Goal: Information Seeking & Learning: Learn about a topic

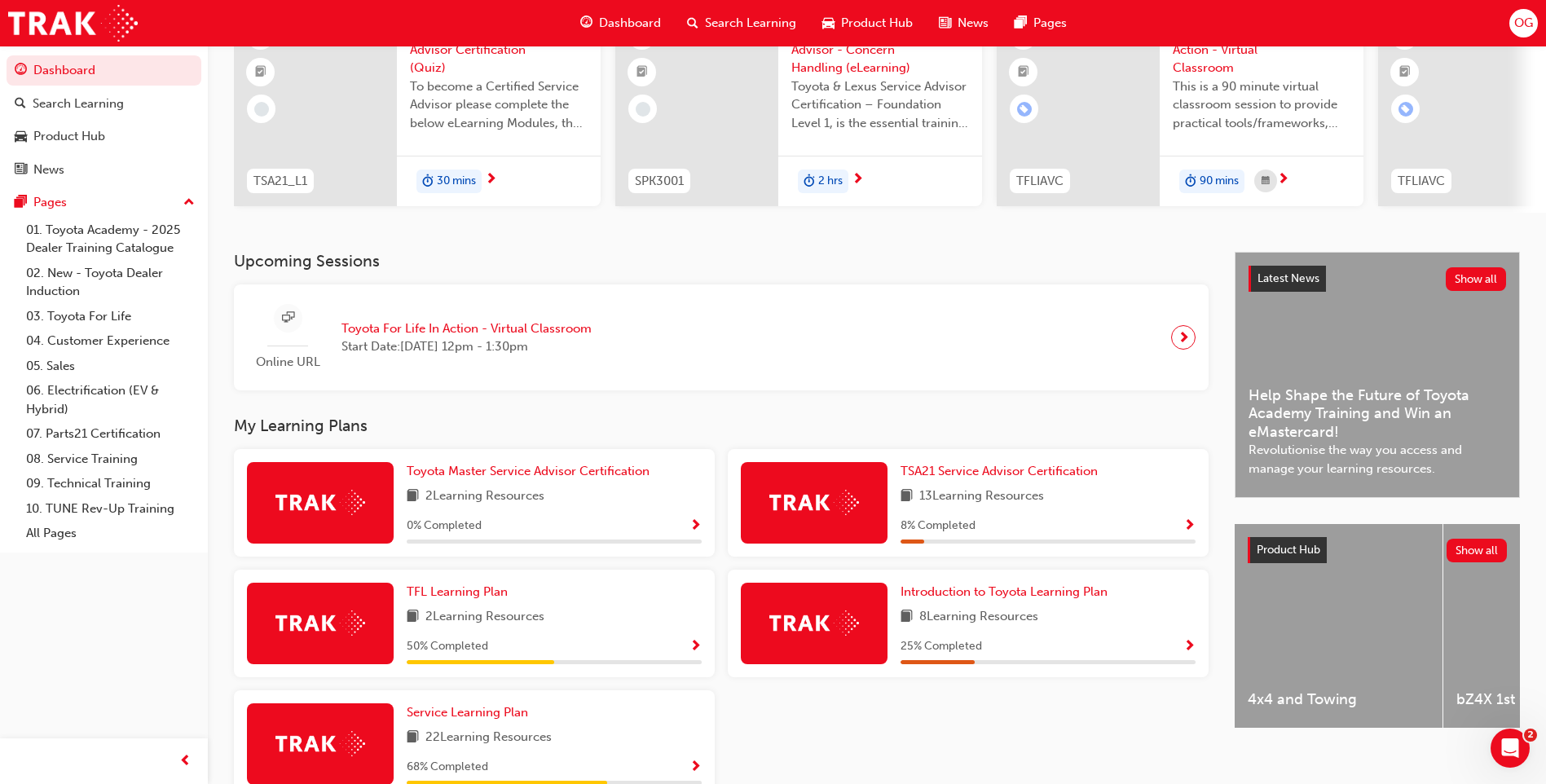
scroll to position [264, 0]
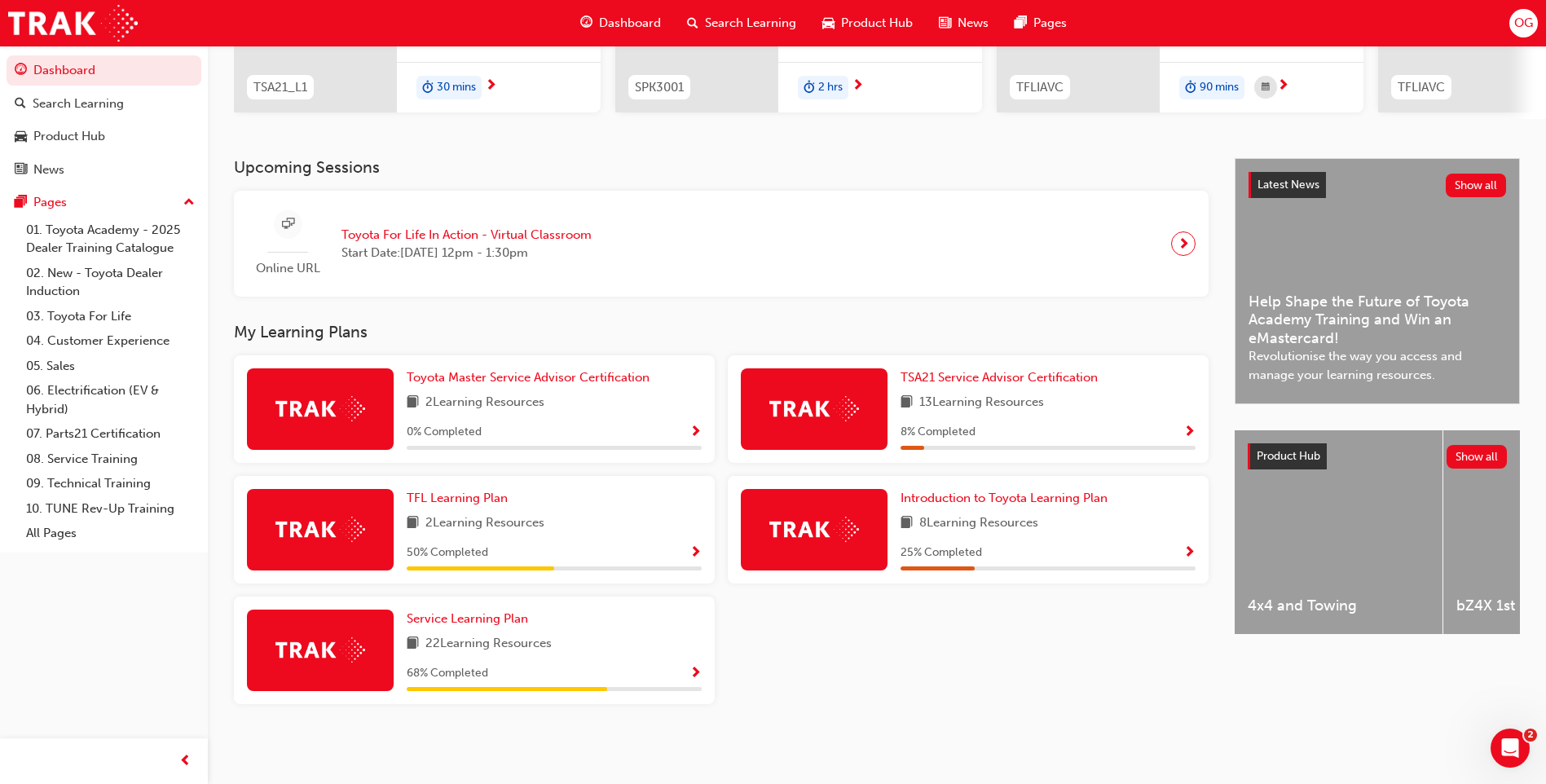
click at [602, 644] on div "22 Learning Resources" at bounding box center [554, 644] width 295 height 20
click at [508, 620] on span "Service Learning Plan" at bounding box center [468, 618] width 121 height 15
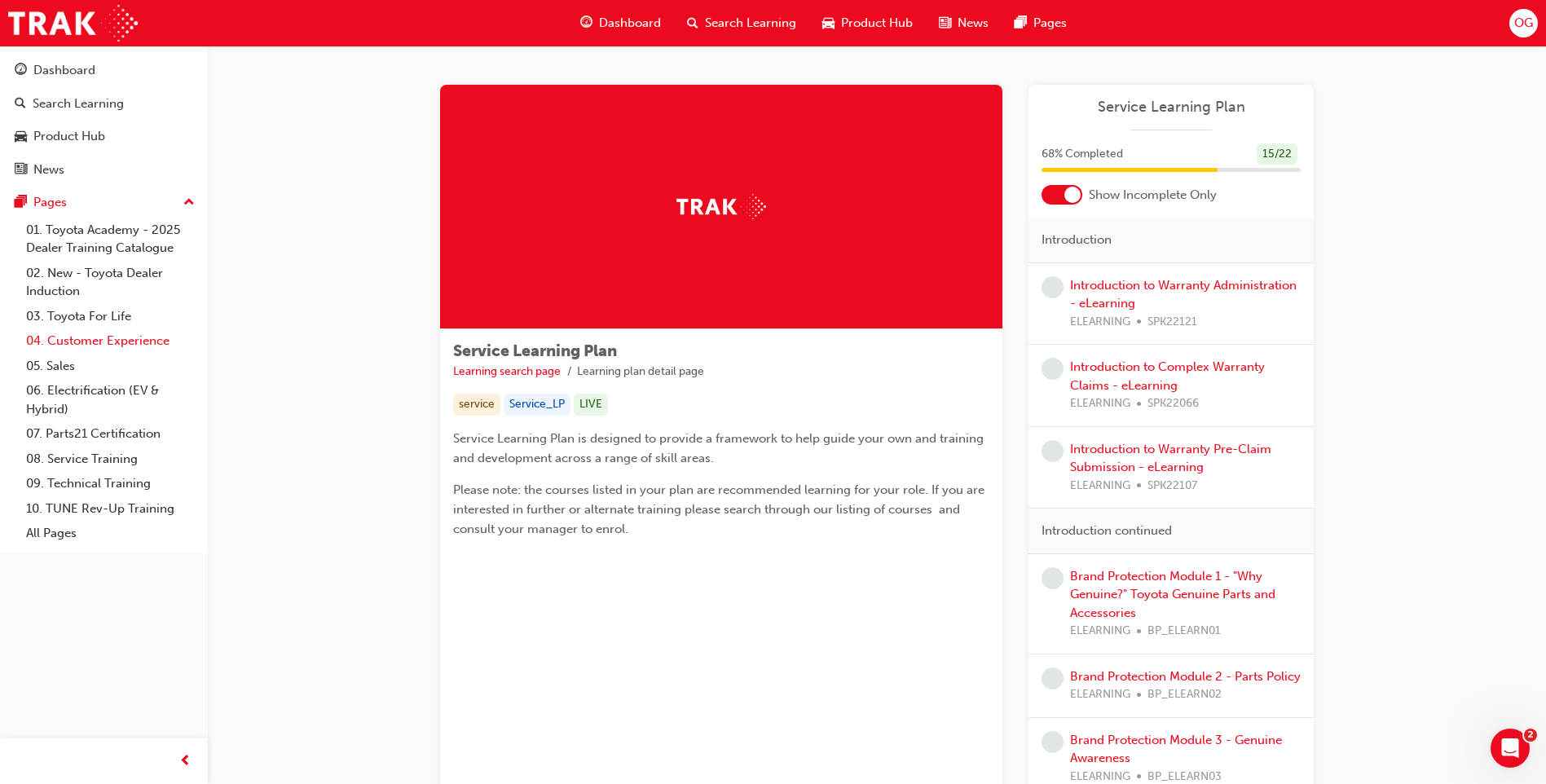
click at [122, 349] on link "04. Customer Experience" at bounding box center [110, 341] width 182 height 25
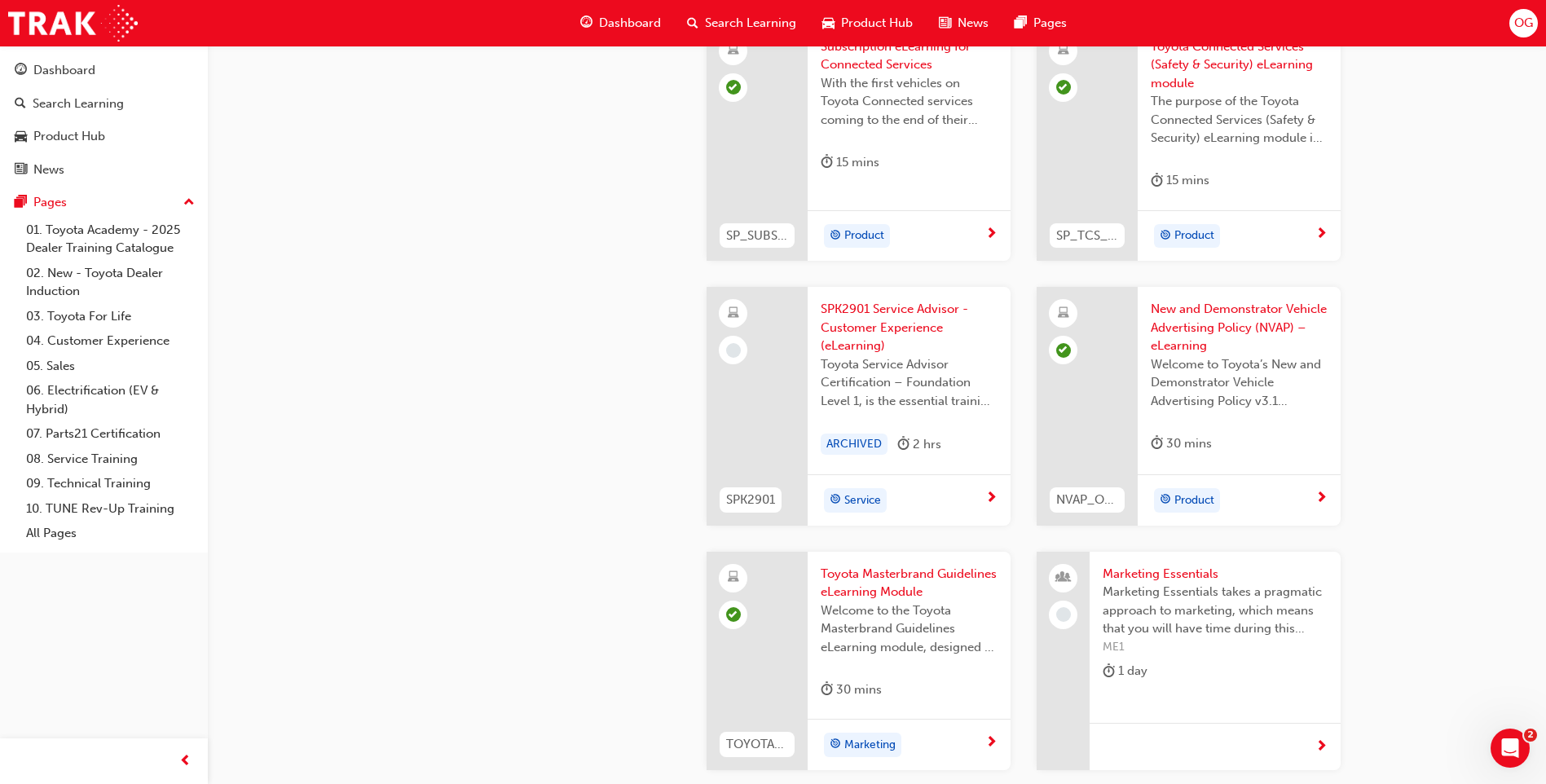
scroll to position [2769, 0]
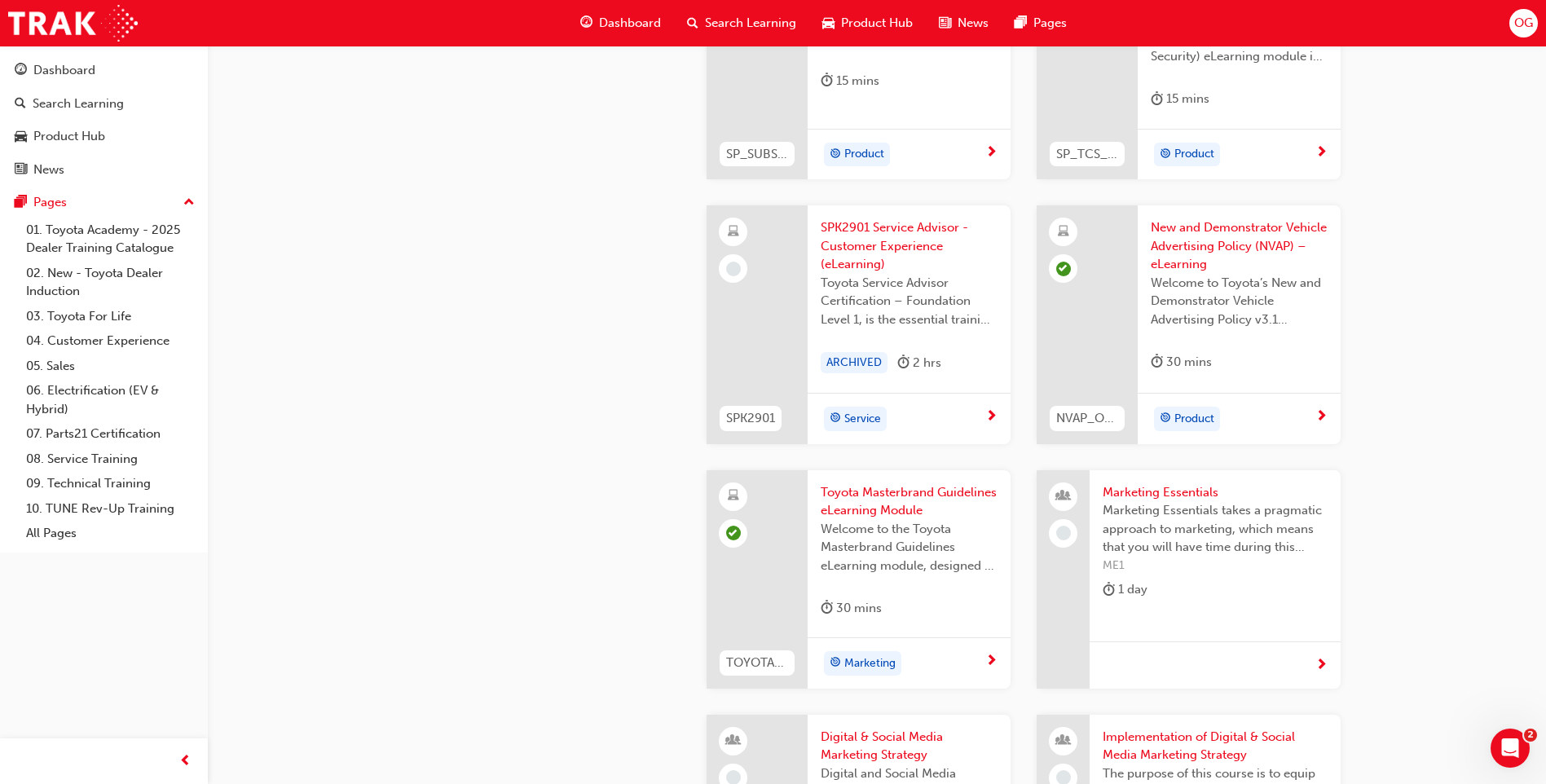
click at [839, 364] on div "ARCHIVED" at bounding box center [854, 363] width 67 height 22
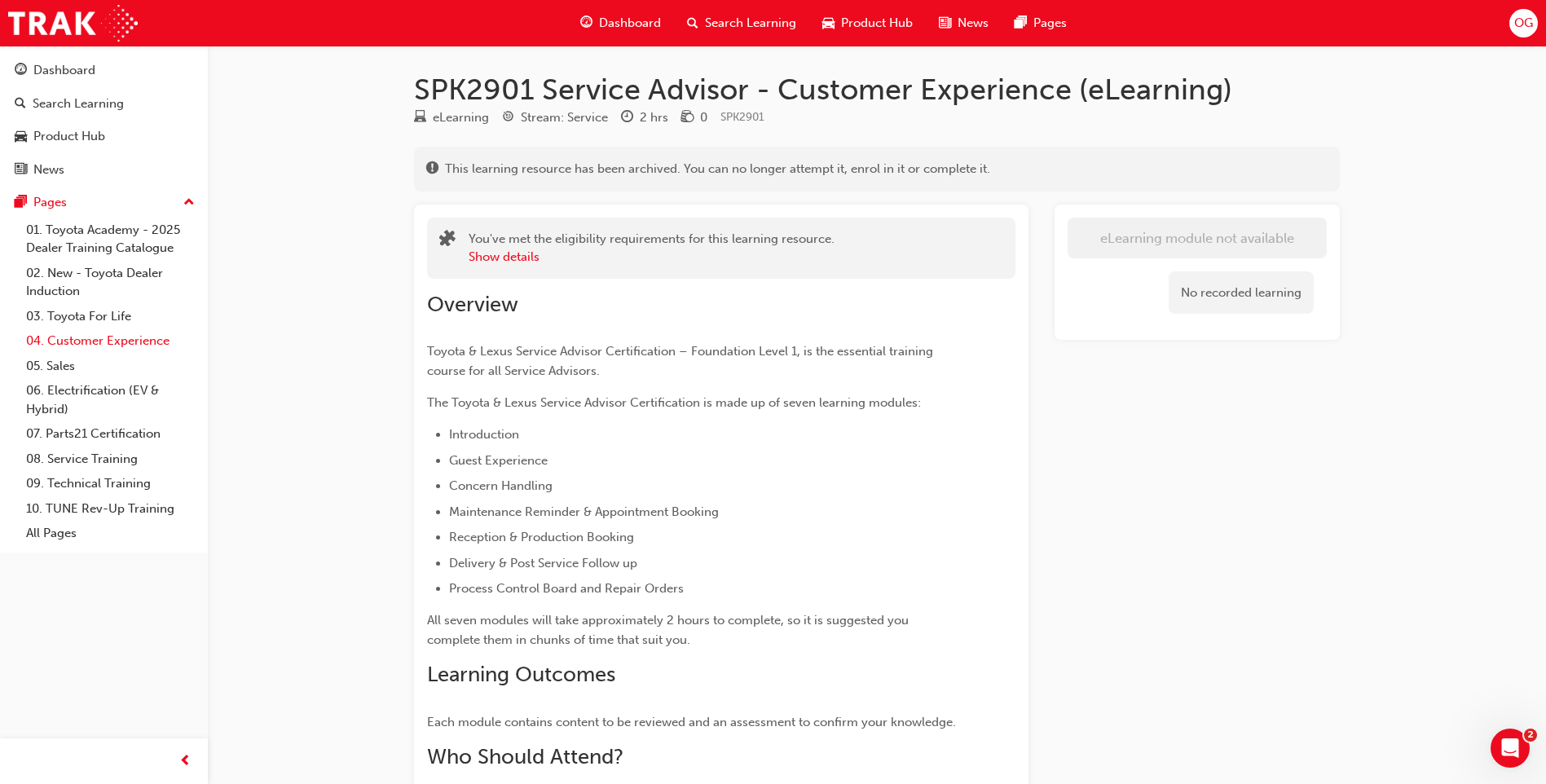
drag, startPoint x: 68, startPoint y: 336, endPoint x: 84, endPoint y: 335, distance: 16.0
click at [68, 338] on link "04. Customer Experience" at bounding box center [110, 341] width 182 height 25
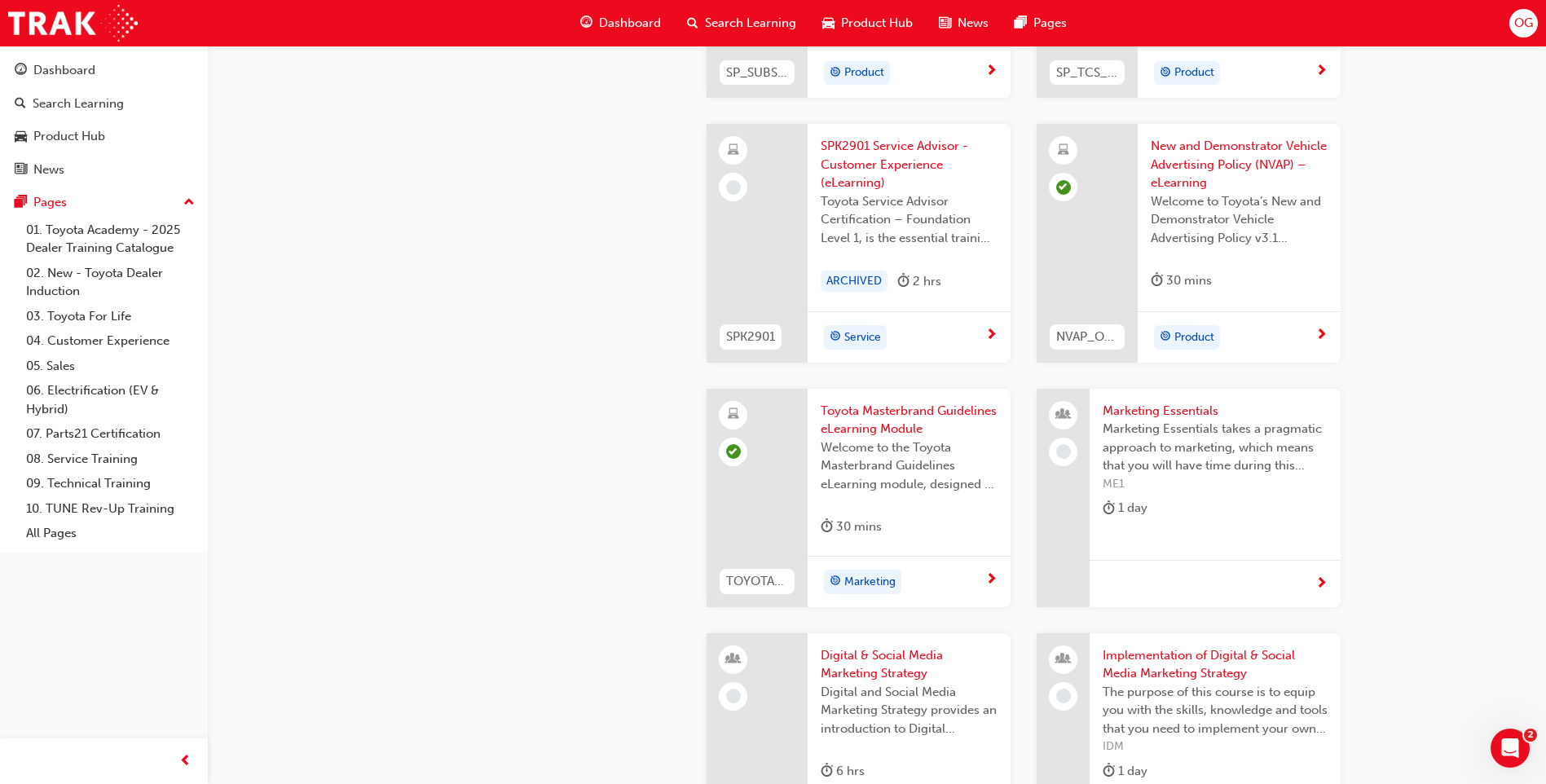
scroll to position [3089, 0]
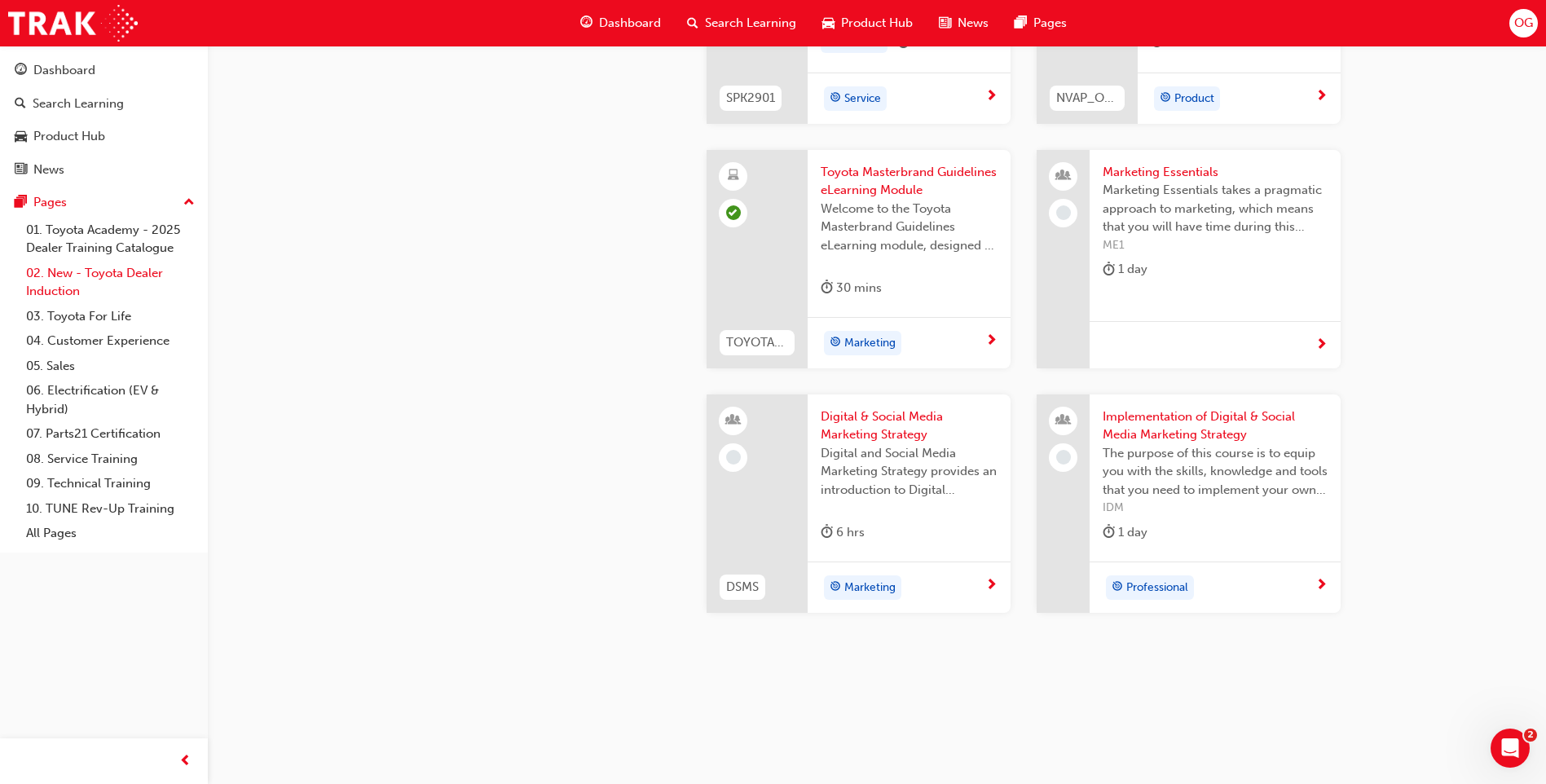
click at [58, 283] on link "02. New - Toyota Dealer Induction" at bounding box center [110, 282] width 182 height 43
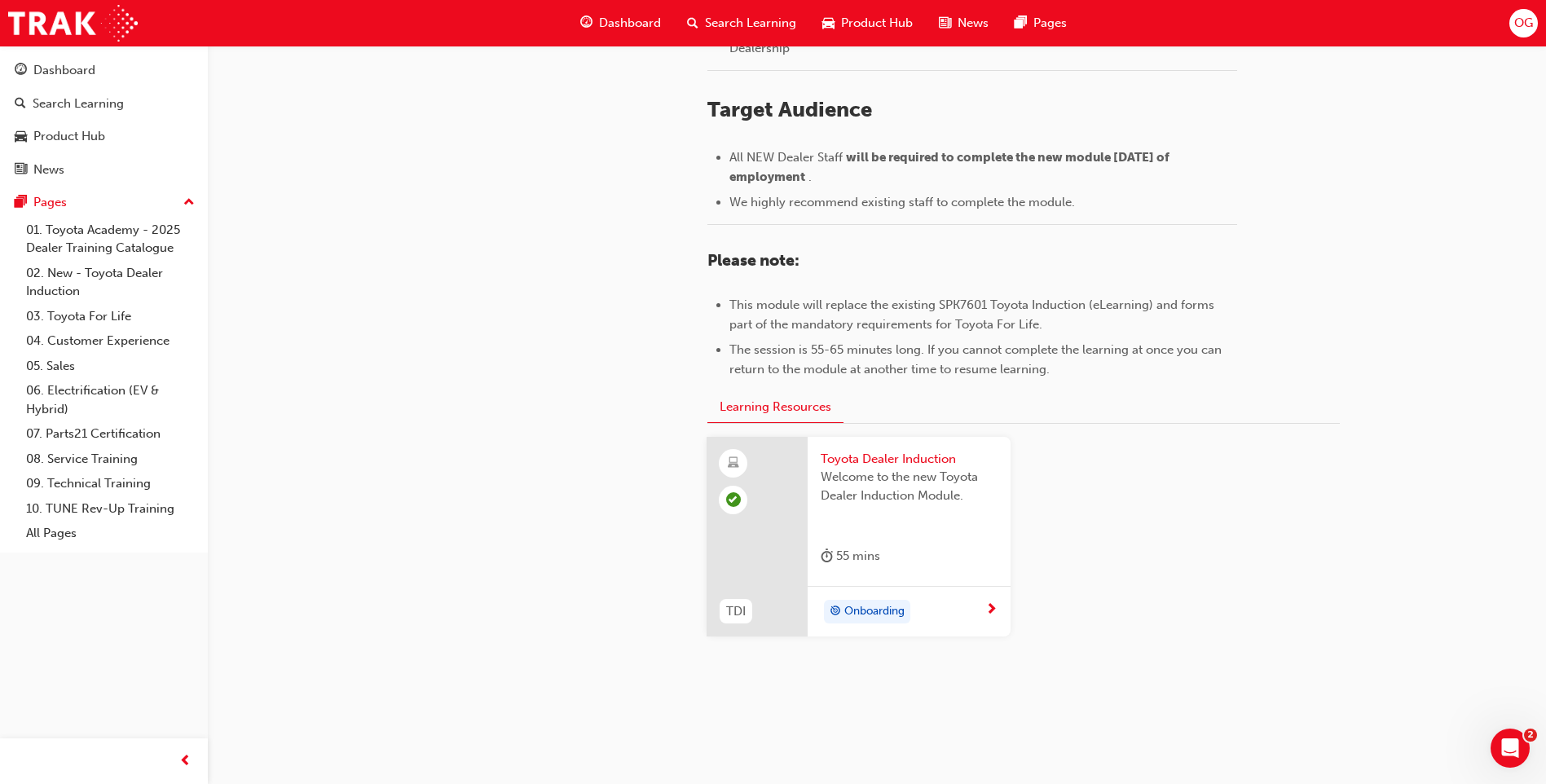
scroll to position [675, 0]
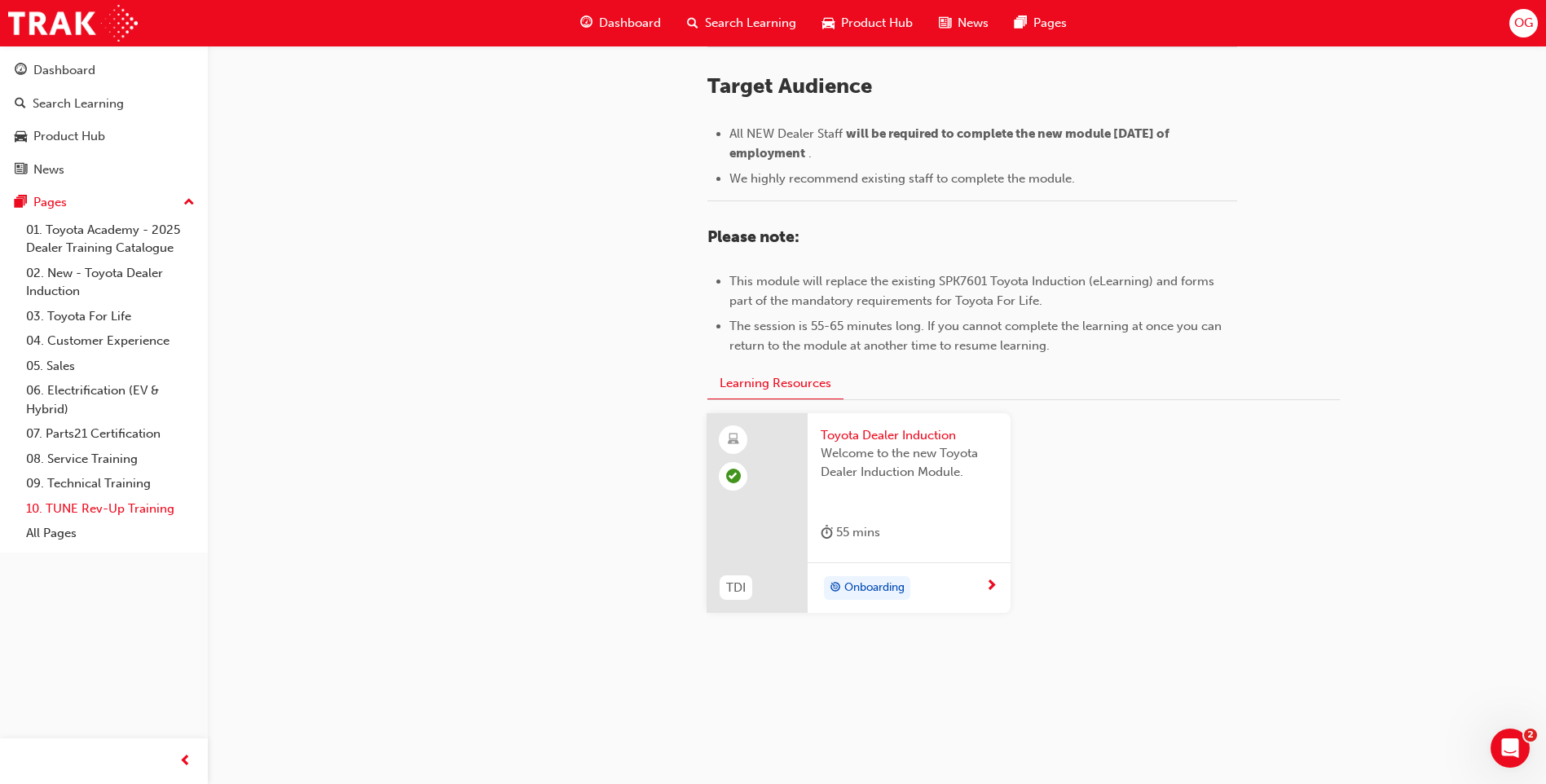
click at [107, 511] on link "10. TUNE Rev-Up Training" at bounding box center [110, 508] width 182 height 25
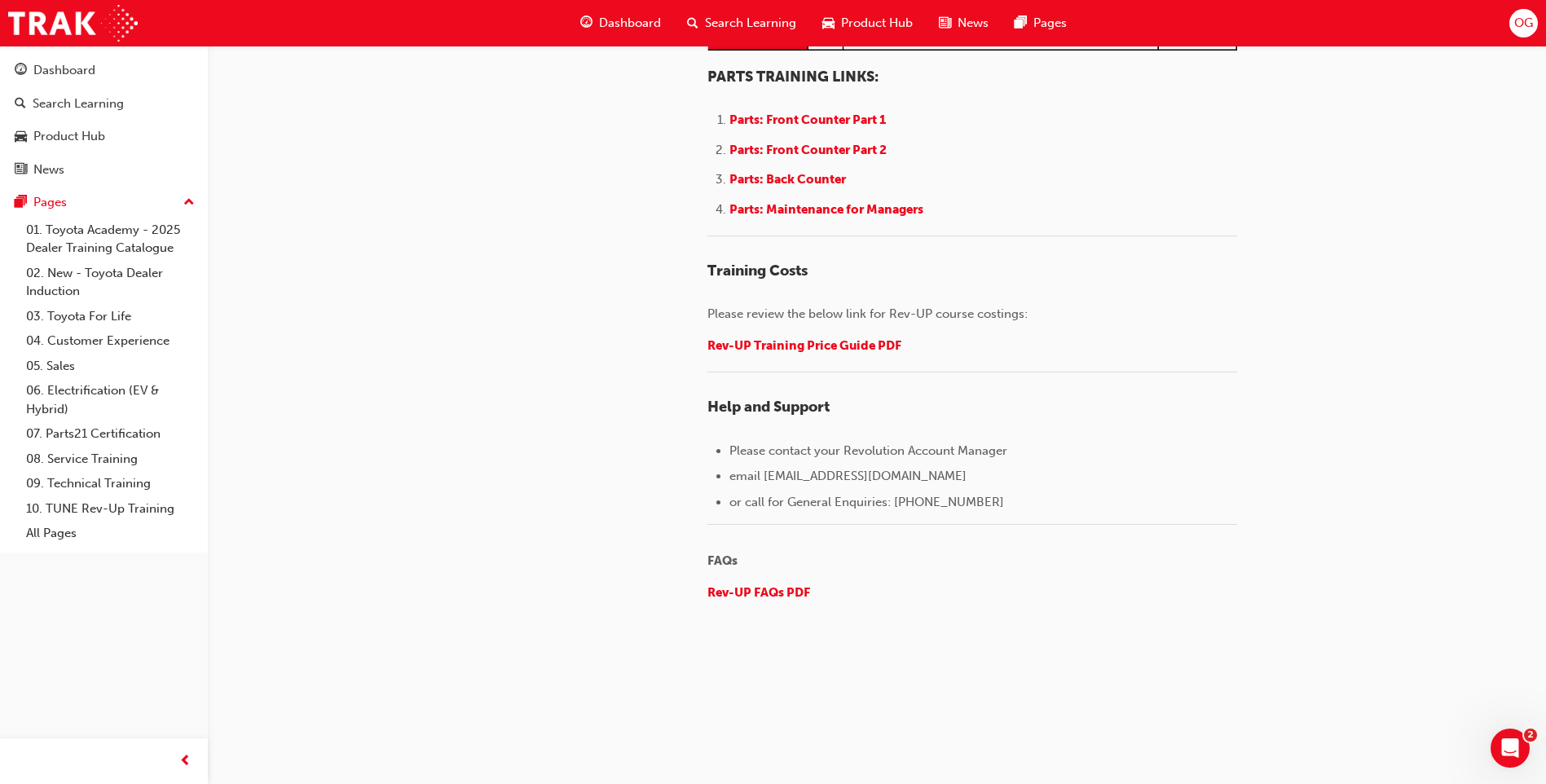
scroll to position [2472, 0]
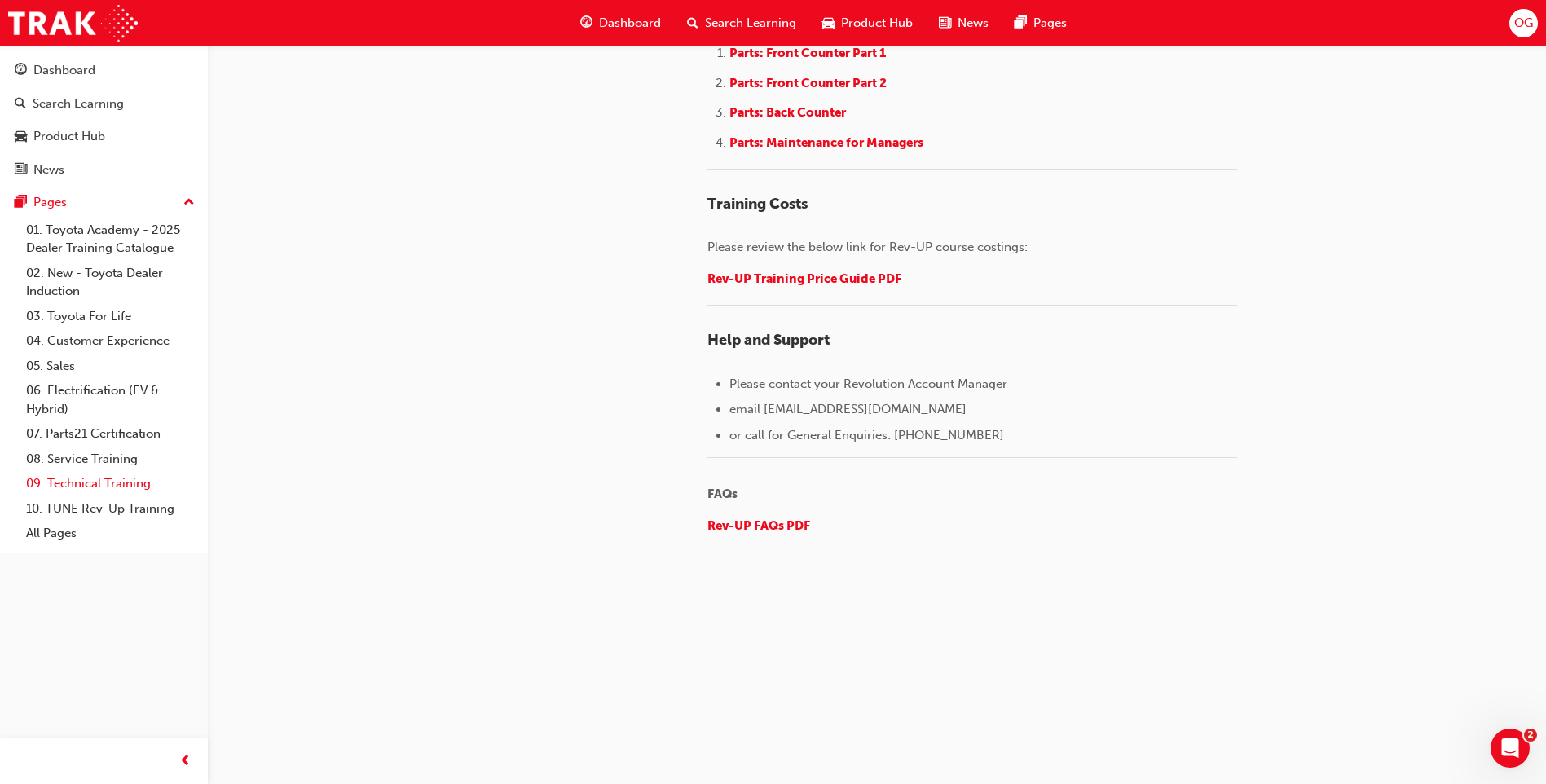
click at [98, 487] on link "09. Technical Training" at bounding box center [110, 483] width 182 height 25
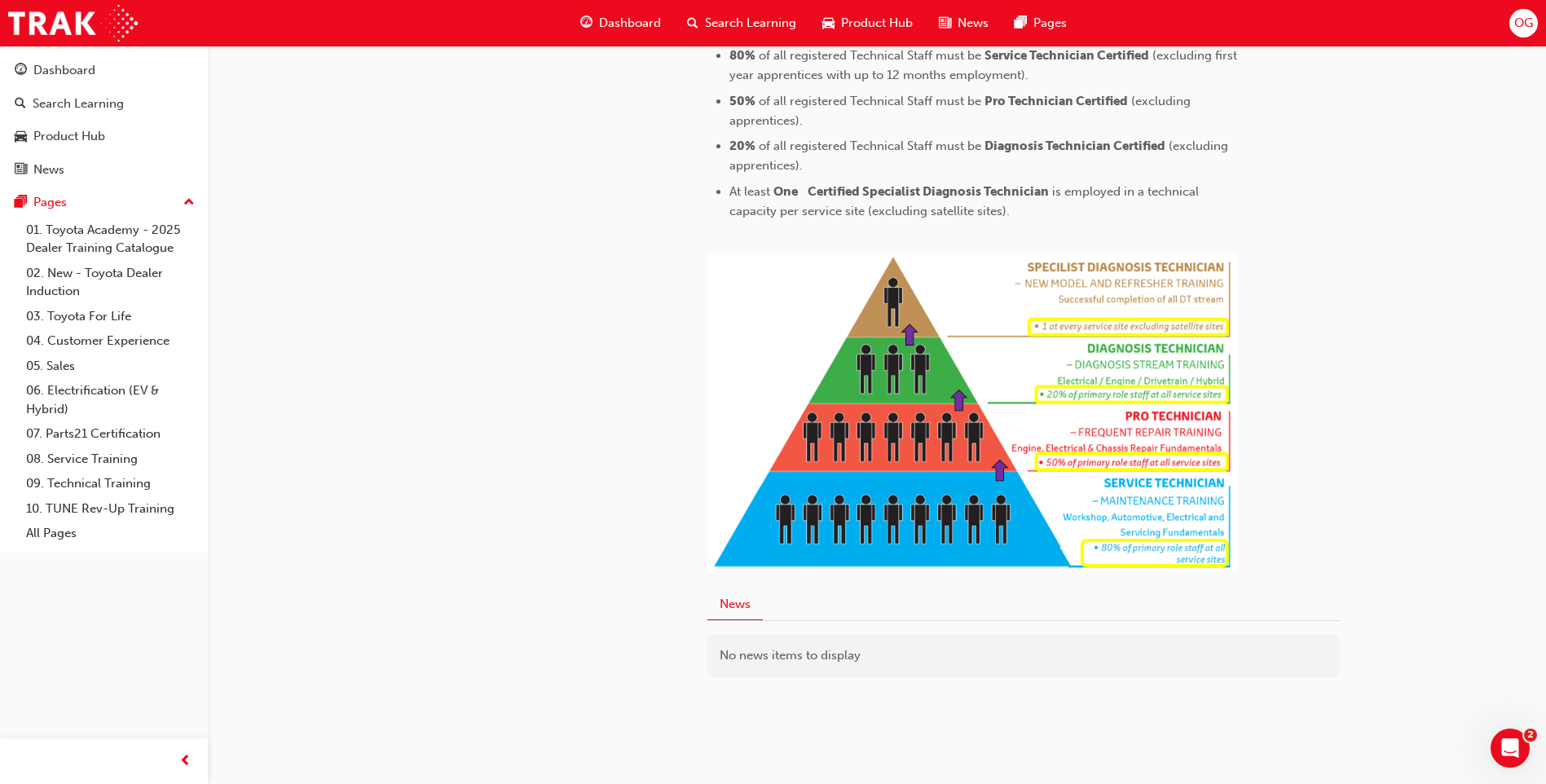
scroll to position [771, 0]
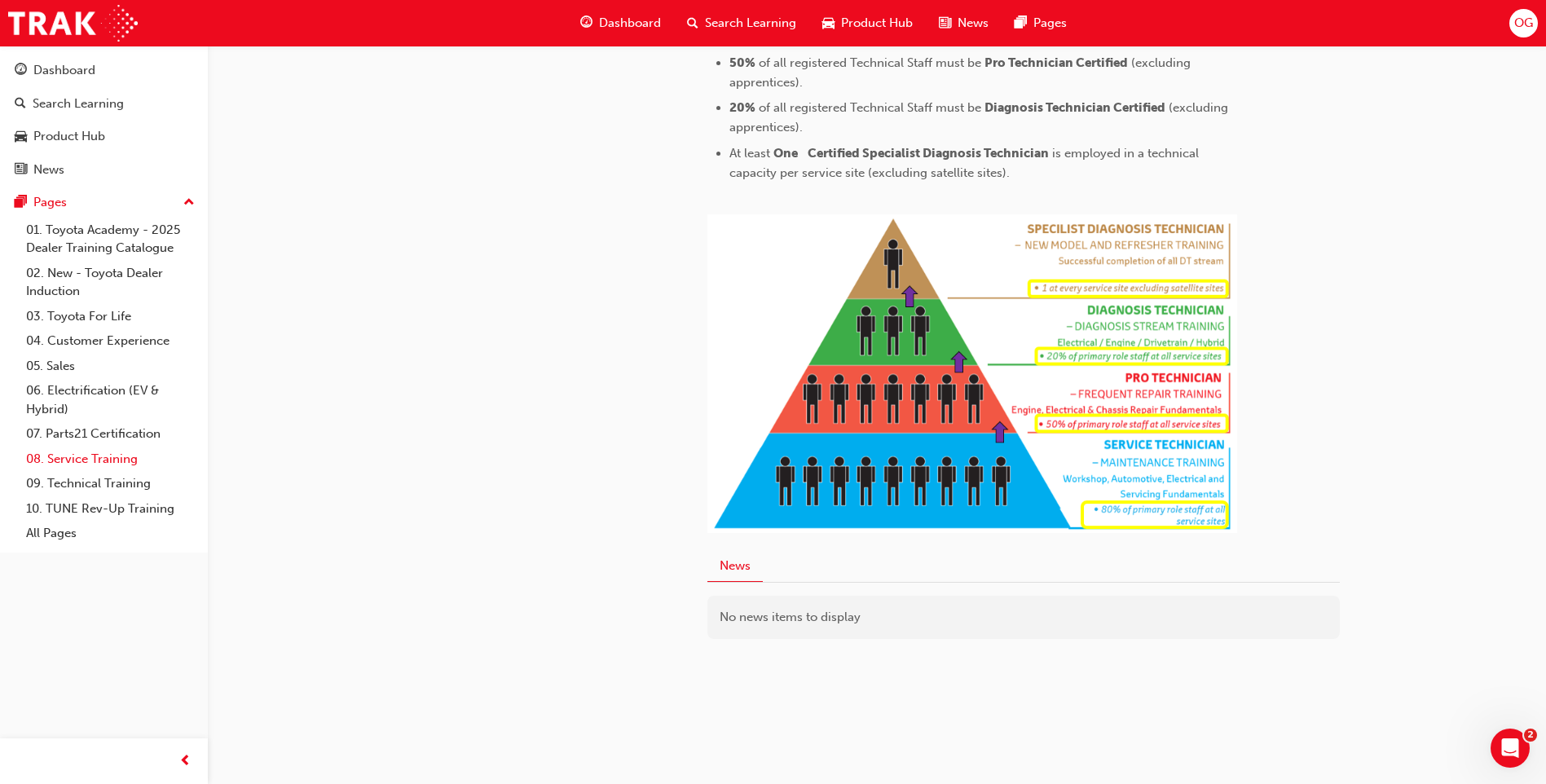
click at [90, 460] on link "08. Service Training" at bounding box center [110, 458] width 182 height 25
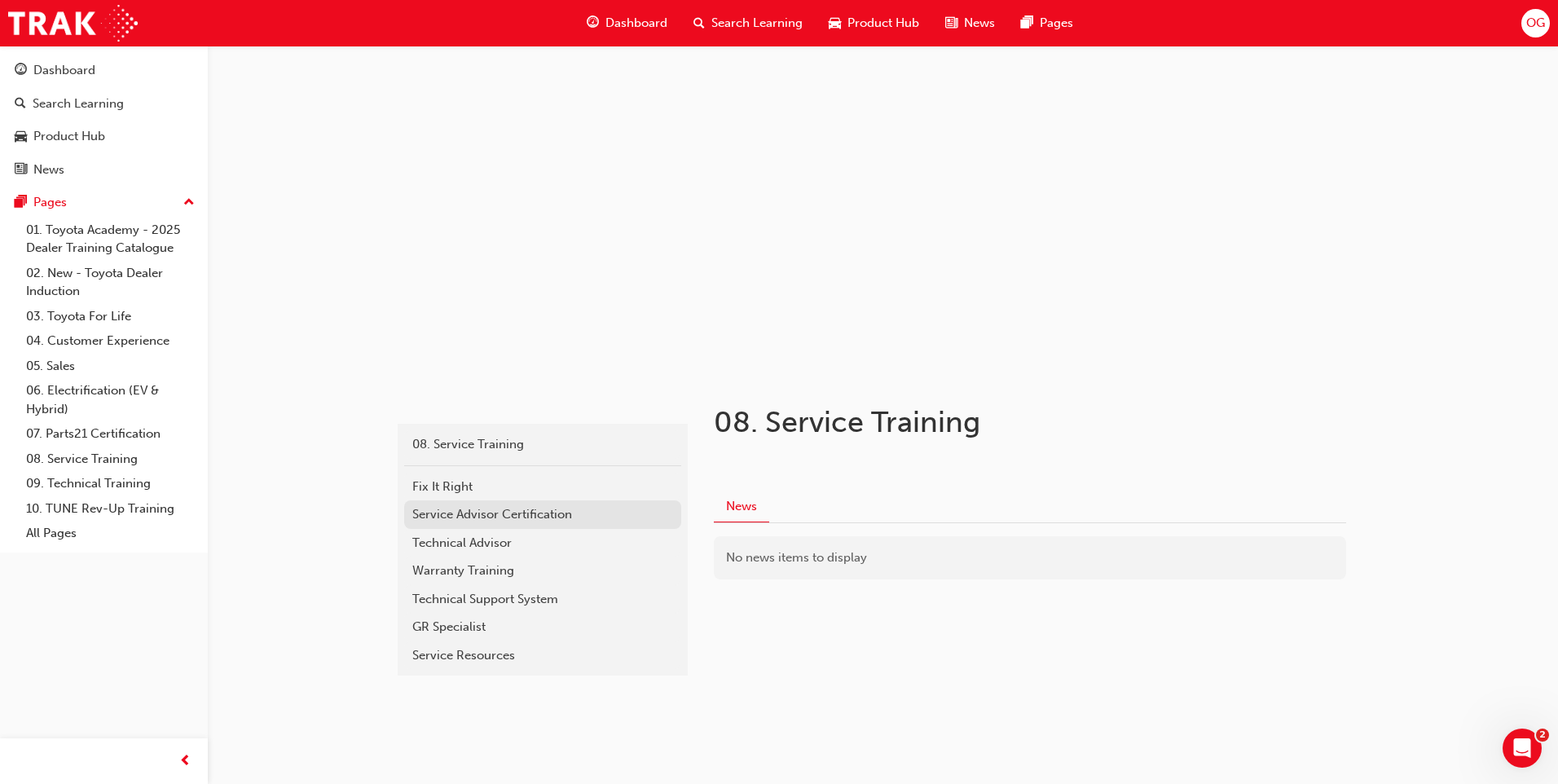
click at [469, 513] on div "Service Advisor Certification" at bounding box center [543, 514] width 261 height 19
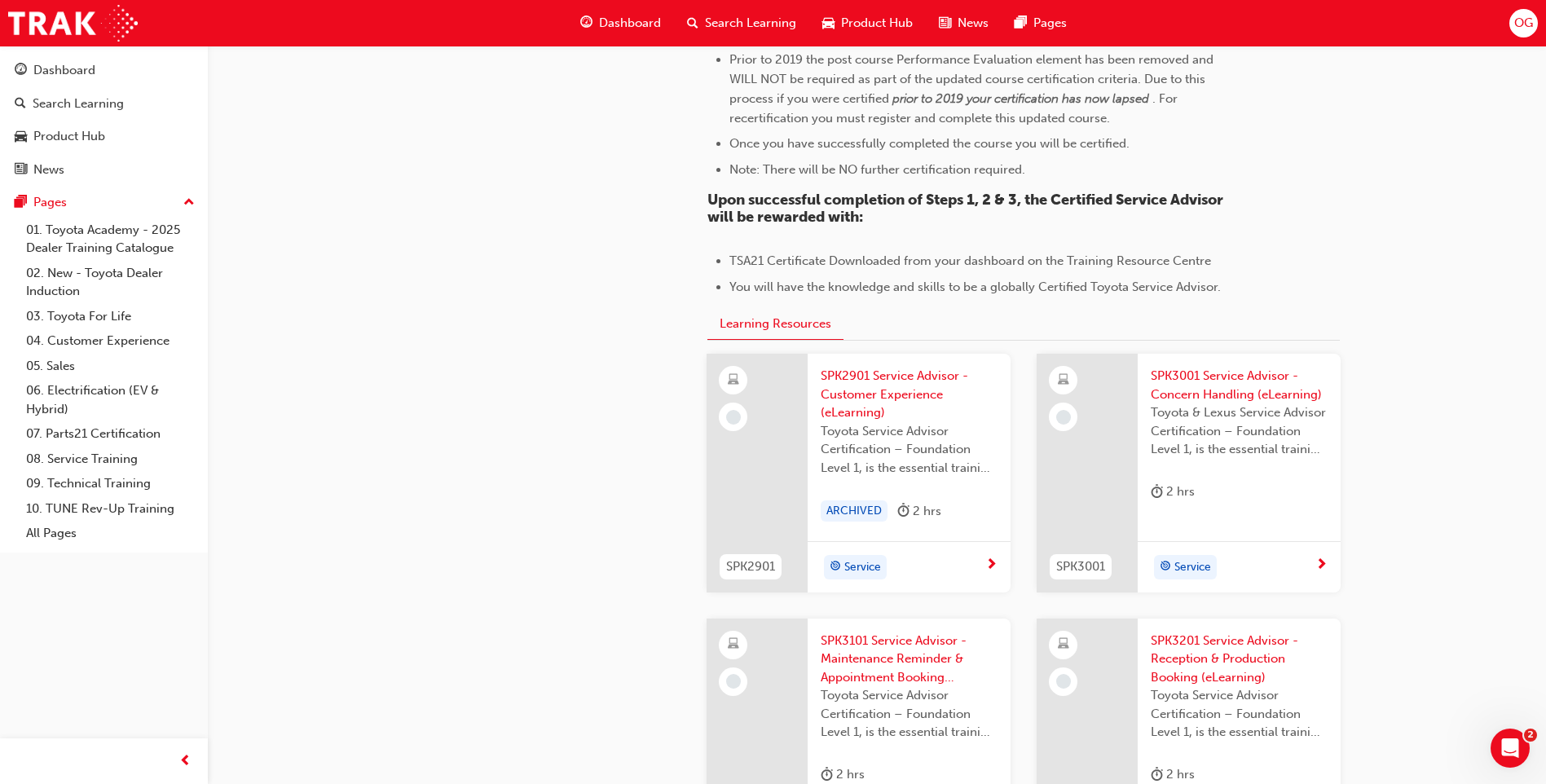
scroll to position [1548, 0]
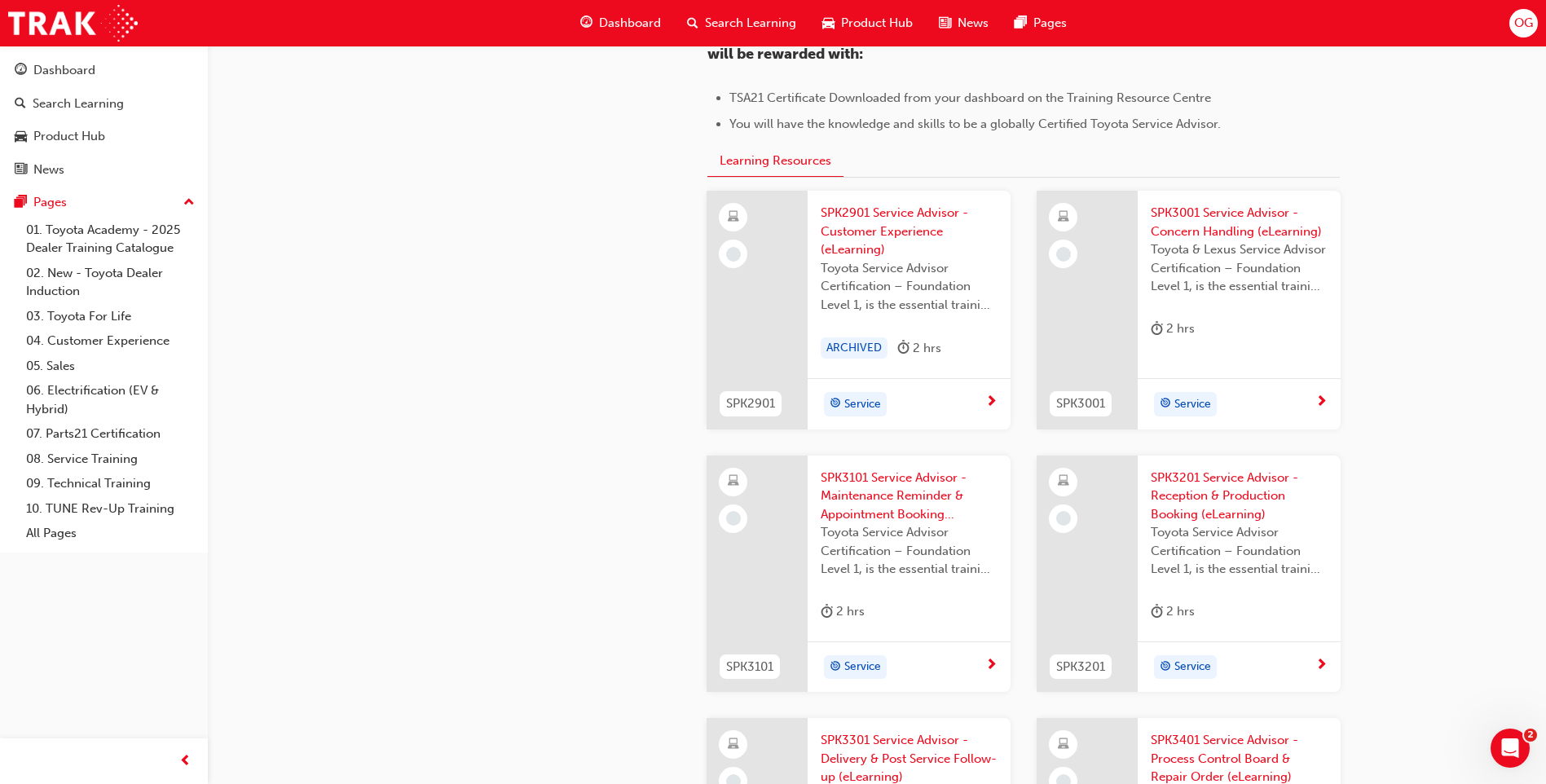
click at [1238, 208] on span "SPK3001 Service Advisor - Concern Handling (eLearning)" at bounding box center [1239, 222] width 177 height 36
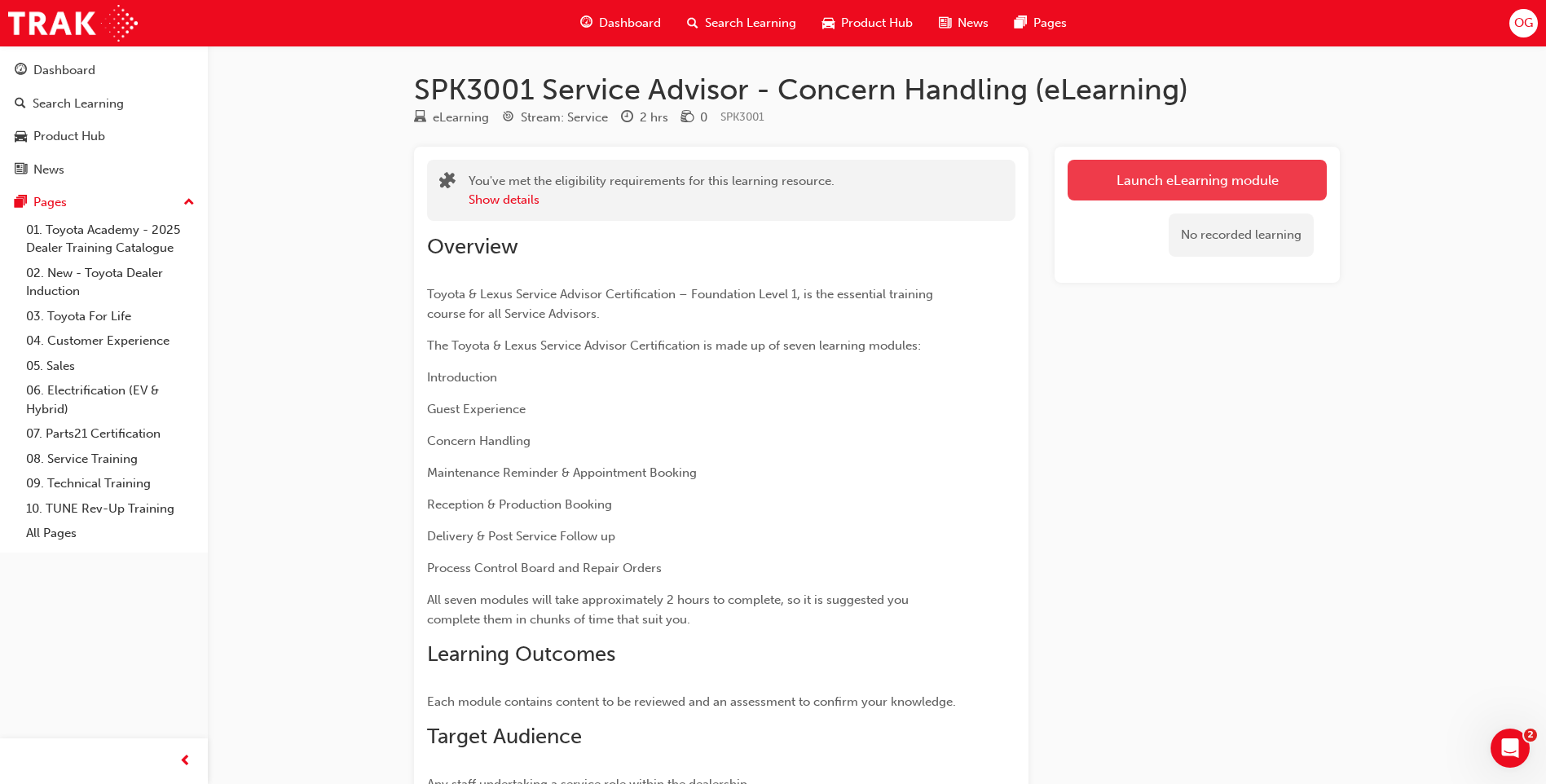
click at [1126, 174] on link "Launch eLearning module" at bounding box center [1197, 180] width 259 height 41
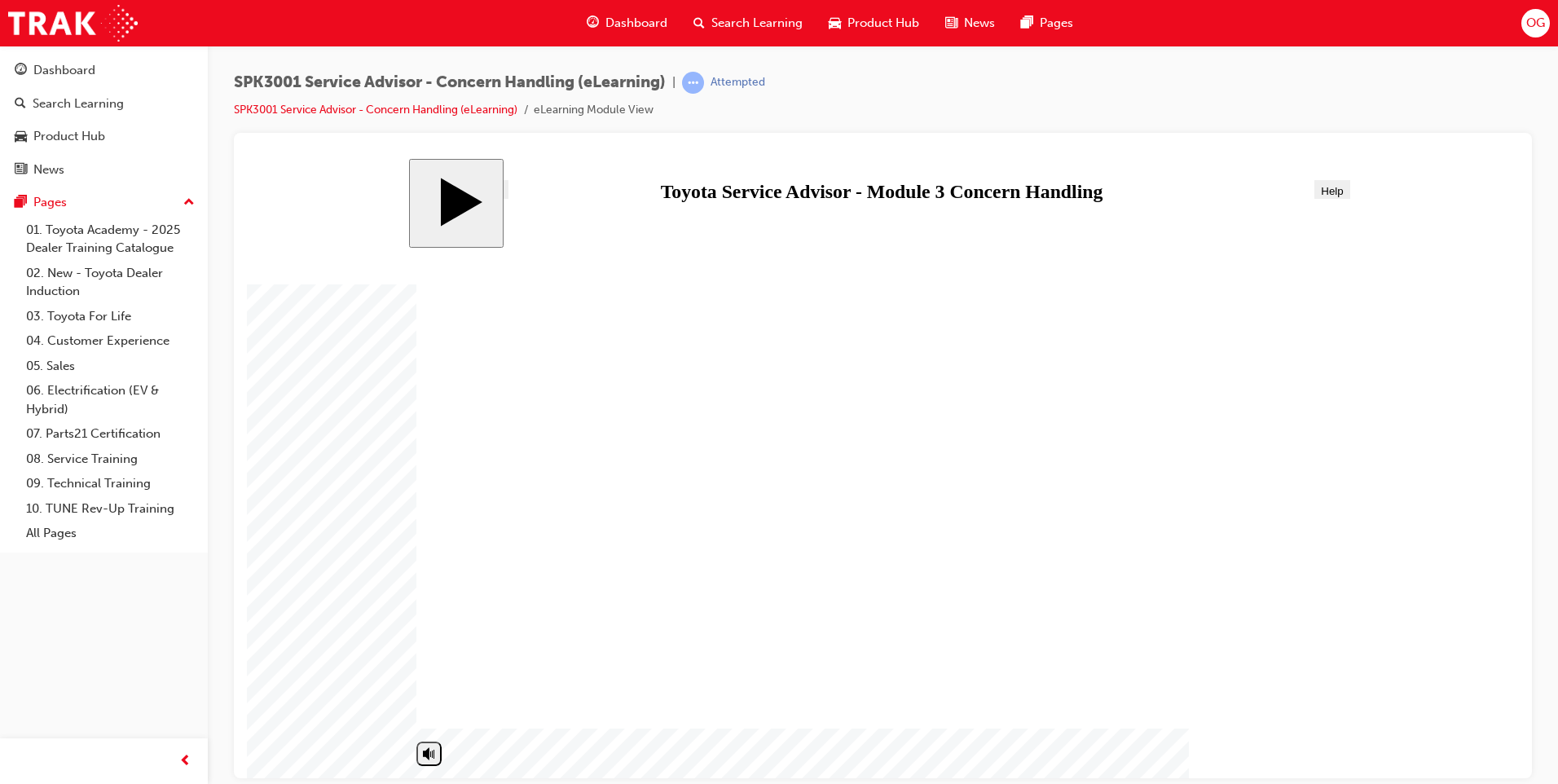
drag, startPoint x: 944, startPoint y: 622, endPoint x: 989, endPoint y: 670, distance: 65.8
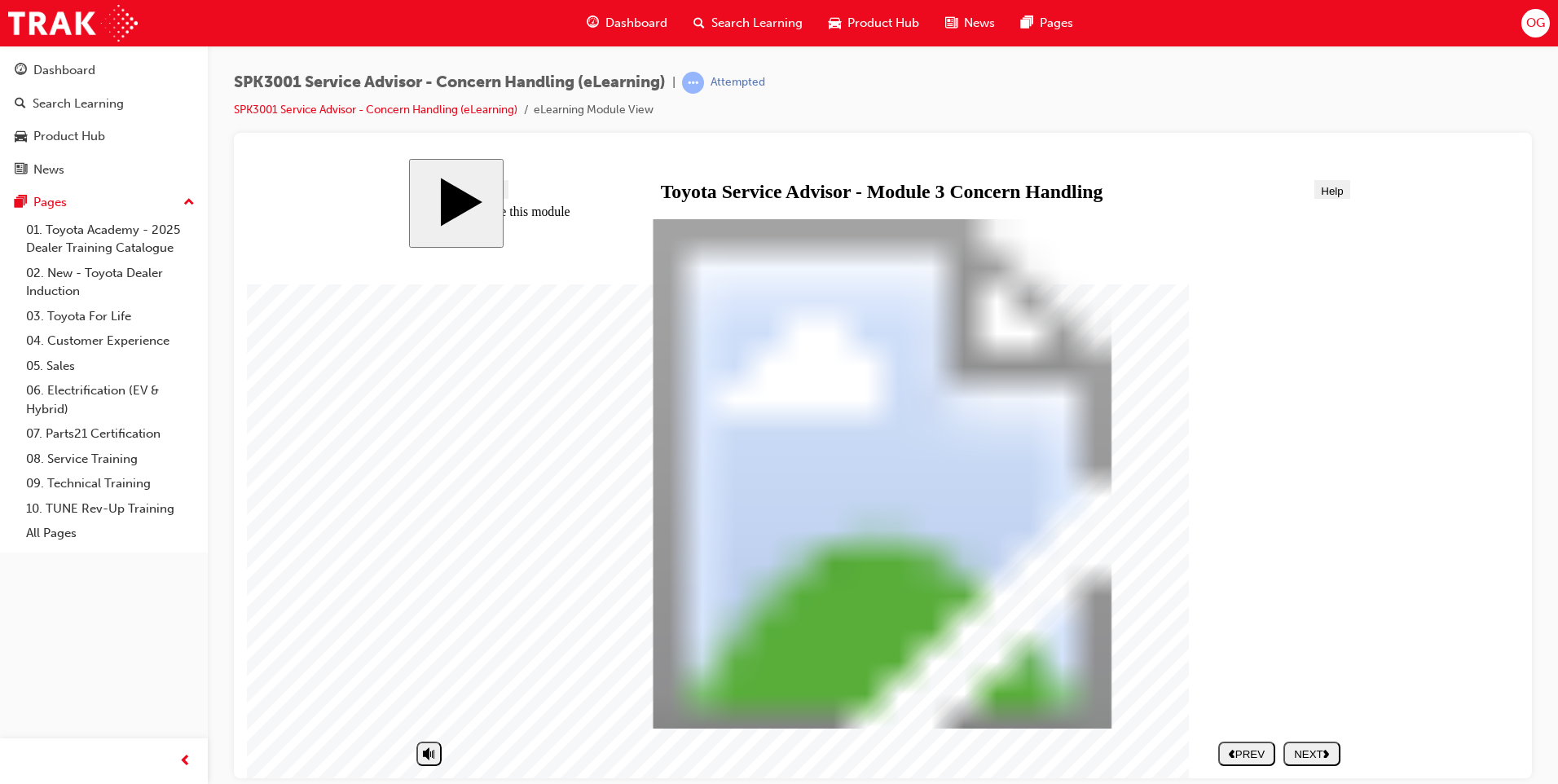
click at [1295, 754] on div "NEXT" at bounding box center [1311, 752] width 44 height 12
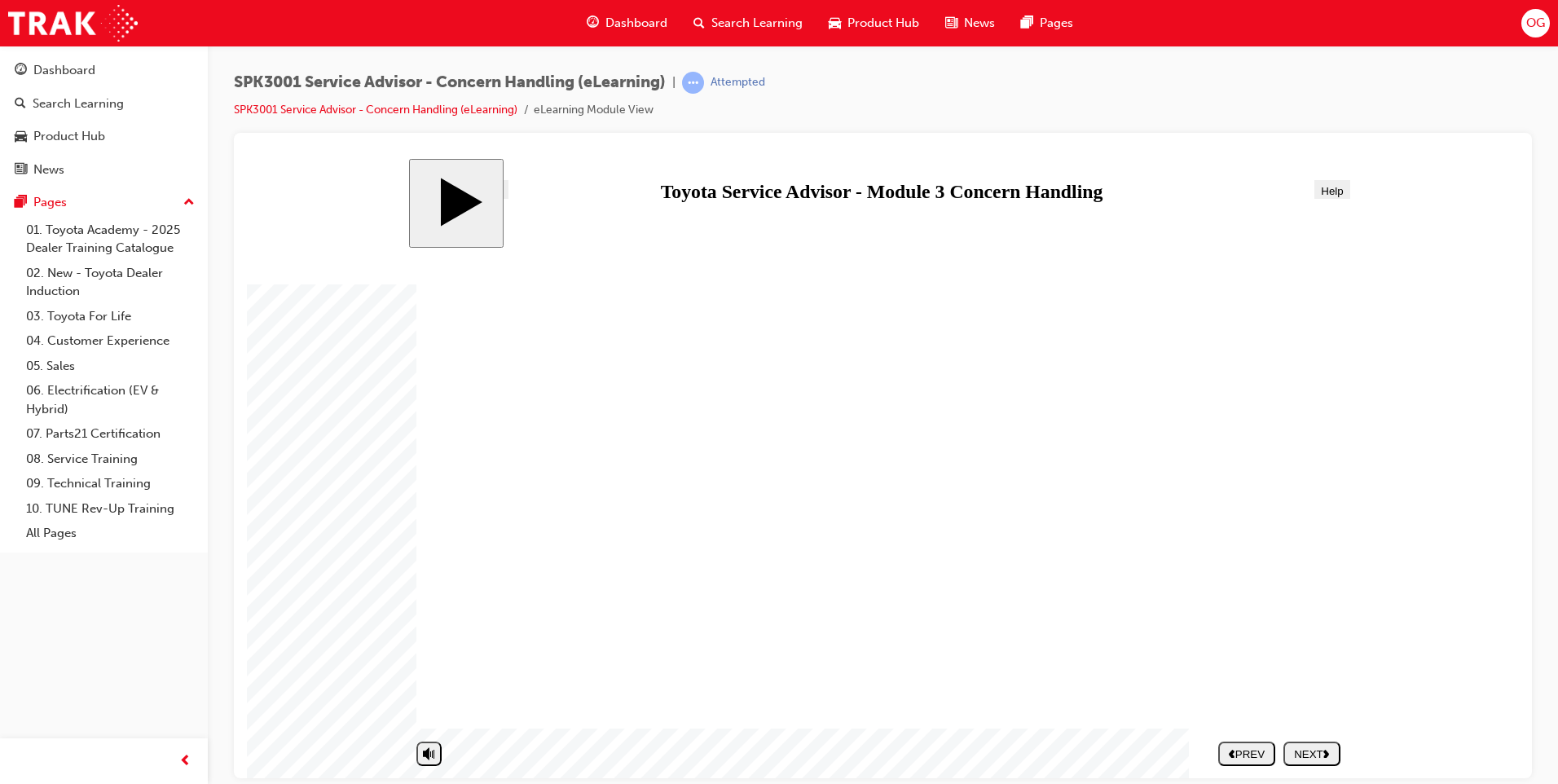
click at [1307, 740] on button "NEXT" at bounding box center [1311, 752] width 57 height 24
drag, startPoint x: 884, startPoint y: 492, endPoint x: 889, endPoint y: 501, distance: 10.3
drag, startPoint x: 894, startPoint y: 655, endPoint x: 896, endPoint y: 672, distance: 17.1
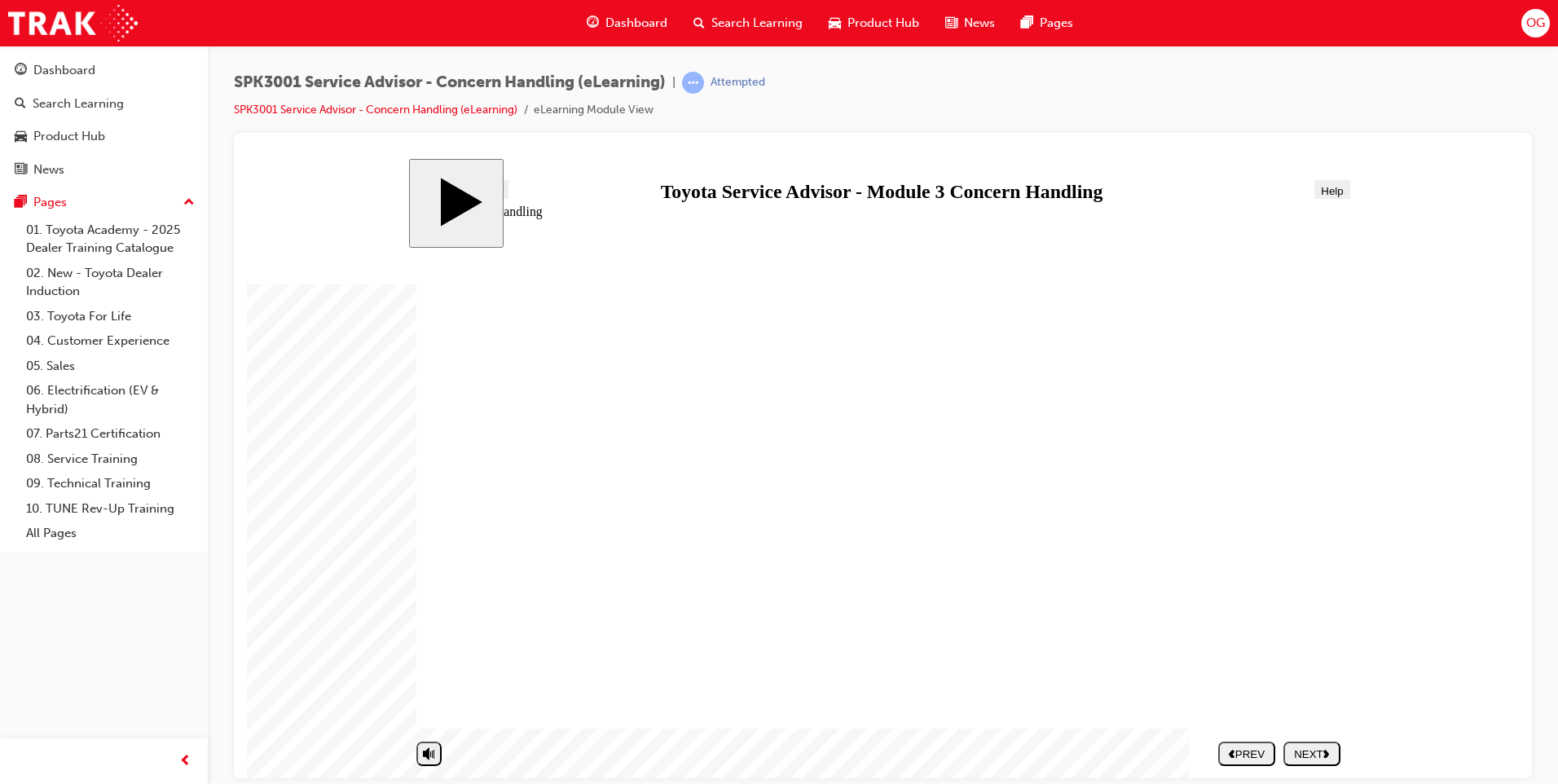
click at [1317, 747] on div "NEXT" at bounding box center [1311, 752] width 44 height 12
drag, startPoint x: 869, startPoint y: 638, endPoint x: 1167, endPoint y: 382, distance: 392.9
drag, startPoint x: 893, startPoint y: 384, endPoint x: 1158, endPoint y: 494, distance: 286.9
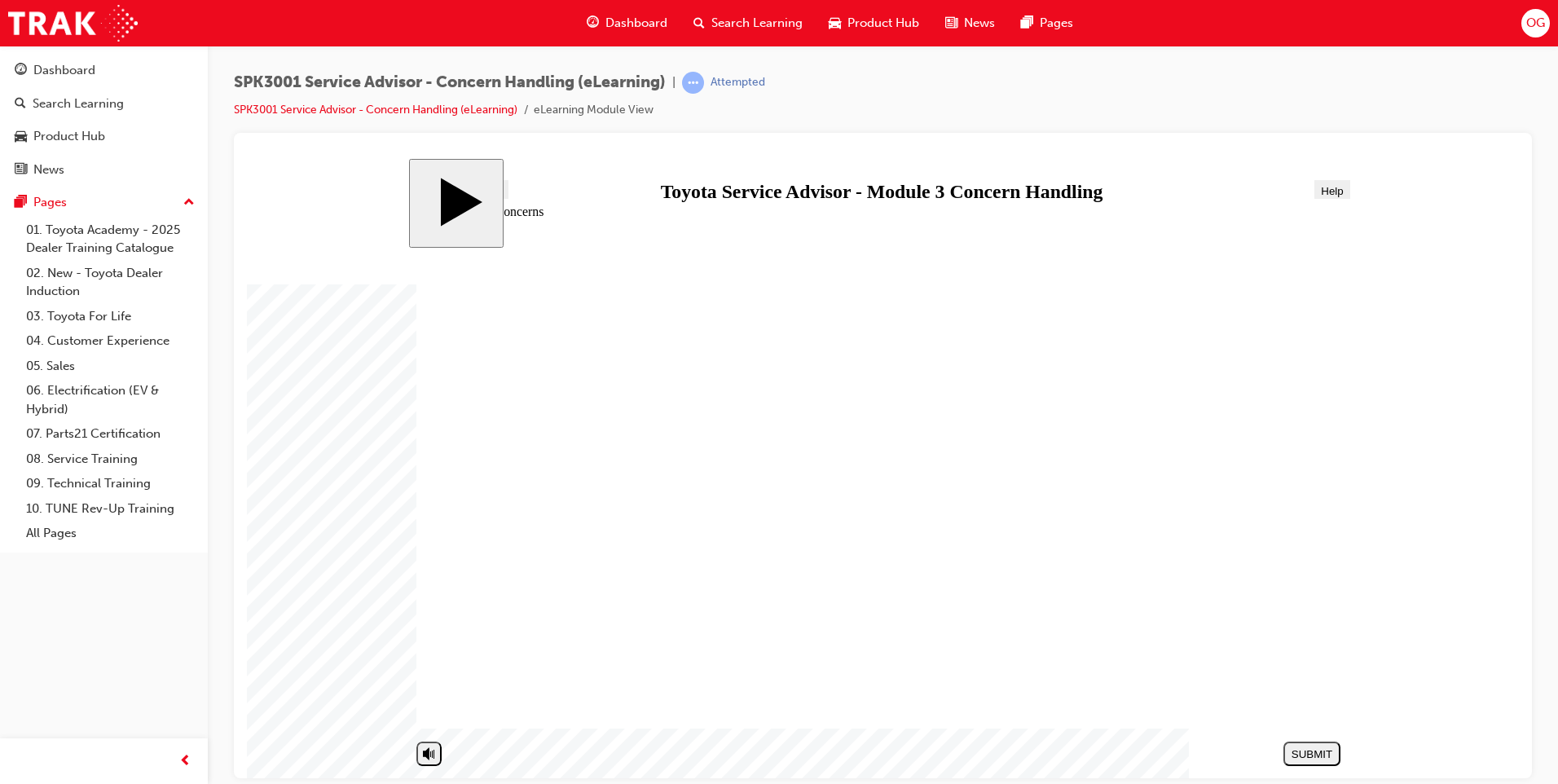
drag, startPoint x: 918, startPoint y: 478, endPoint x: 1193, endPoint y: 626, distance: 312.3
drag, startPoint x: 861, startPoint y: 398, endPoint x: 856, endPoint y: 406, distance: 9.4
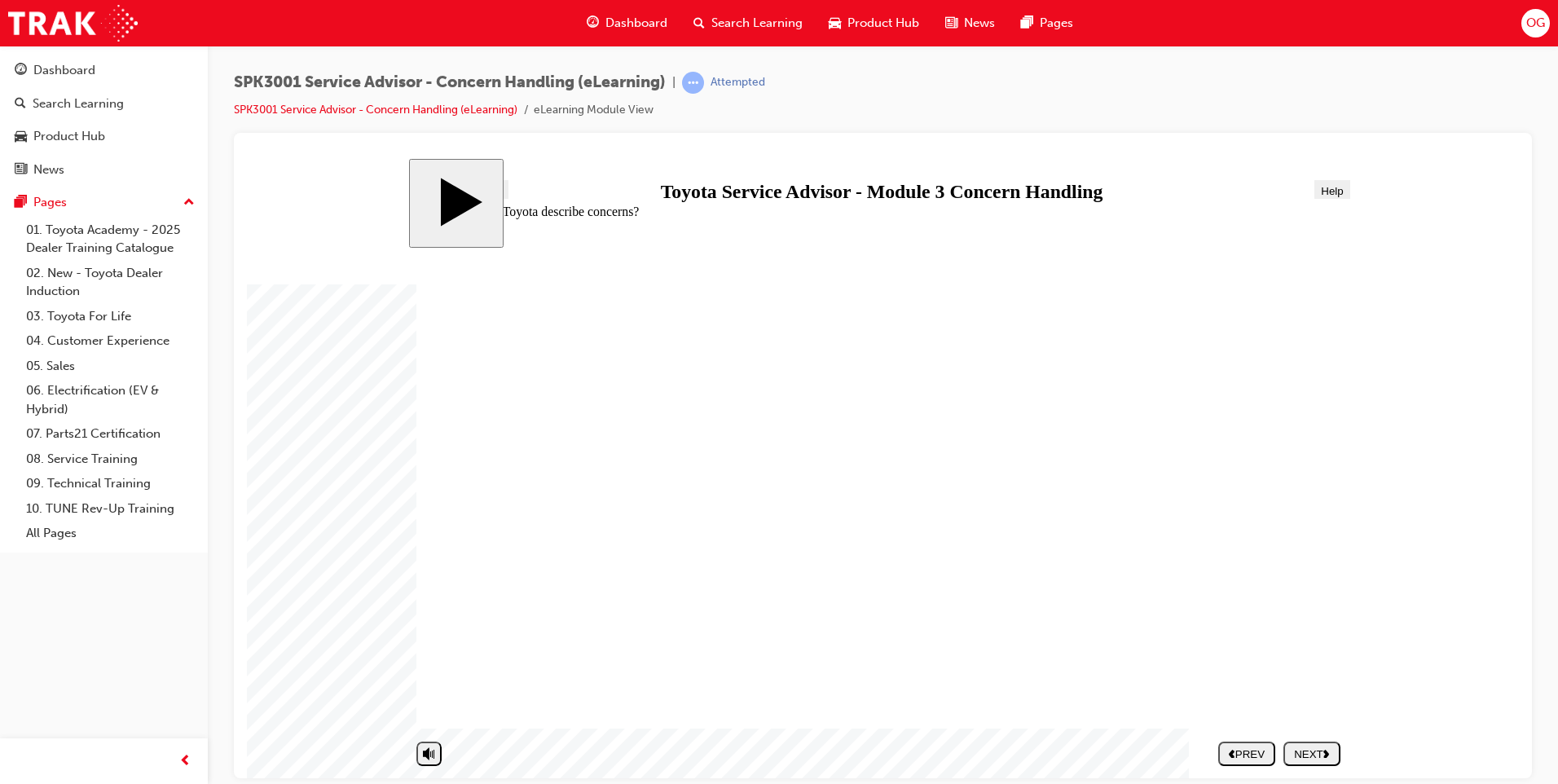
click at [1343, 755] on section "SUBMIT NEXT PREV" at bounding box center [878, 752] width 941 height 37
click at [1330, 748] on icon "next" at bounding box center [1326, 752] width 7 height 9
click at [1304, 760] on button "NEXT" at bounding box center [1311, 752] width 57 height 24
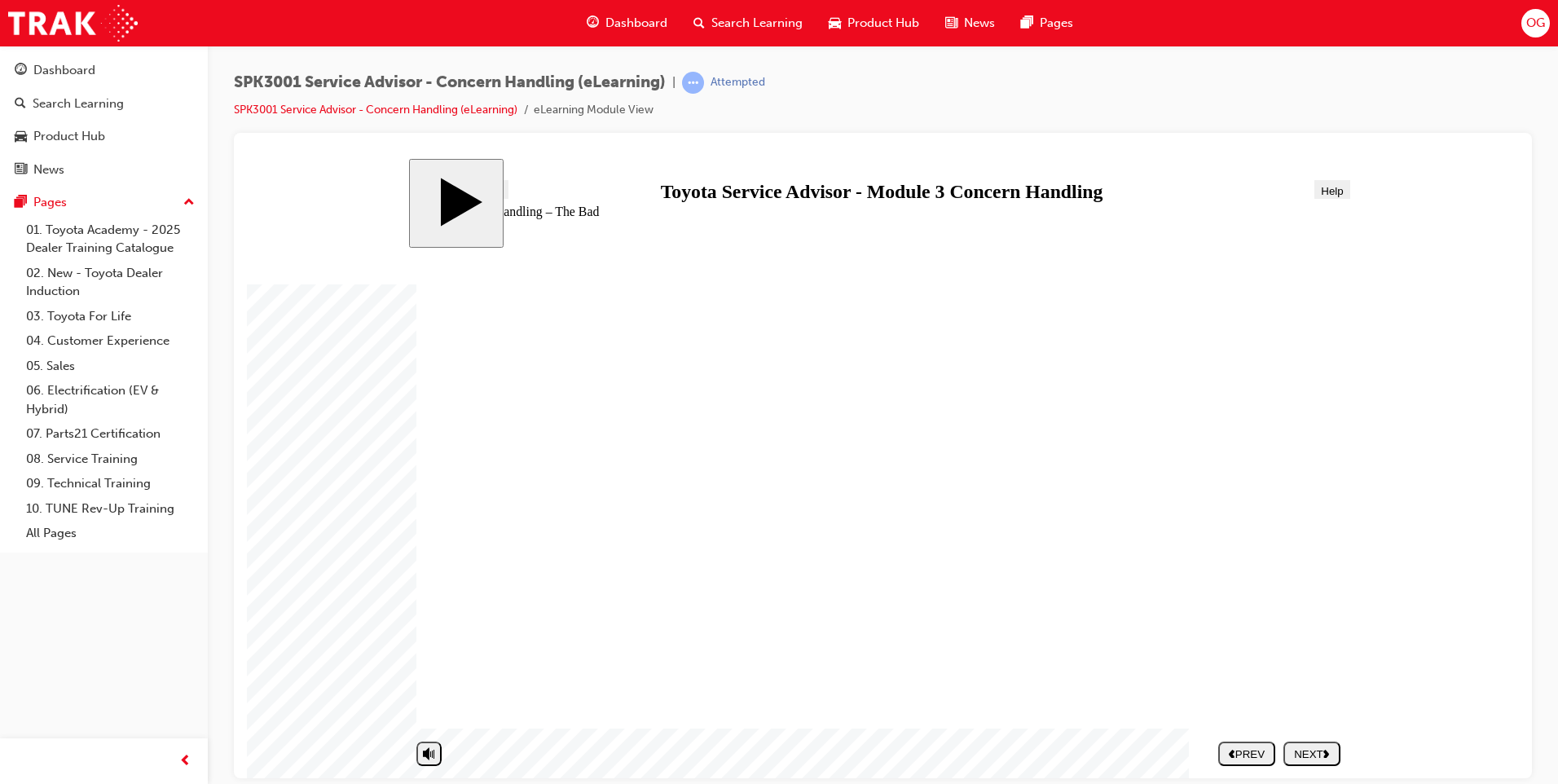
click at [1333, 756] on div "NEXT" at bounding box center [1311, 752] width 44 height 12
click at [1300, 757] on div "NEXT" at bounding box center [1311, 752] width 44 height 12
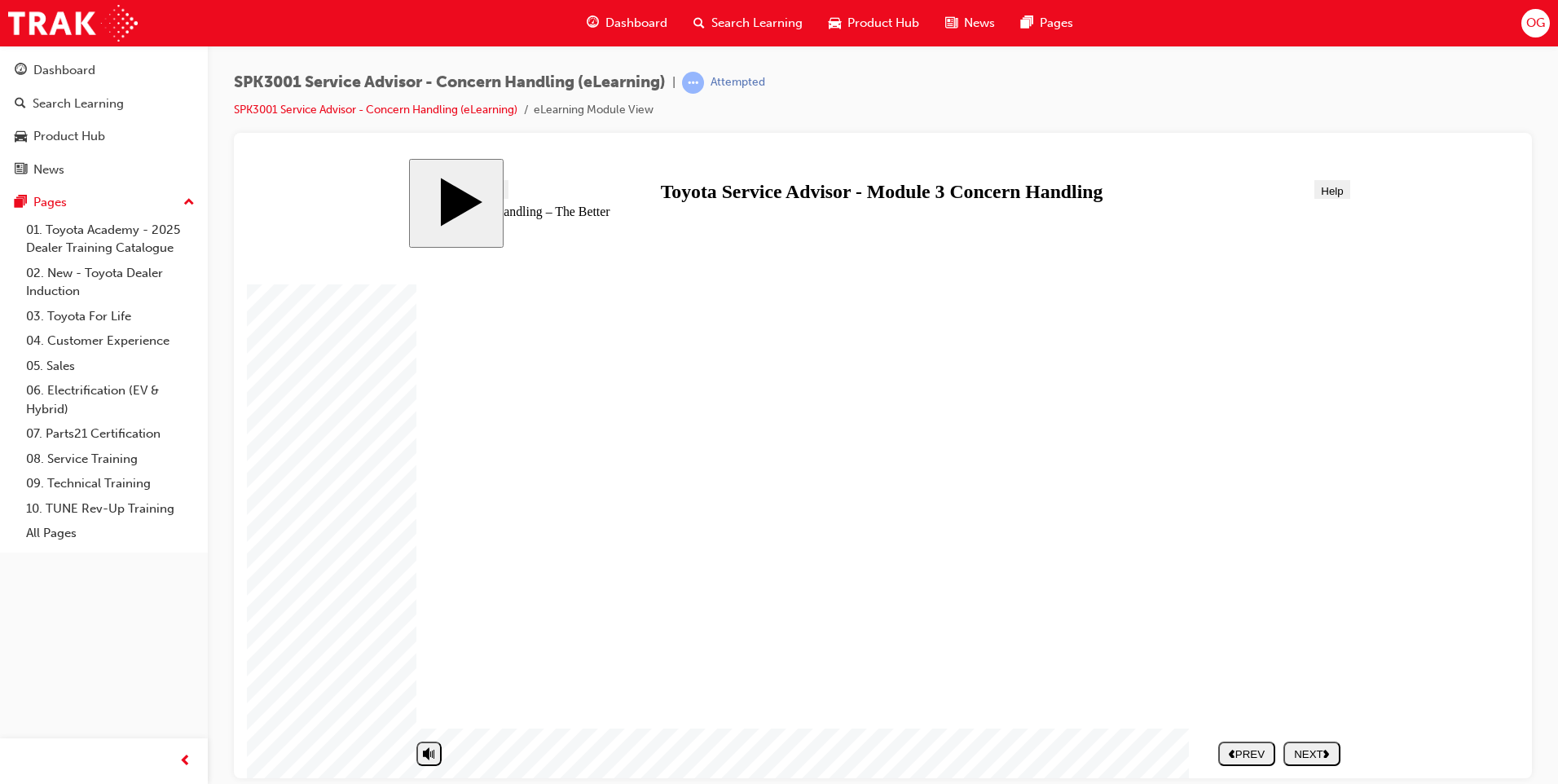
drag, startPoint x: 873, startPoint y: 520, endPoint x: 880, endPoint y: 516, distance: 8.1
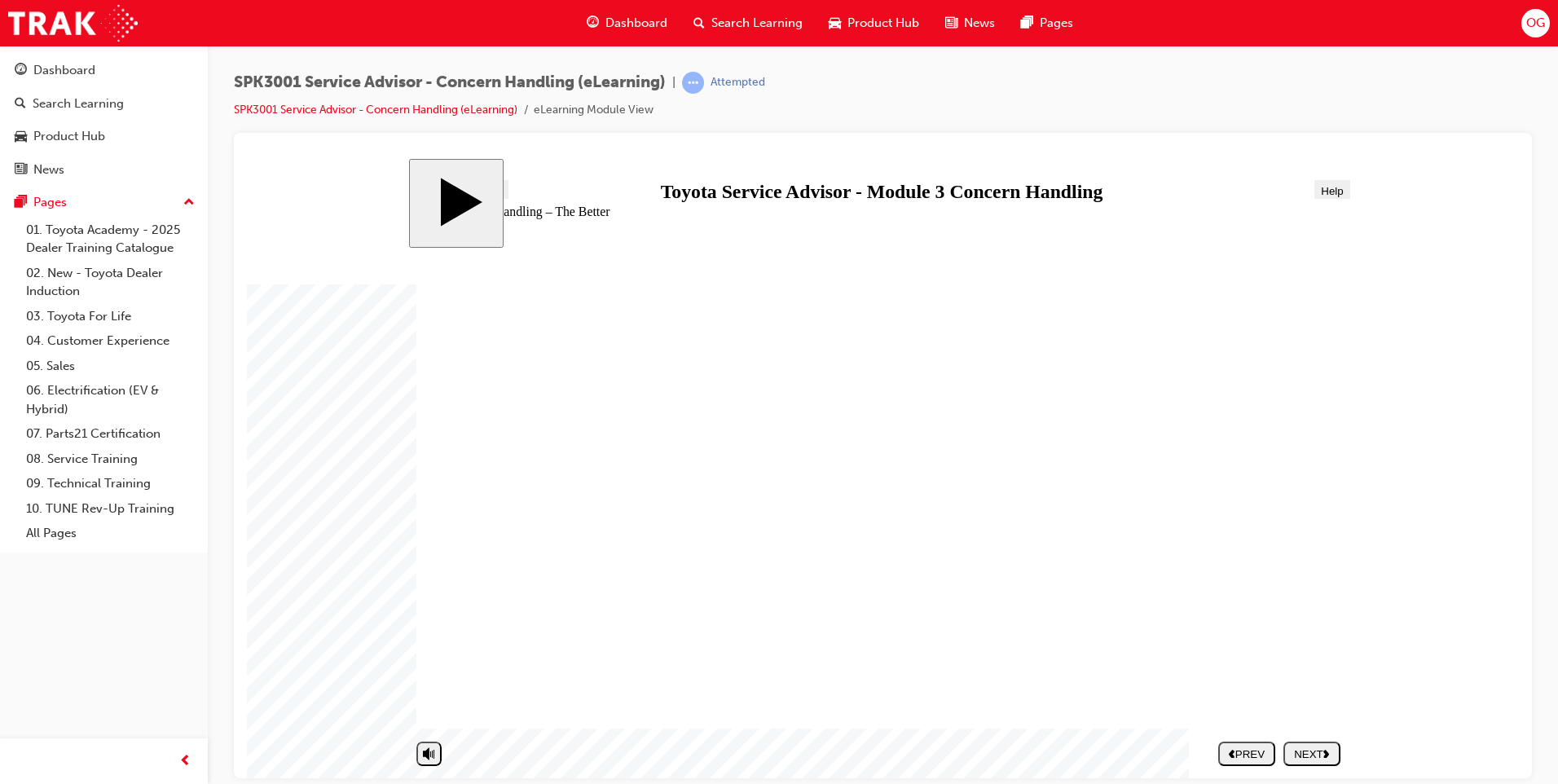
drag, startPoint x: 1125, startPoint y: 594, endPoint x: 1170, endPoint y: 647, distance: 69.5
click at [1301, 756] on div "NEXT" at bounding box center [1311, 752] width 44 height 12
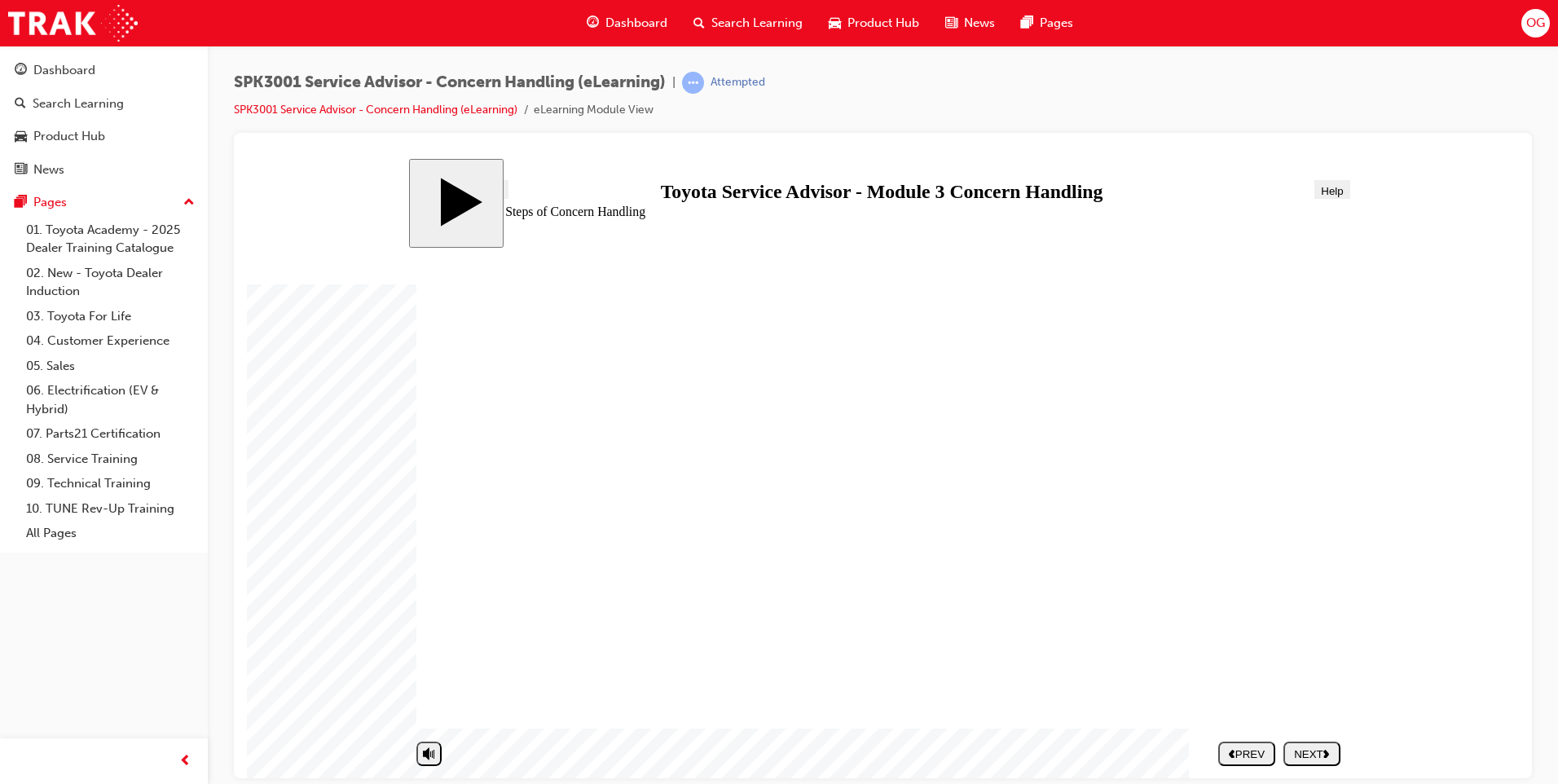
click at [1318, 747] on div "NEXT" at bounding box center [1311, 752] width 44 height 12
drag, startPoint x: 604, startPoint y: 578, endPoint x: 1080, endPoint y: 368, distance: 520.3
drag, startPoint x: 665, startPoint y: 655, endPoint x: 1138, endPoint y: 426, distance: 525.5
drag, startPoint x: 602, startPoint y: 540, endPoint x: 1051, endPoint y: 456, distance: 456.8
drag, startPoint x: 672, startPoint y: 612, endPoint x: 1064, endPoint y: 498, distance: 408.2
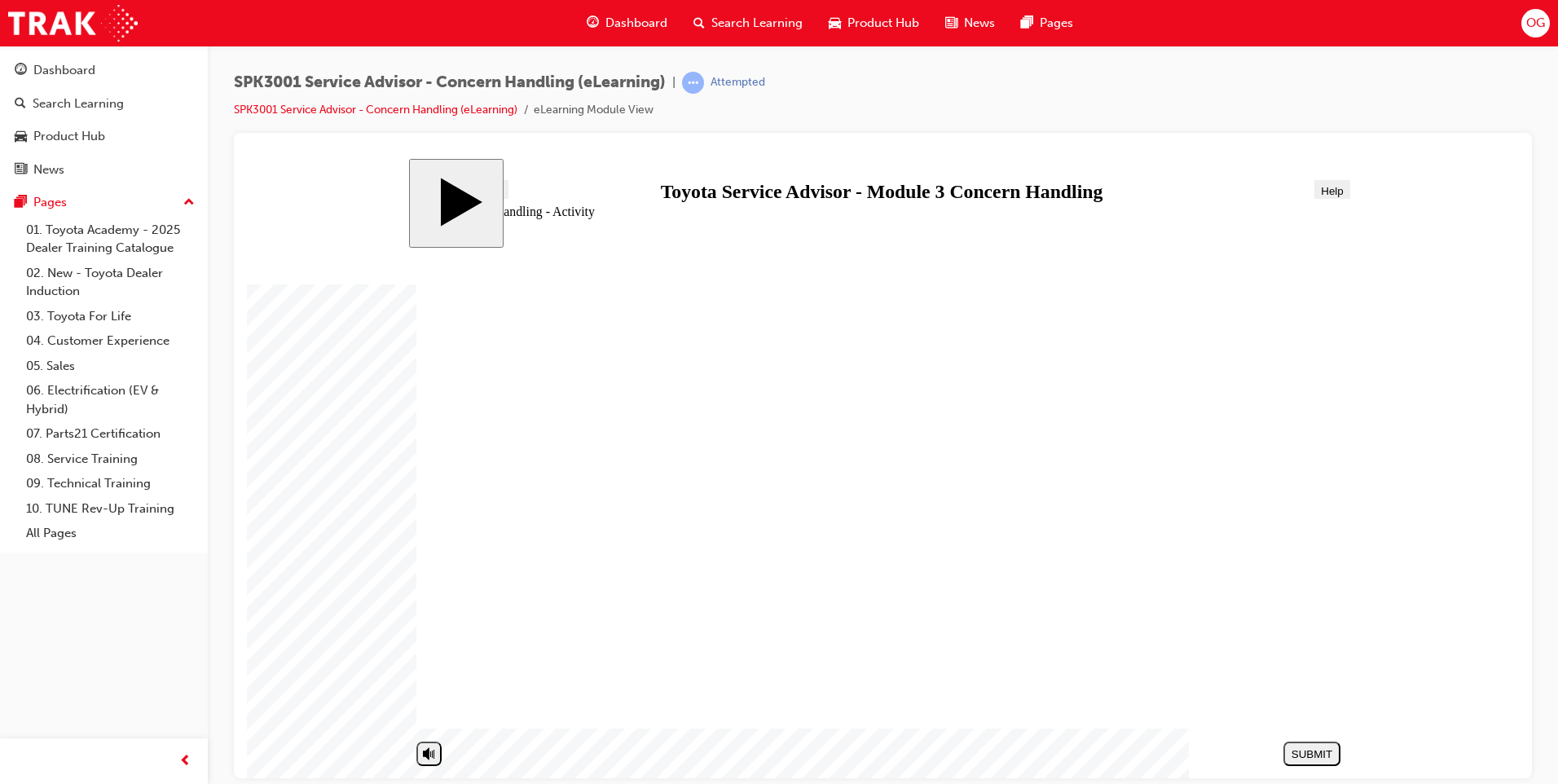
drag, startPoint x: 559, startPoint y: 695, endPoint x: 1090, endPoint y: 562, distance: 547.4
drag, startPoint x: 1090, startPoint y: 562, endPoint x: 1074, endPoint y: 565, distance: 16.3
drag, startPoint x: 651, startPoint y: 497, endPoint x: 1057, endPoint y: 596, distance: 417.9
drag, startPoint x: 622, startPoint y: 459, endPoint x: 1066, endPoint y: 641, distance: 479.9
click at [1307, 751] on div "SUBMIT" at bounding box center [1311, 752] width 44 height 12
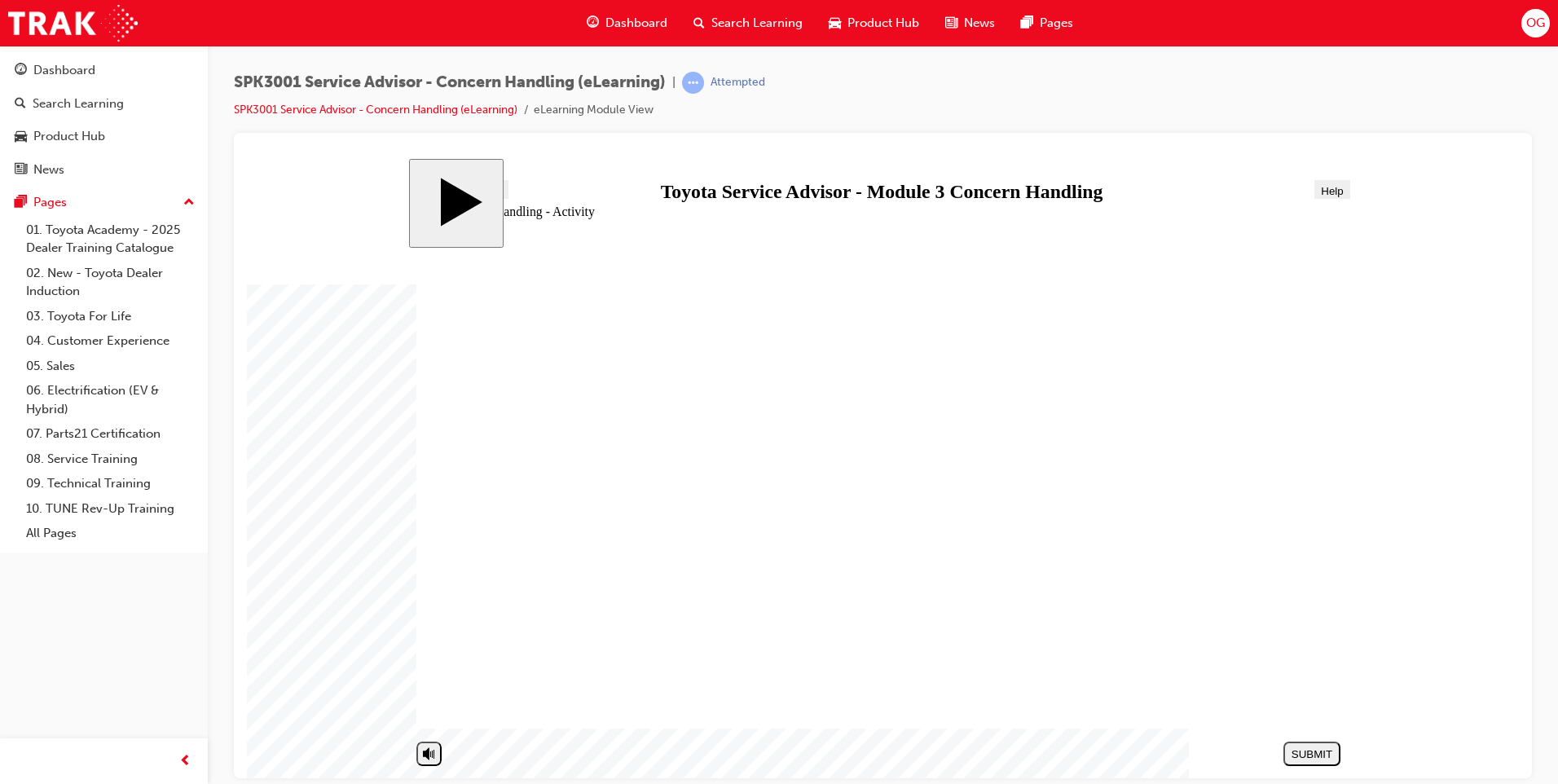
click at [1299, 760] on button "NEXT" at bounding box center [1311, 752] width 57 height 24
radio input "true"
click at [1334, 744] on button "SUBMIT" at bounding box center [1311, 752] width 57 height 24
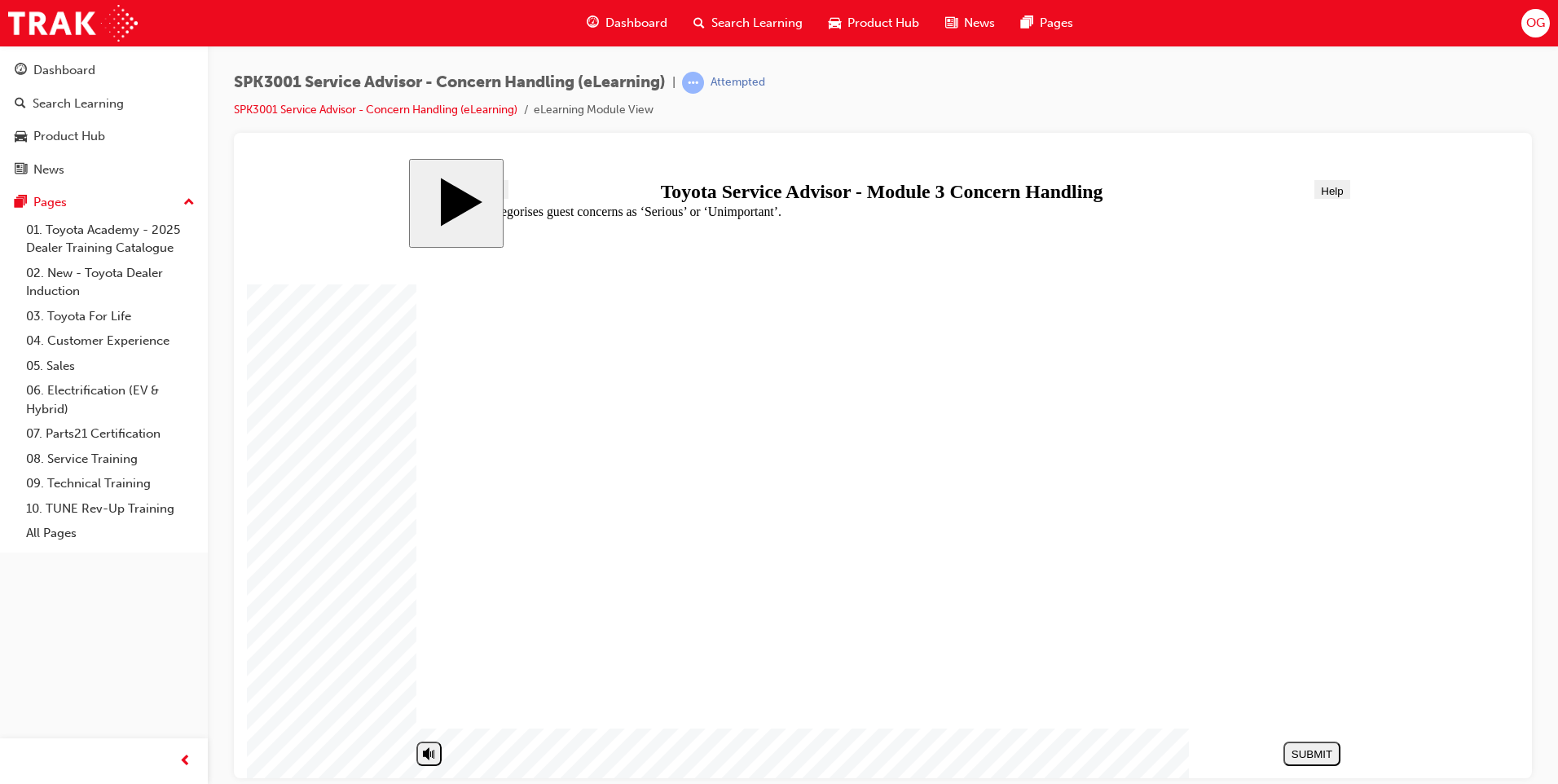
radio input "true"
click at [1299, 753] on div "SUBMIT" at bounding box center [1311, 752] width 44 height 12
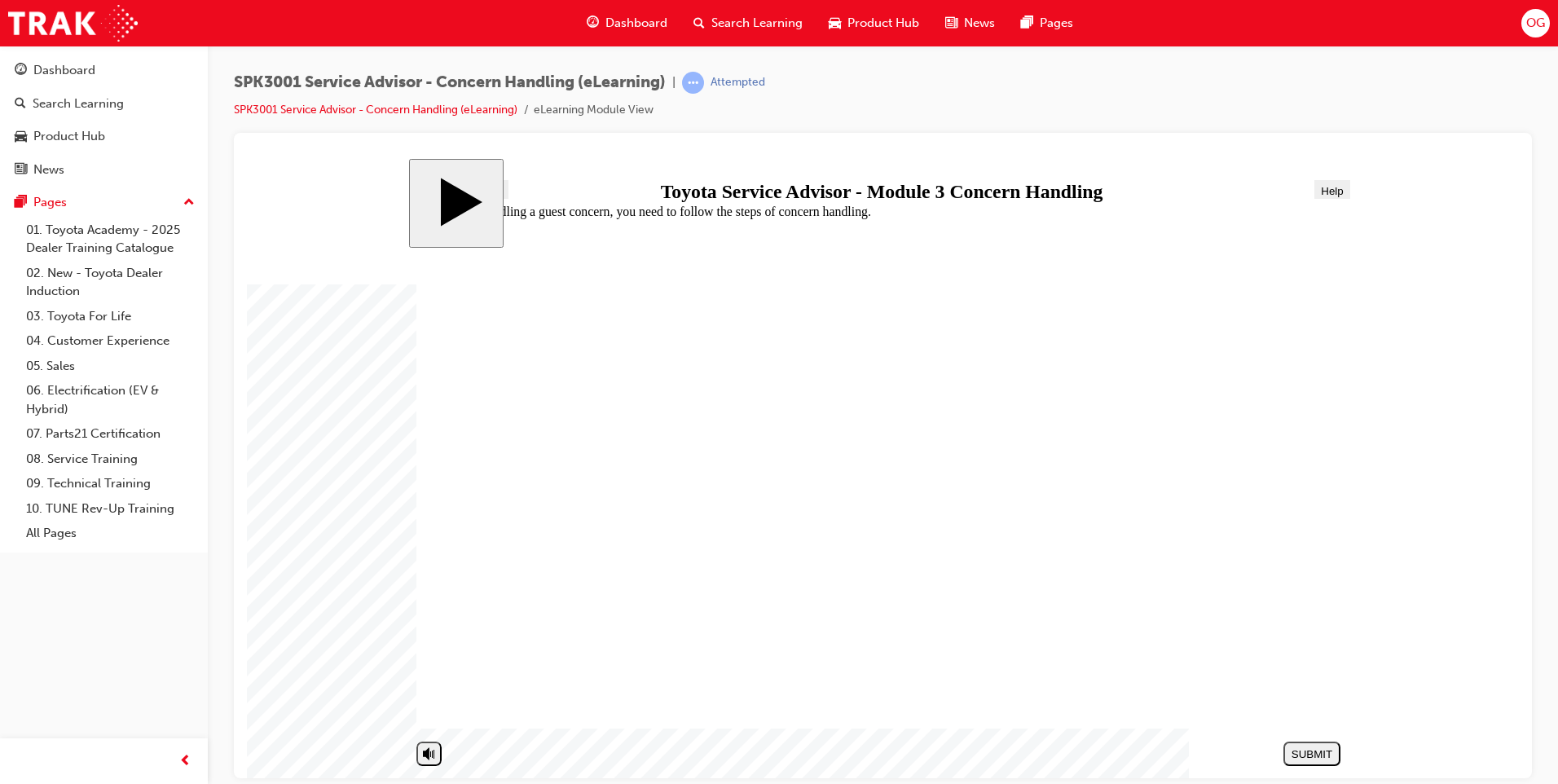
radio input "true"
click at [1306, 760] on button "SUBMIT" at bounding box center [1311, 752] width 57 height 24
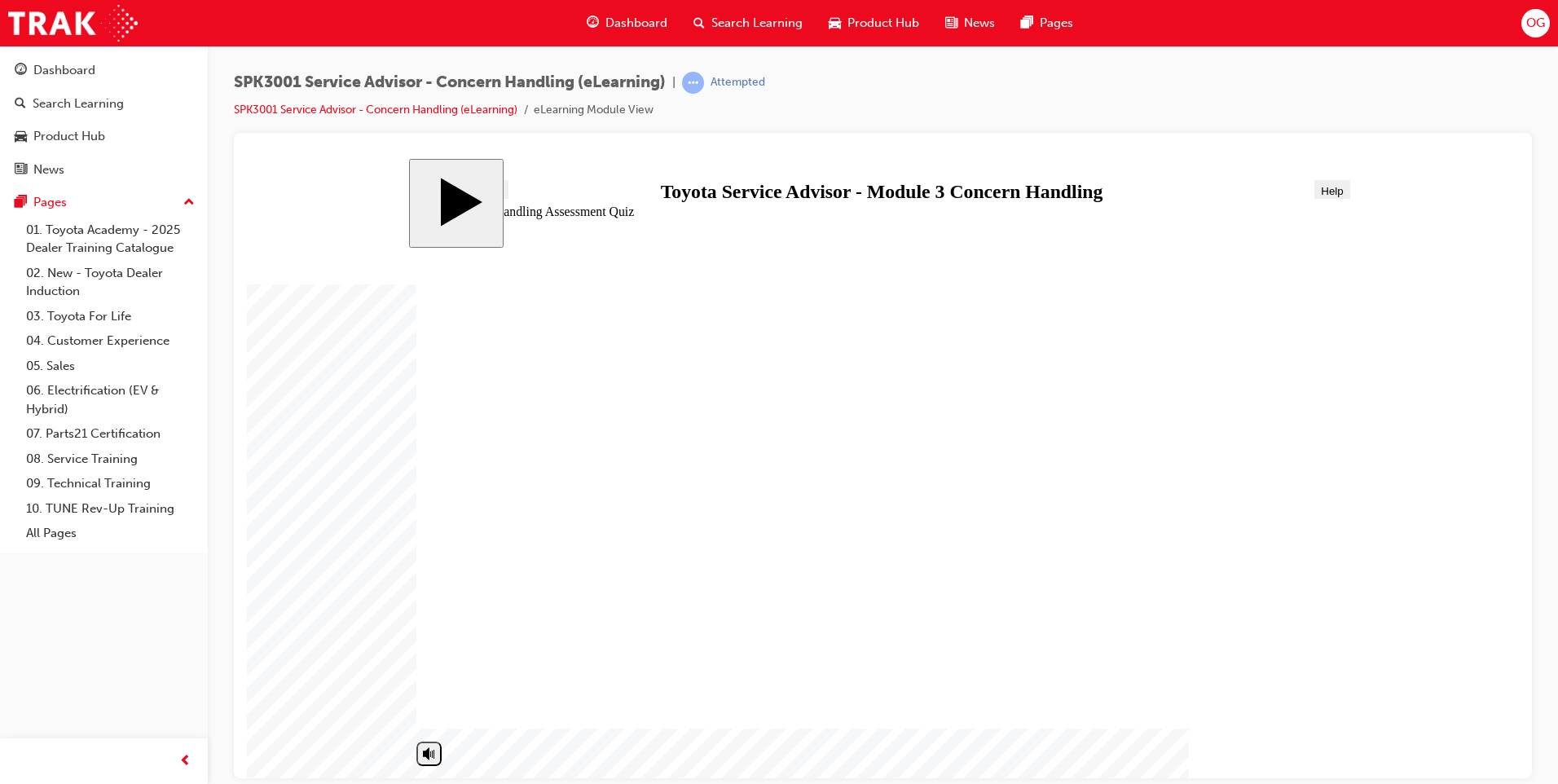
drag, startPoint x: 516, startPoint y: 602, endPoint x: 616, endPoint y: 622, distance: 102.0
radio input "true"
click at [1309, 744] on button "SUBMIT" at bounding box center [1311, 752] width 57 height 24
click at [1309, 744] on nav "SUBMIT NEXT PREV" at bounding box center [1307, 752] width 65 height 37
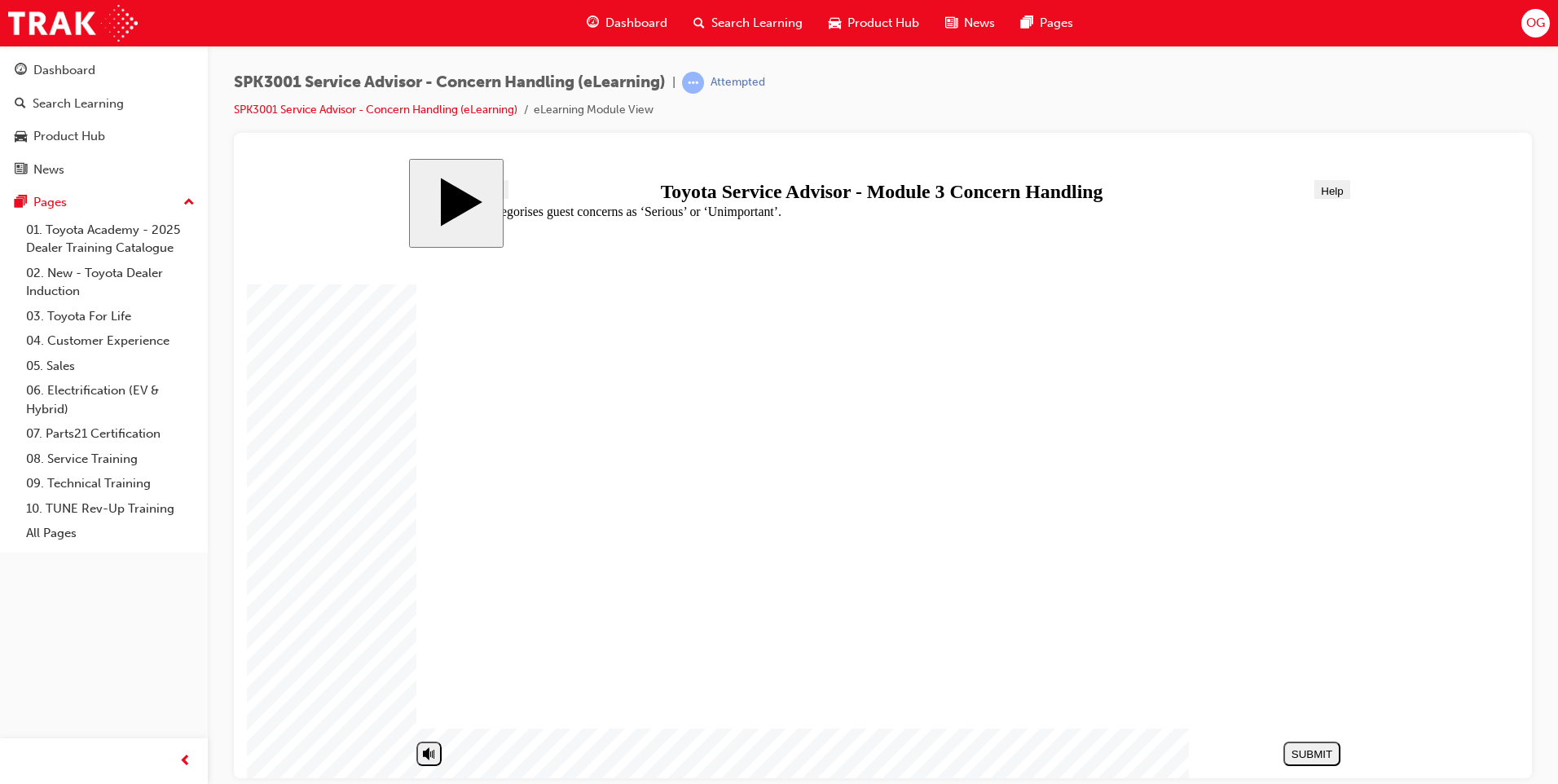
click at [1557, 407] on html "Your version of Internet Explorer is outdated and not supported. Please upgrade…" at bounding box center [779, 392] width 1558 height 784
click at [968, 56] on div "SPK3001 Service Advisor - Concern Handling (eLearning) | Attempted SPK3001 Serv…" at bounding box center [883, 394] width 1350 height 697
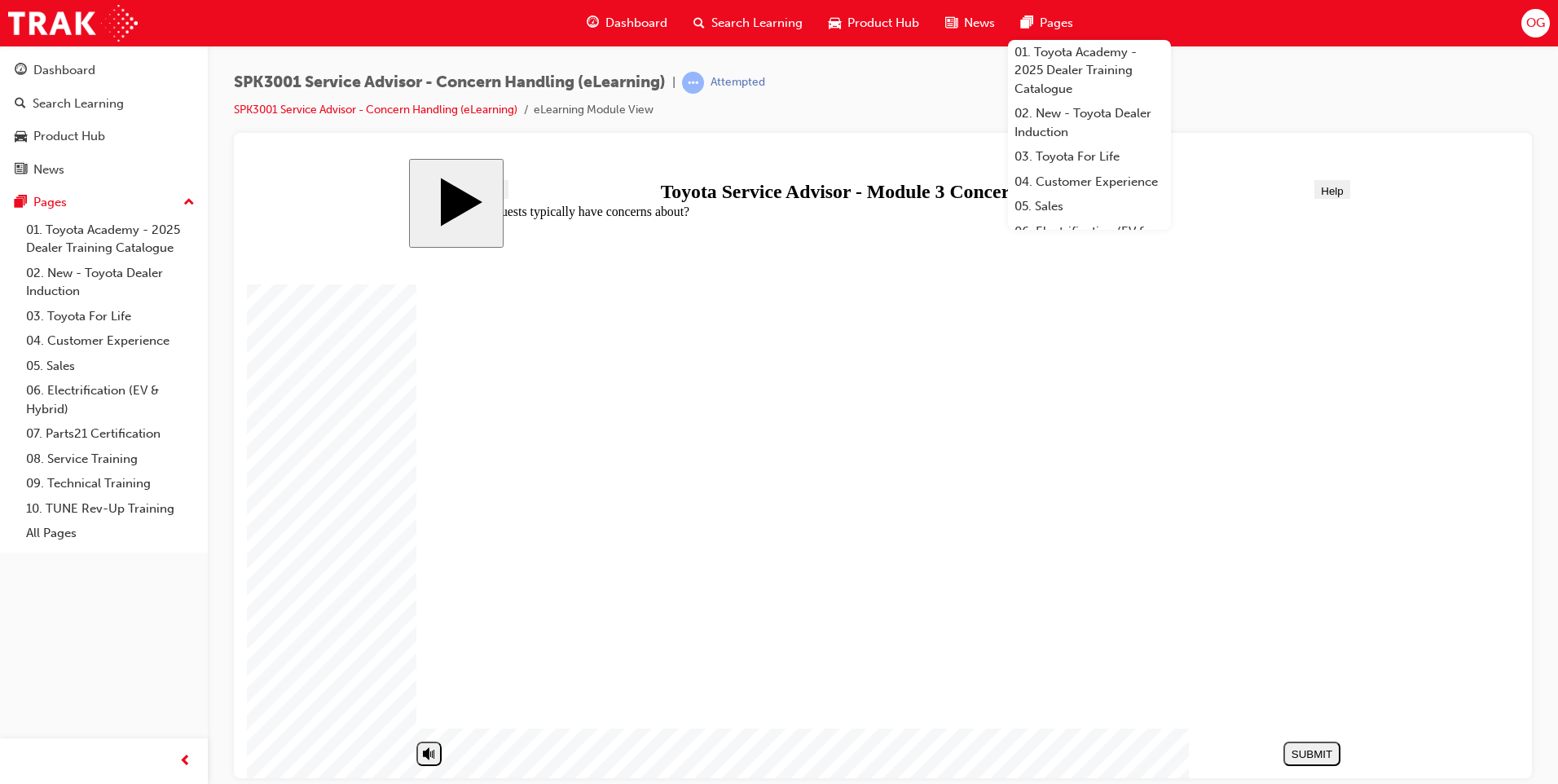
radio input "true"
click at [1318, 750] on div "SUBMIT" at bounding box center [1311, 752] width 44 height 12
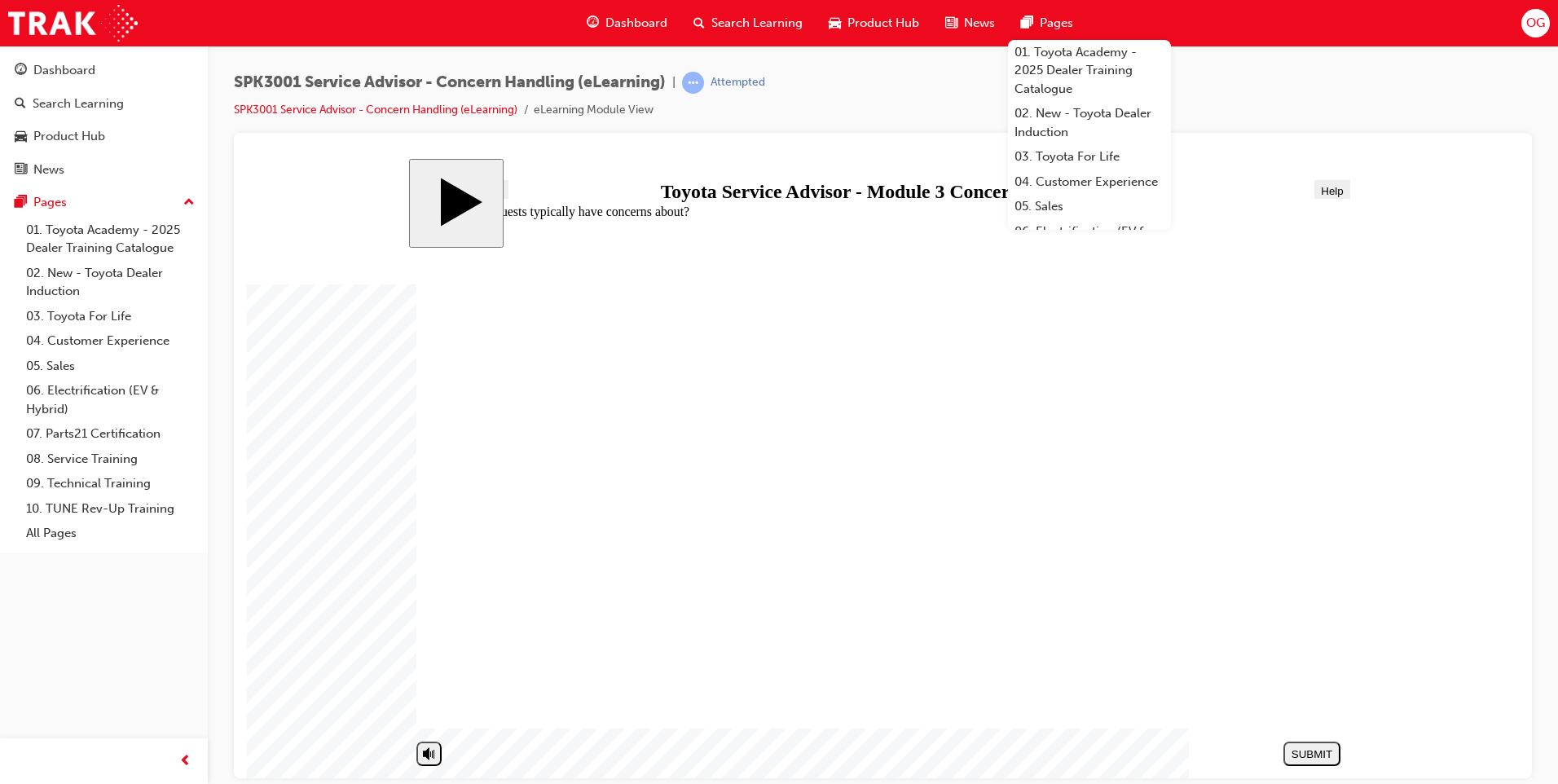
click at [737, 640] on div "That's right! Continue Concern Handling Assessment Quiz Round Same Side Corner …" at bounding box center [882, 480] width 932 height 524
radio input "true"
click at [1300, 752] on div "SUBMIT" at bounding box center [1311, 752] width 44 height 12
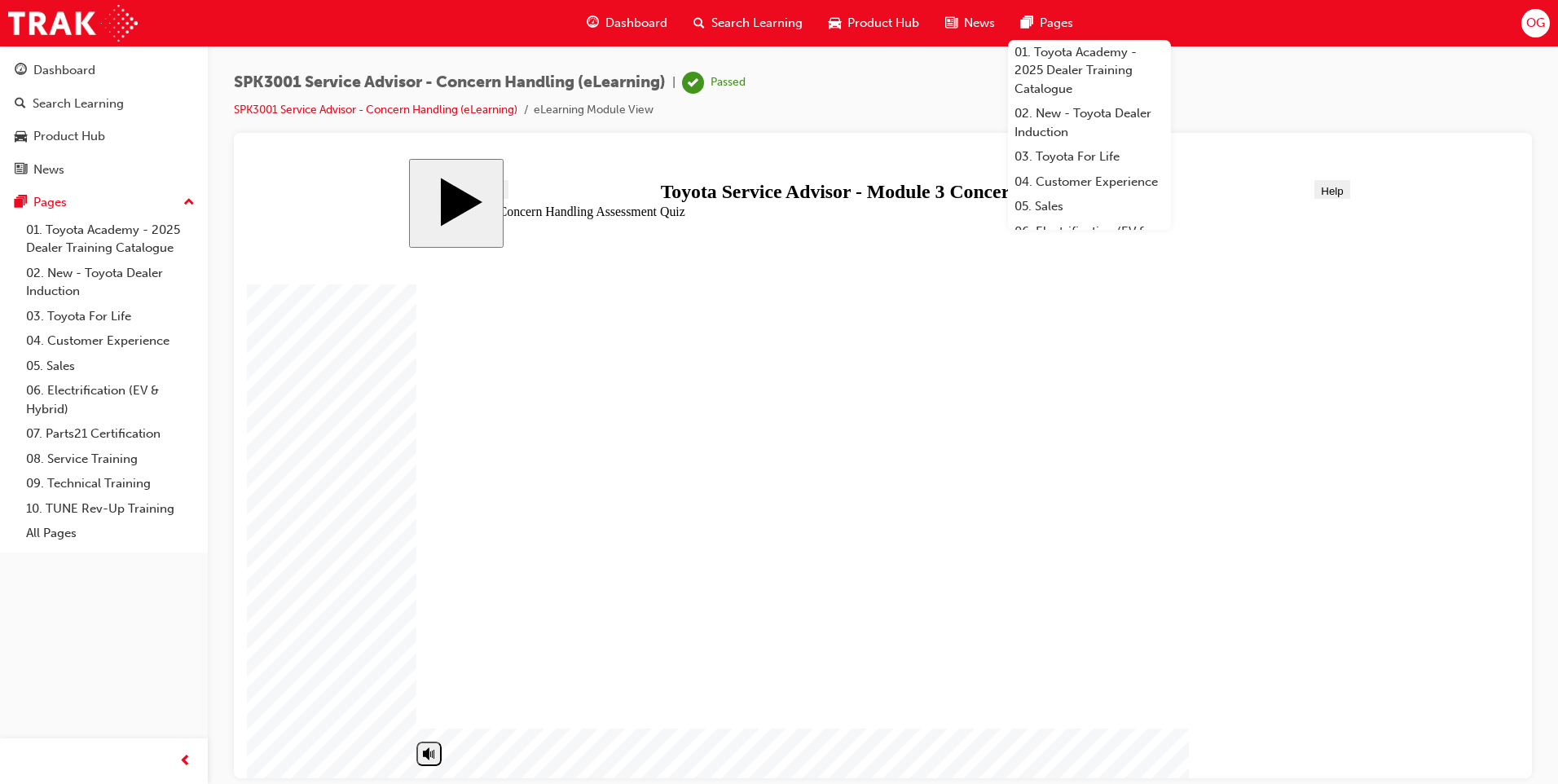
click at [103, 461] on link "08. Service Training" at bounding box center [110, 458] width 182 height 25
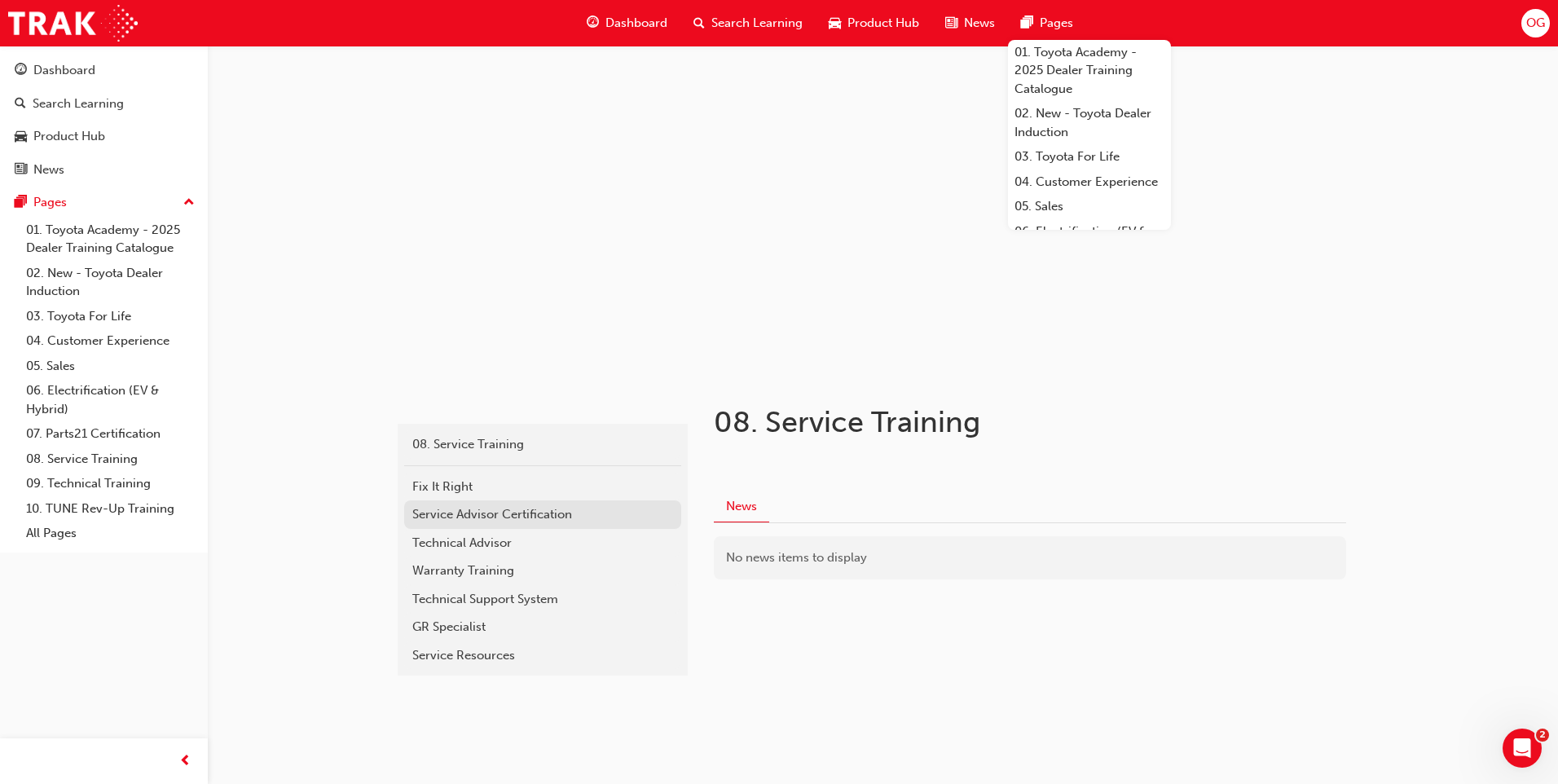
click at [480, 511] on div "Service Advisor Certification" at bounding box center [543, 514] width 261 height 19
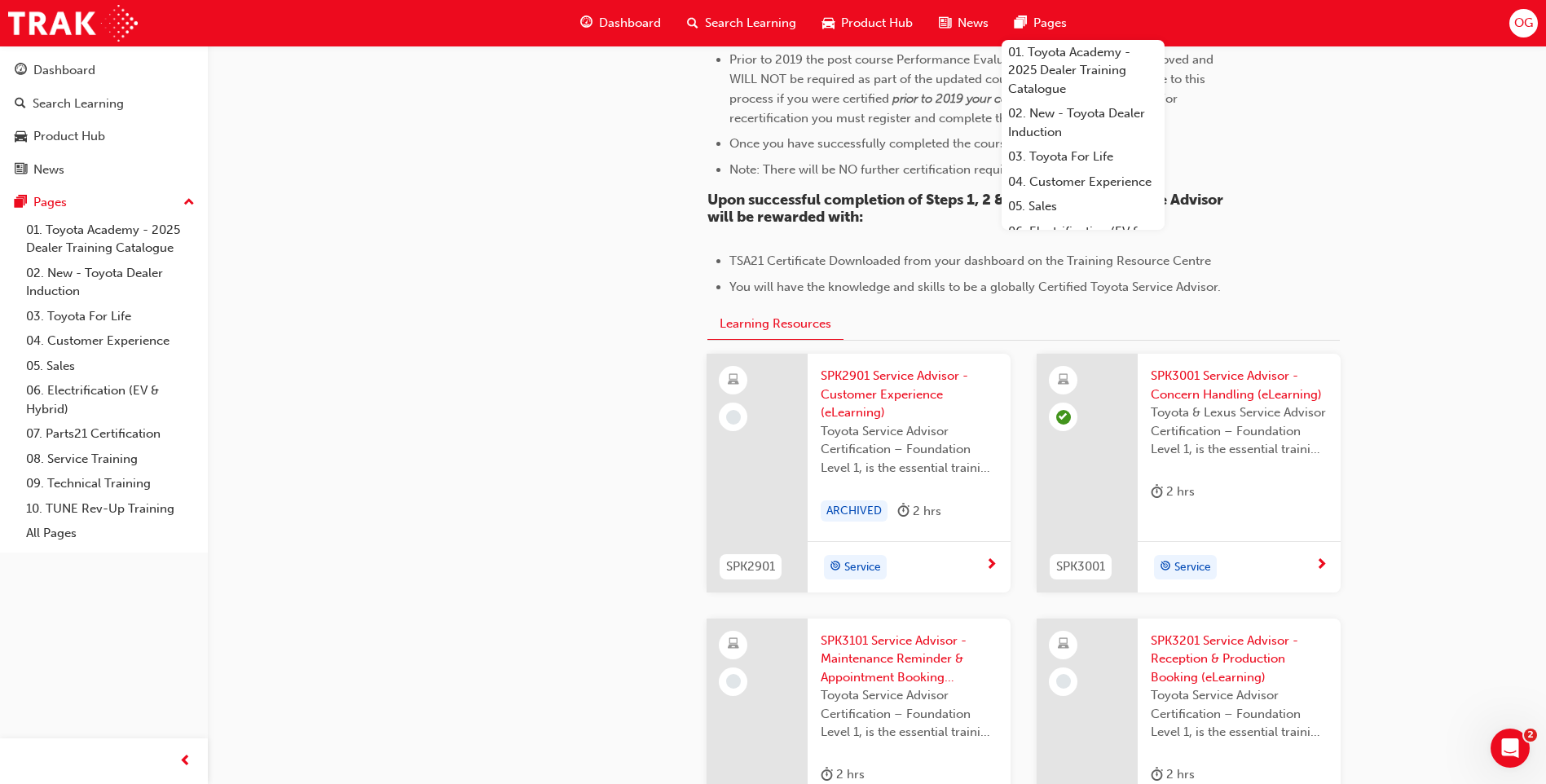
scroll to position [1467, 0]
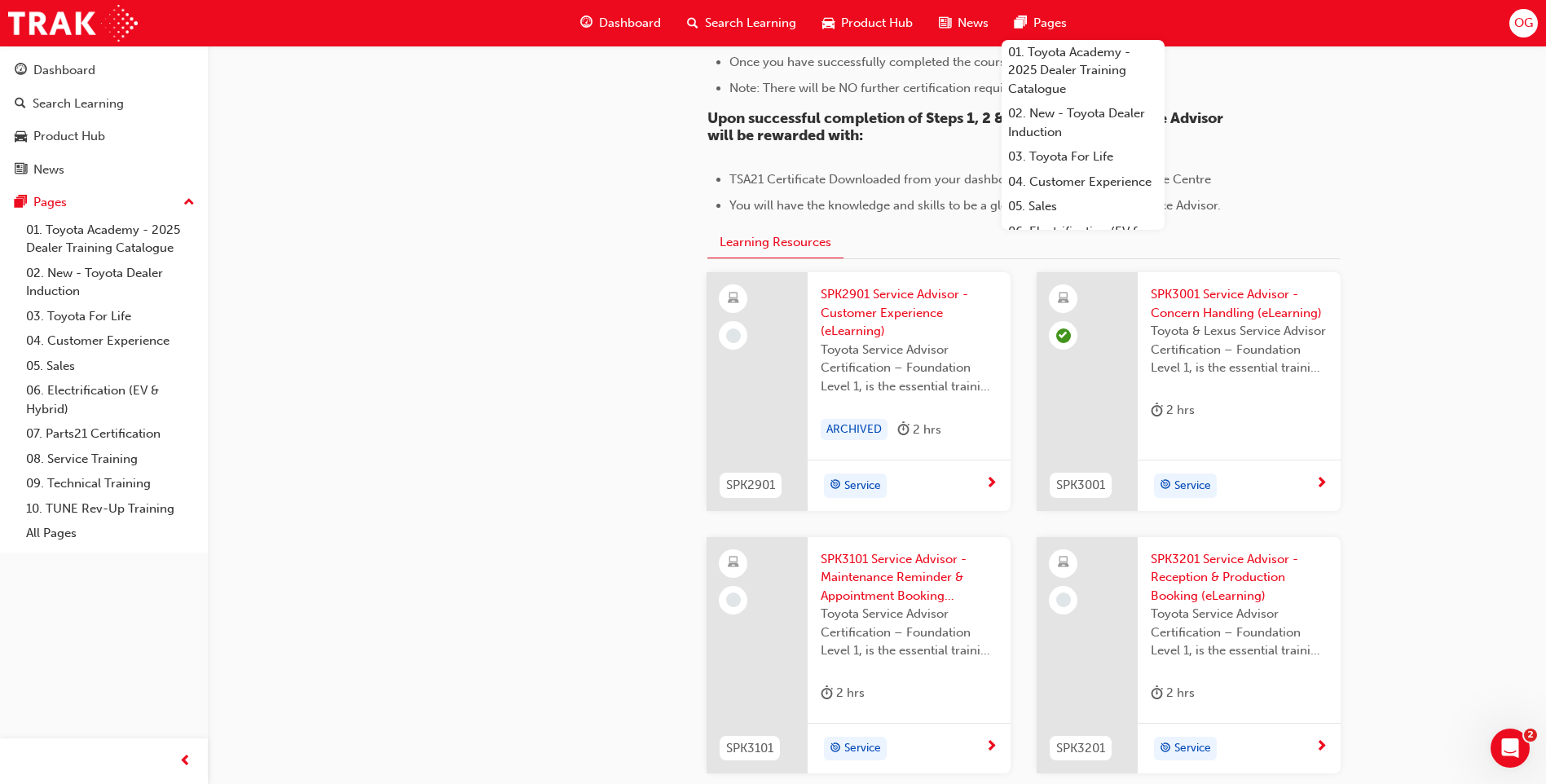
click at [860, 307] on span "SPK2901 Service Advisor - Customer Experience (eLearning)" at bounding box center [909, 312] width 177 height 55
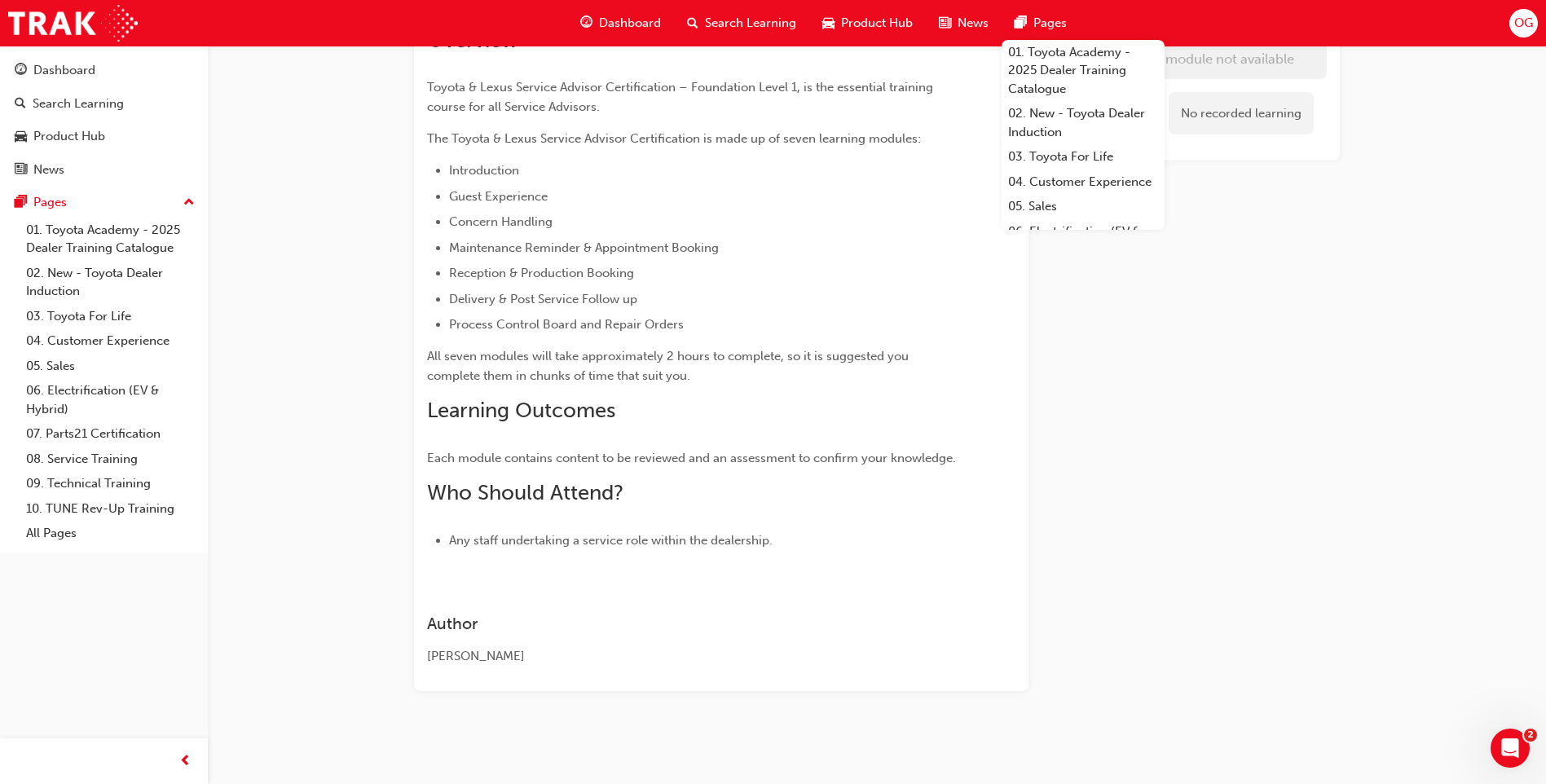
scroll to position [264, 0]
click at [1262, 380] on div "eLearning module not available No recorded learning" at bounding box center [1197, 316] width 285 height 751
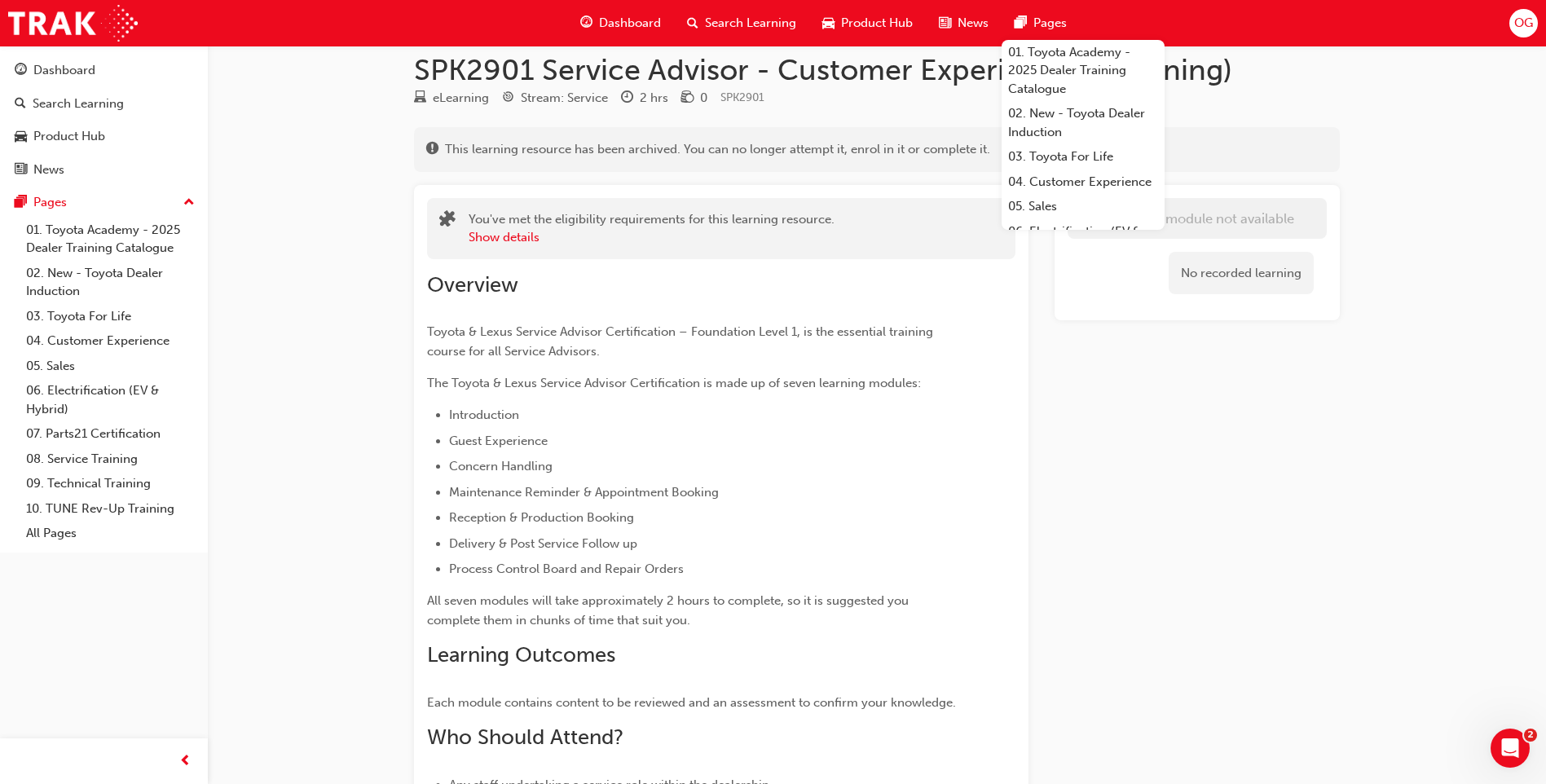
scroll to position [0, 0]
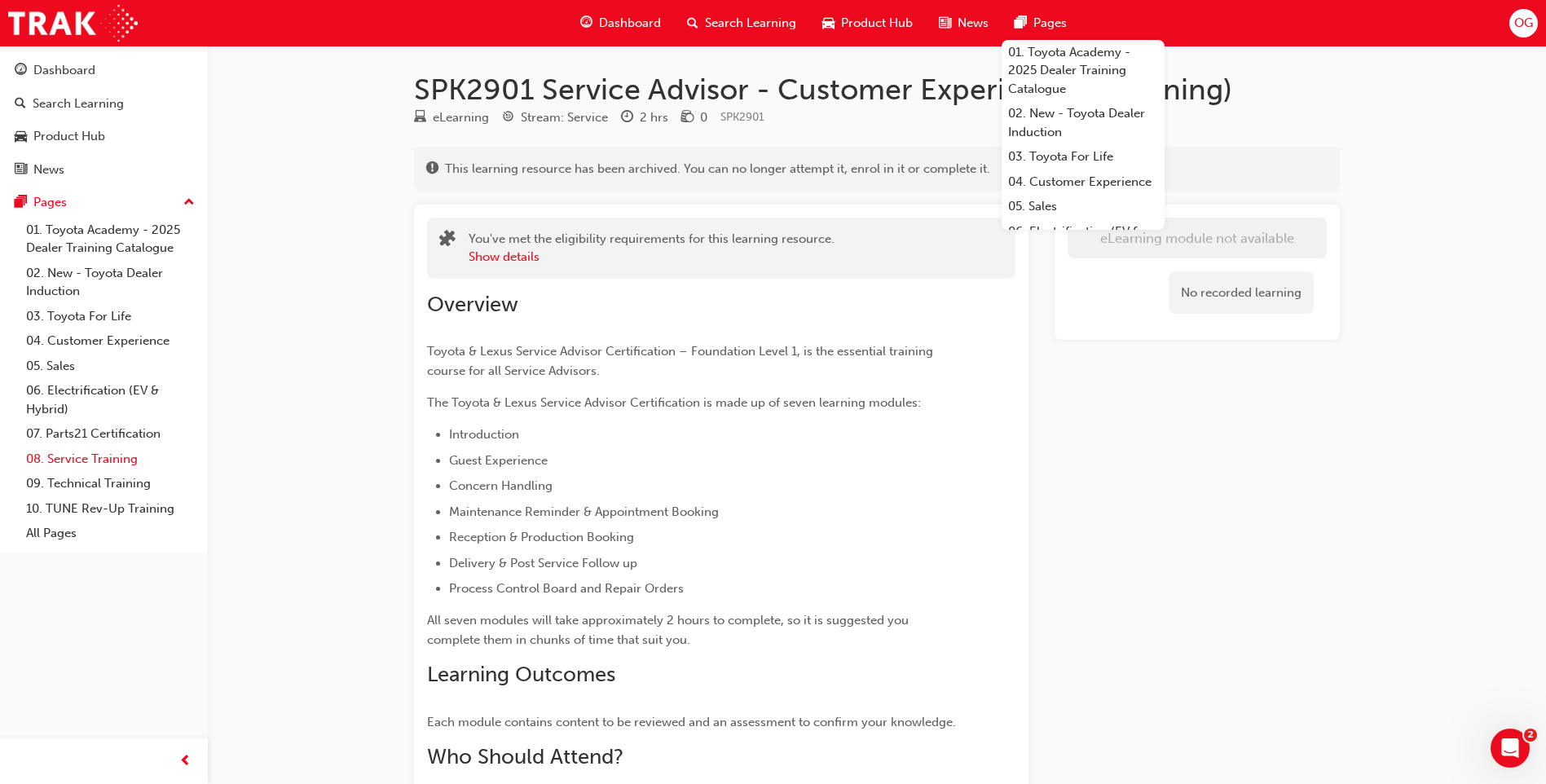
click at [114, 459] on link "08. Service Training" at bounding box center [110, 458] width 182 height 25
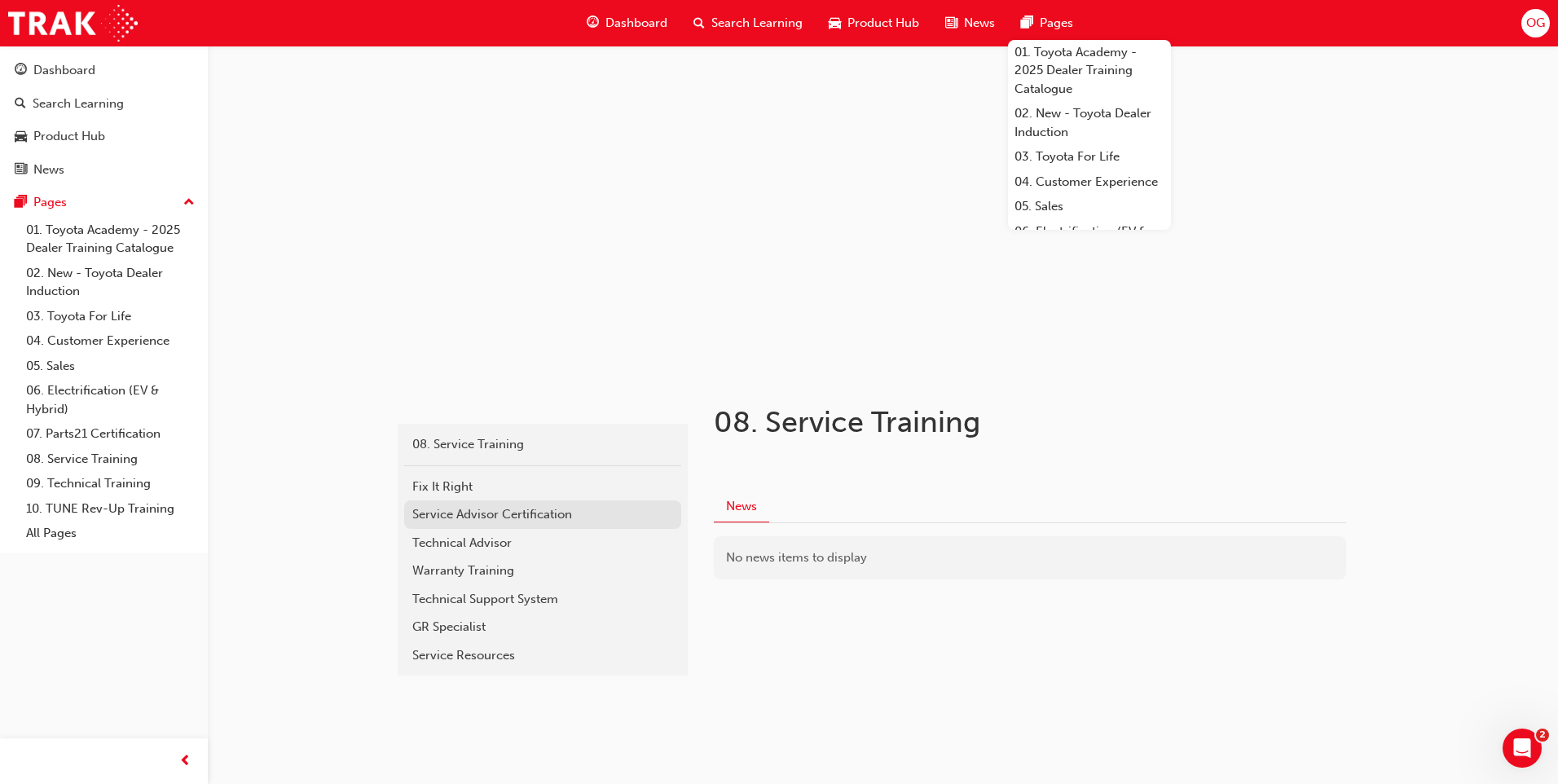
click at [566, 511] on div "Service Advisor Certification" at bounding box center [543, 514] width 261 height 19
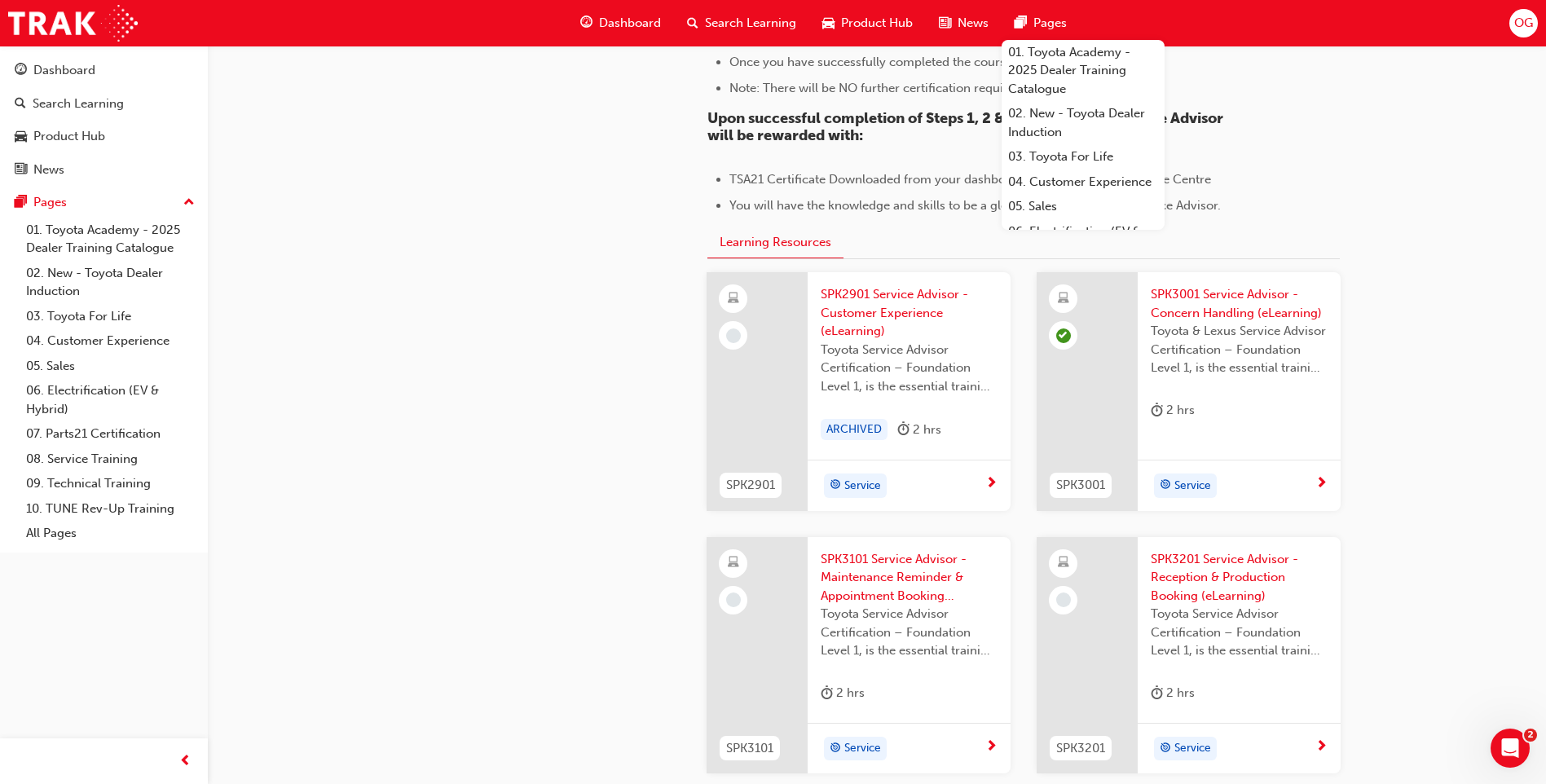
scroll to position [1548, 0]
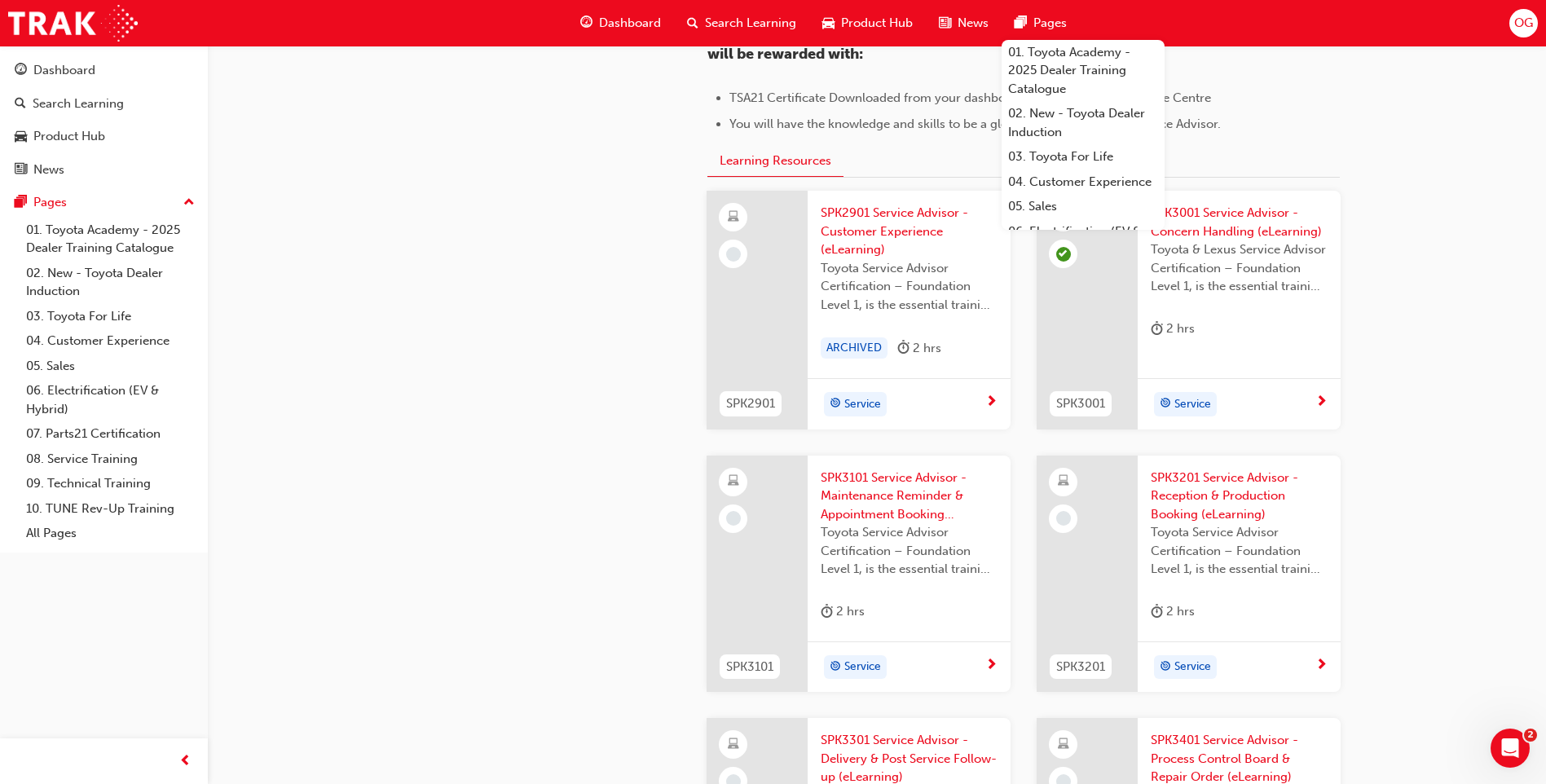
click at [848, 511] on span "SPK3101 Service Advisor - Maintenance Reminder & Appointment Booking (eLearning)" at bounding box center [909, 495] width 177 height 55
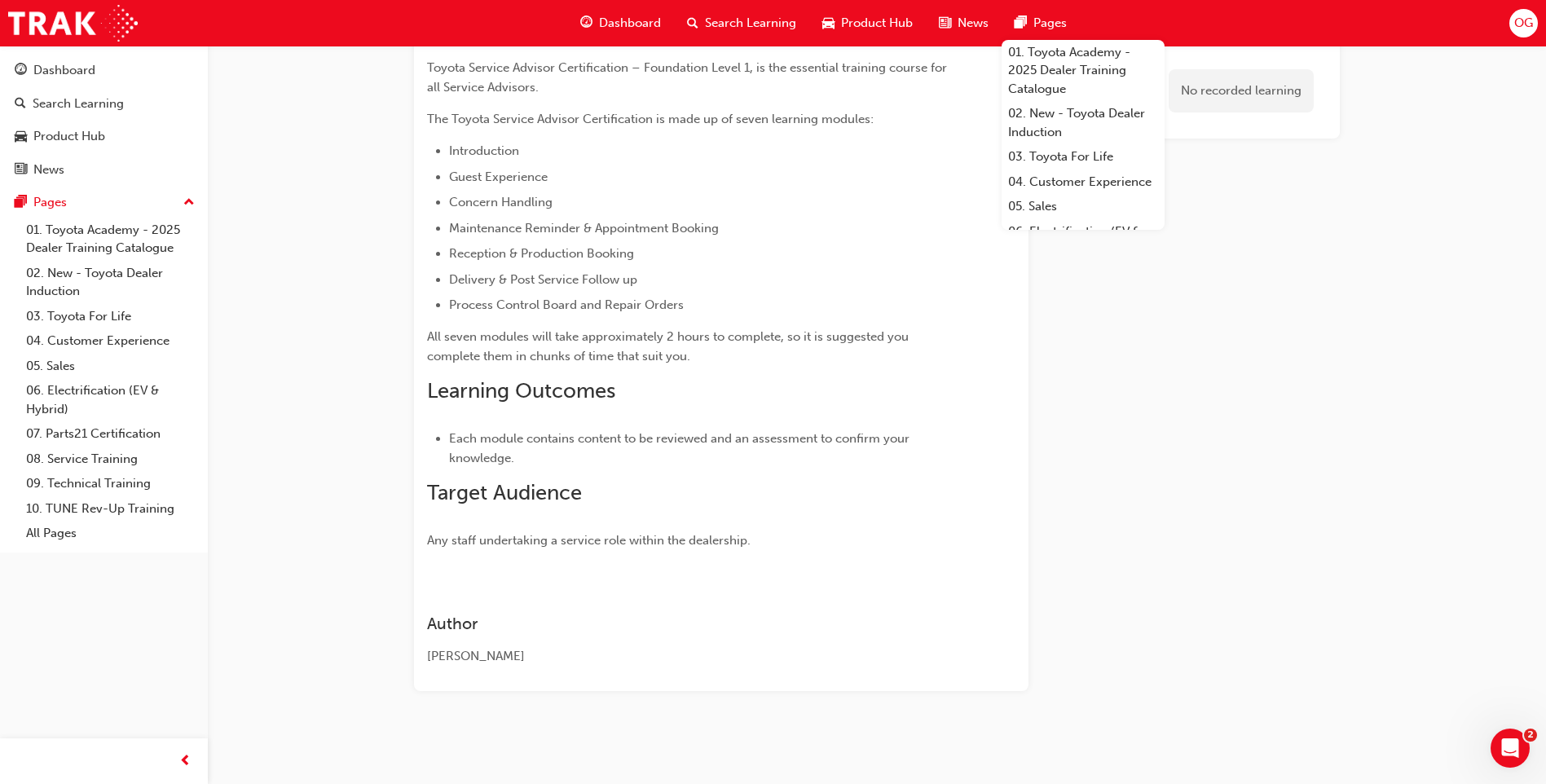
scroll to position [262, 0]
click at [1231, 55] on link "Launch eLearning module" at bounding box center [1197, 58] width 259 height 41
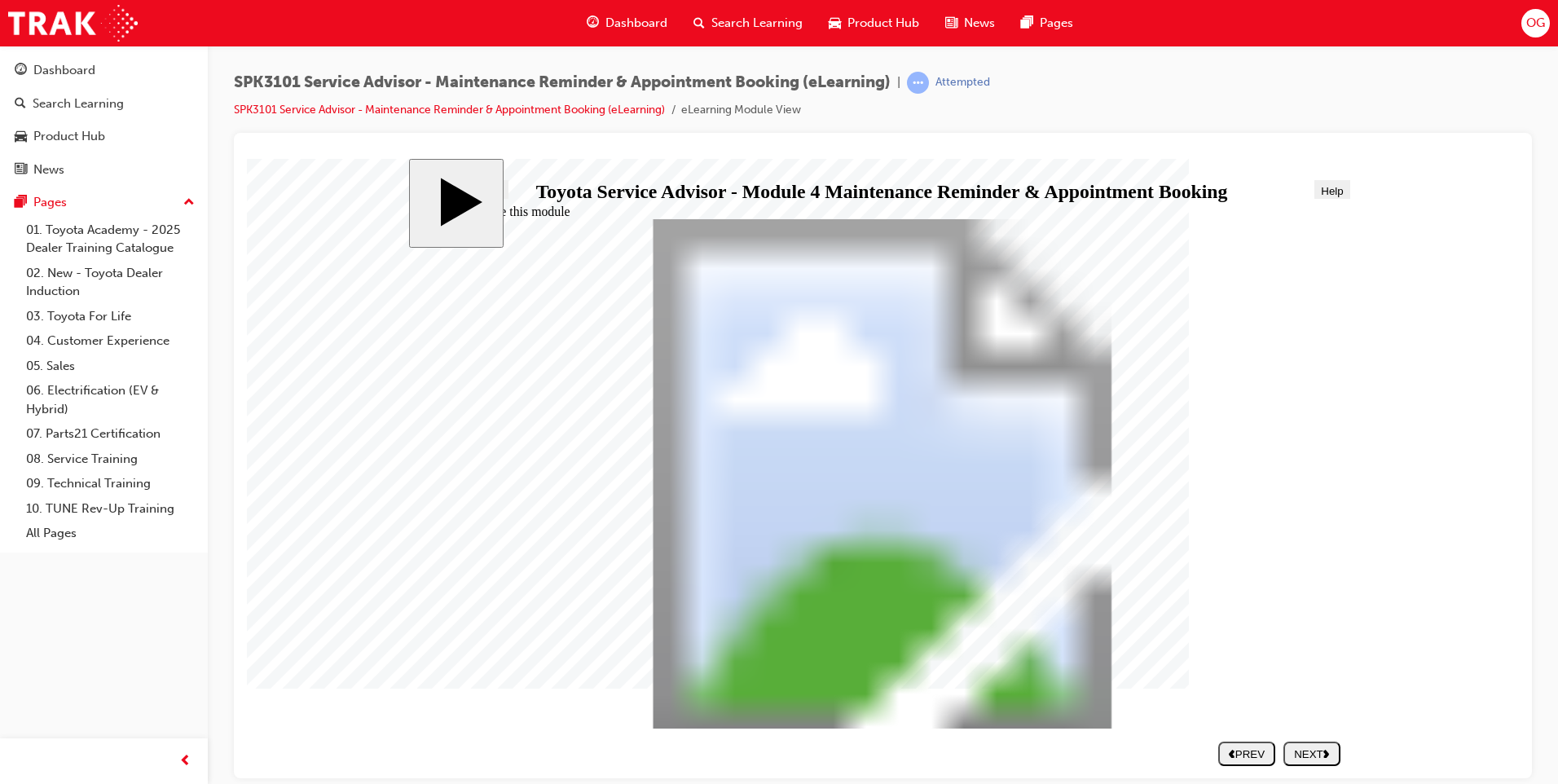
click at [1299, 744] on button "NEXT" at bounding box center [1311, 752] width 57 height 24
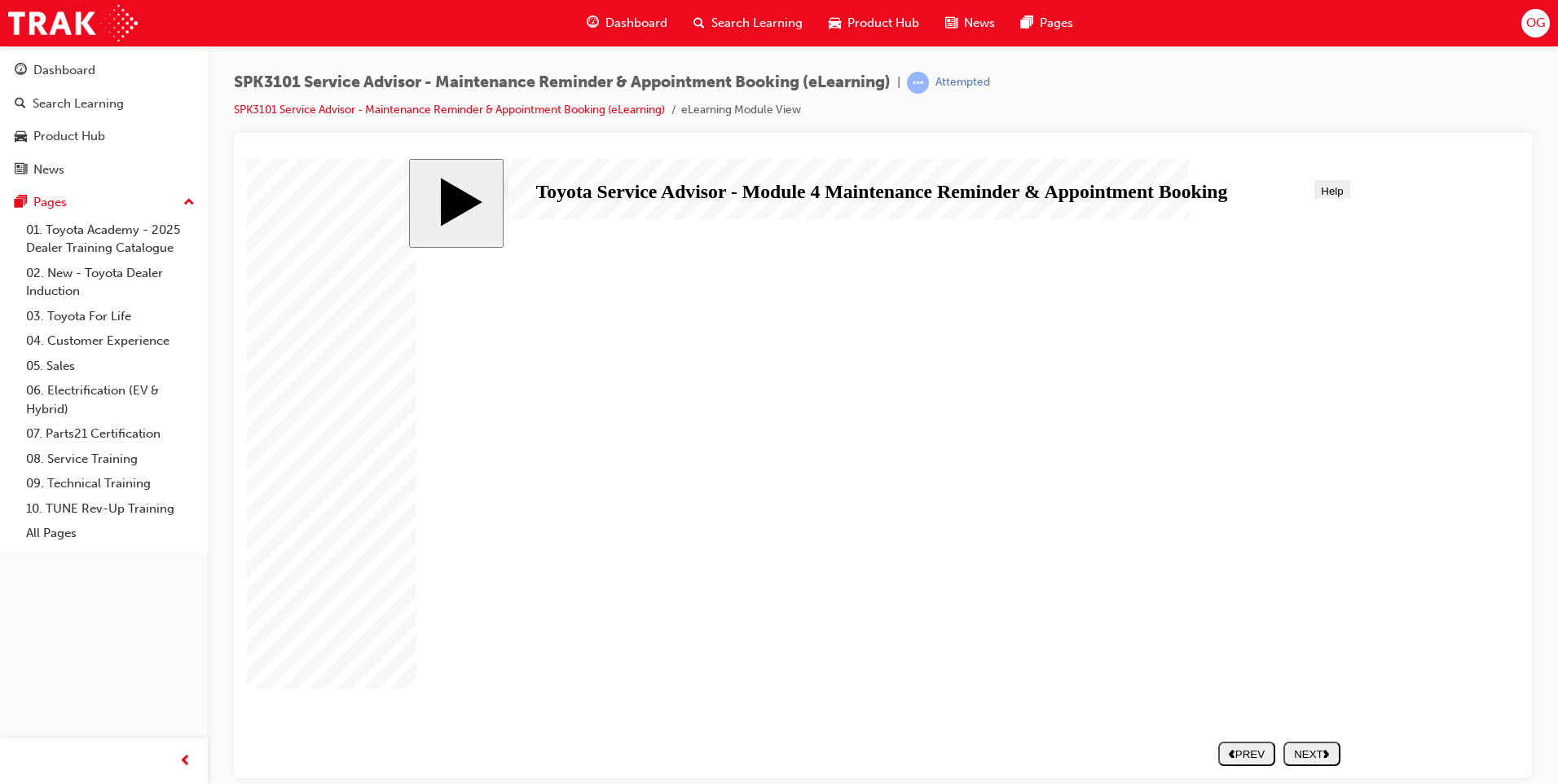
click at [1304, 754] on div "NEXT" at bounding box center [1311, 752] width 44 height 12
click at [1301, 752] on div "NEXT" at bounding box center [1311, 752] width 44 height 12
click at [1297, 747] on div "NEXT" at bounding box center [1311, 752] width 44 height 12
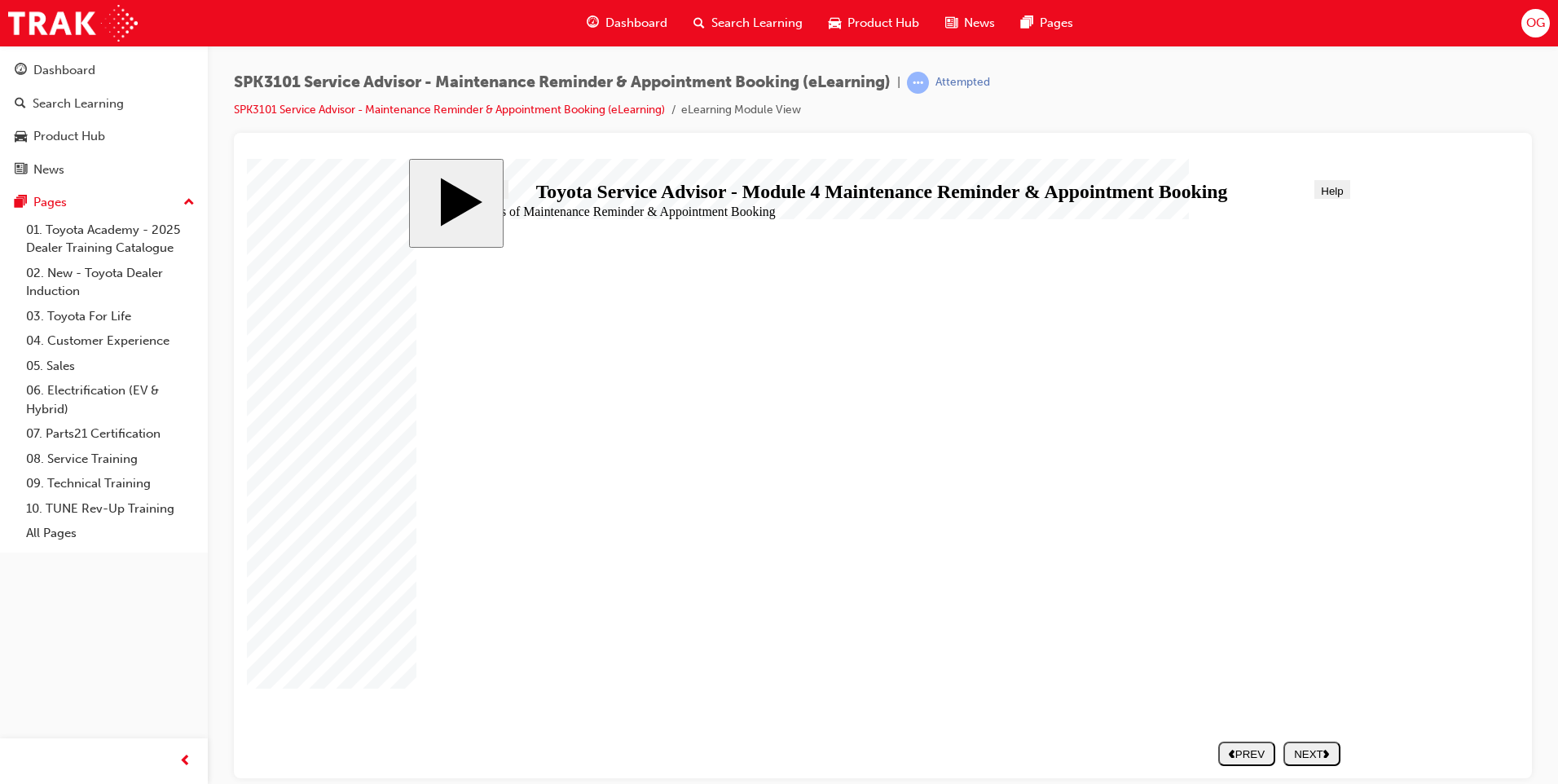
click at [1293, 753] on div "NEXT" at bounding box center [1311, 752] width 44 height 12
click at [1304, 744] on button "NEXT" at bounding box center [1311, 752] width 57 height 24
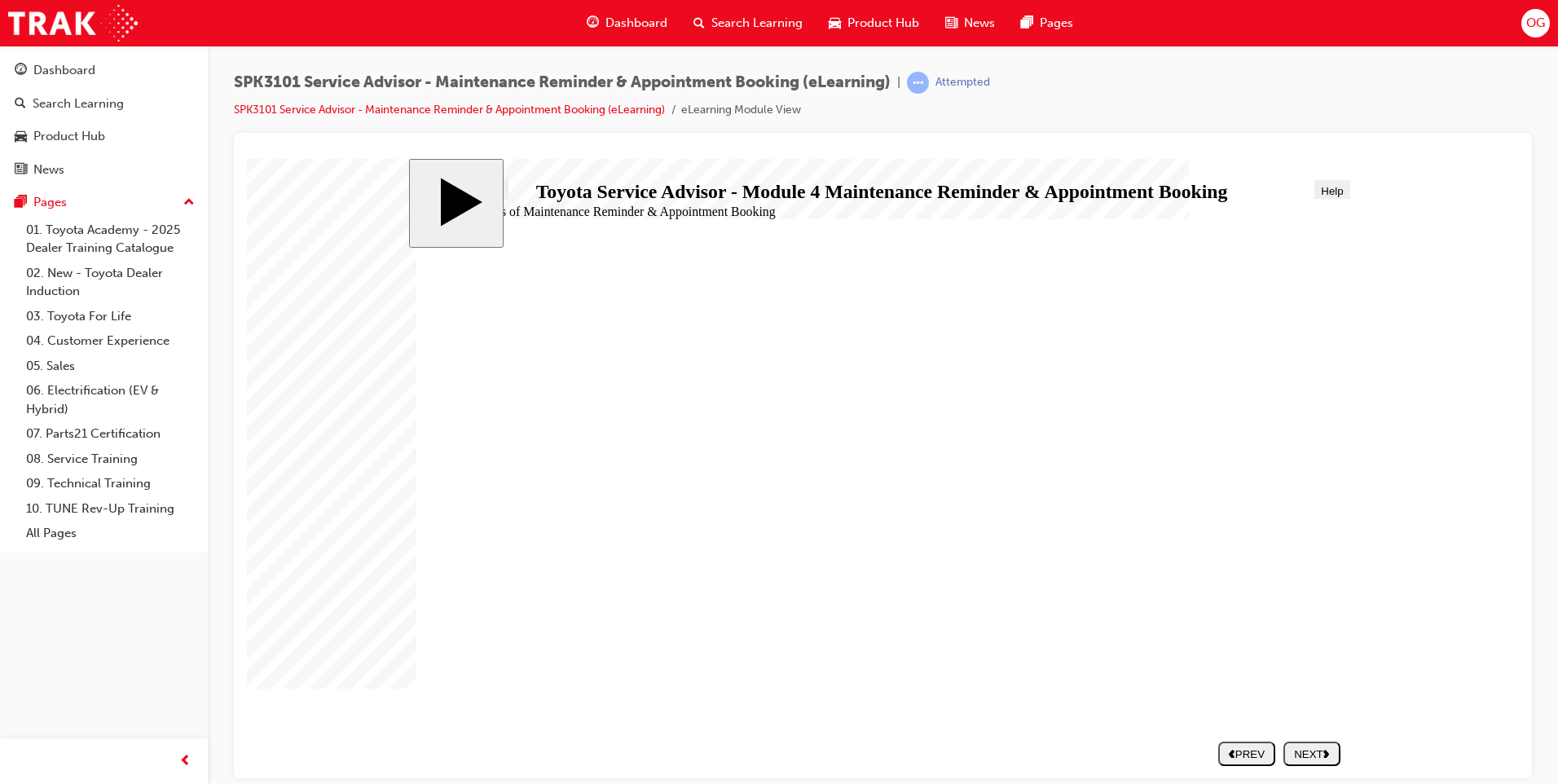
click at [1315, 751] on div "NEXT" at bounding box center [1311, 752] width 44 height 12
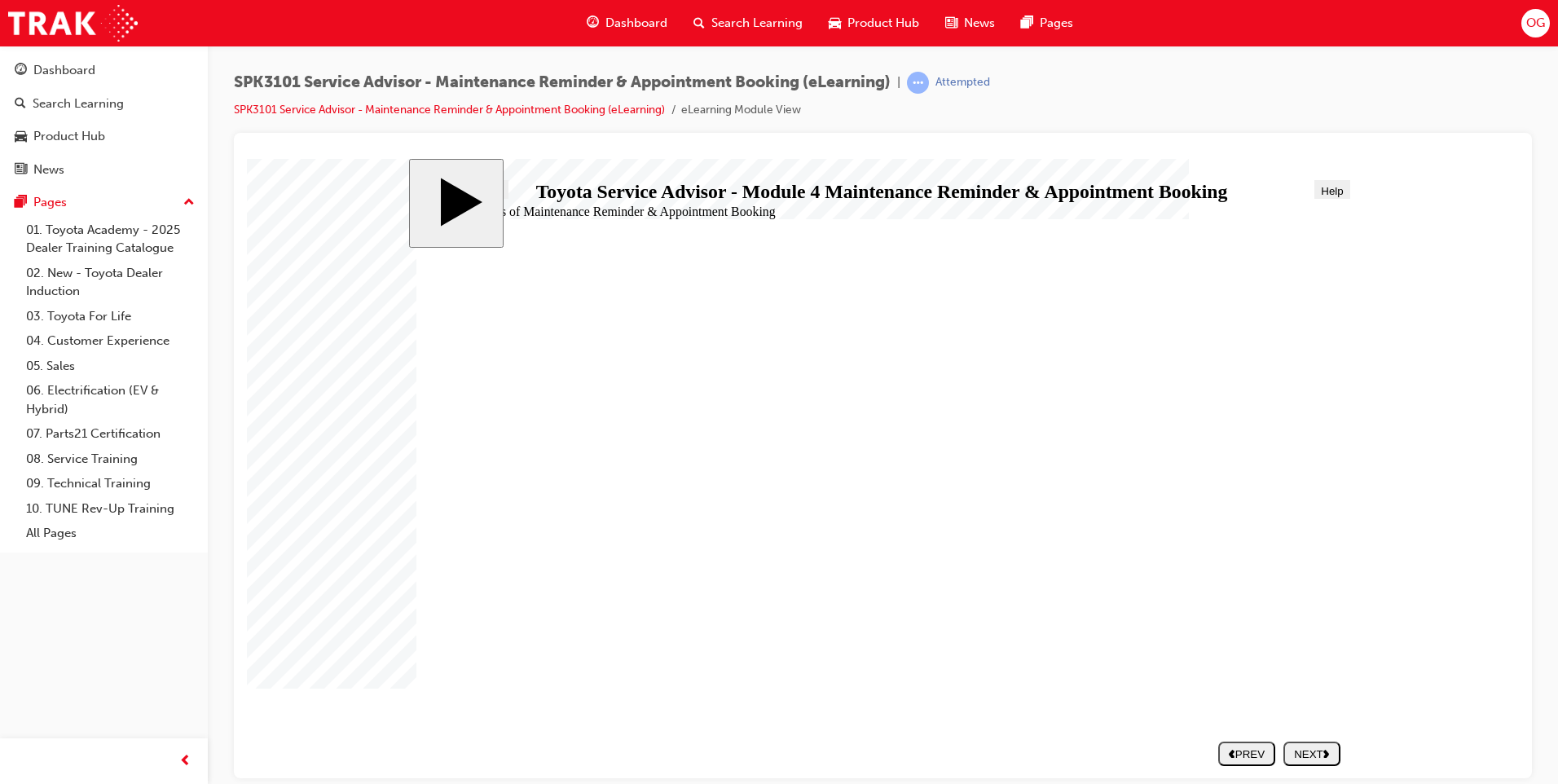
click at [1309, 750] on div "NEXT" at bounding box center [1311, 752] width 44 height 12
click at [1312, 757] on div "NEXT" at bounding box center [1311, 752] width 44 height 12
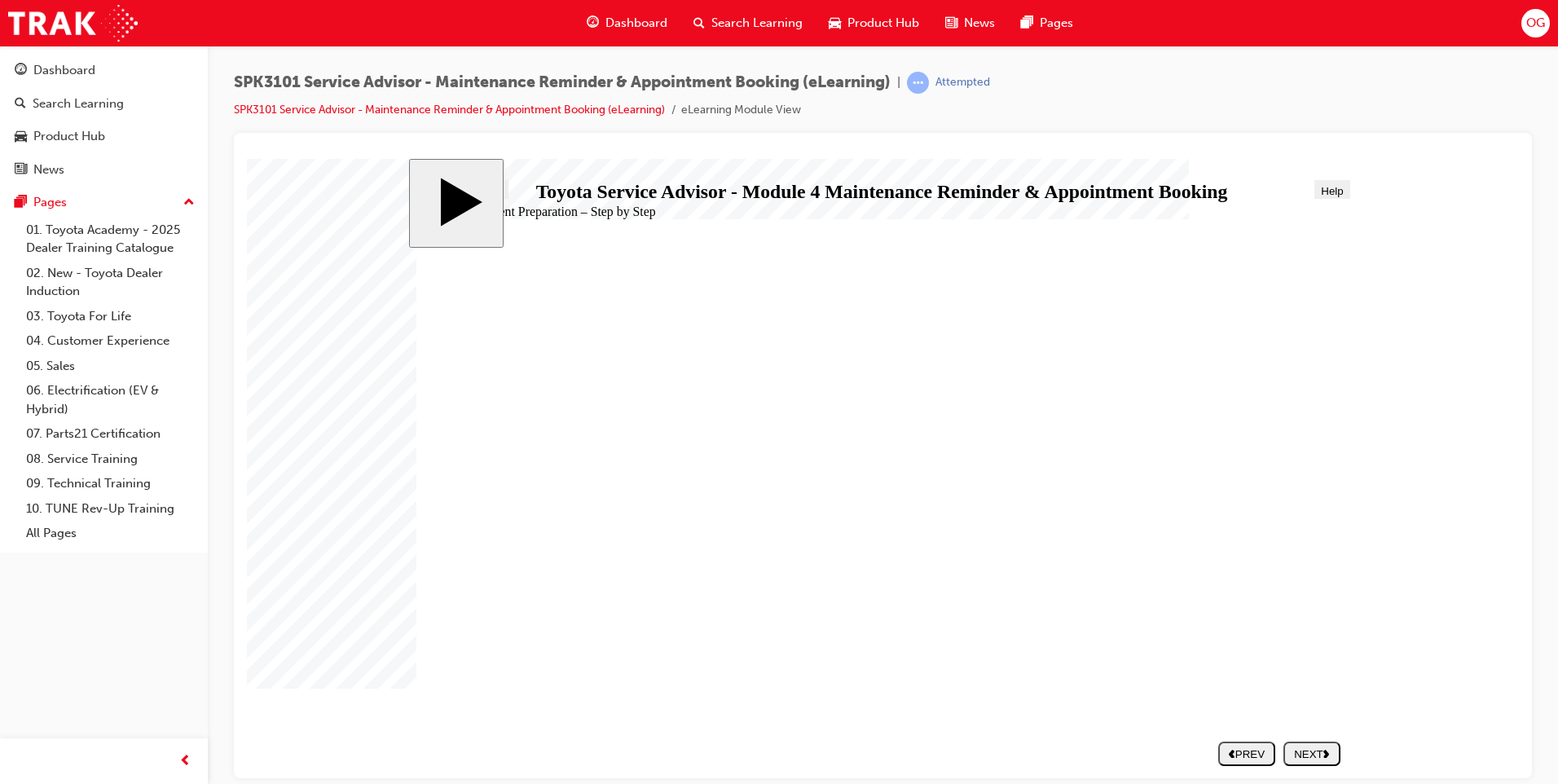
click at [1318, 752] on div "NEXT" at bounding box center [1311, 752] width 44 height 12
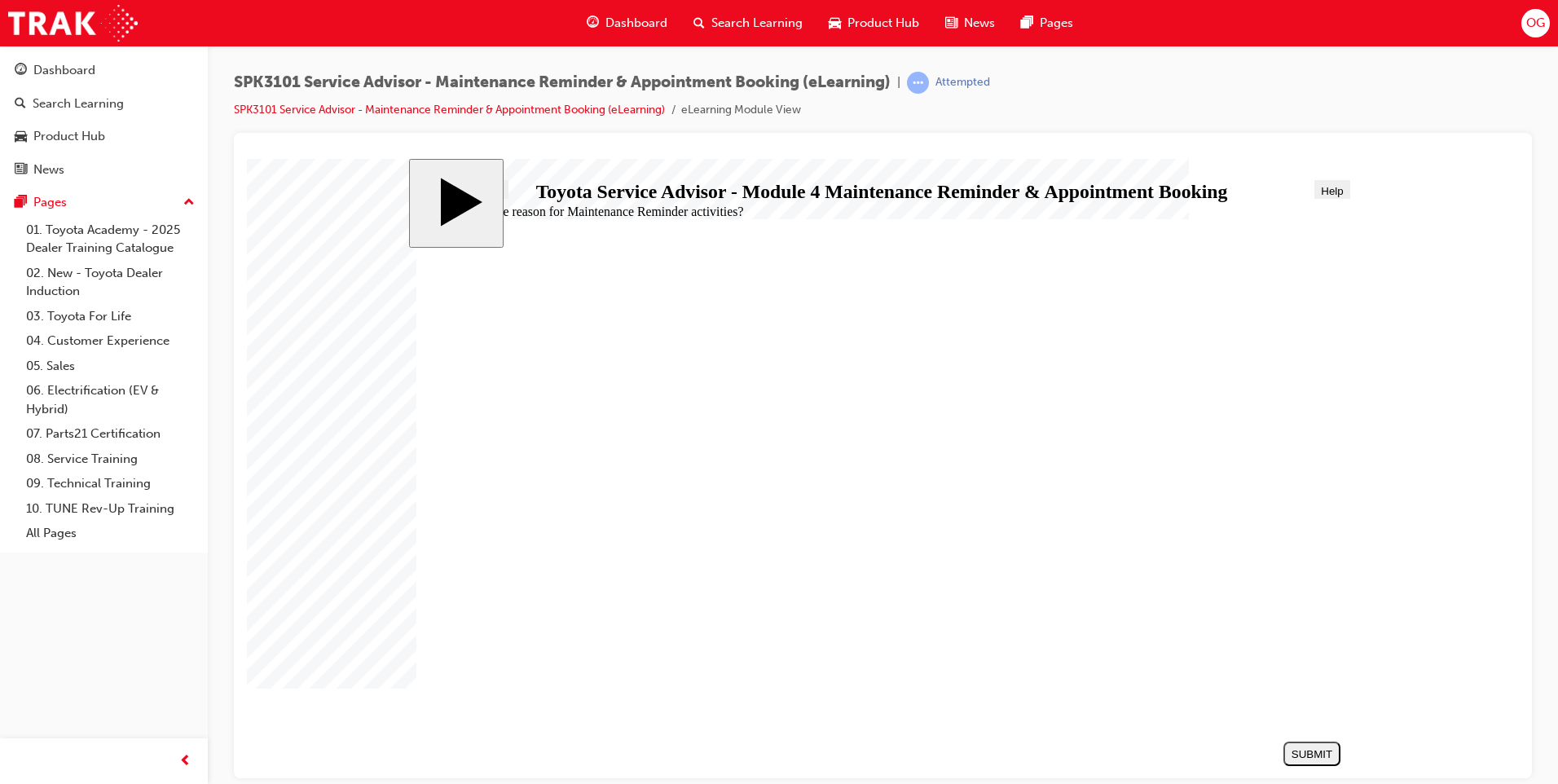
radio input "true"
click at [1297, 750] on div "SUBMIT" at bounding box center [1311, 752] width 44 height 12
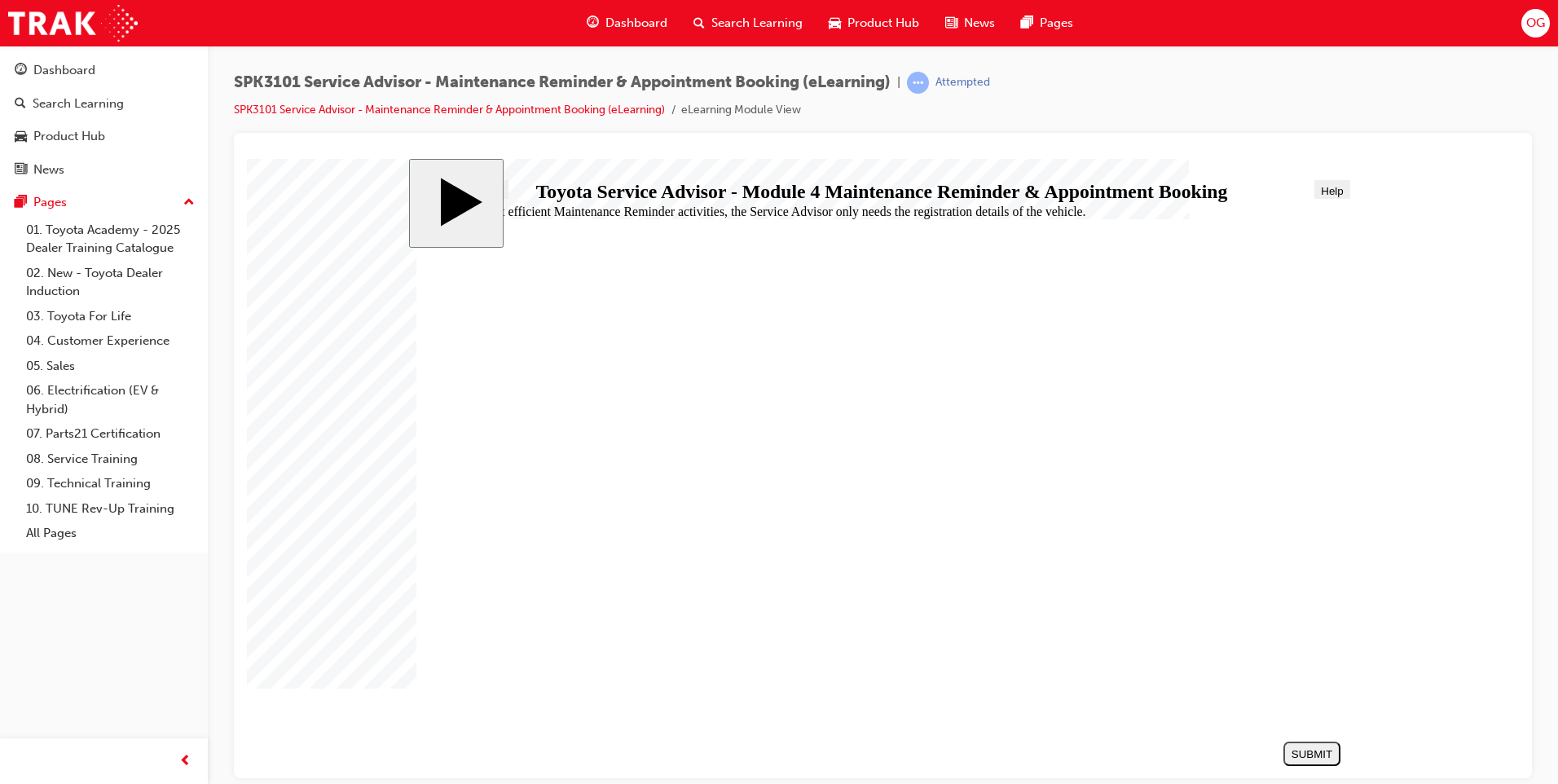
radio input "true"
click at [1299, 758] on div "SUBMIT" at bounding box center [1311, 752] width 44 height 12
radio input "true"
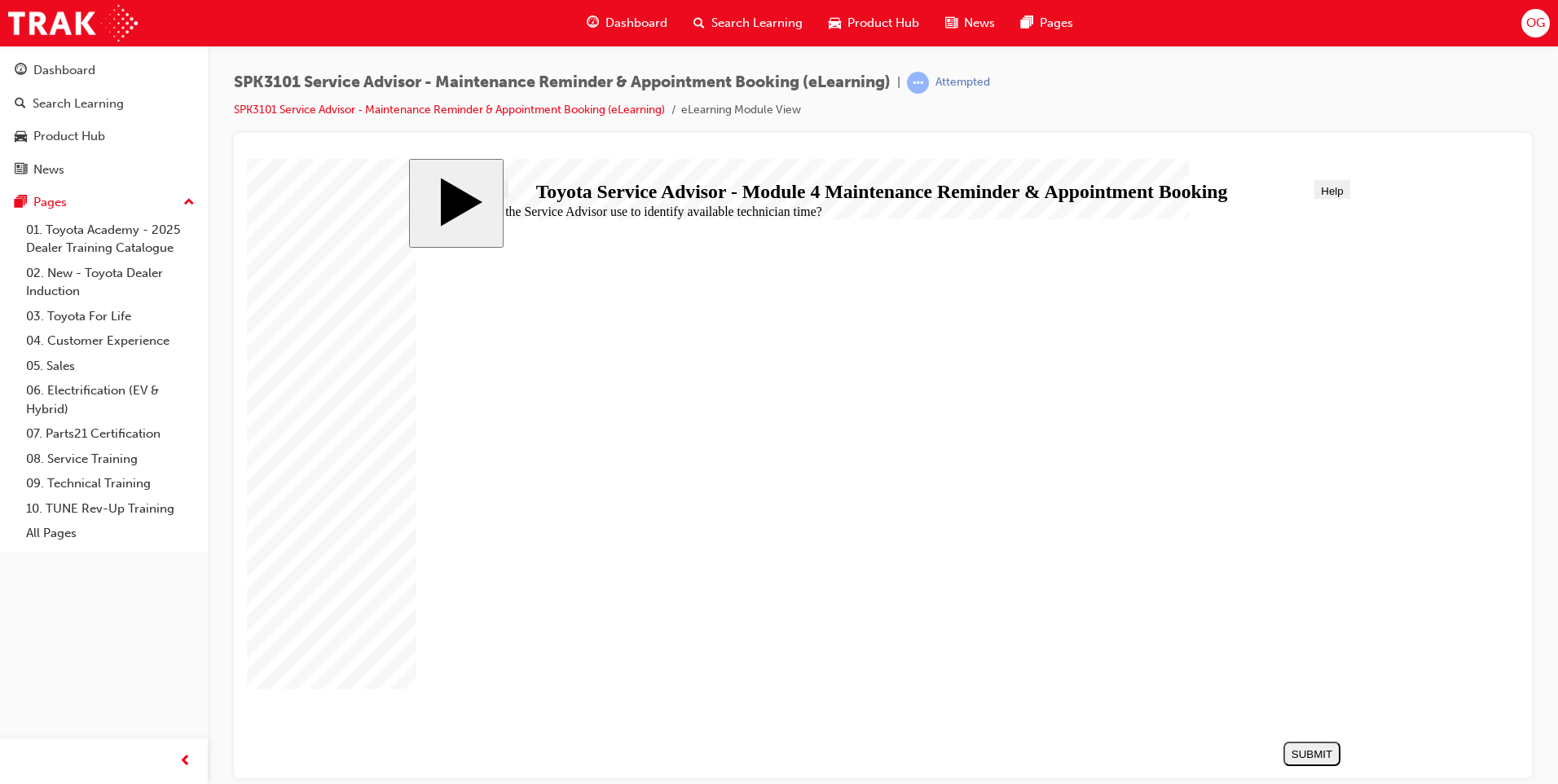
click at [1302, 751] on div "SUBMIT" at bounding box center [1311, 752] width 44 height 12
radio input "true"
click at [1327, 747] on div "SUBMIT" at bounding box center [1311, 752] width 44 height 12
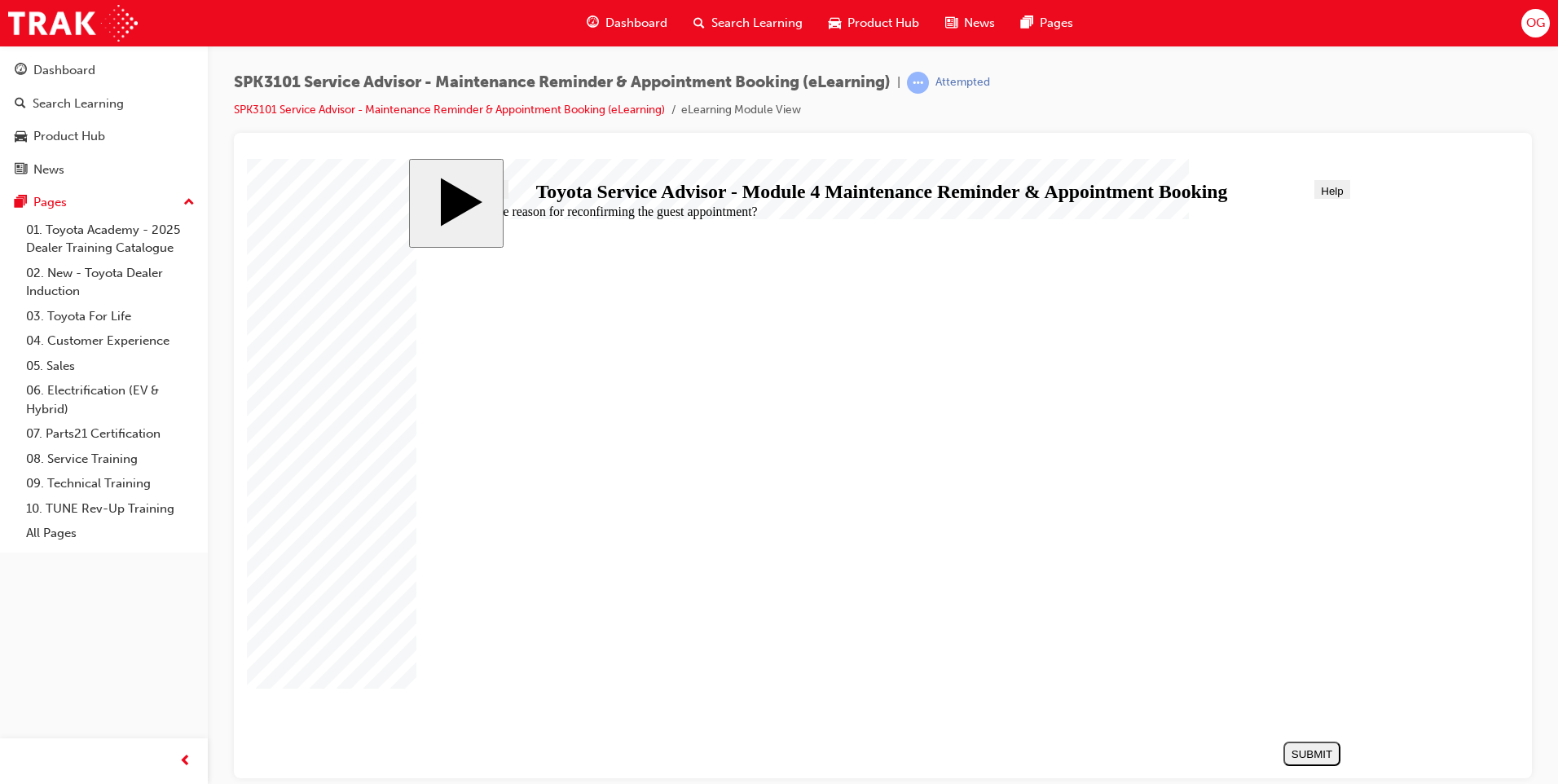
click at [1327, 746] on nav "SUBMIT NEXT PREV" at bounding box center [1307, 752] width 65 height 37
radio input "true"
click at [1294, 749] on div "SUBMIT" at bounding box center [1311, 752] width 44 height 12
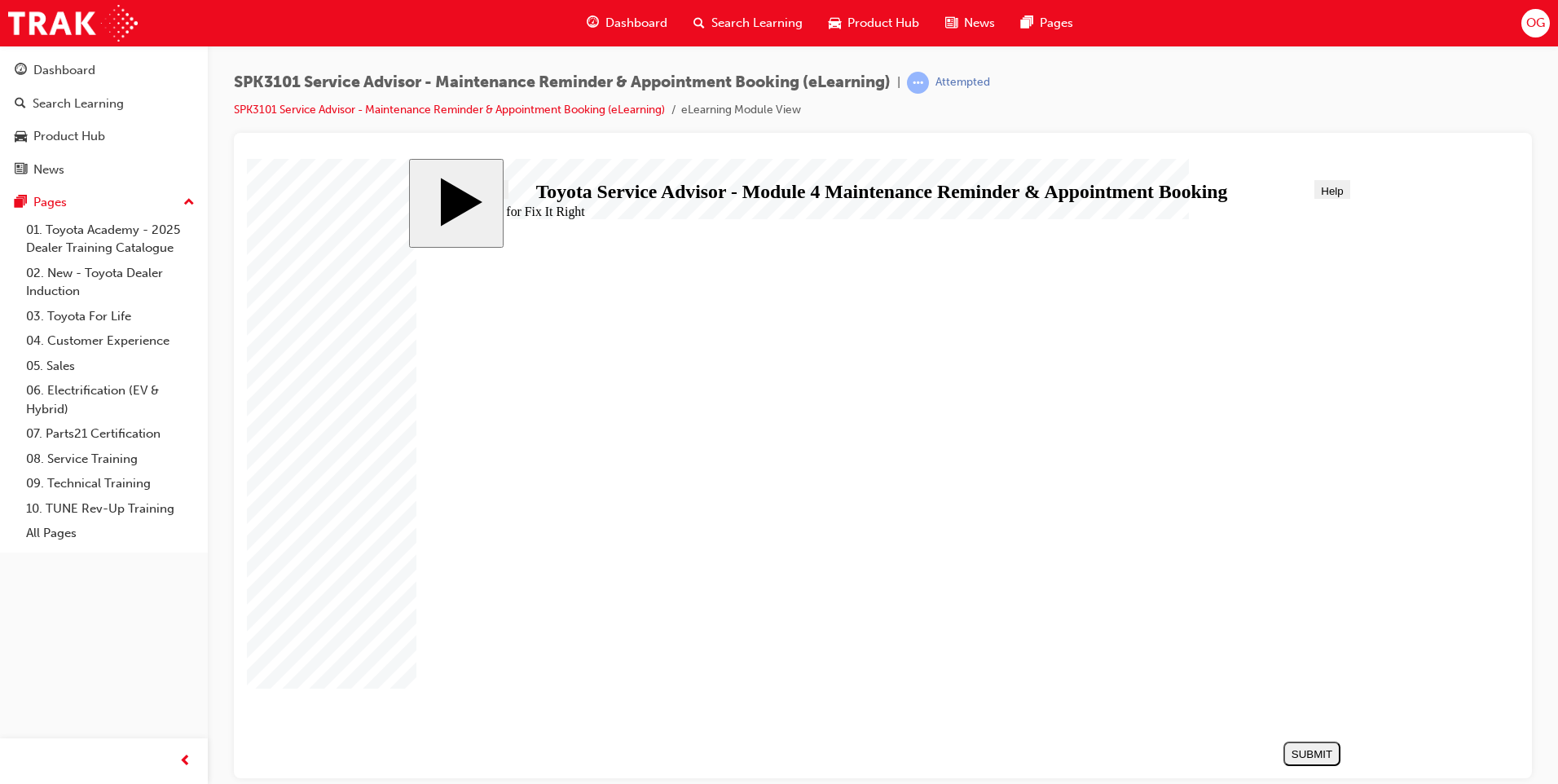
click at [1294, 749] on nav "SUBMIT NEXT PREV" at bounding box center [1307, 752] width 65 height 37
radio input "true"
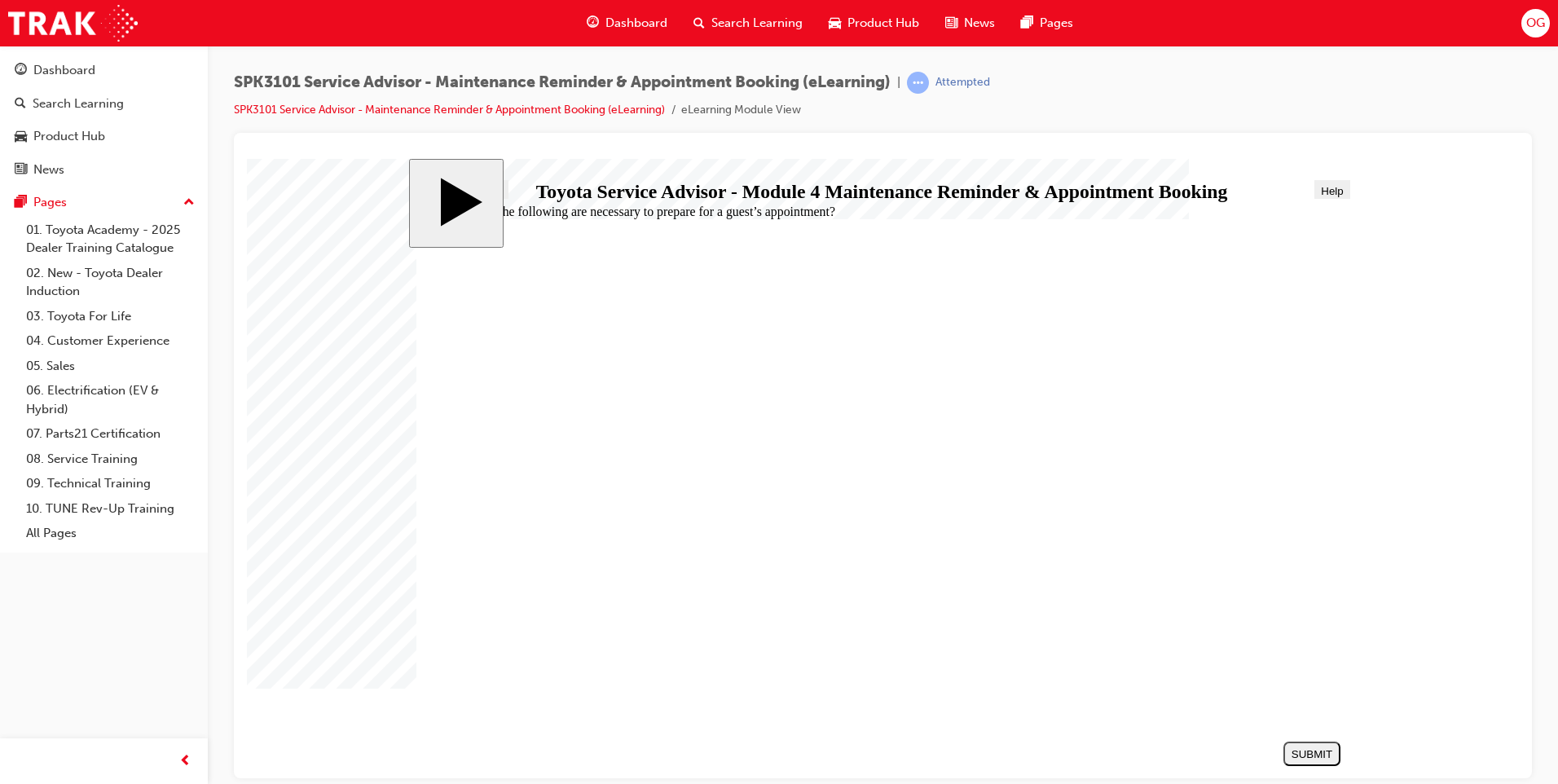
click at [1305, 757] on div "SUBMIT" at bounding box center [1311, 752] width 44 height 12
radio input "true"
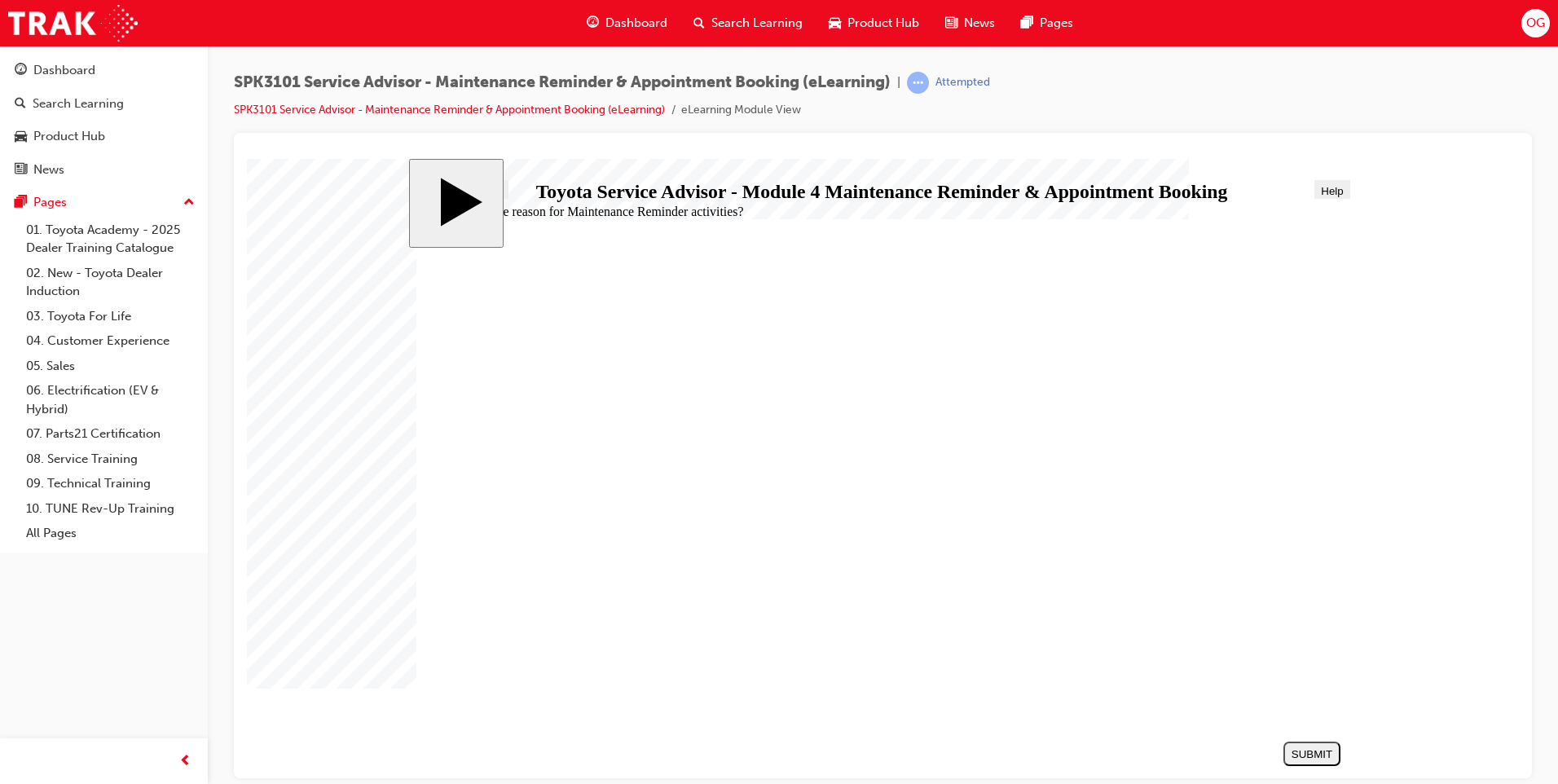
click at [1304, 747] on div "SUBMIT" at bounding box center [1311, 752] width 44 height 12
radio input "true"
click at [1305, 747] on div "SUBMIT" at bounding box center [1311, 752] width 44 height 12
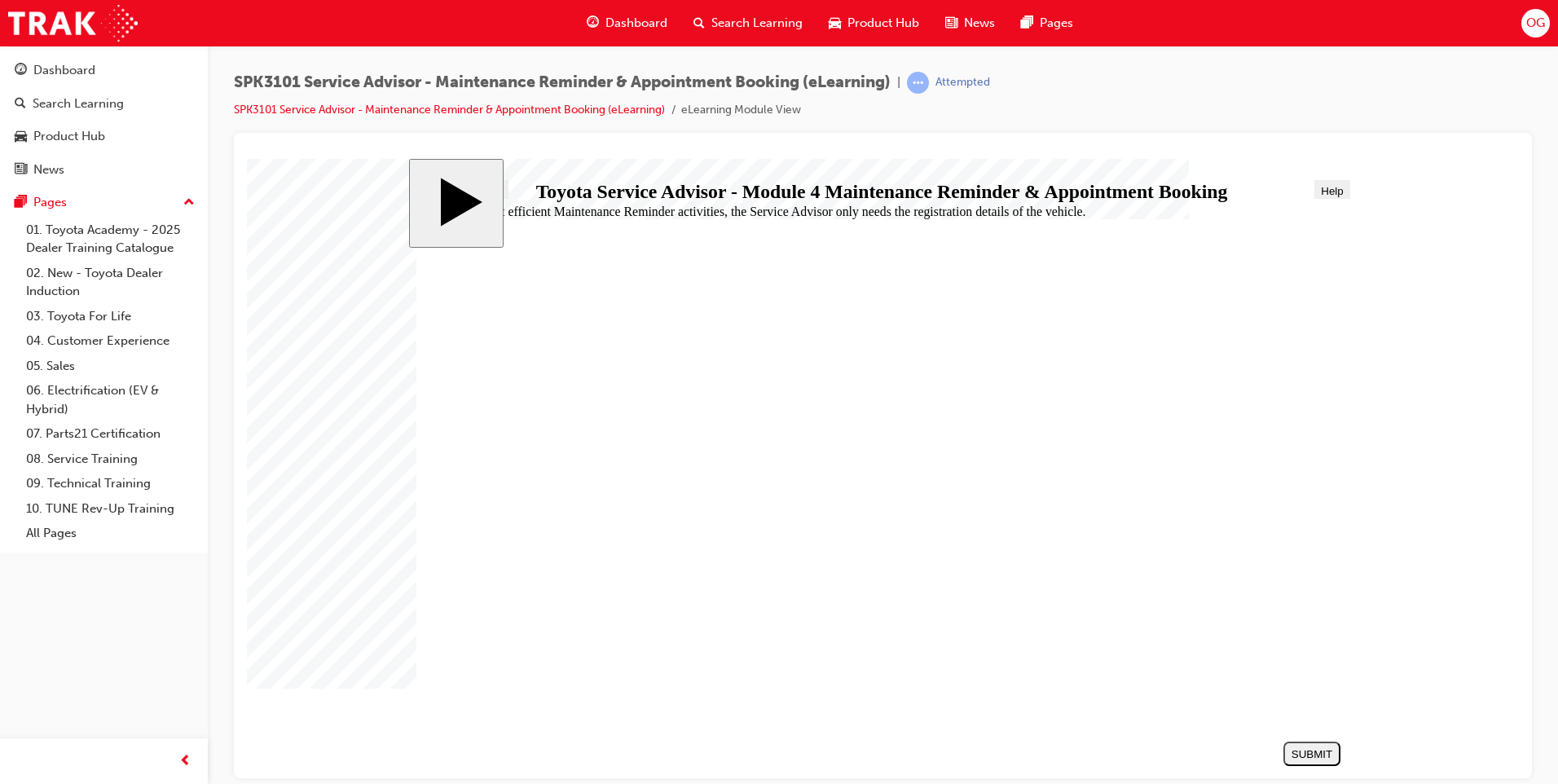
radio input "true"
click at [1312, 753] on div "SUBMIT" at bounding box center [1311, 752] width 44 height 12
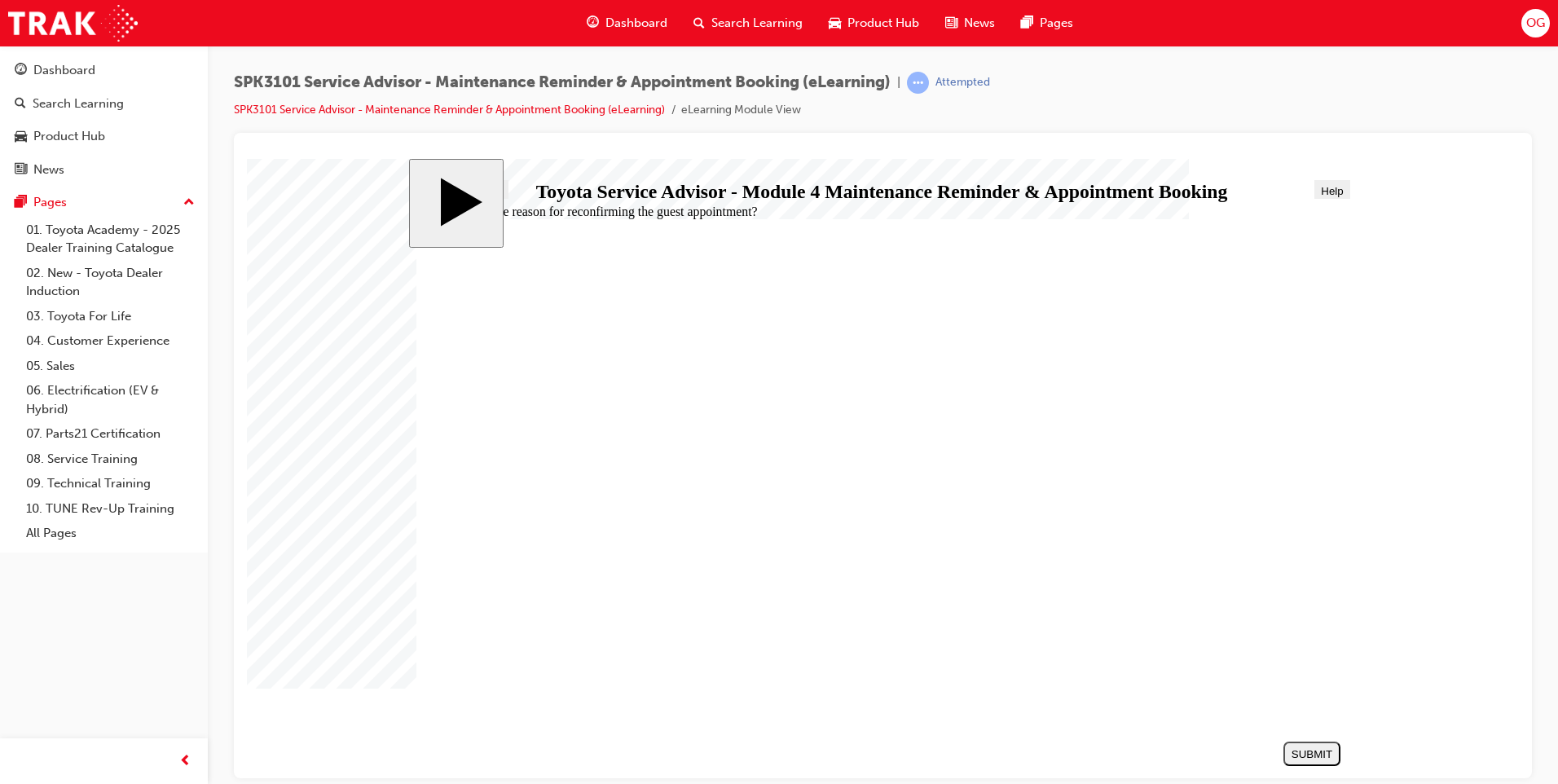
radio input "true"
click at [1291, 744] on button "SUBMIT" at bounding box center [1311, 752] width 57 height 24
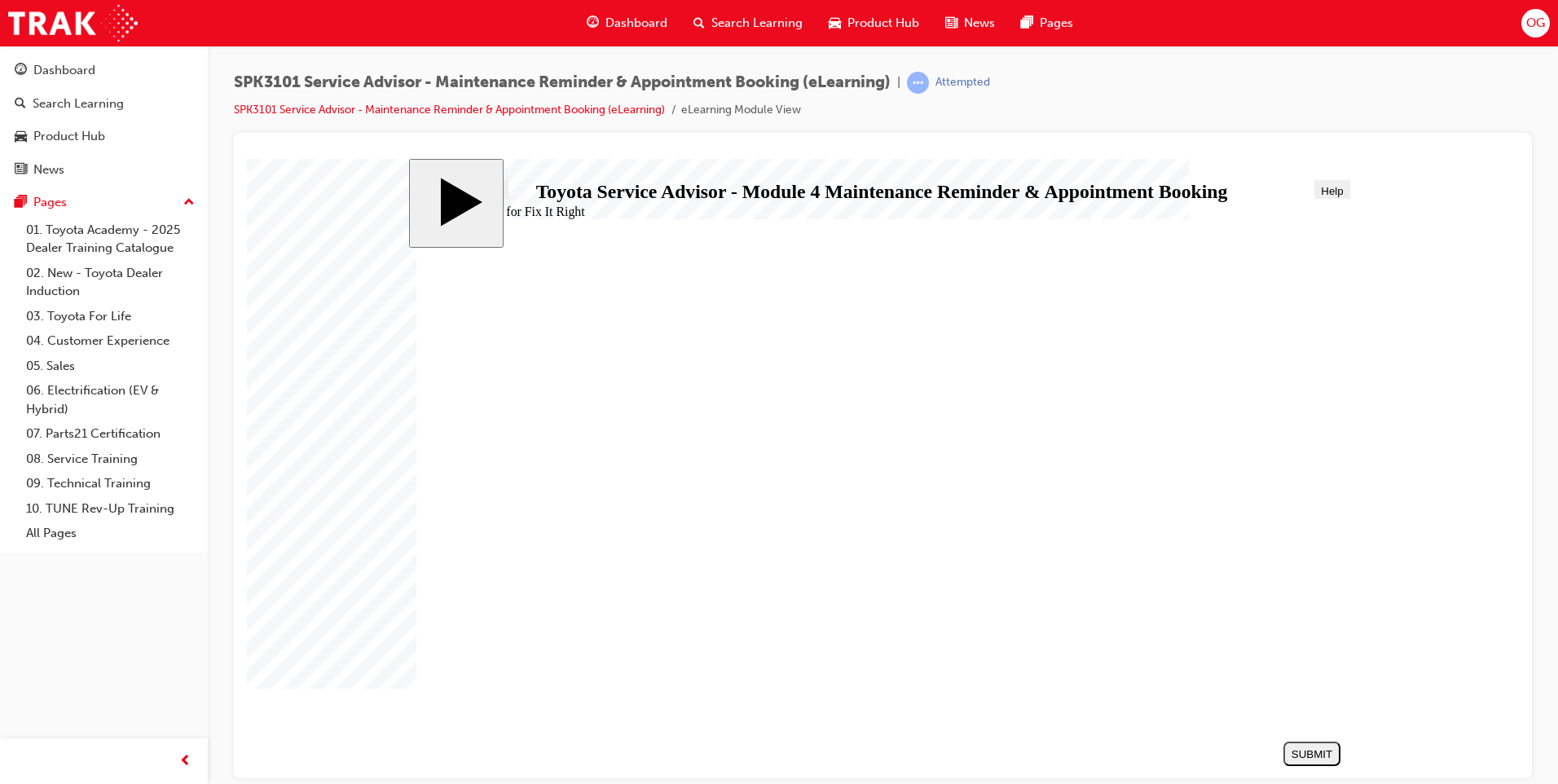
radio input "true"
click at [1323, 755] on div "SUBMIT" at bounding box center [1311, 752] width 44 height 12
radio input "true"
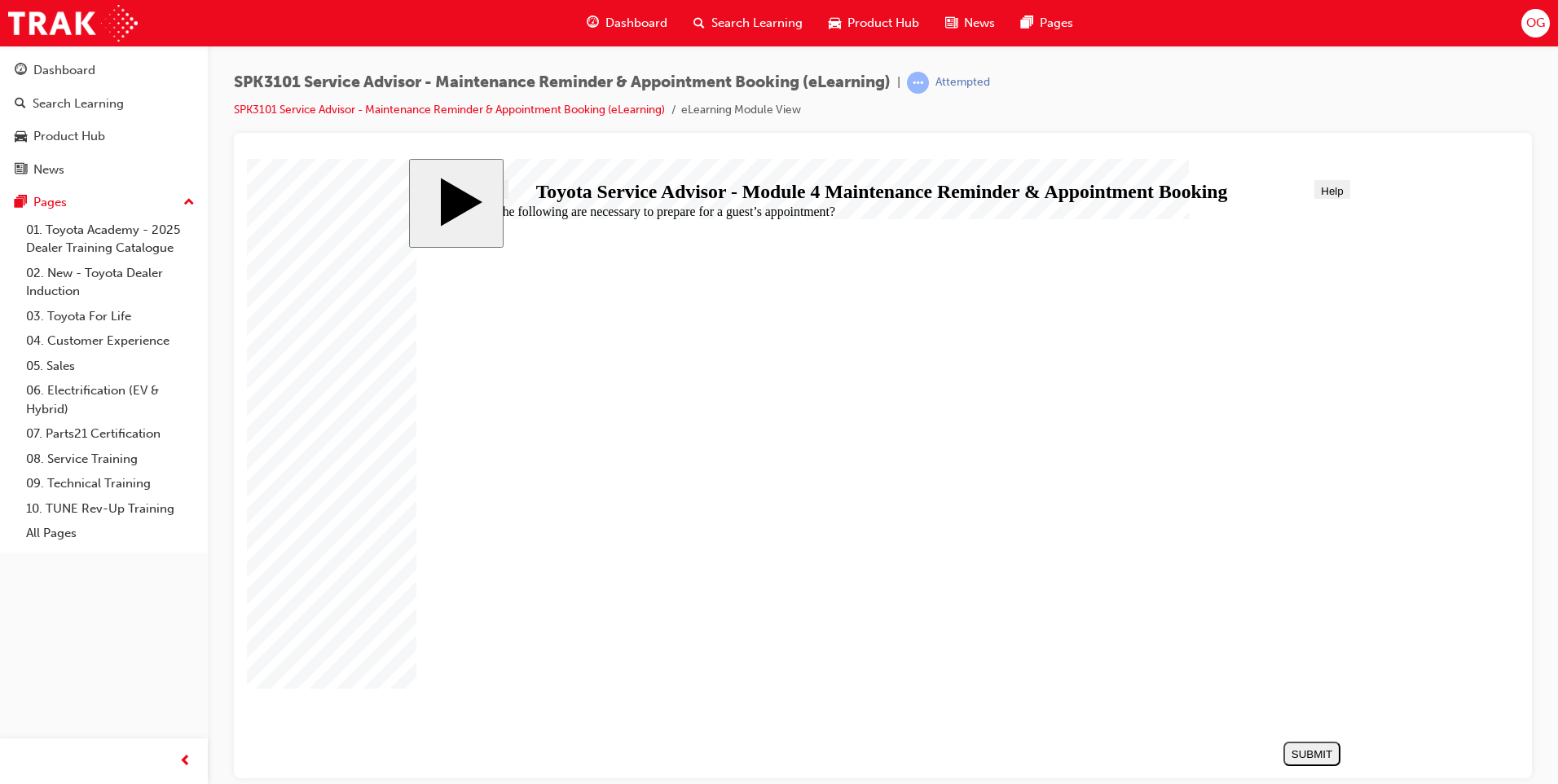
click at [1309, 761] on button "SUBMIT" at bounding box center [1311, 752] width 57 height 24
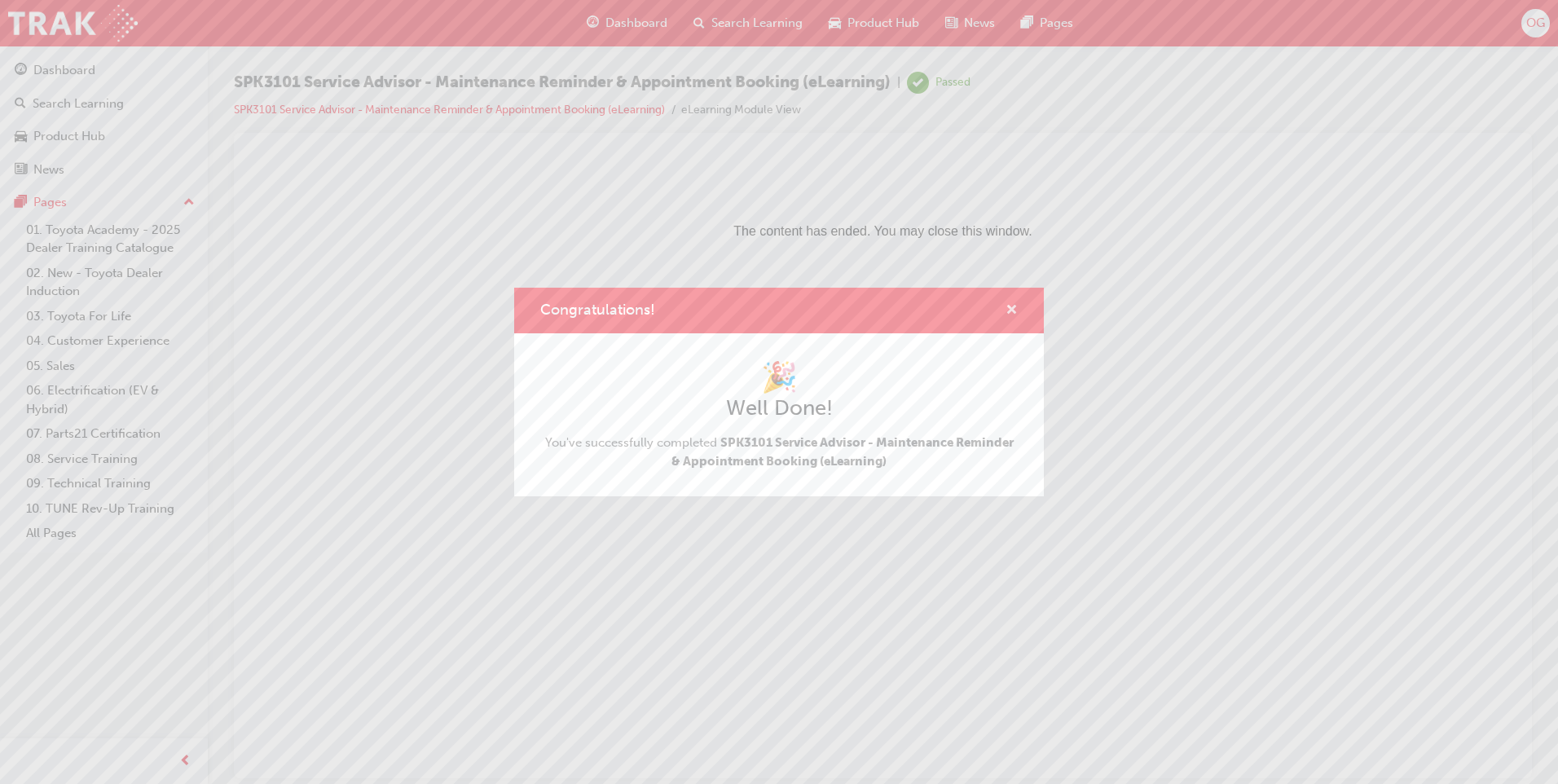
click at [1016, 316] on span "cross-icon" at bounding box center [1011, 311] width 12 height 15
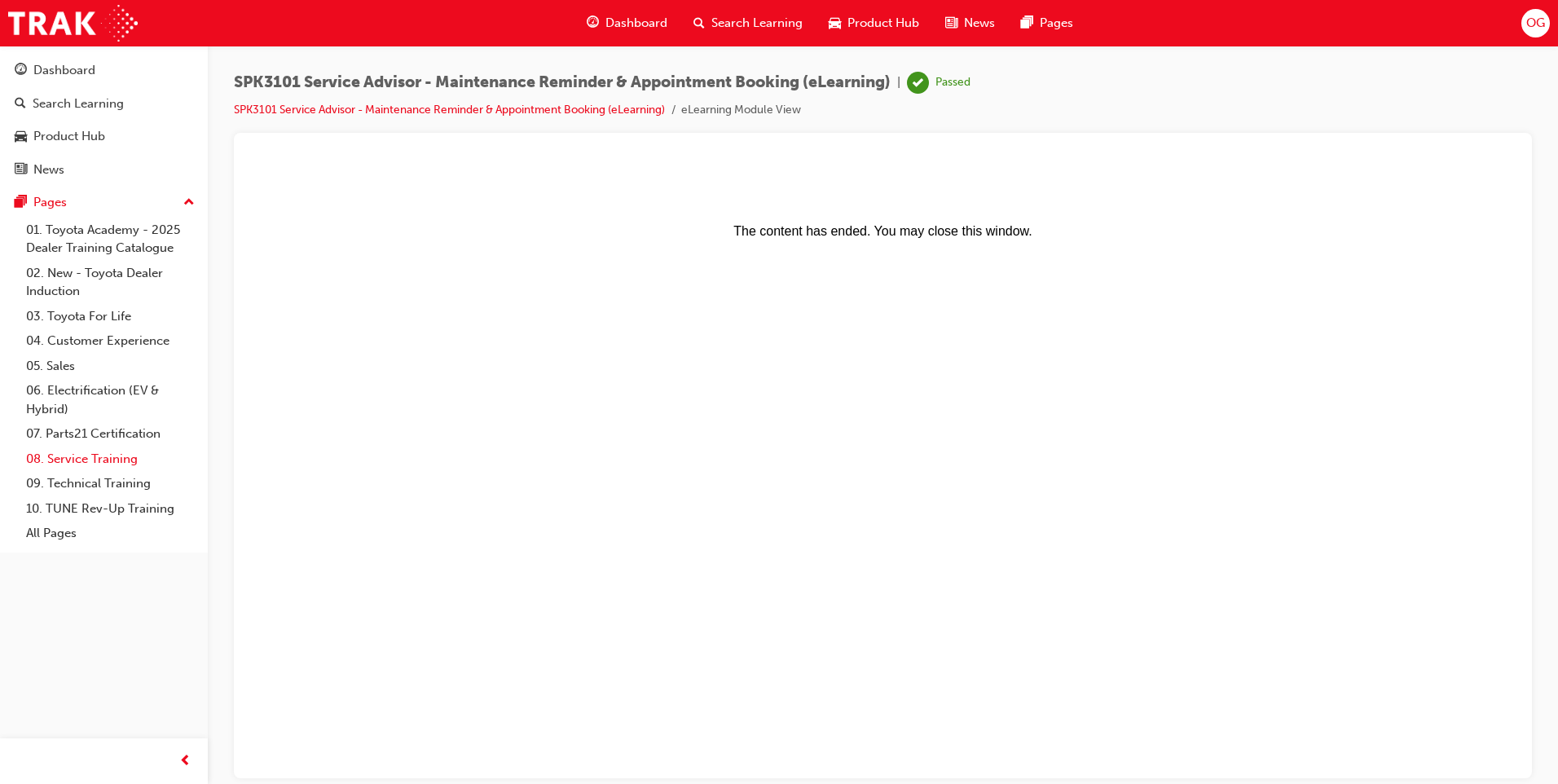
click at [79, 462] on link "08. Service Training" at bounding box center [110, 458] width 182 height 25
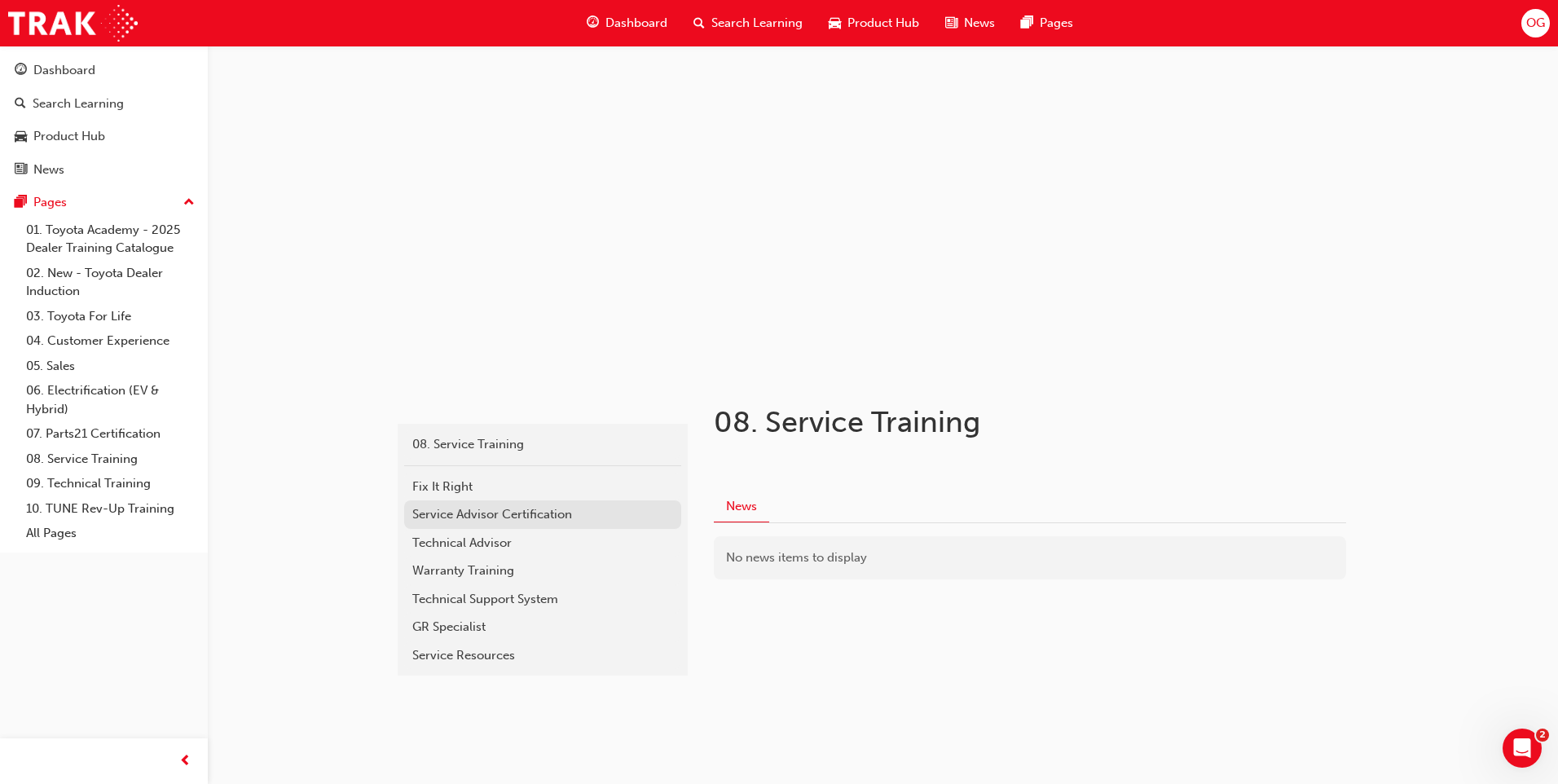
click at [485, 517] on div "Service Advisor Certification" at bounding box center [543, 514] width 261 height 19
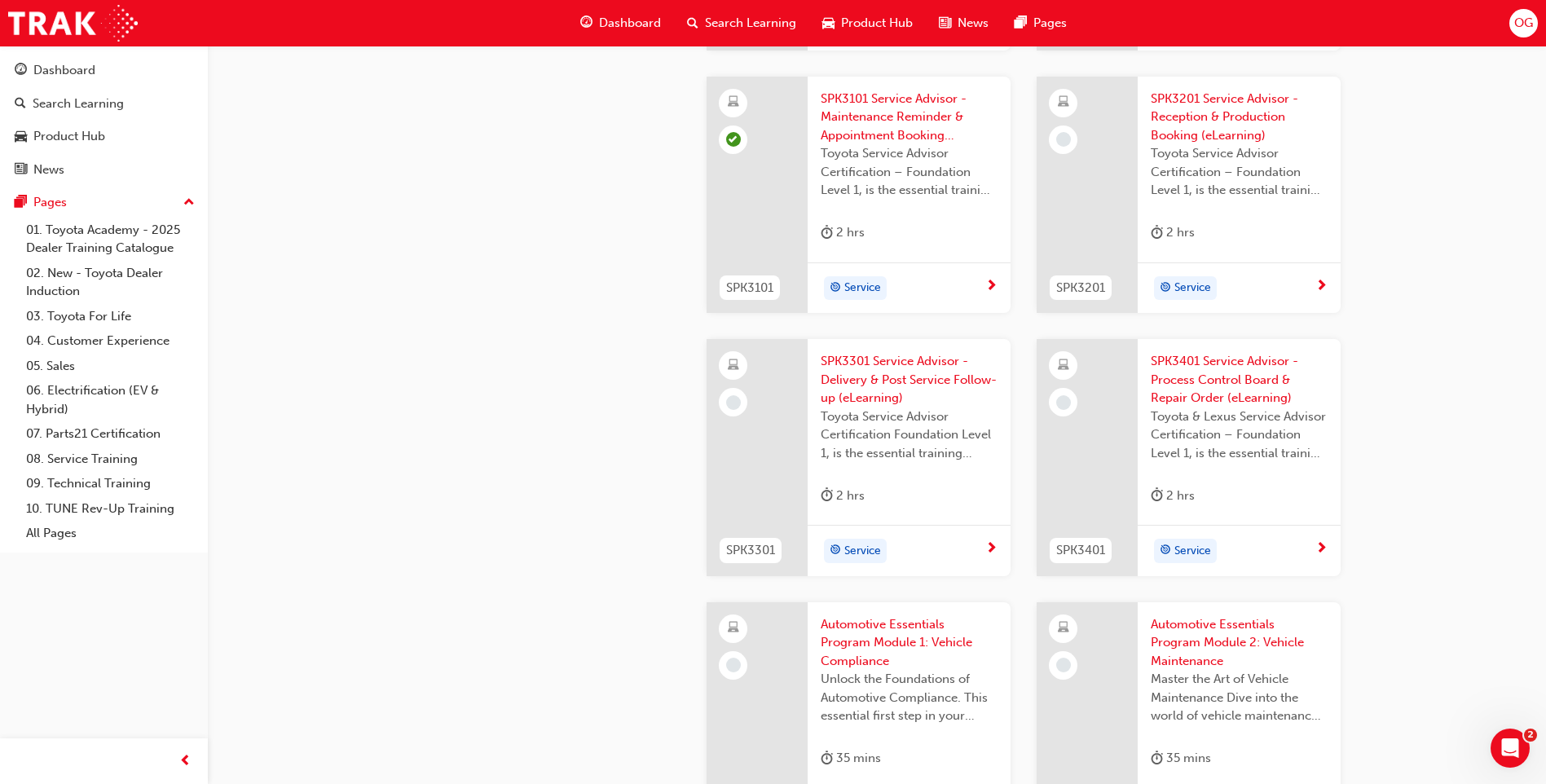
scroll to position [1845, 0]
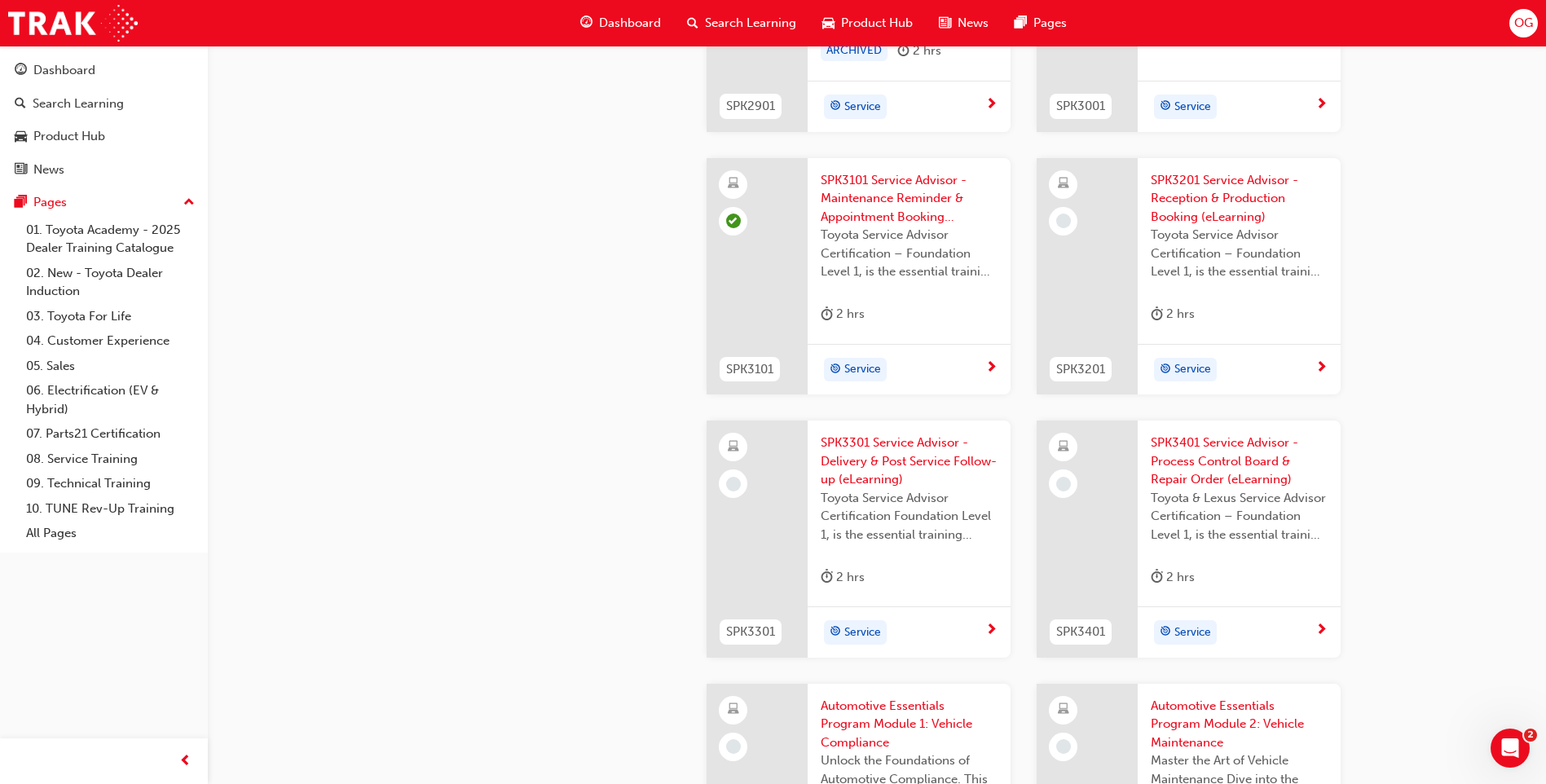
click at [1199, 202] on span "SPK3201 Service Advisor - Reception & Production Booking (eLearning)" at bounding box center [1239, 198] width 177 height 55
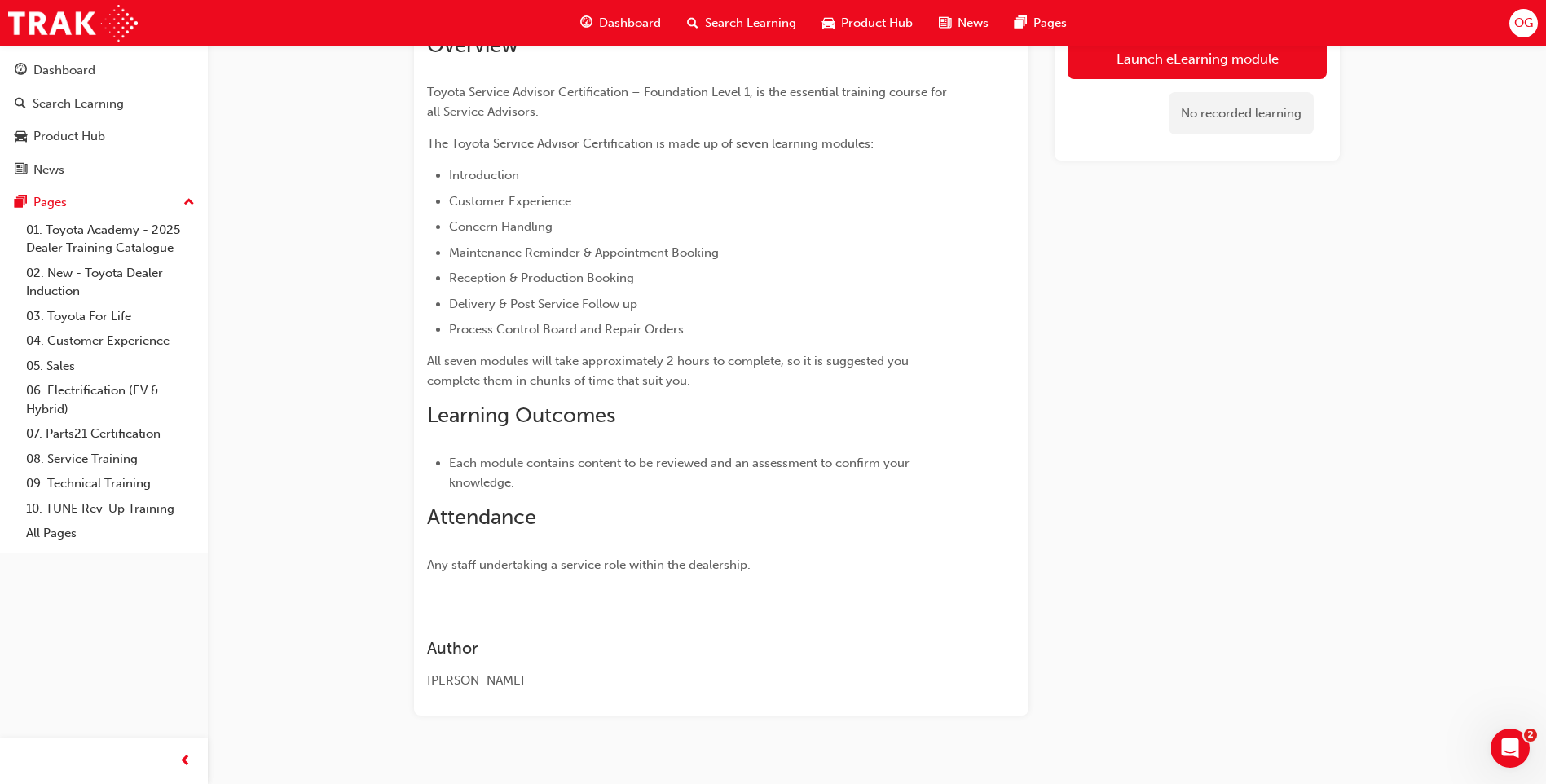
scroll to position [262, 0]
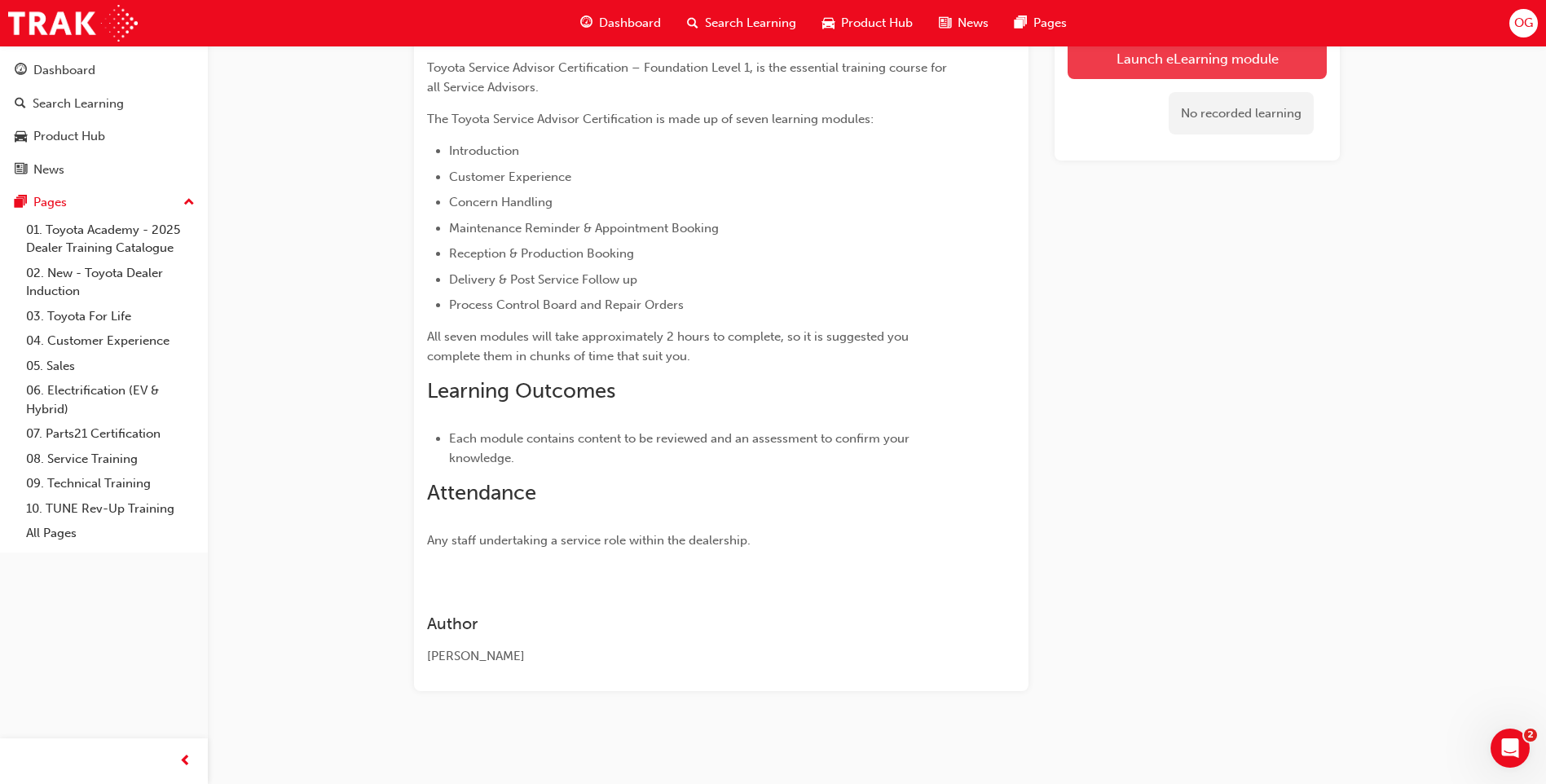
click at [1122, 60] on link "Launch eLearning module" at bounding box center [1197, 58] width 259 height 41
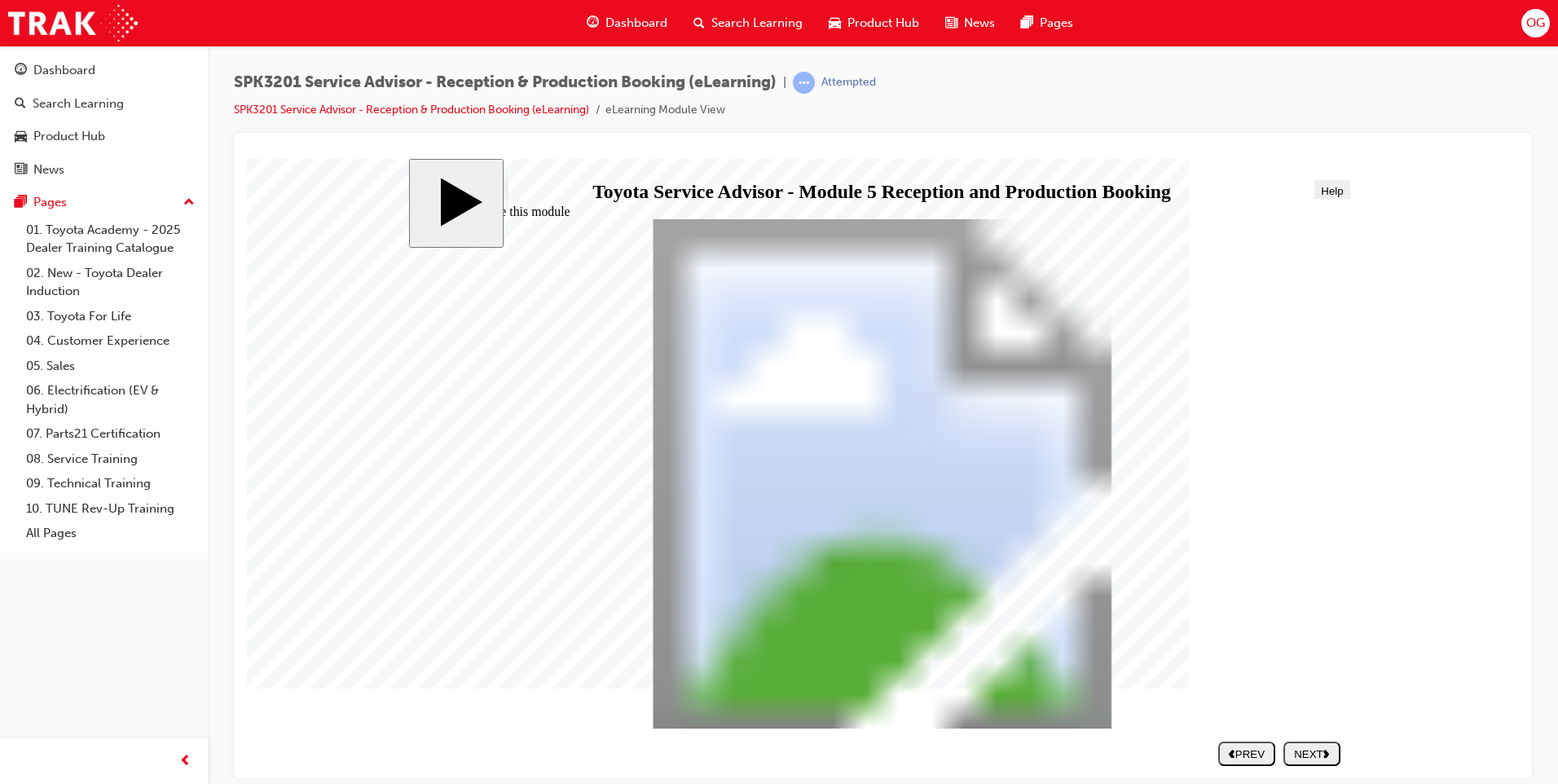
click at [1319, 755] on div "NEXT" at bounding box center [1311, 752] width 44 height 12
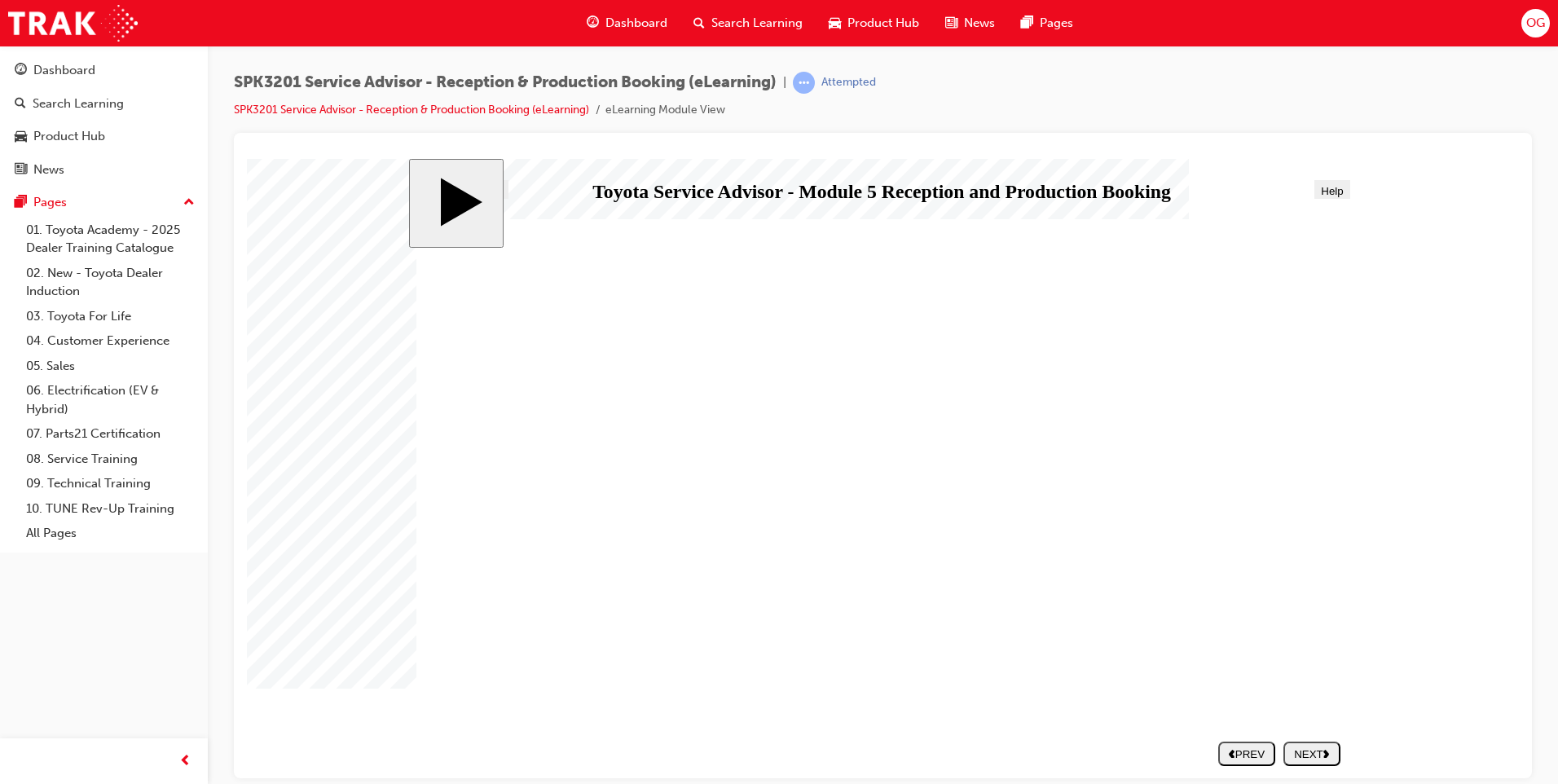
click at [1297, 751] on div "NEXT" at bounding box center [1311, 752] width 44 height 12
click at [1308, 749] on div "NEXT" at bounding box center [1311, 752] width 44 height 12
click at [1309, 749] on div "NEXT" at bounding box center [1311, 752] width 44 height 12
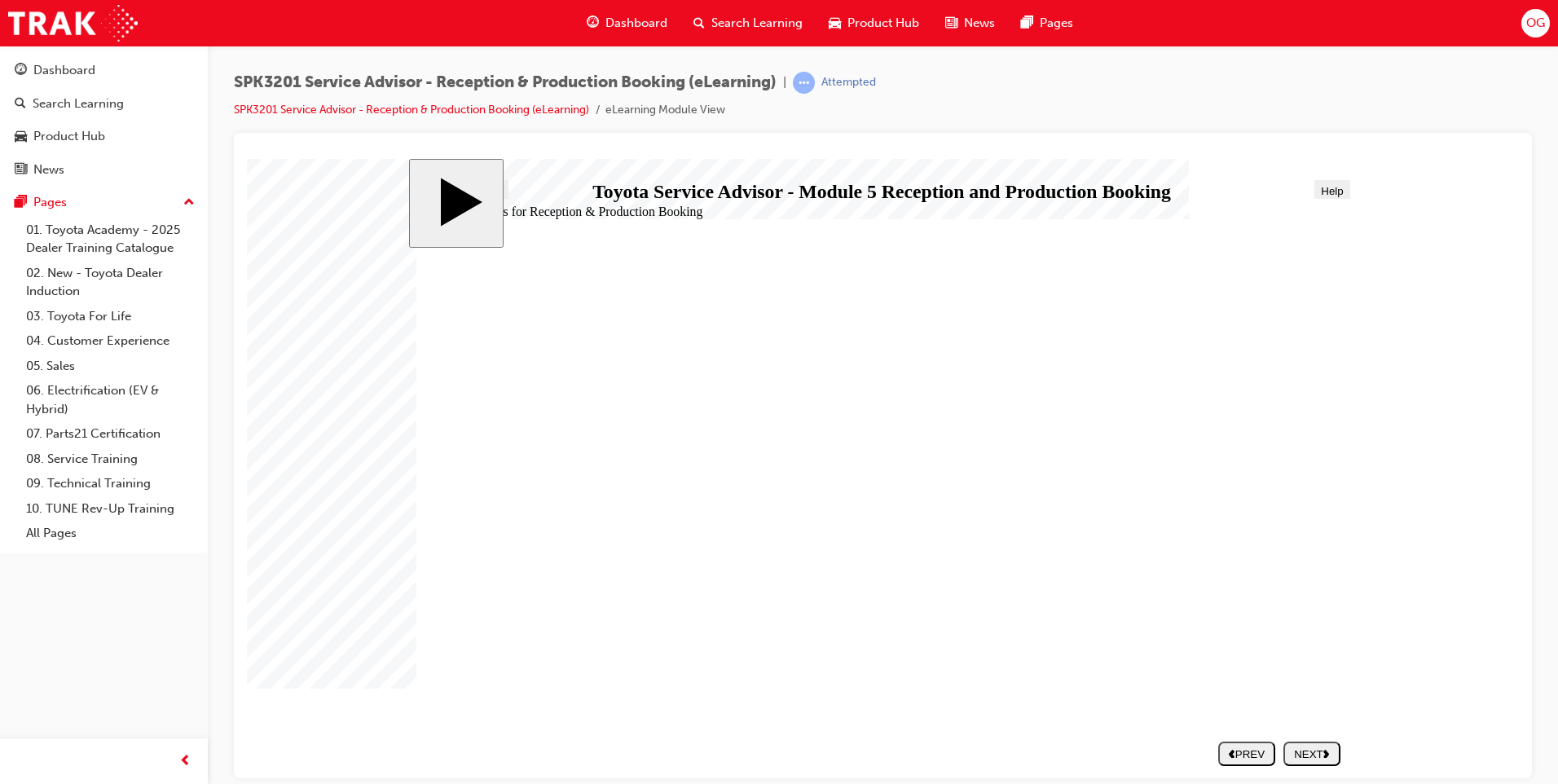
click at [1311, 749] on div "NEXT" at bounding box center [1311, 752] width 44 height 12
click at [1312, 749] on div "NEXT" at bounding box center [1311, 752] width 44 height 12
drag, startPoint x: 577, startPoint y: 620, endPoint x: 1032, endPoint y: 426, distance: 494.6
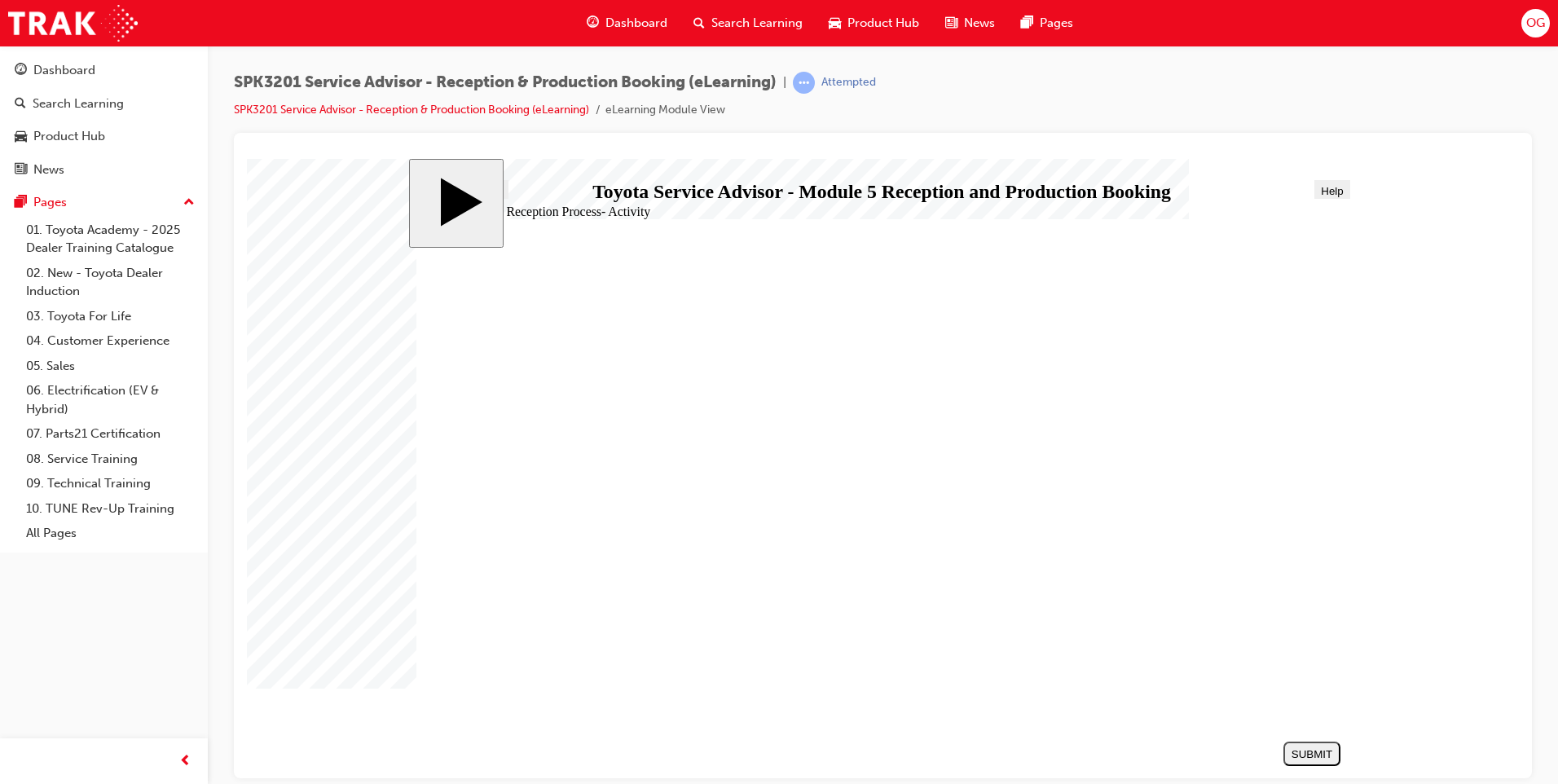
drag, startPoint x: 616, startPoint y: 523, endPoint x: 1087, endPoint y: 478, distance: 473.1
drag, startPoint x: 630, startPoint y: 569, endPoint x: 1110, endPoint y: 521, distance: 482.4
drag, startPoint x: 589, startPoint y: 570, endPoint x: 1091, endPoint y: 528, distance: 503.8
drag, startPoint x: 573, startPoint y: 462, endPoint x: 1200, endPoint y: 632, distance: 649.6
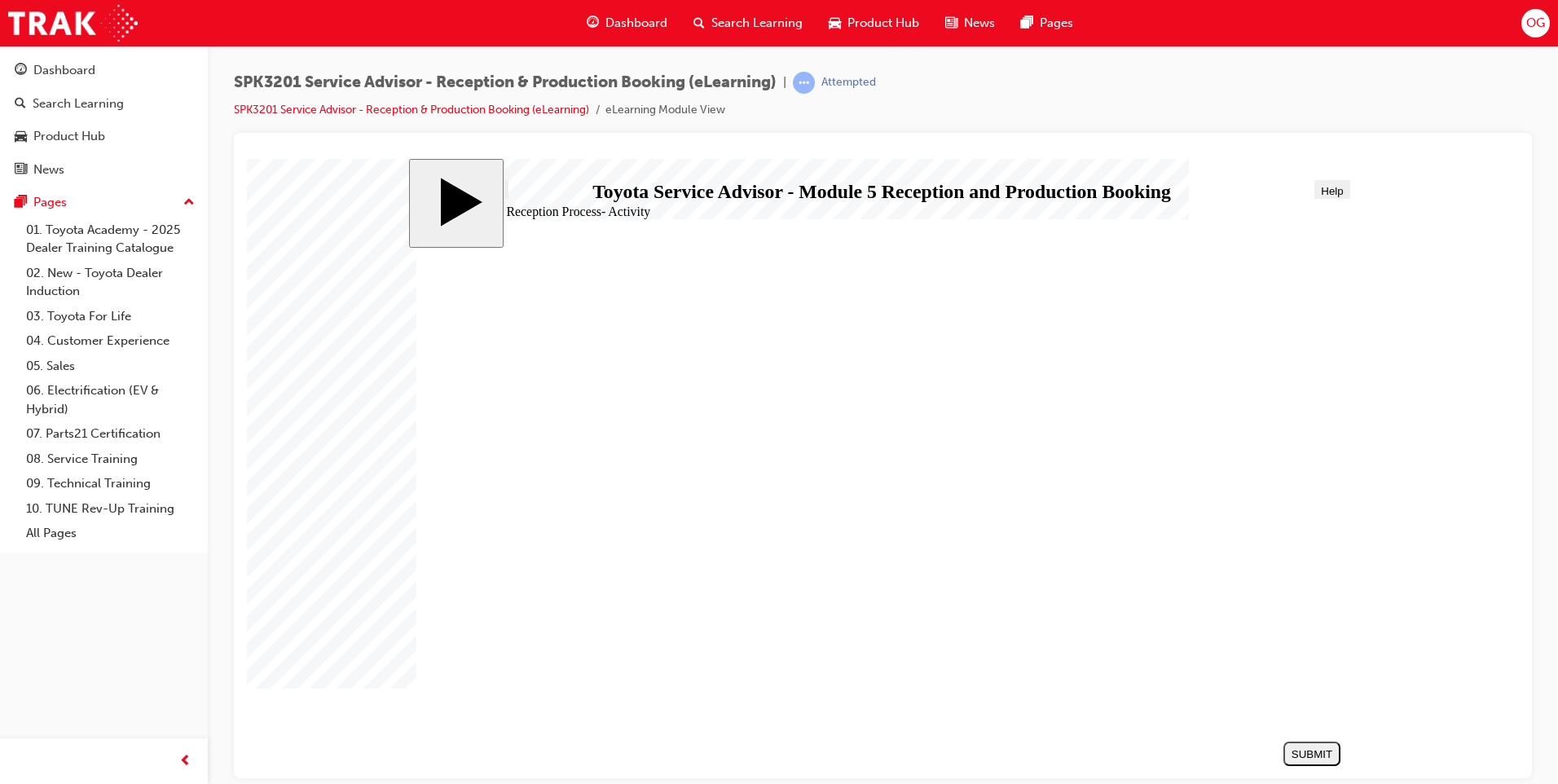
drag, startPoint x: 1143, startPoint y: 613, endPoint x: 1134, endPoint y: 611, distance: 9.2
drag, startPoint x: 596, startPoint y: 560, endPoint x: 1077, endPoint y: 518, distance: 482.8
drag, startPoint x: 583, startPoint y: 426, endPoint x: 1085, endPoint y: 550, distance: 517.1
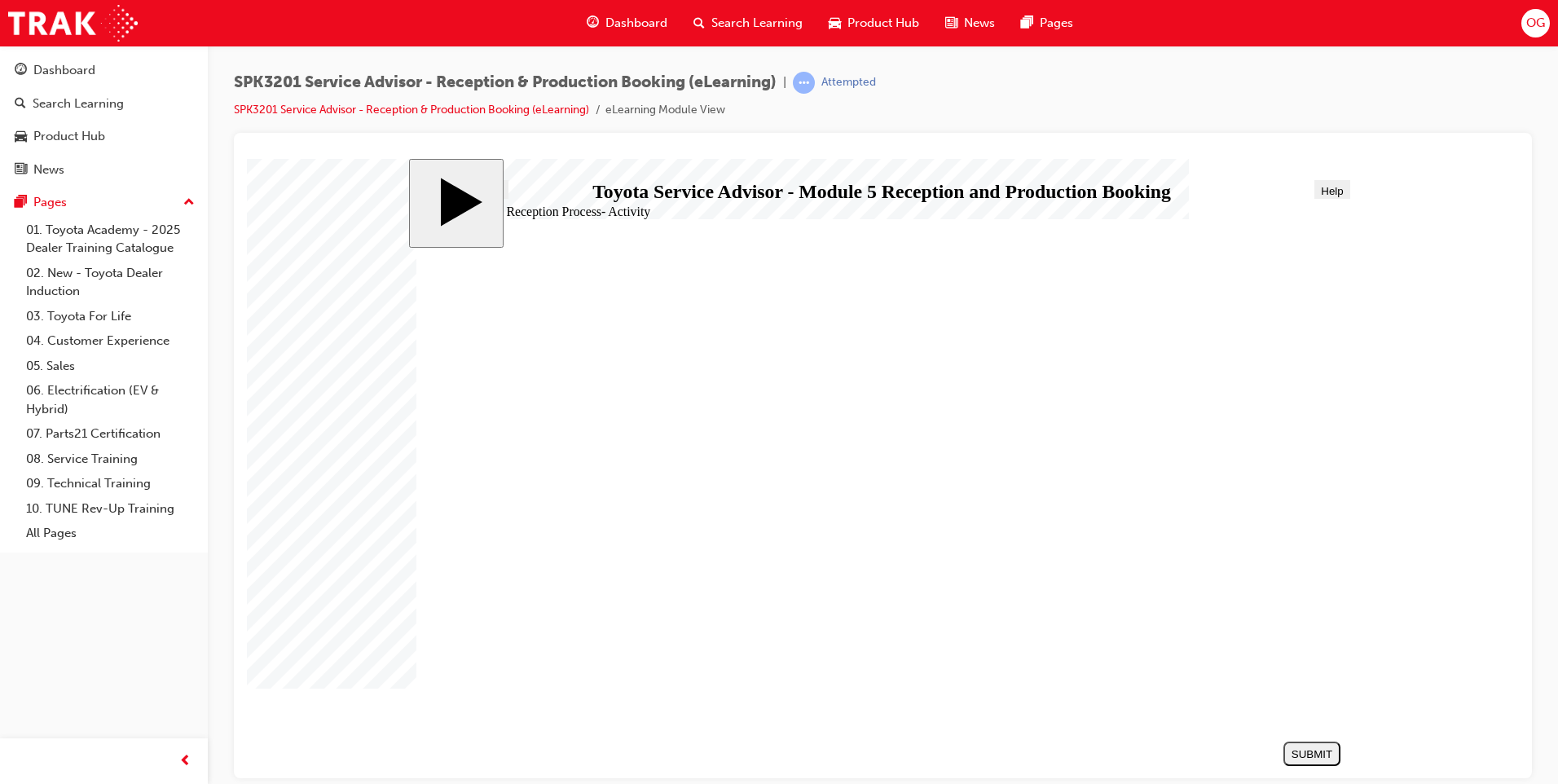
drag, startPoint x: 687, startPoint y: 566, endPoint x: 1012, endPoint y: 586, distance: 325.6
drag, startPoint x: 1012, startPoint y: 586, endPoint x: 1028, endPoint y: 585, distance: 16.0
click at [1322, 756] on div "SUBMIT" at bounding box center [1311, 752] width 44 height 12
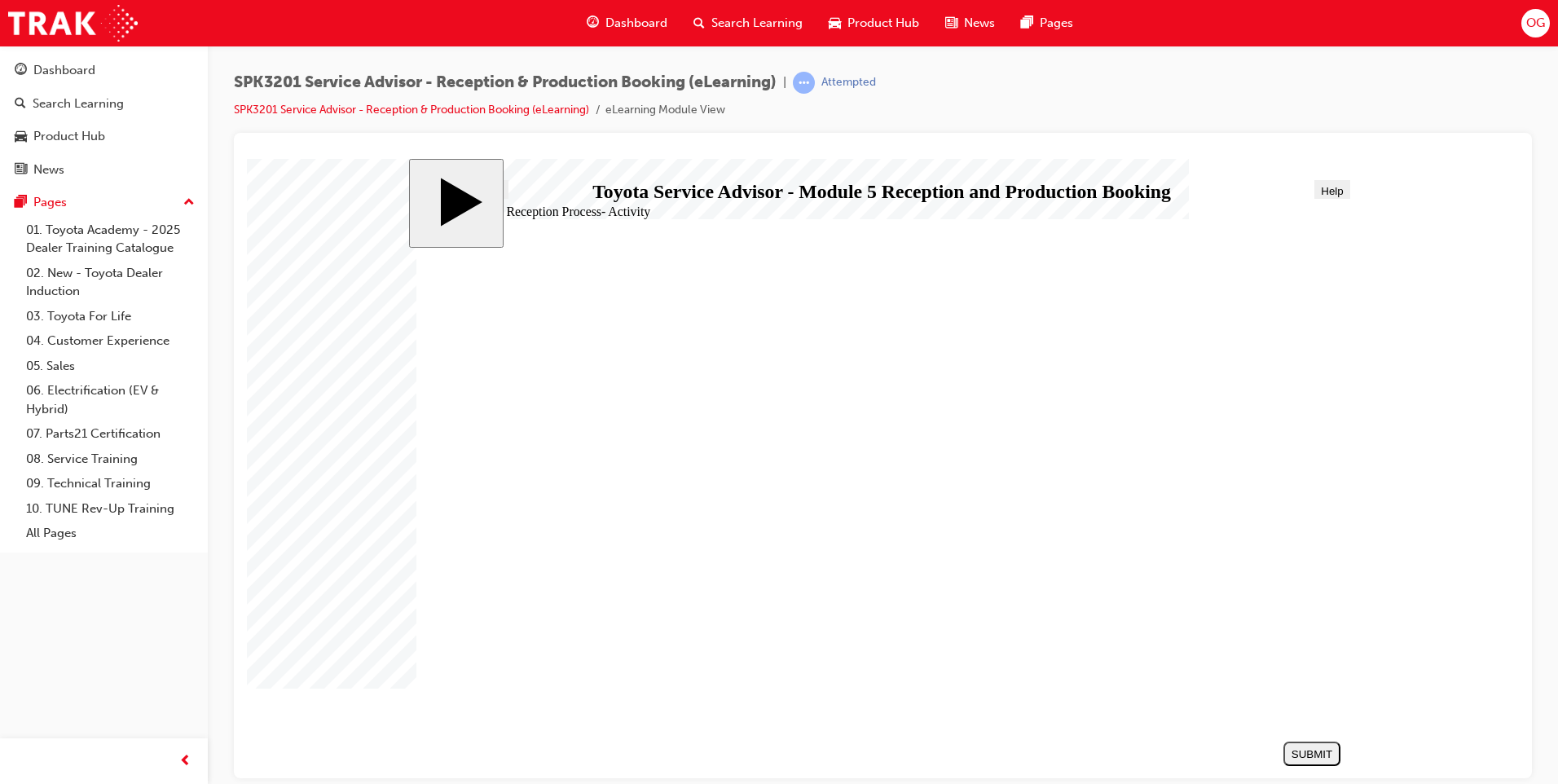
click at [1303, 747] on div "NEXT" at bounding box center [1311, 752] width 44 height 12
click at [1310, 753] on div "NEXT" at bounding box center [1311, 752] width 44 height 12
click at [1310, 753] on section "SUBMIT NEXT PREV" at bounding box center [878, 752] width 941 height 37
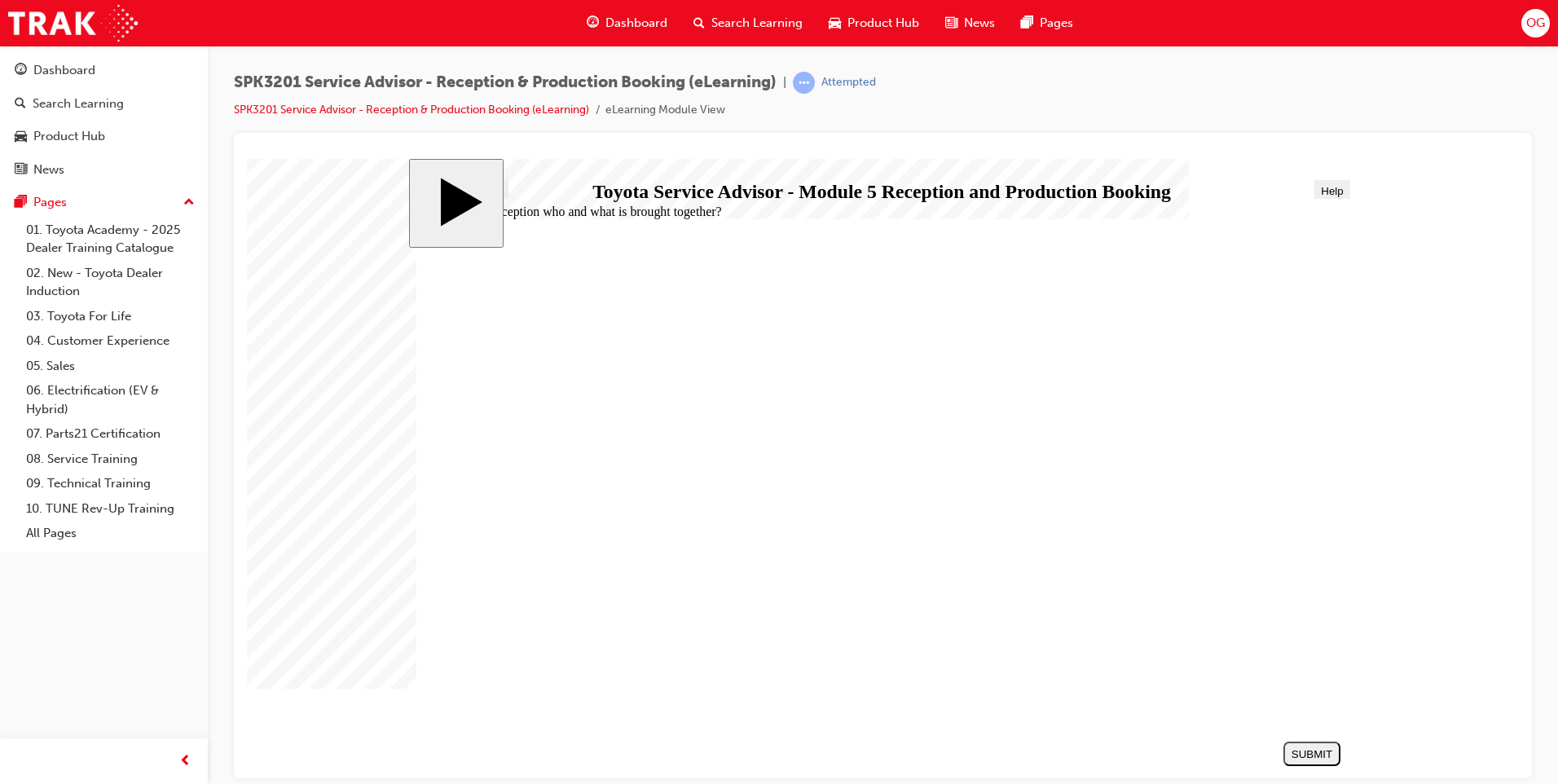
radio input "true"
click at [1313, 758] on div "SUBMIT" at bounding box center [1311, 752] width 44 height 12
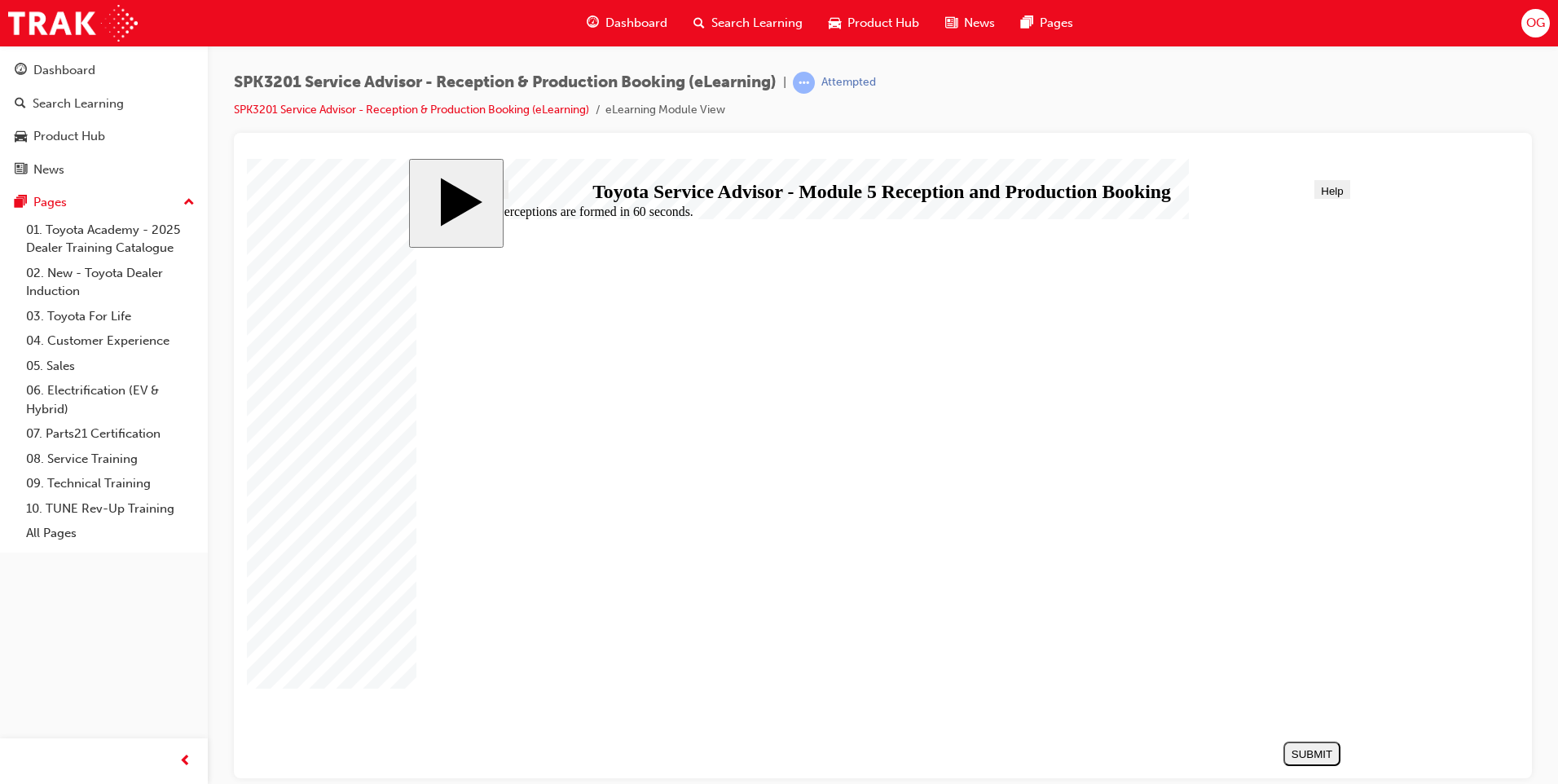
radio input "true"
click at [1294, 750] on div "SUBMIT" at bounding box center [1311, 752] width 44 height 12
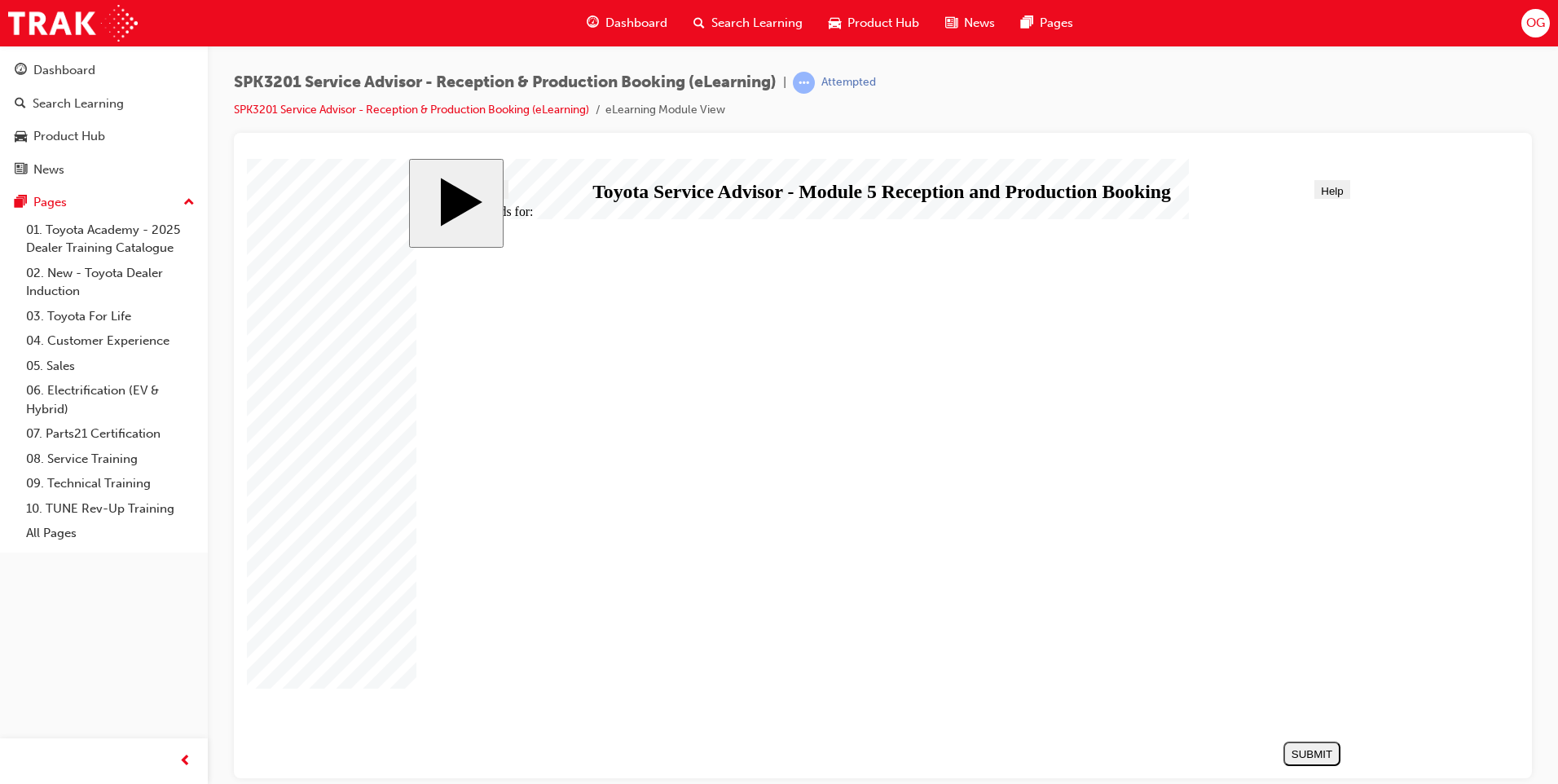
radio input "true"
click at [1305, 737] on nav "SUBMIT NEXT PREV" at bounding box center [1307, 752] width 65 height 37
click at [1302, 743] on button "SUBMIT" at bounding box center [1311, 752] width 57 height 24
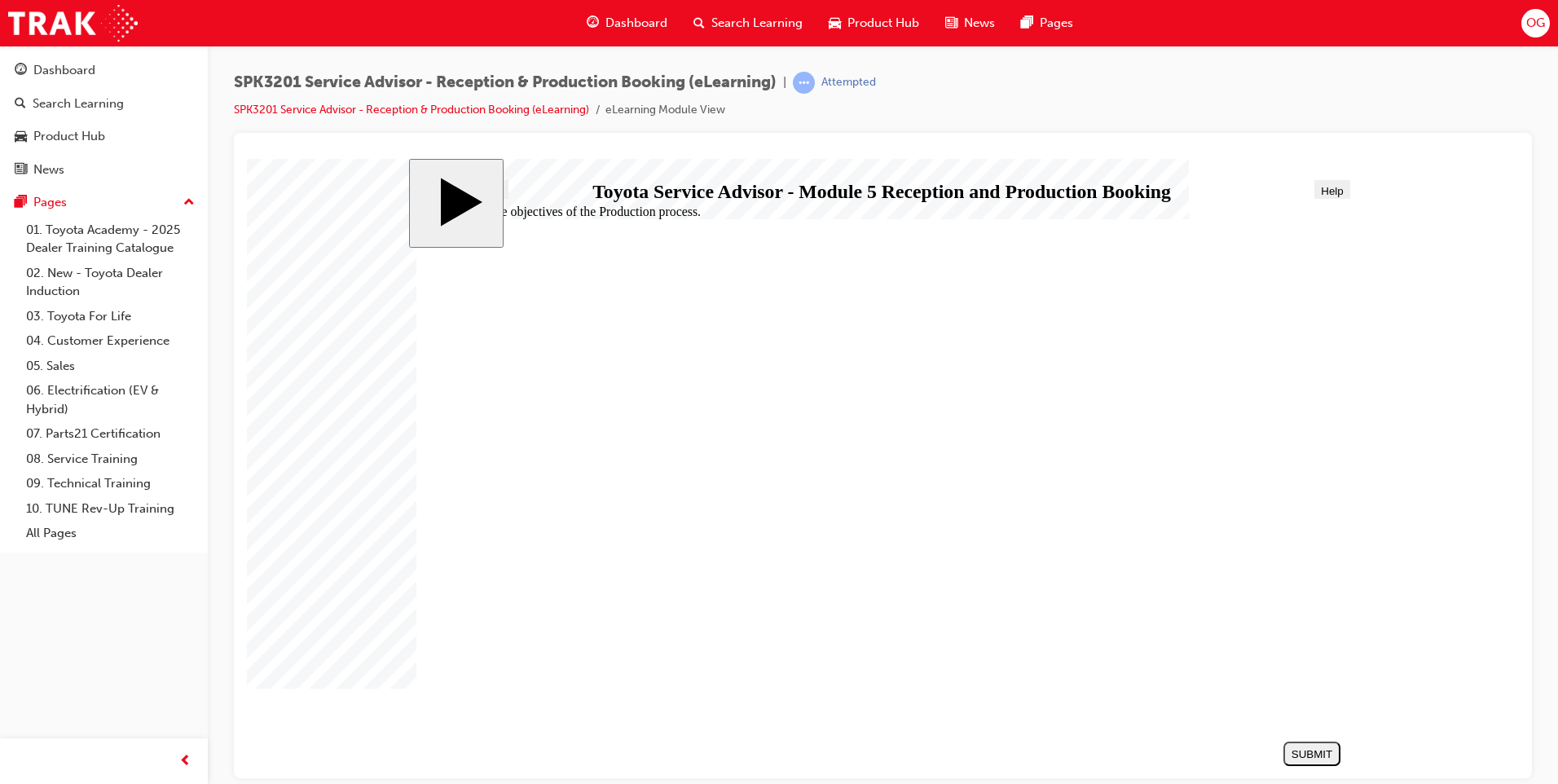
radio input "true"
click at [1307, 747] on div "SUBMIT" at bounding box center [1311, 752] width 44 height 12
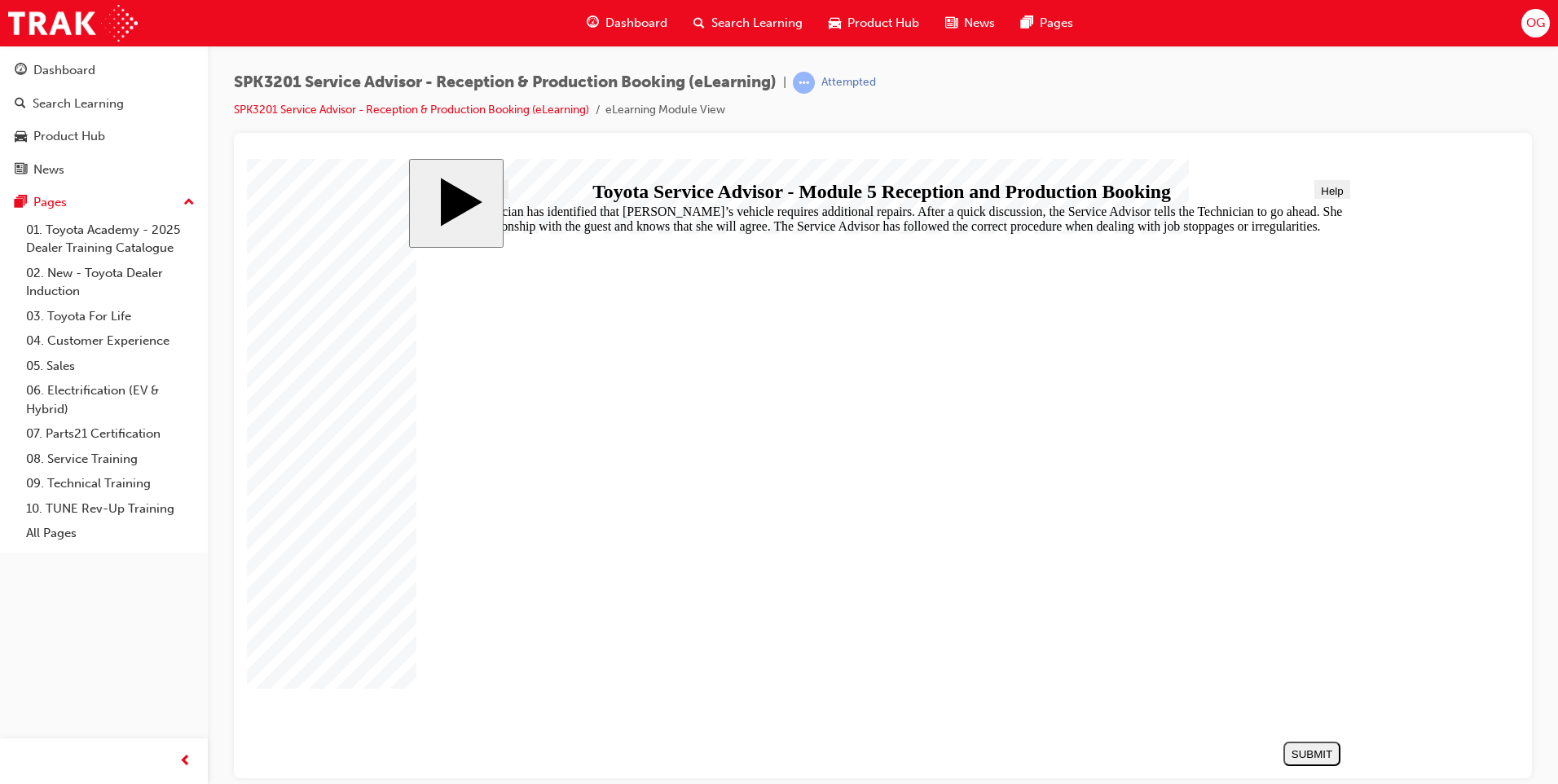
radio input "true"
click at [1309, 755] on div "SUBMIT" at bounding box center [1311, 752] width 44 height 12
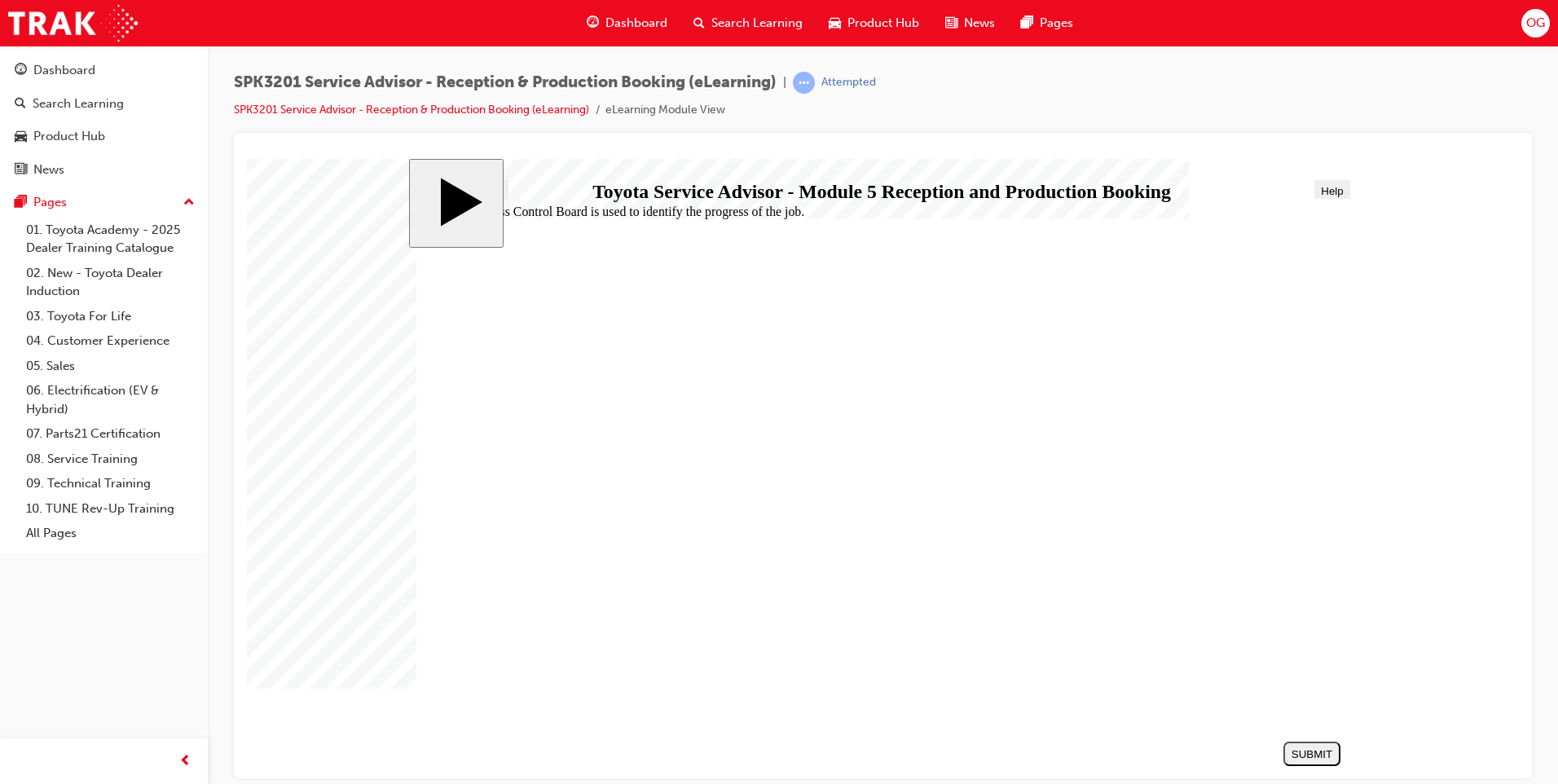
radio input "true"
click at [1303, 740] on button "SUBMIT" at bounding box center [1311, 752] width 57 height 24
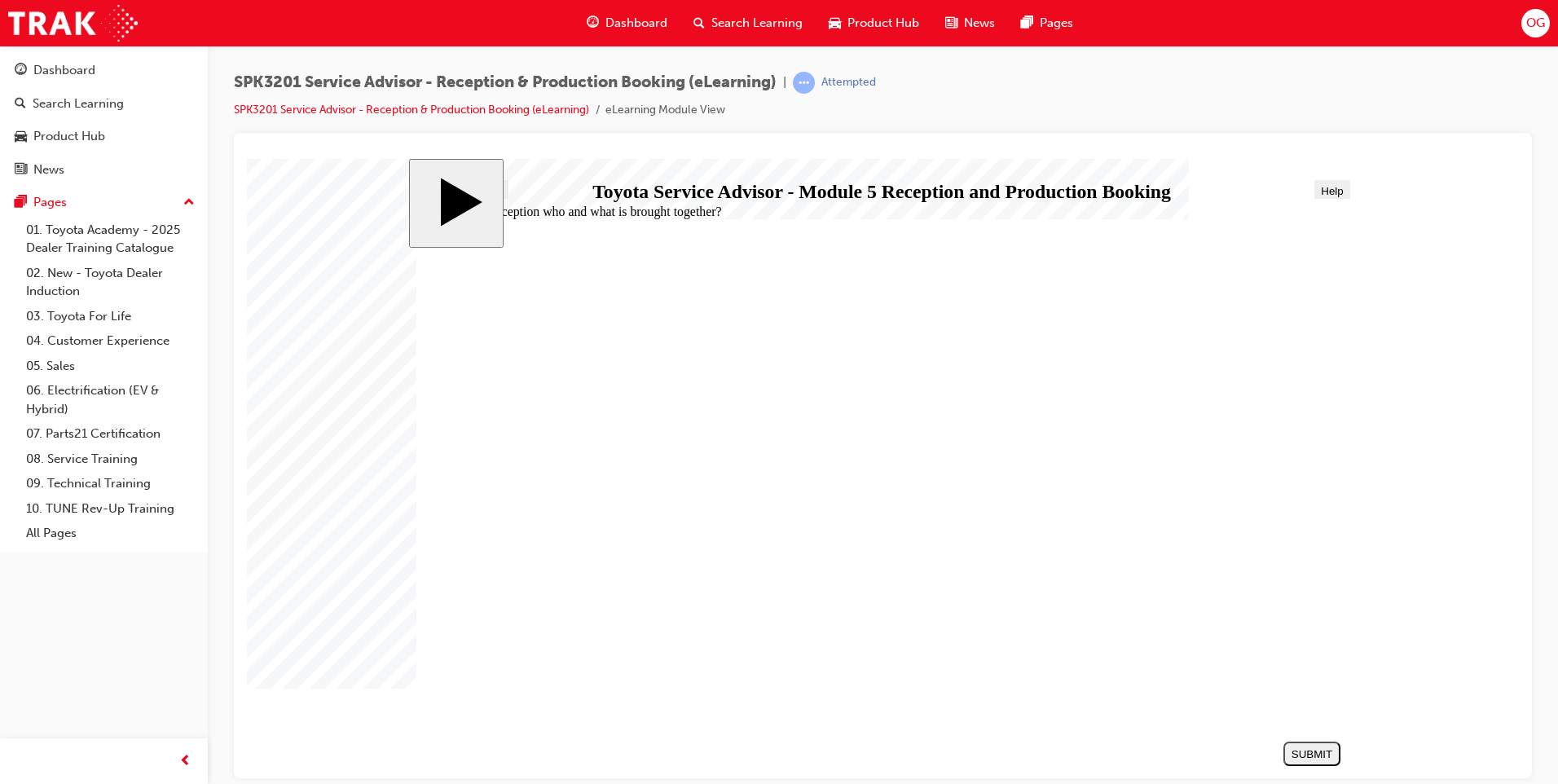
radio input "true"
click at [1310, 756] on div "SUBMIT" at bounding box center [1311, 752] width 44 height 12
click at [1310, 756] on nav "SUBMIT NEXT PREV" at bounding box center [1307, 752] width 65 height 37
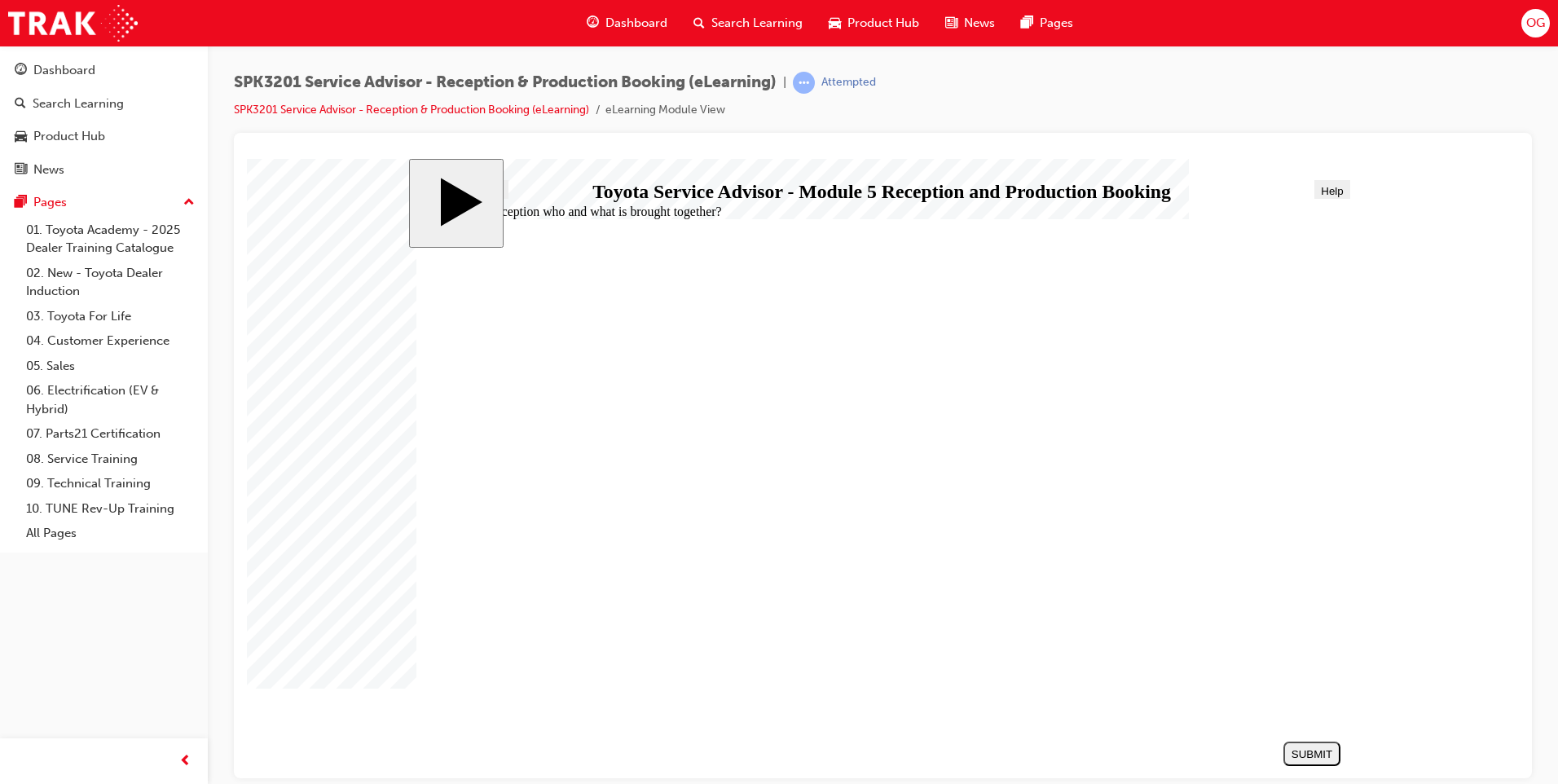
radio input "true"
click at [1313, 752] on div "SUBMIT" at bounding box center [1311, 752] width 44 height 12
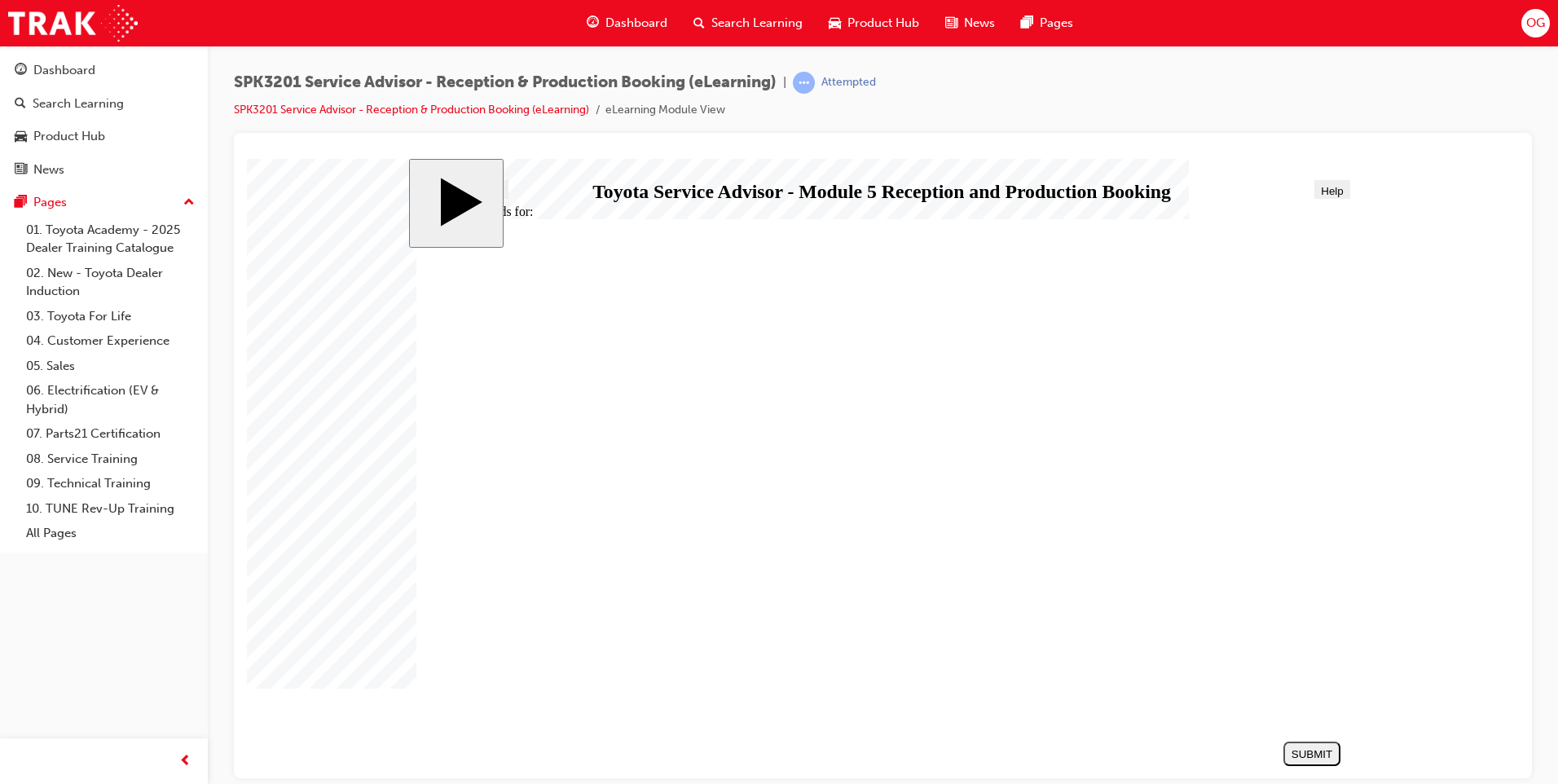
radio input "true"
click at [1306, 741] on button "SUBMIT" at bounding box center [1311, 752] width 57 height 24
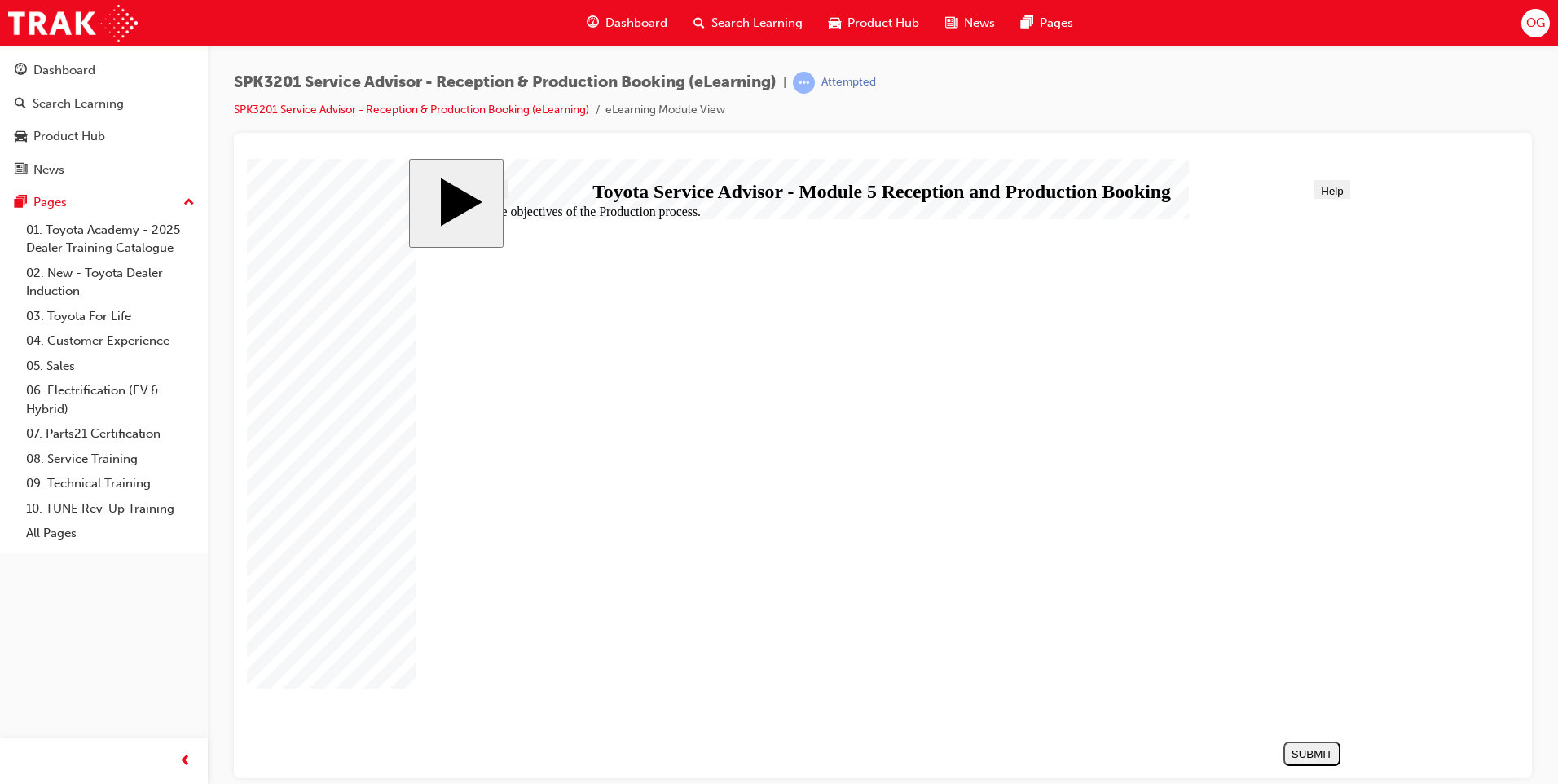
radio input "true"
click at [1323, 758] on div "SUBMIT" at bounding box center [1311, 752] width 44 height 12
click at [1323, 758] on nav "SUBMIT NEXT PREV" at bounding box center [1307, 752] width 65 height 37
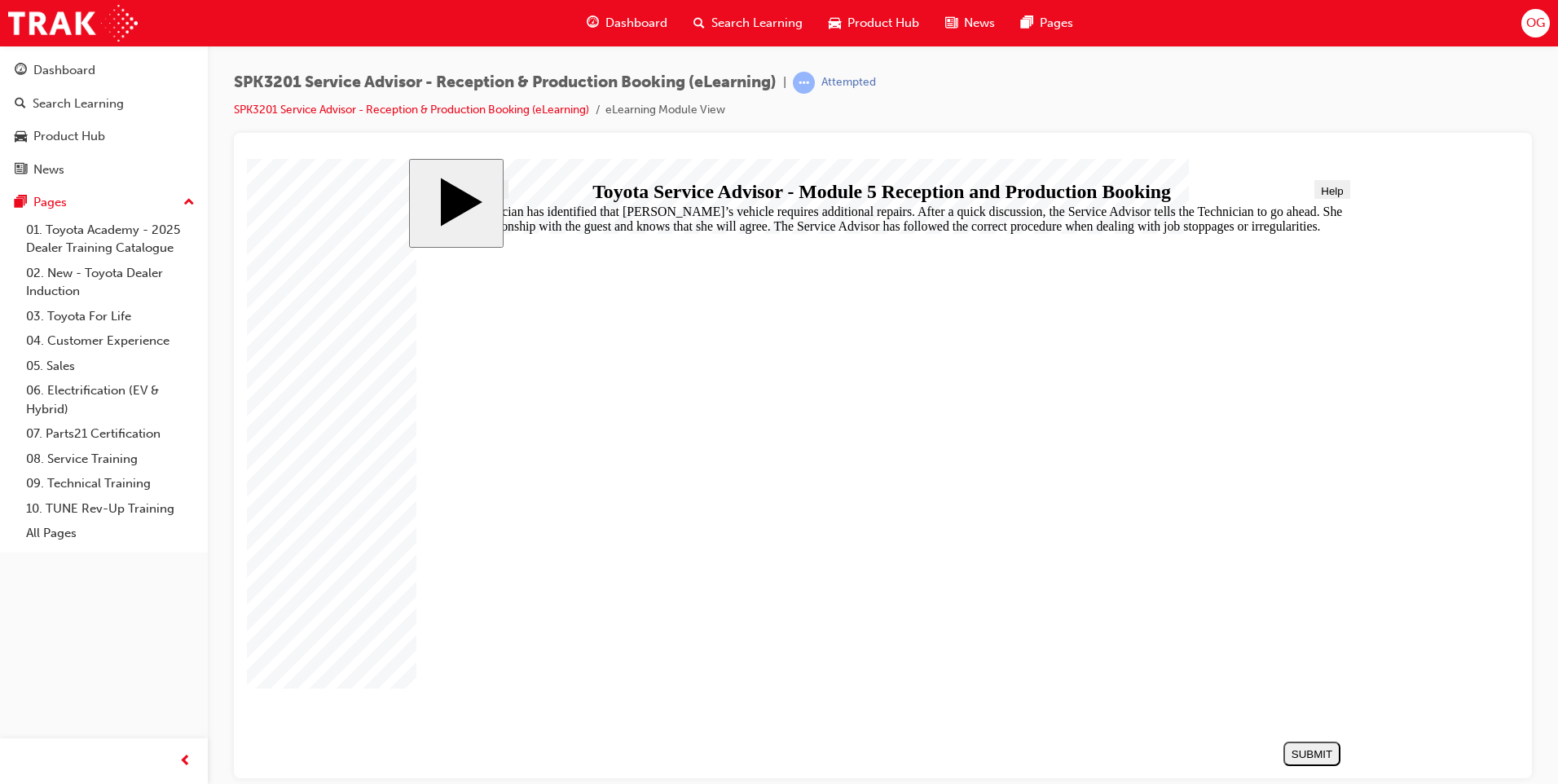
radio input "true"
click at [1334, 752] on div "SUBMIT" at bounding box center [1311, 752] width 44 height 12
click at [1334, 752] on nav "SUBMIT NEXT PREV" at bounding box center [1307, 752] width 65 height 37
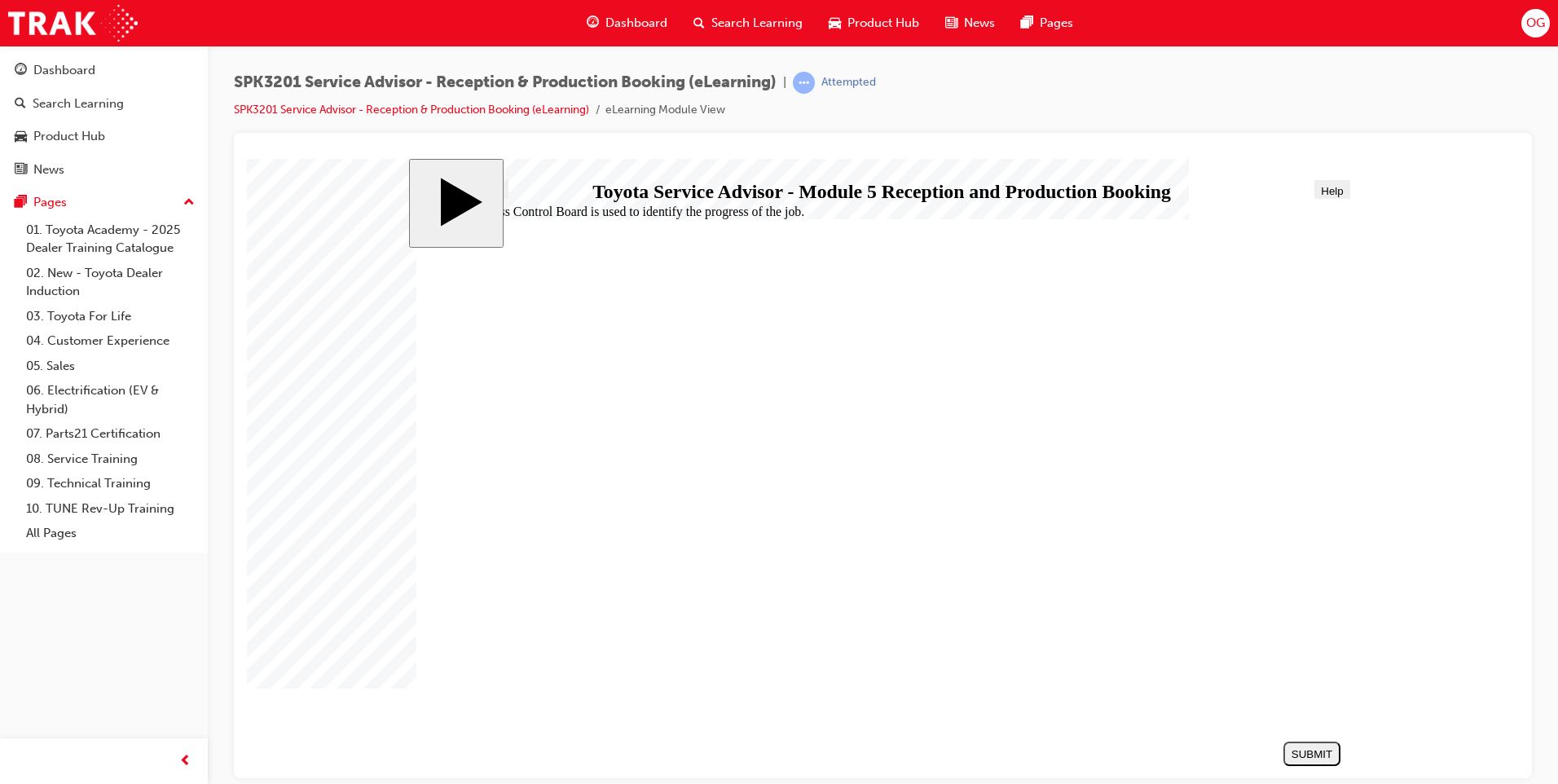
radio input "true"
click at [1302, 744] on button "SUBMIT" at bounding box center [1311, 752] width 57 height 24
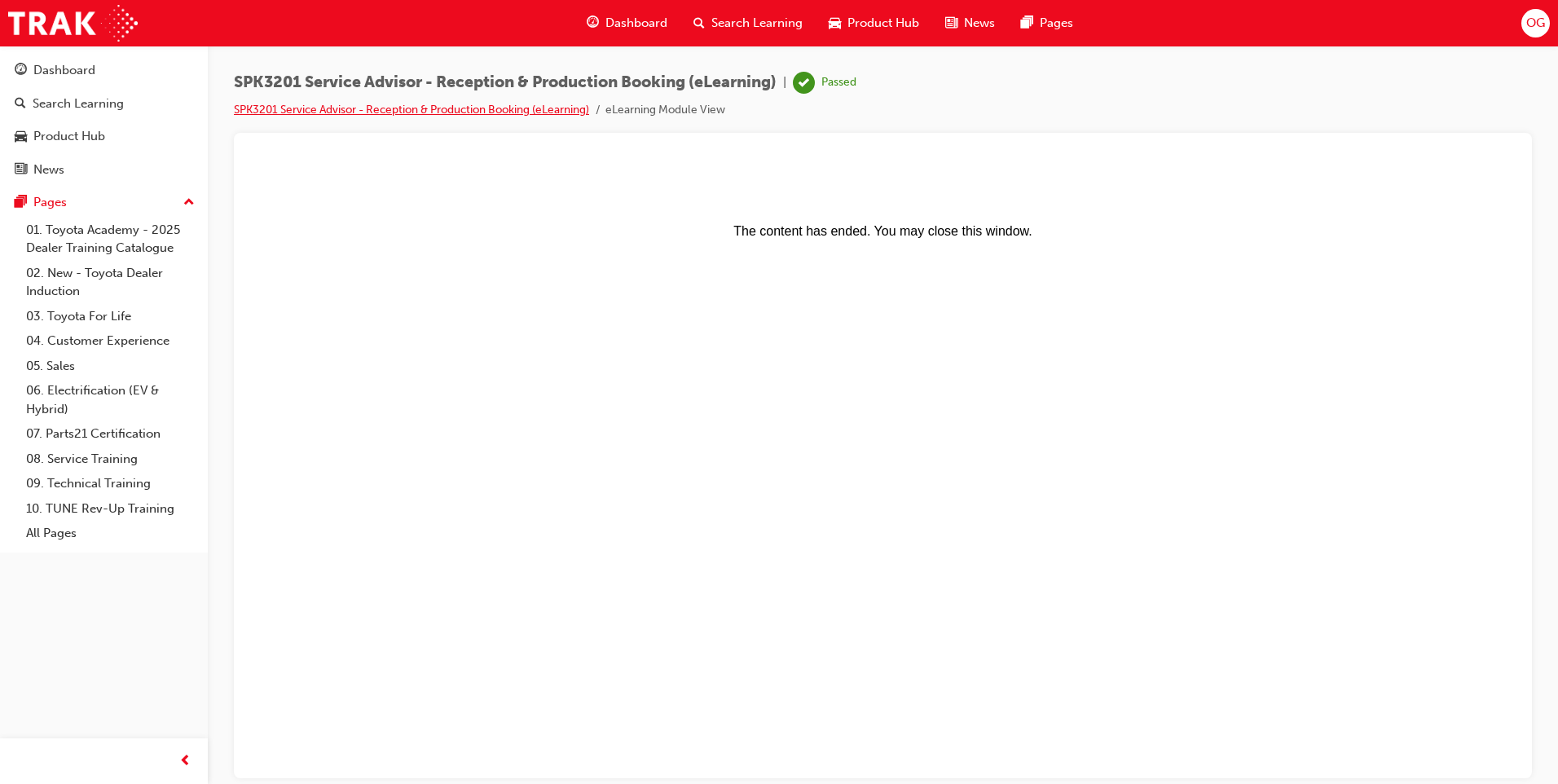
click at [285, 104] on link "SPK3201 Service Advisor - Reception & Production Booking (eLearning)" at bounding box center [411, 109] width 355 height 14
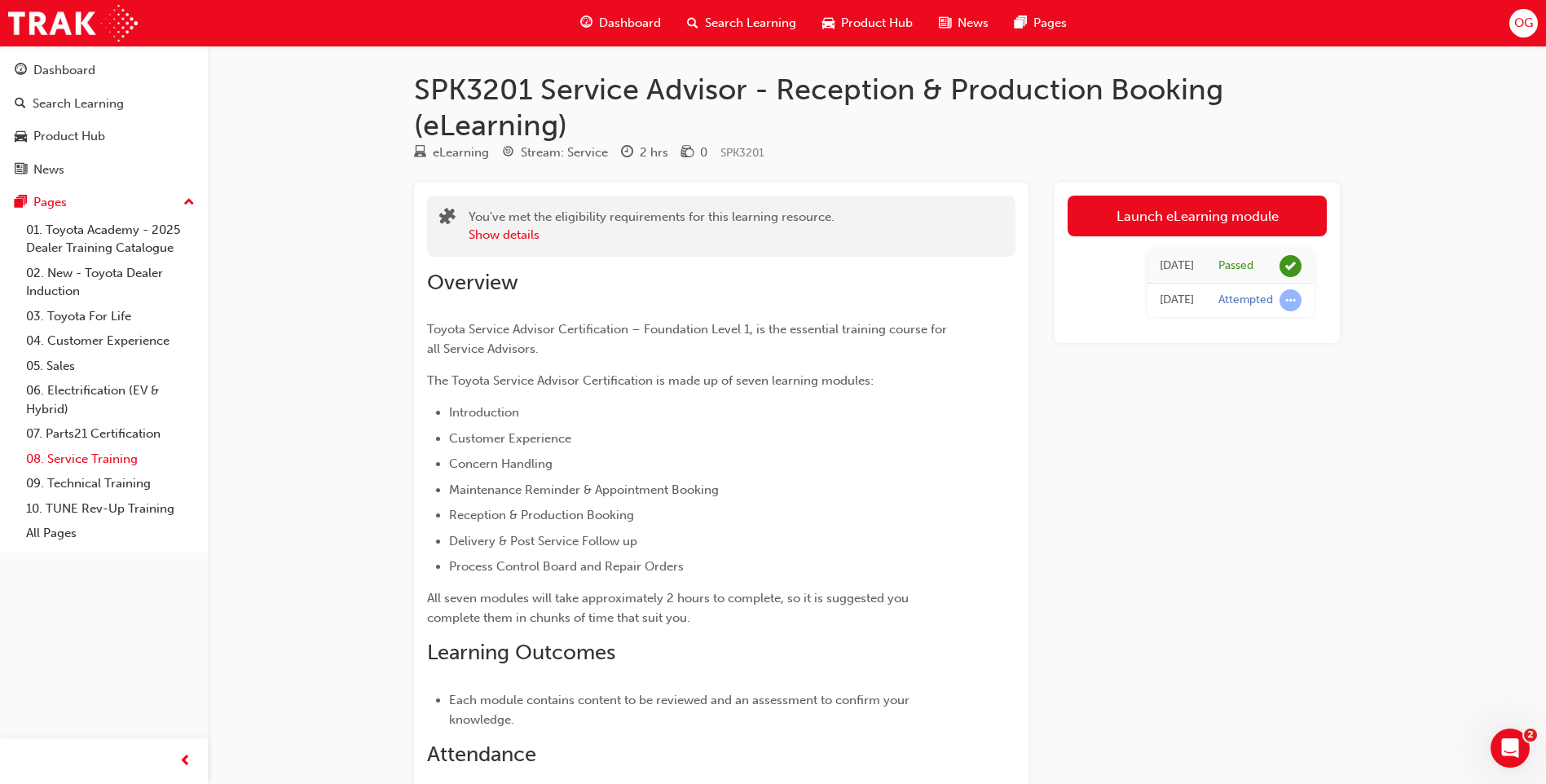
click at [94, 457] on link "08. Service Training" at bounding box center [110, 458] width 182 height 25
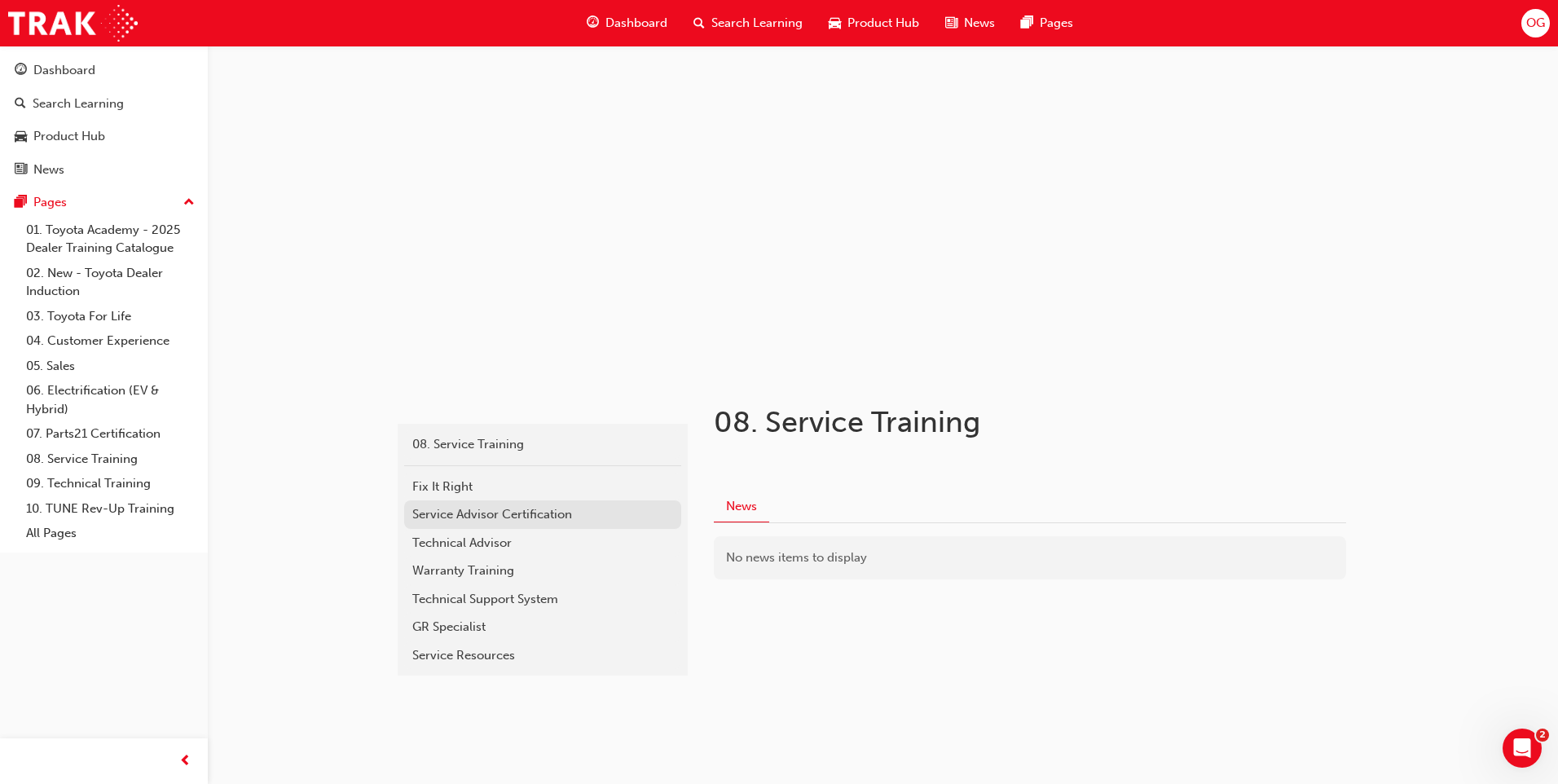
click at [446, 513] on div "Service Advisor Certification" at bounding box center [543, 514] width 261 height 19
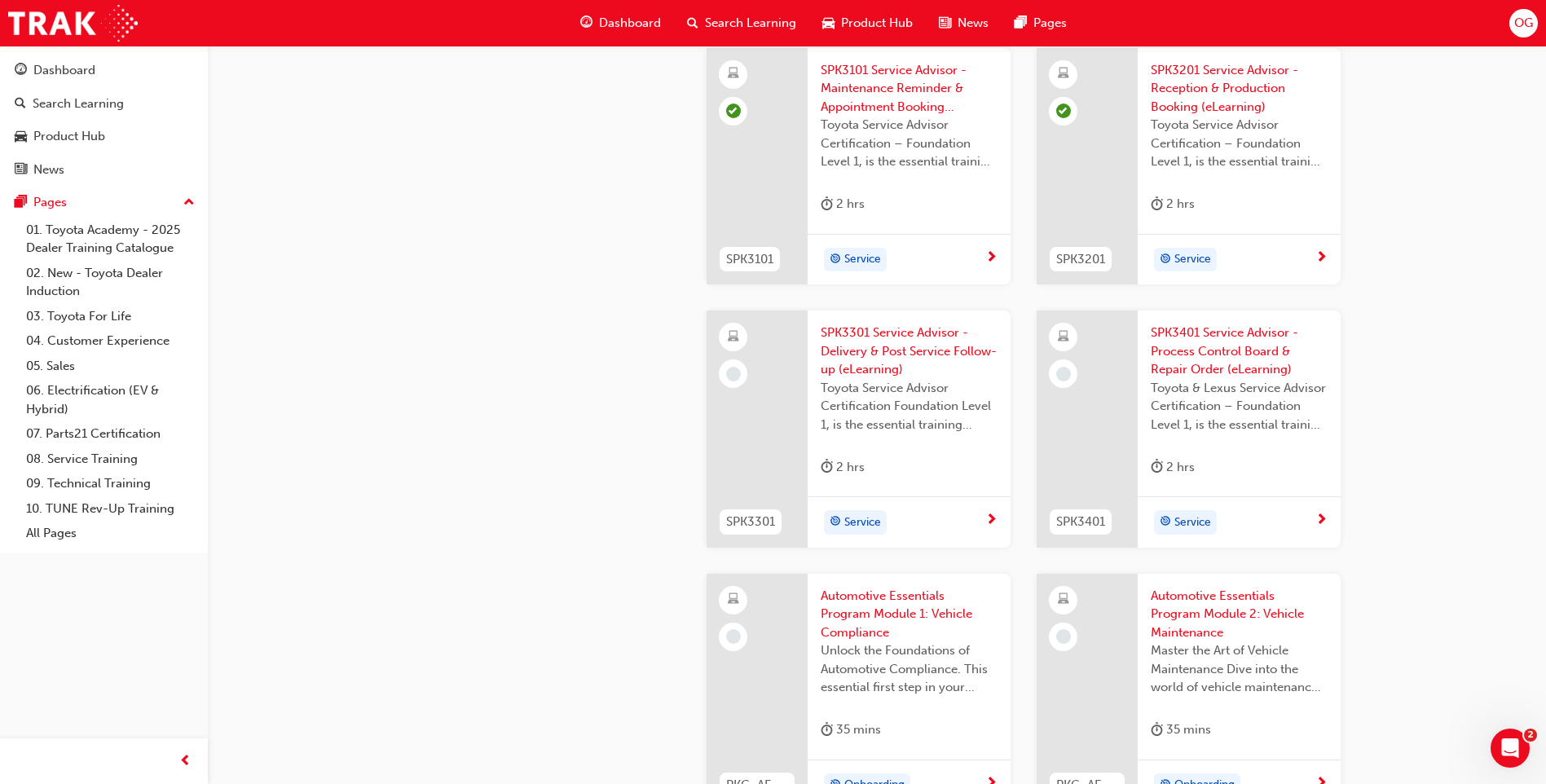
scroll to position [2036, 0]
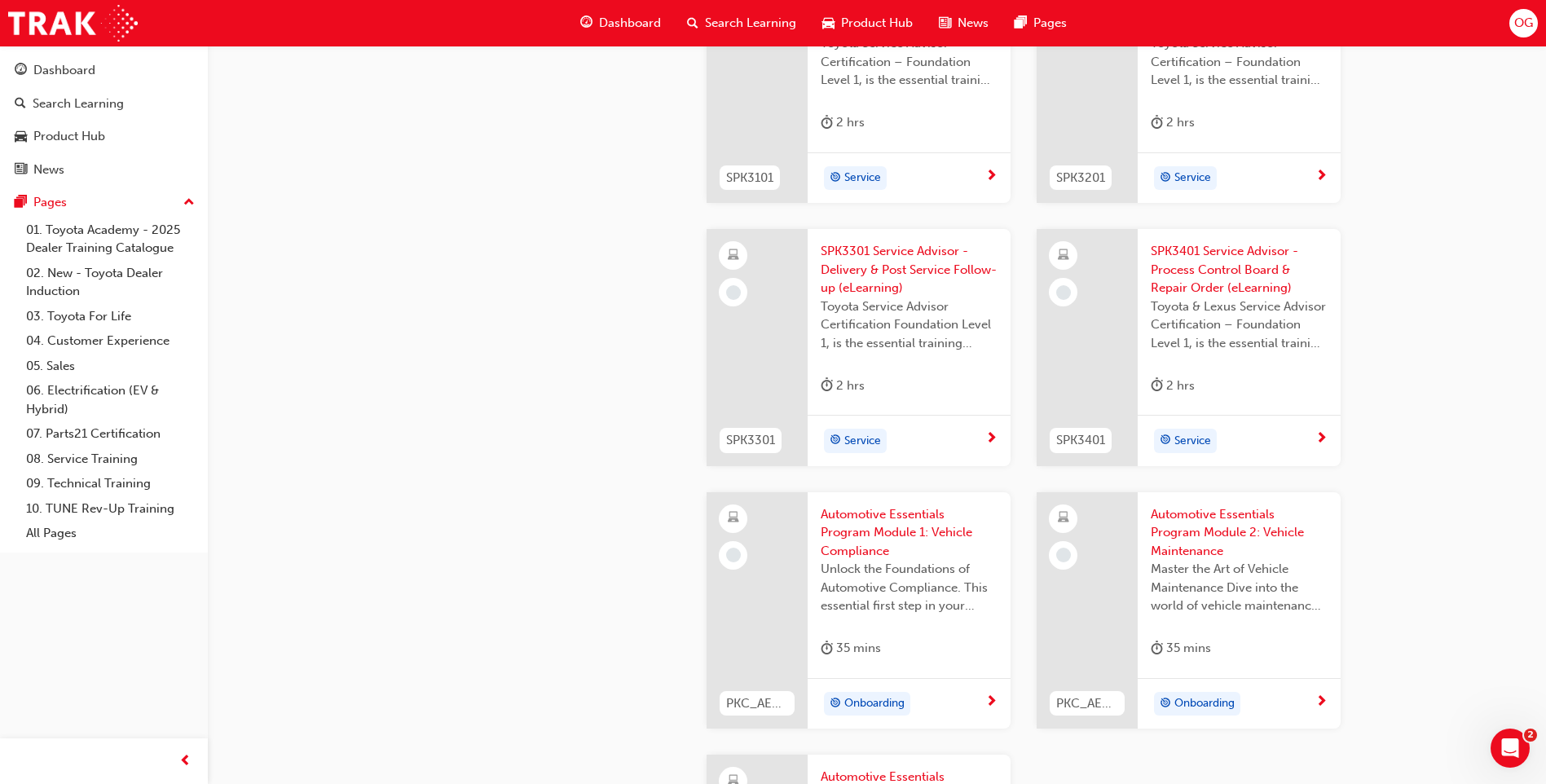
click at [848, 257] on span "SPK3301 Service Advisor - Delivery & Post Service Follow-up (eLearning)" at bounding box center [909, 269] width 177 height 55
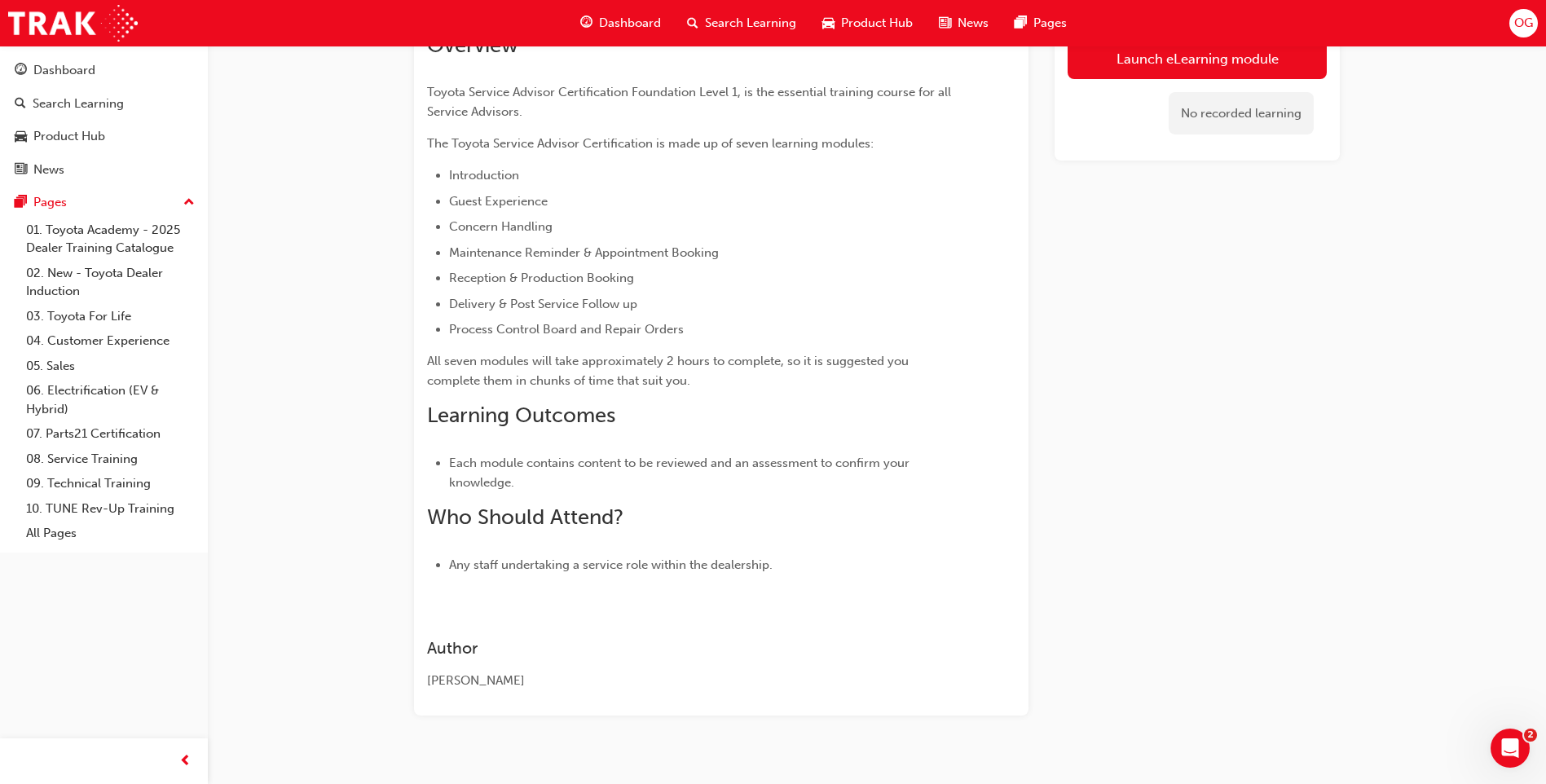
scroll to position [262, 0]
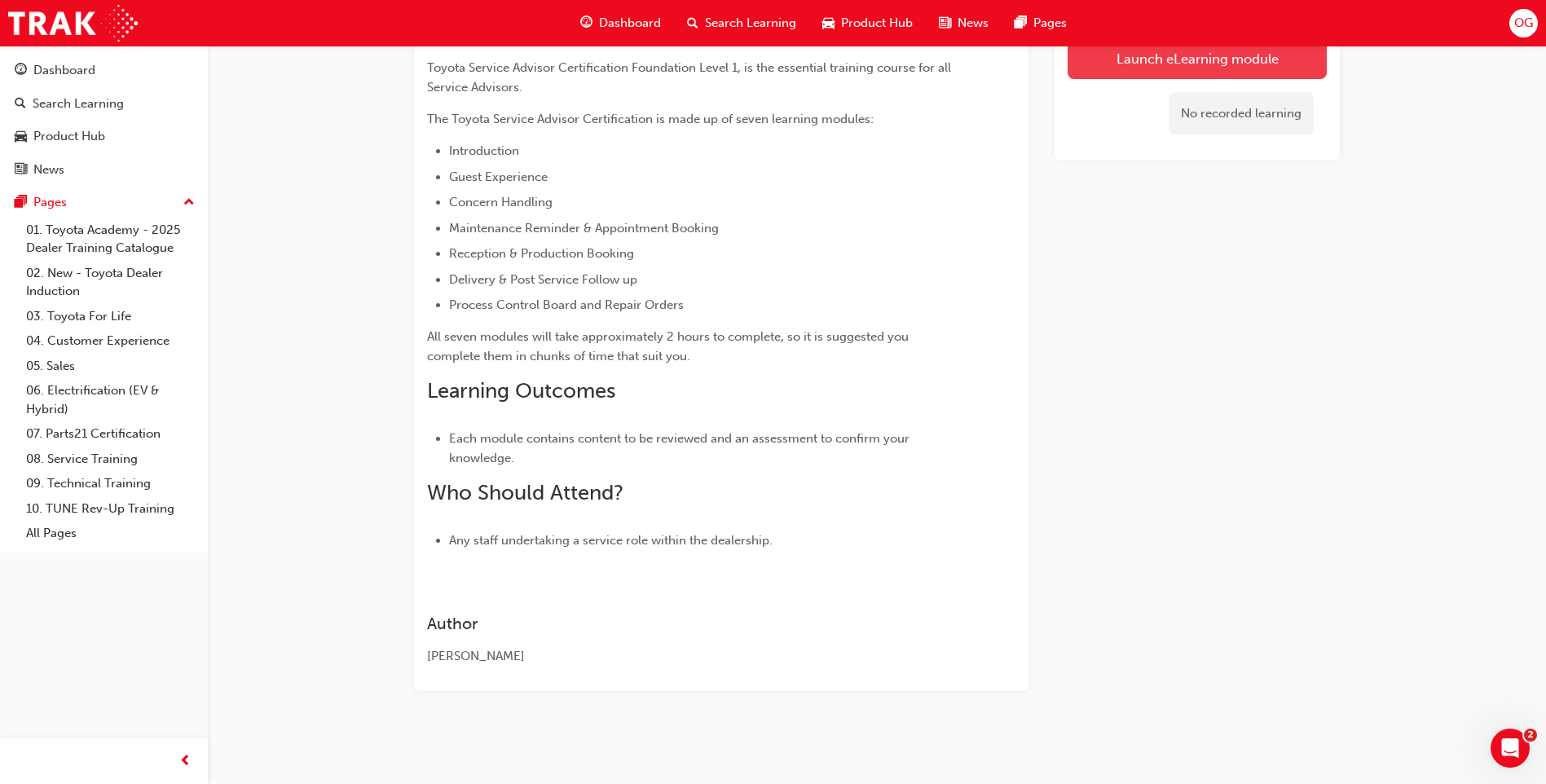
click at [1297, 74] on link "Launch eLearning module" at bounding box center [1197, 58] width 259 height 41
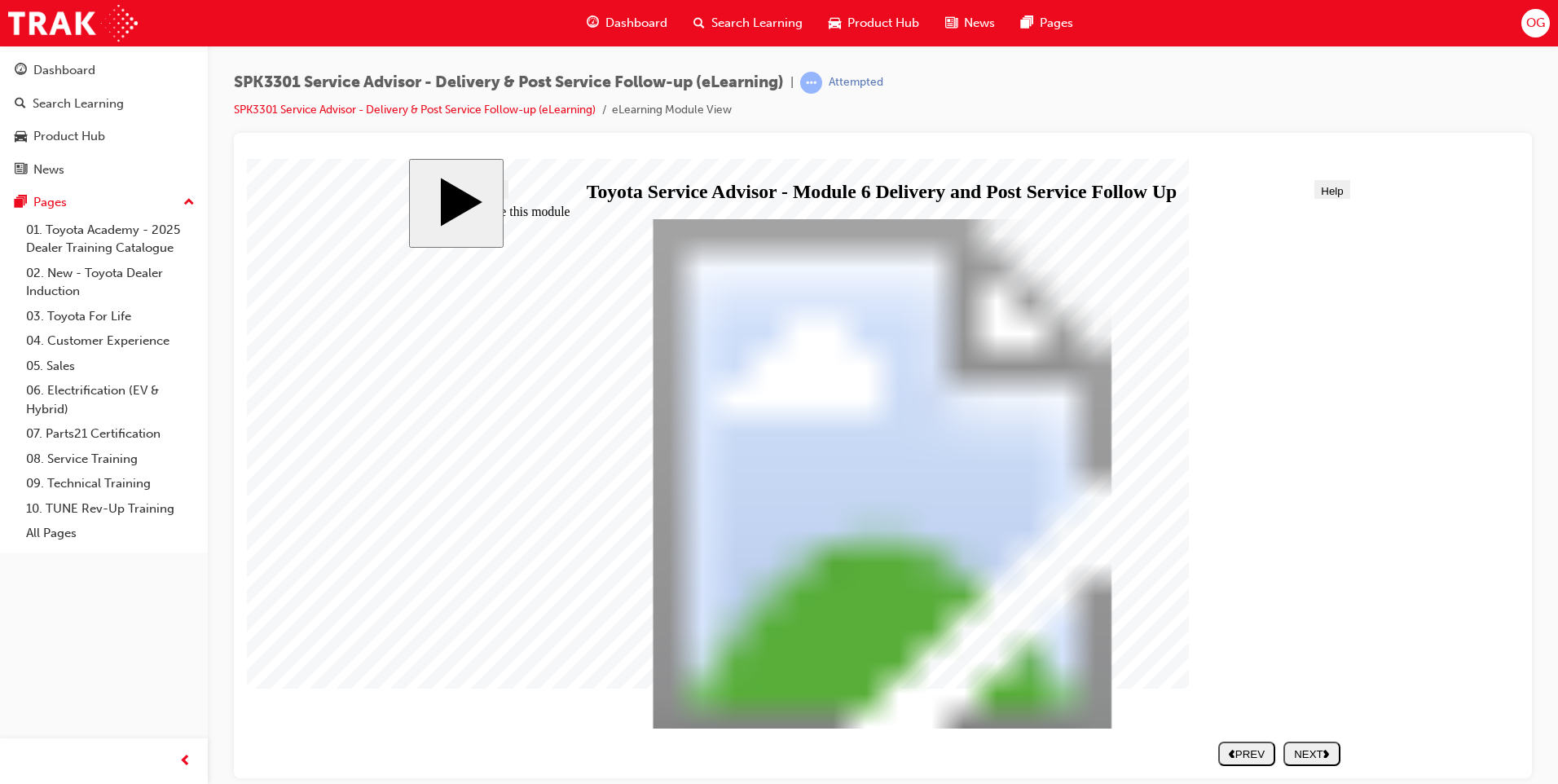
click at [1310, 755] on div "NEXT" at bounding box center [1311, 752] width 44 height 12
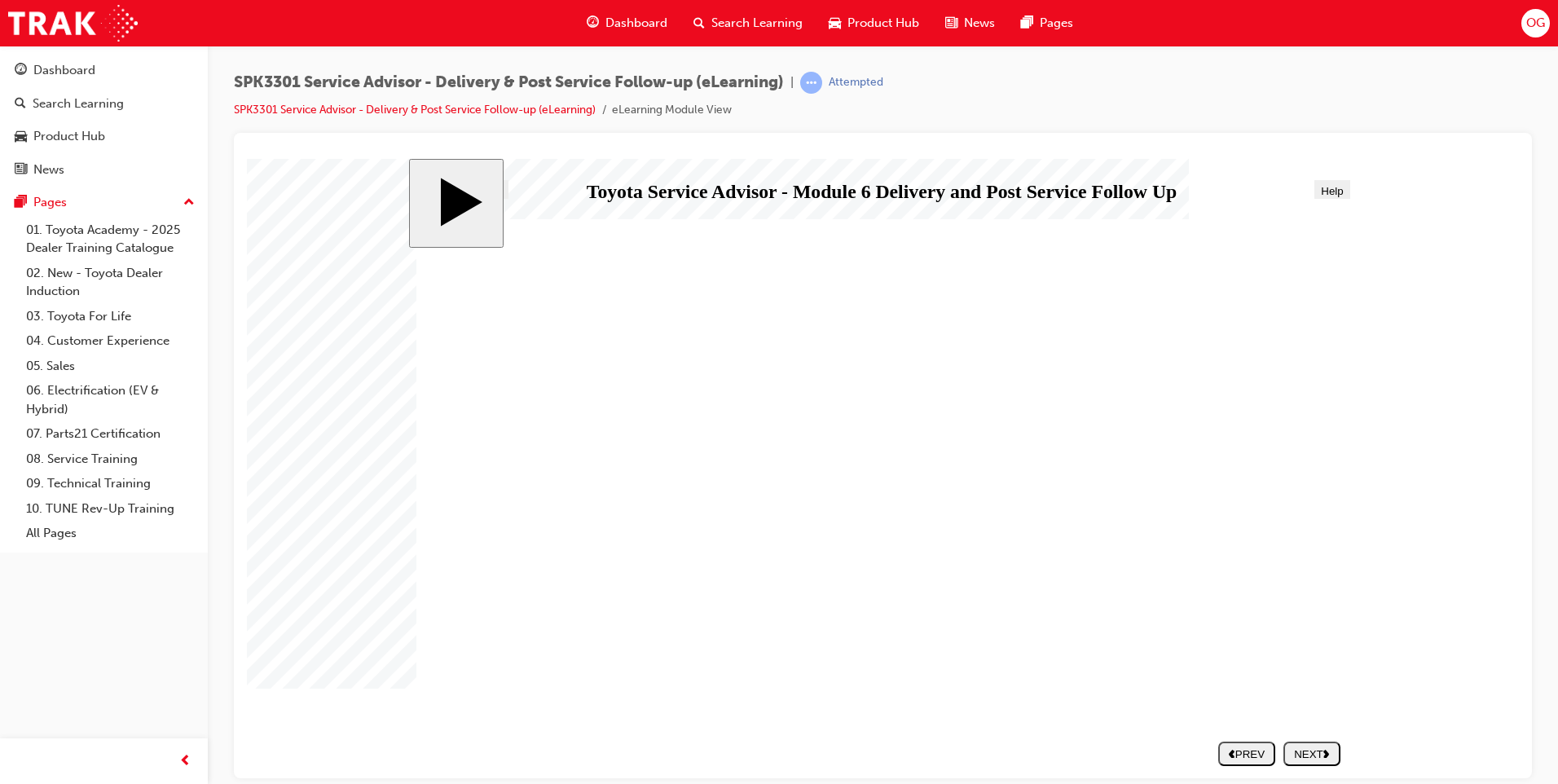
click at [1296, 747] on div "NEXT" at bounding box center [1311, 752] width 44 height 12
click at [1334, 757] on div "NEXT" at bounding box center [1311, 752] width 44 height 12
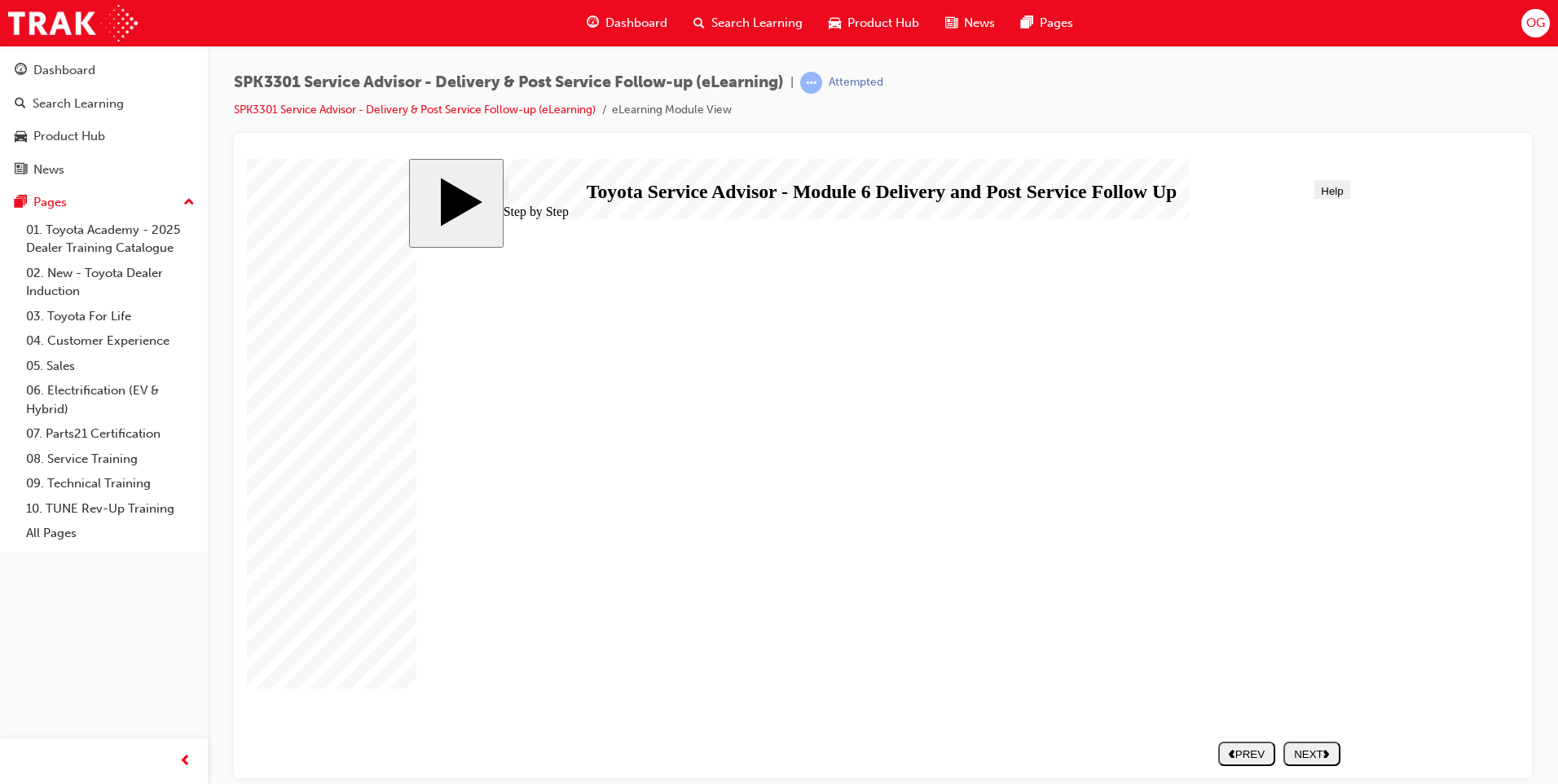
click at [1304, 748] on div "NEXT" at bounding box center [1311, 752] width 44 height 12
click at [1305, 757] on div "NEXT" at bounding box center [1311, 752] width 44 height 12
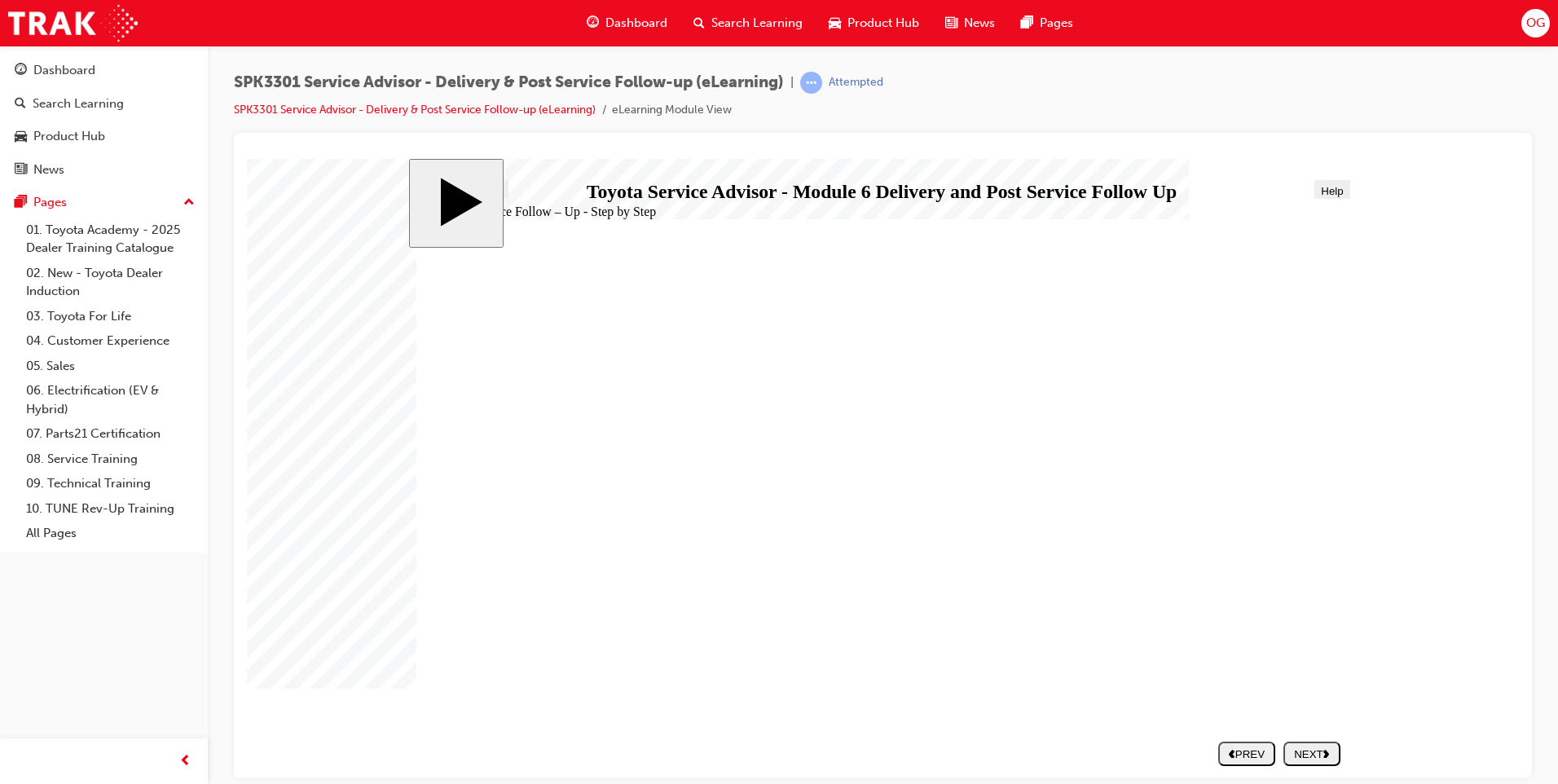
click at [1307, 751] on div "NEXT" at bounding box center [1311, 752] width 44 height 12
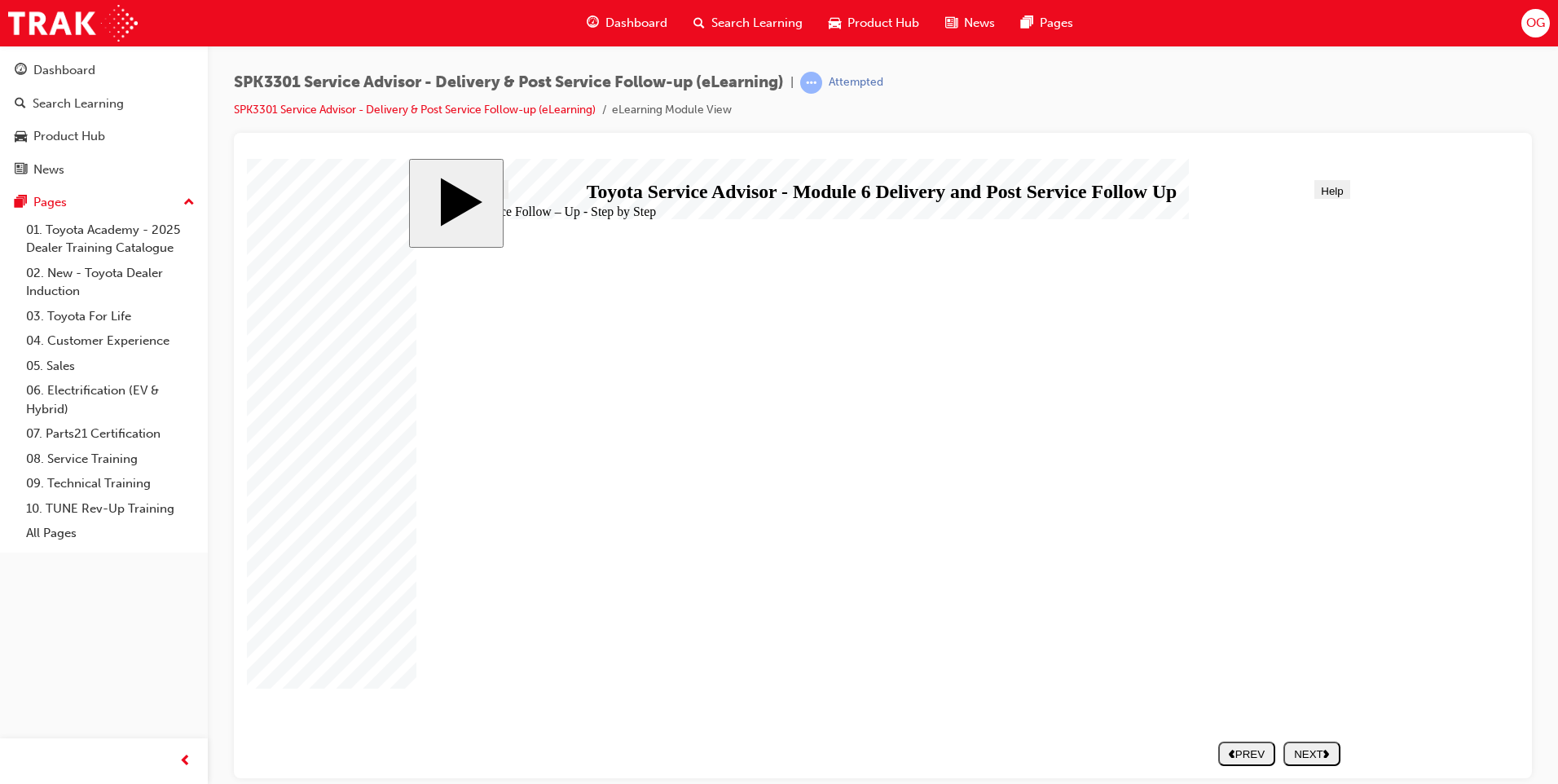
click at [1312, 752] on div "NEXT" at bounding box center [1311, 752] width 44 height 12
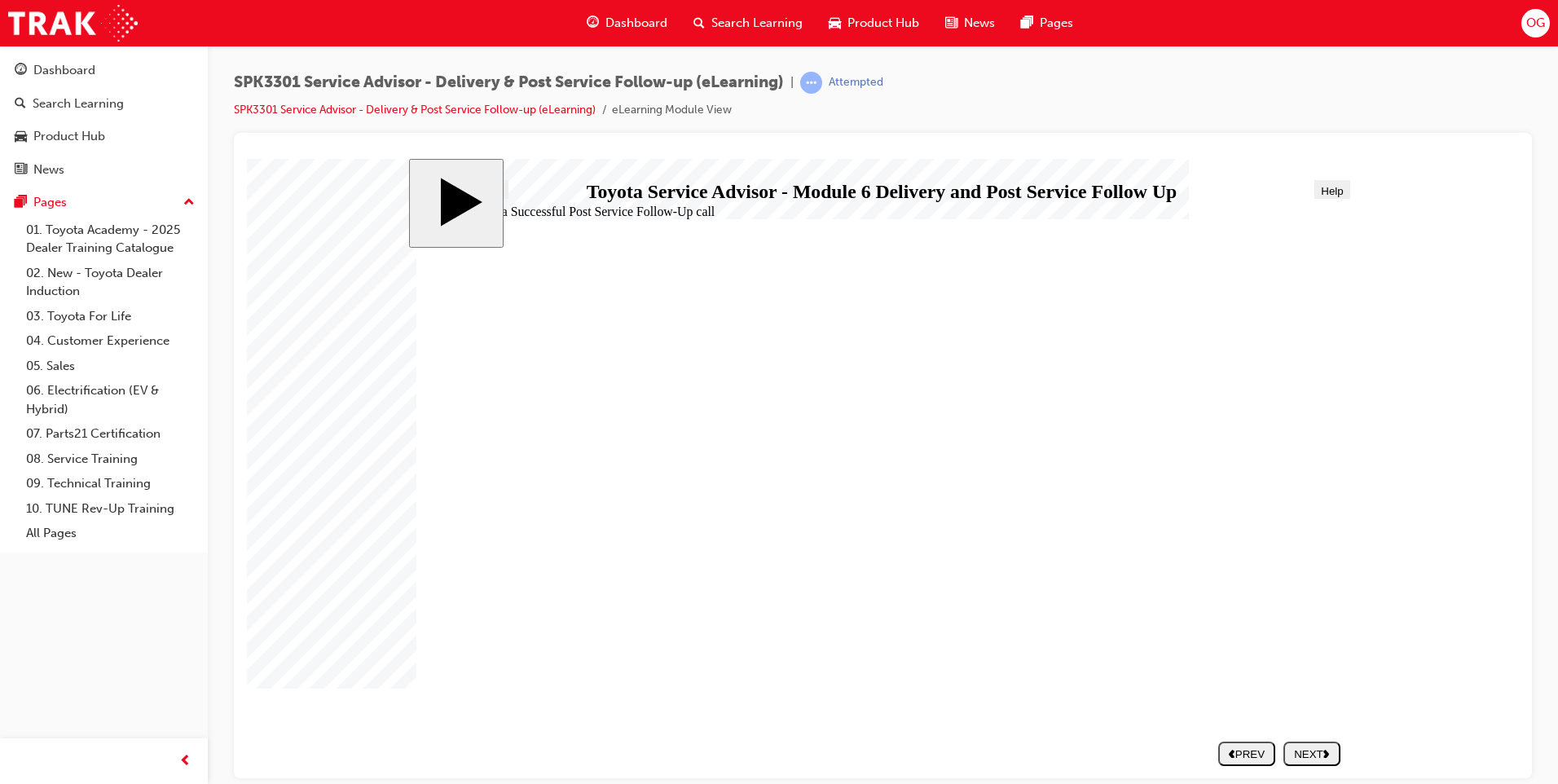
click at [1313, 753] on div "NEXT" at bounding box center [1311, 752] width 44 height 12
drag, startPoint x: 549, startPoint y: 595, endPoint x: 1031, endPoint y: 401, distance: 519.6
drag, startPoint x: 566, startPoint y: 440, endPoint x: 994, endPoint y: 389, distance: 431.0
drag, startPoint x: 994, startPoint y: 389, endPoint x: 999, endPoint y: 398, distance: 10.3
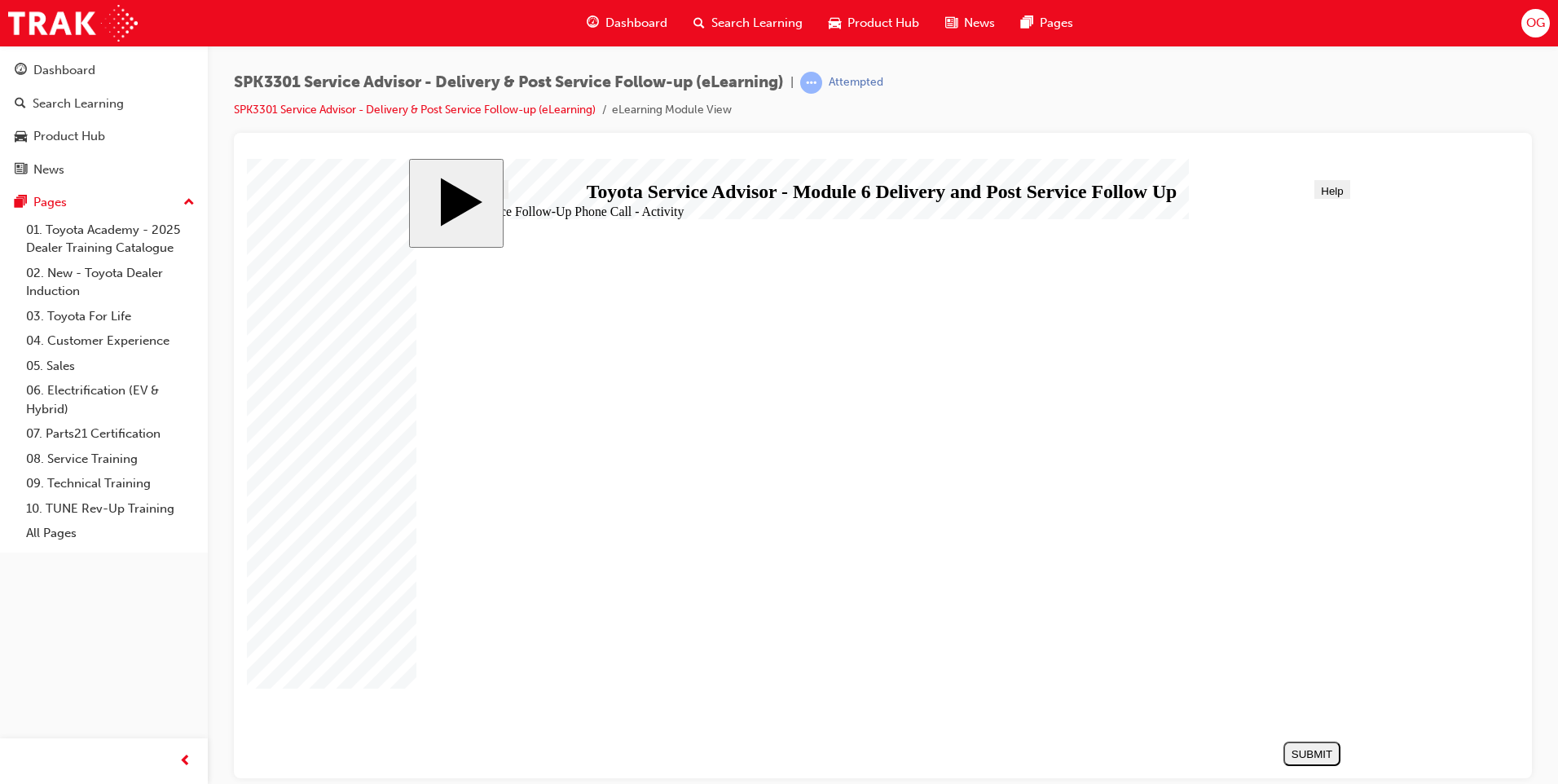
drag, startPoint x: 674, startPoint y: 436, endPoint x: 1129, endPoint y: 451, distance: 455.2
drag, startPoint x: 566, startPoint y: 545, endPoint x: 1039, endPoint y: 474, distance: 478.3
drag, startPoint x: 624, startPoint y: 480, endPoint x: 1014, endPoint y: 545, distance: 395.4
drag, startPoint x: 599, startPoint y: 636, endPoint x: 1023, endPoint y: 594, distance: 426.1
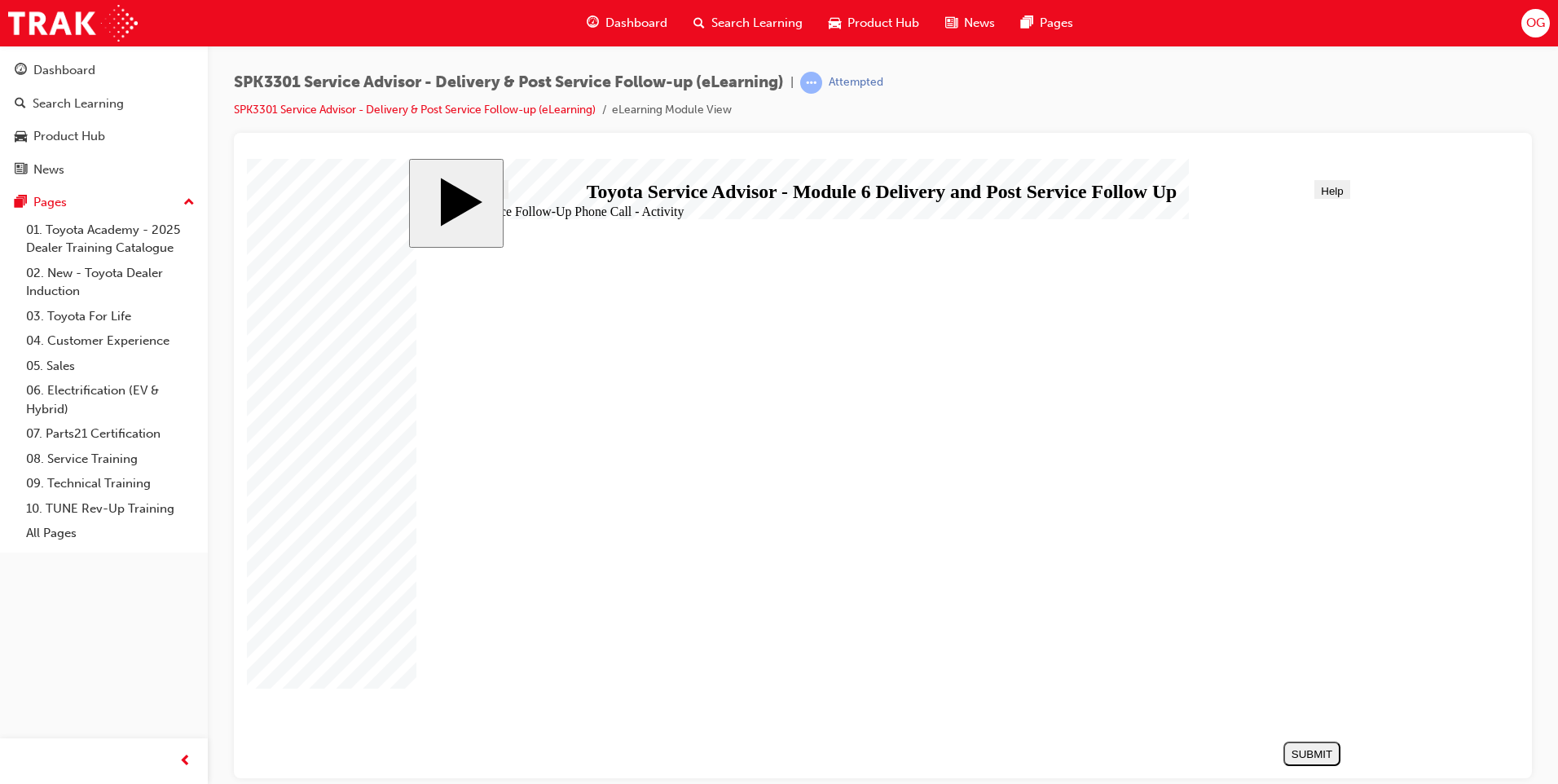
drag, startPoint x: 717, startPoint y: 518, endPoint x: 1091, endPoint y: 635, distance: 391.9
click at [1313, 755] on div "SUBMIT" at bounding box center [1311, 752] width 44 height 12
click at [1290, 738] on nav "SUBMIT NEXT PREV" at bounding box center [1307, 752] width 65 height 37
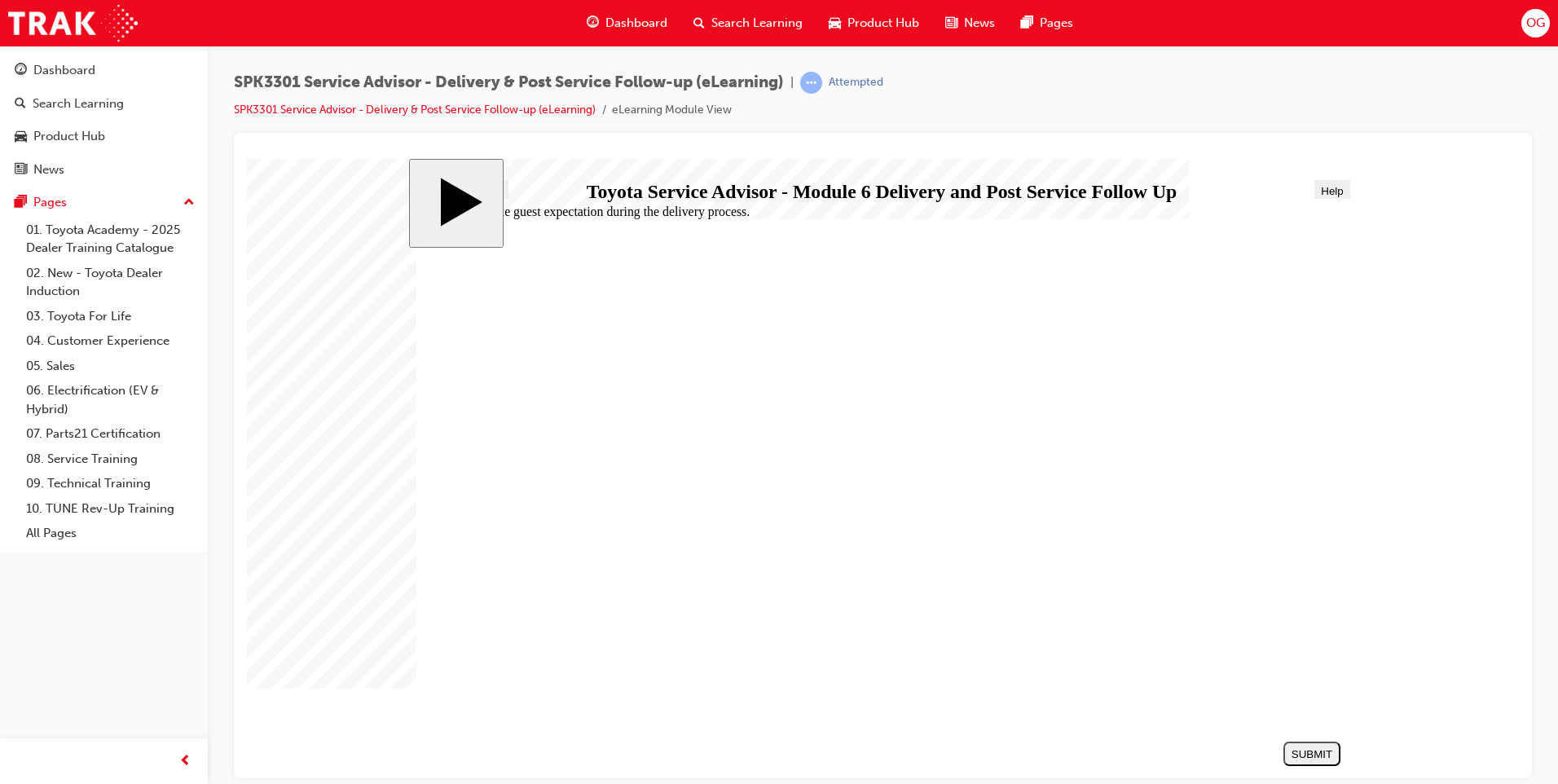
radio input "true"
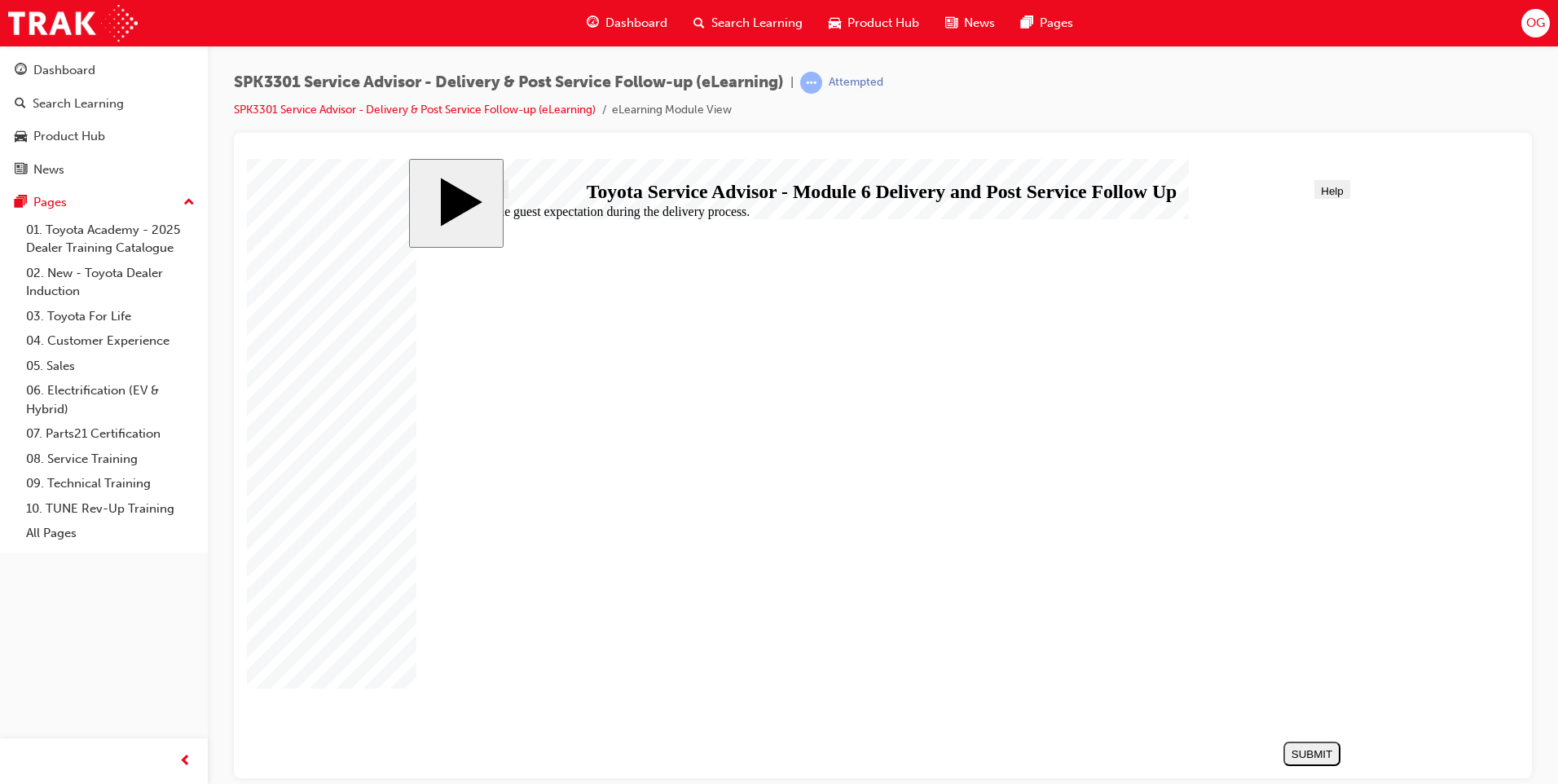
click at [1303, 756] on div "SUBMIT" at bounding box center [1311, 752] width 44 height 12
click at [725, 661] on div "Well done! You are correct! Continue Delivery and Post Service Follow-Up Assess…" at bounding box center [882, 480] width 932 height 524
radio input "true"
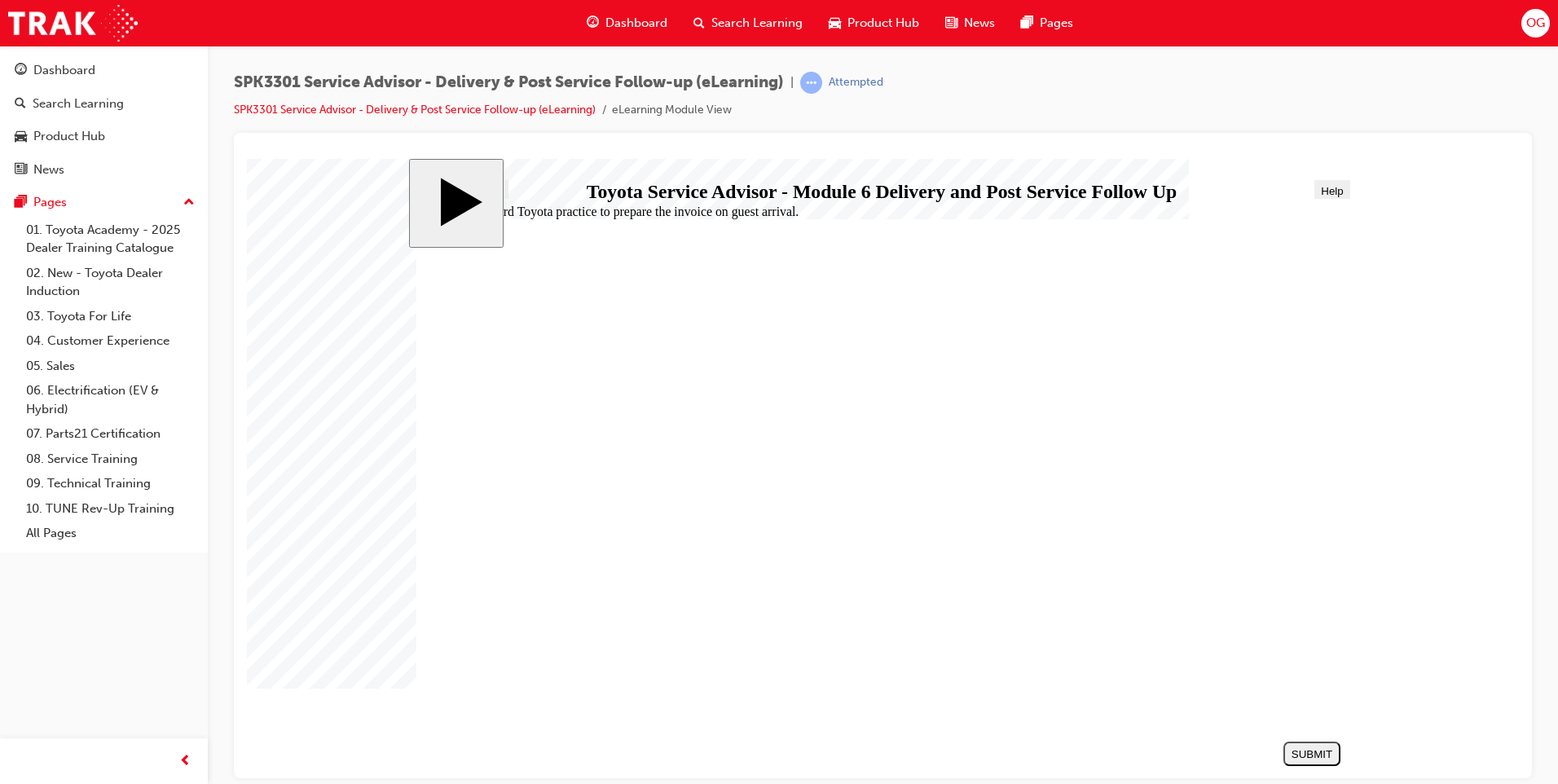
drag, startPoint x: 519, startPoint y: 450, endPoint x: 522, endPoint y: 435, distance: 15.3
click at [1299, 753] on div "SUBMIT" at bounding box center [1311, 752] width 44 height 12
click at [1299, 753] on nav "SUBMIT NEXT PREV" at bounding box center [1307, 752] width 65 height 37
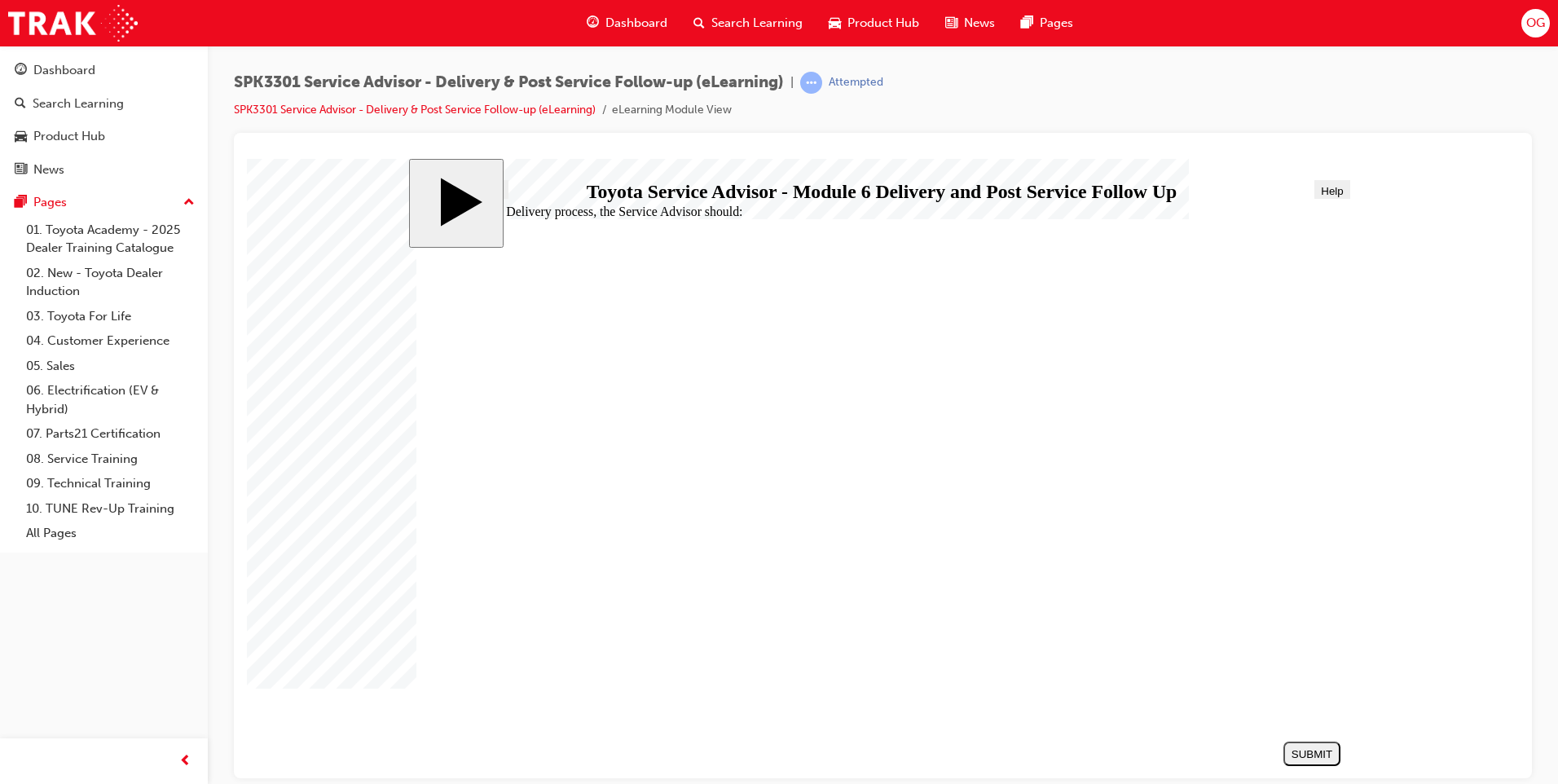
radio input "true"
click at [1315, 755] on div "SUBMIT" at bounding box center [1311, 752] width 44 height 12
click at [1315, 755] on nav "SUBMIT NEXT PREV" at bounding box center [1307, 752] width 65 height 37
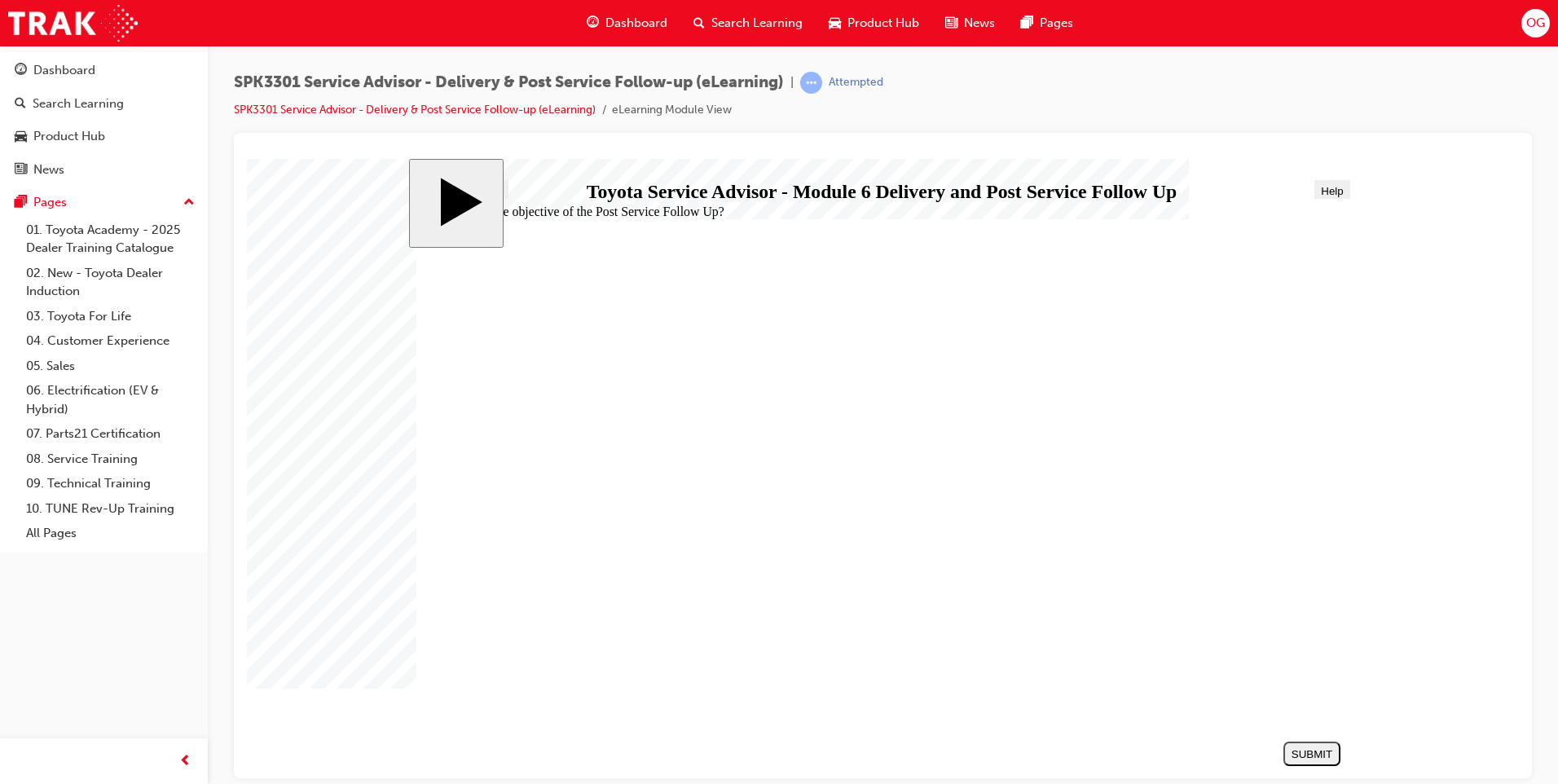
radio input "true"
click at [1319, 756] on div "SUBMIT" at bounding box center [1311, 752] width 44 height 12
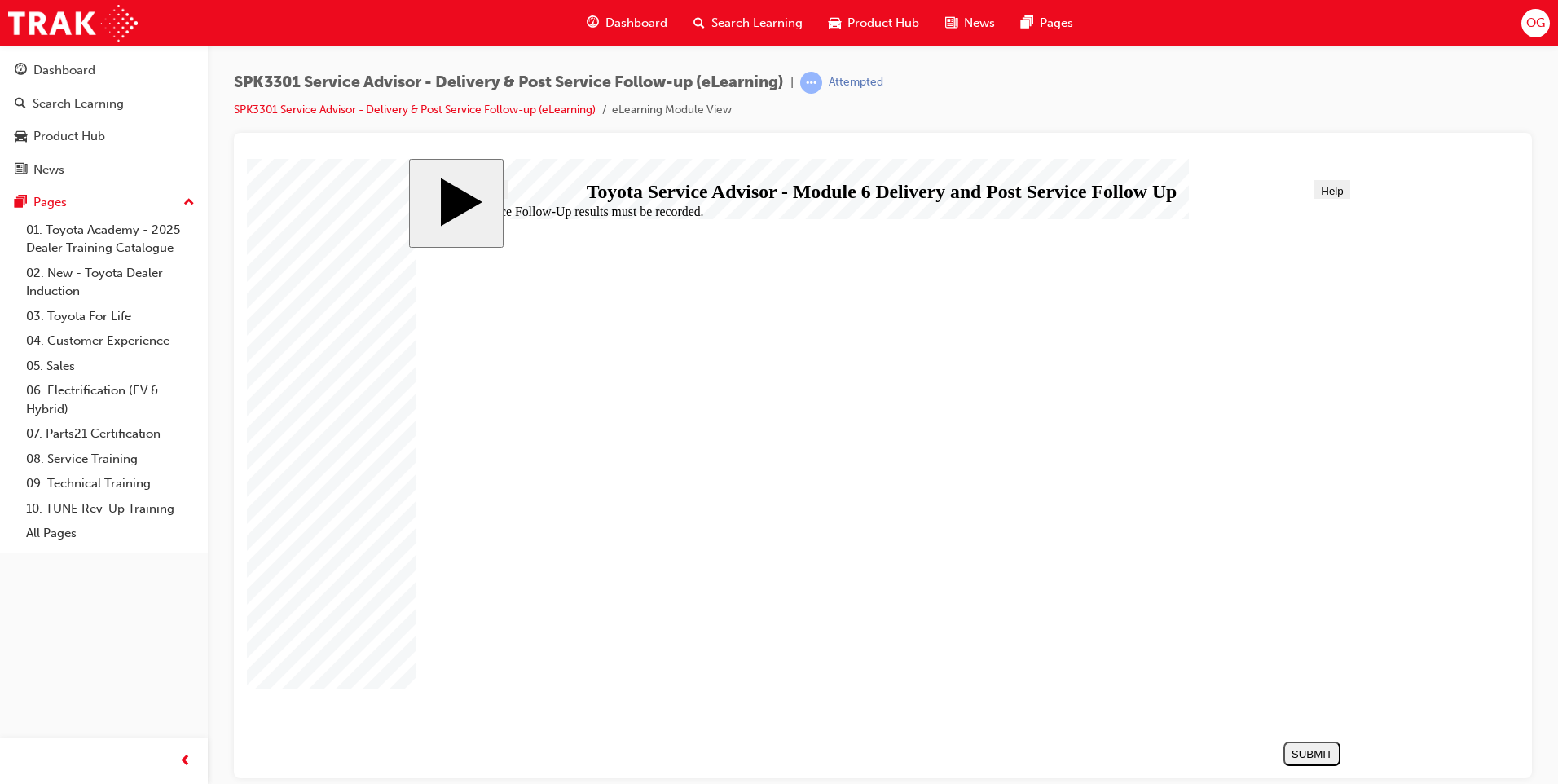
radio input "true"
click at [1309, 750] on div "SUBMIT" at bounding box center [1311, 752] width 44 height 12
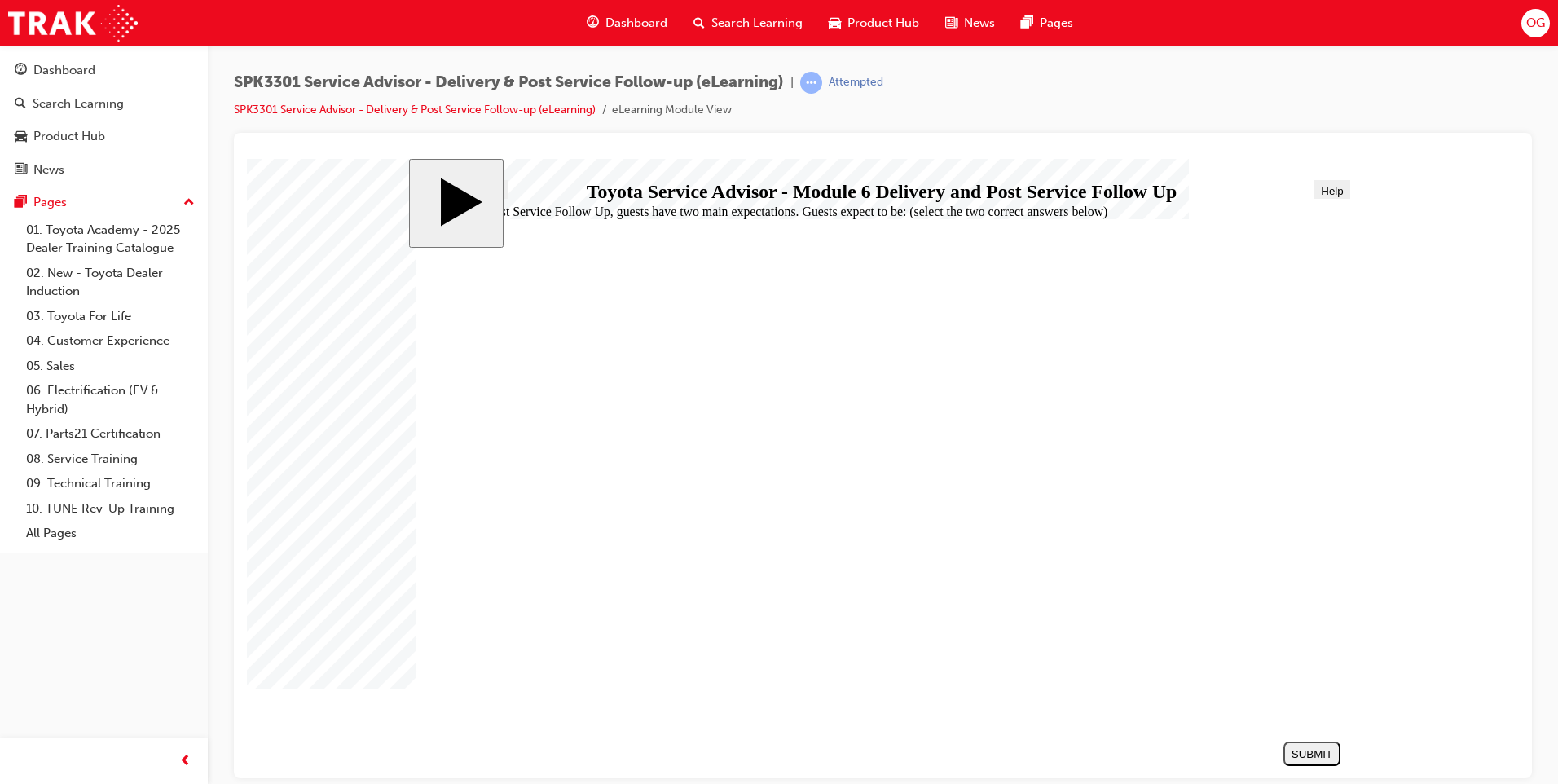
checkbox input "true"
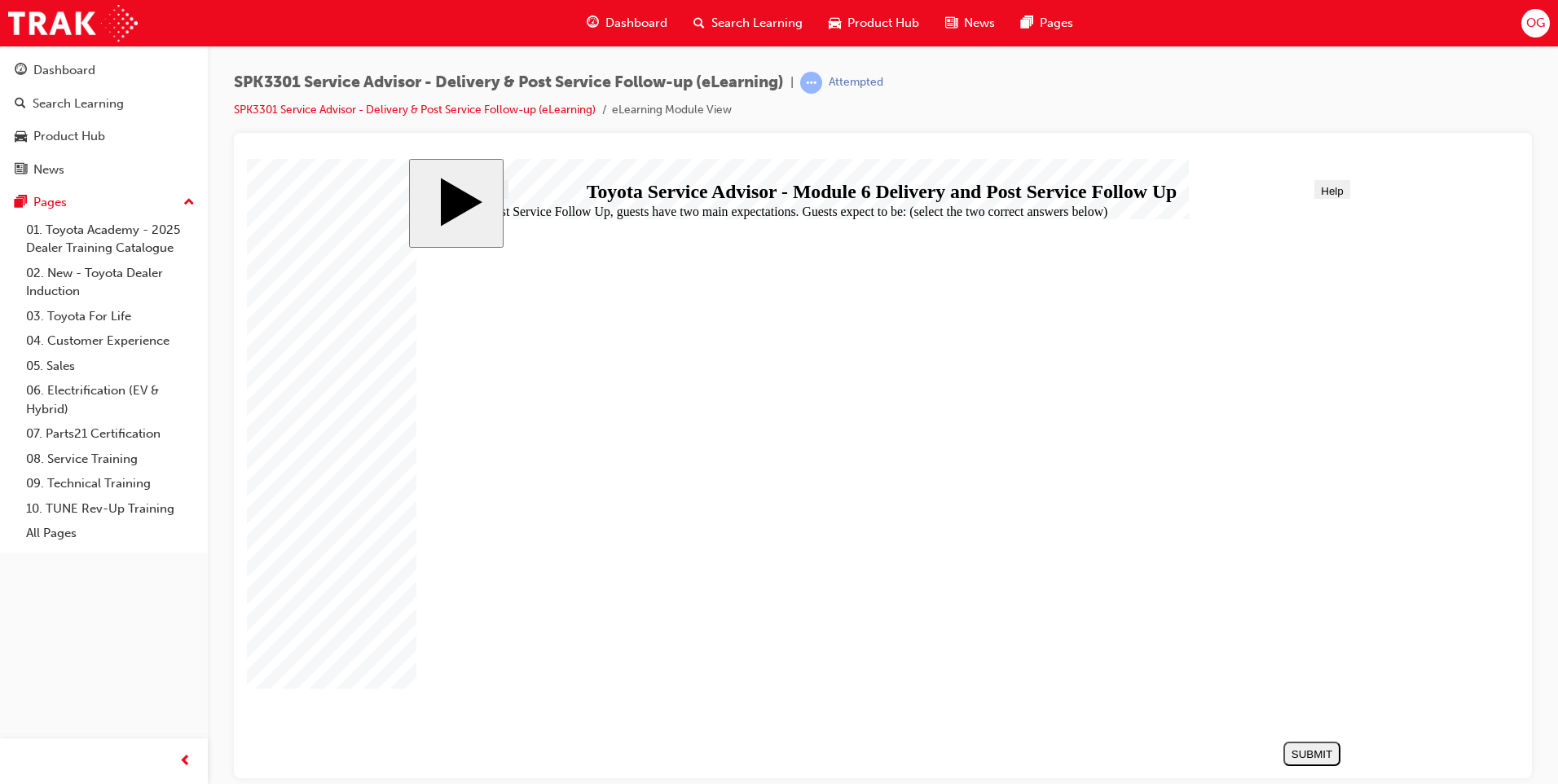
click at [1313, 750] on div "SUBMIT" at bounding box center [1311, 752] width 44 height 12
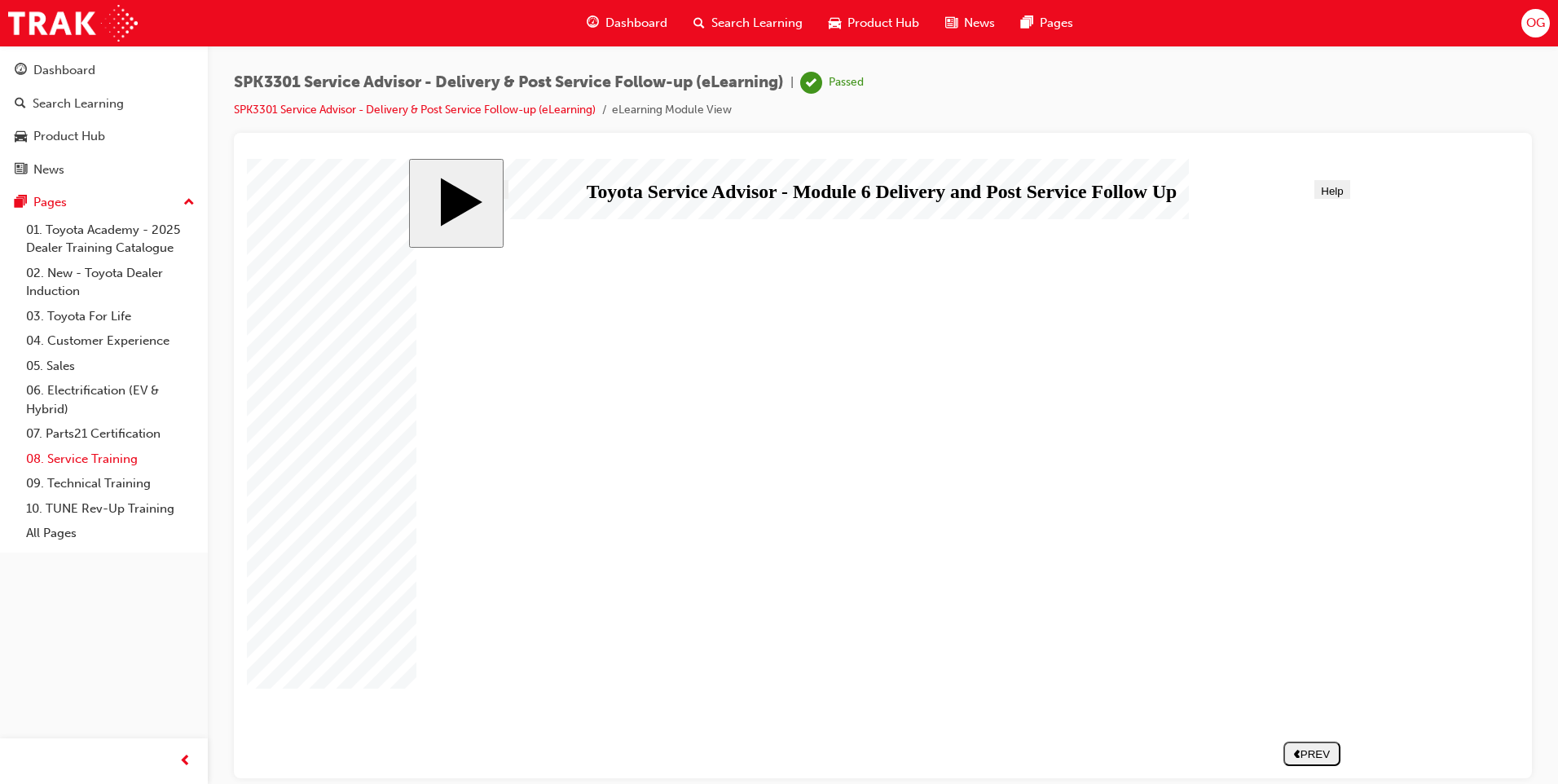
click at [88, 457] on link "08. Service Training" at bounding box center [110, 458] width 182 height 25
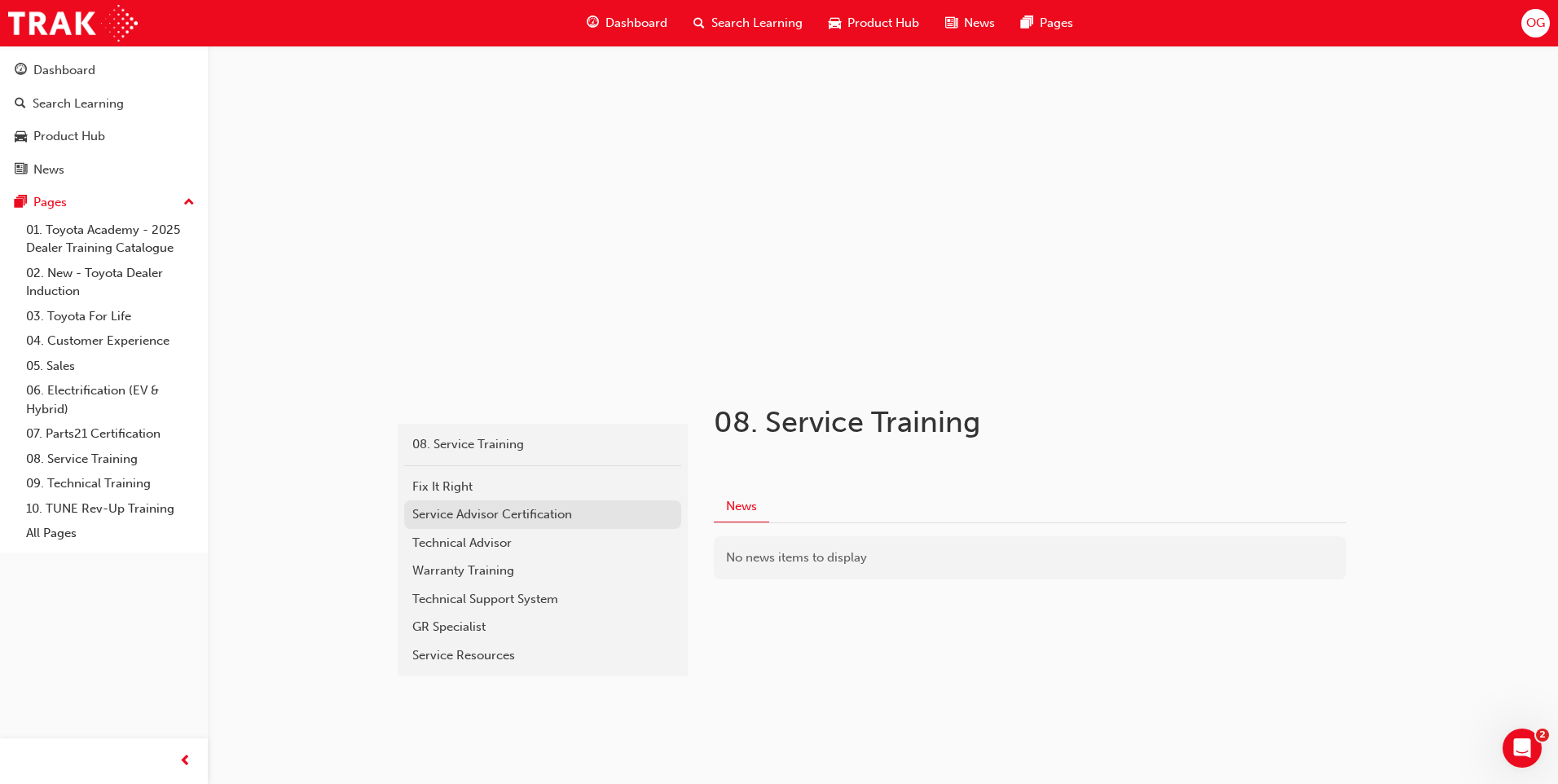
click at [494, 518] on div "Service Advisor Certification" at bounding box center [543, 514] width 261 height 19
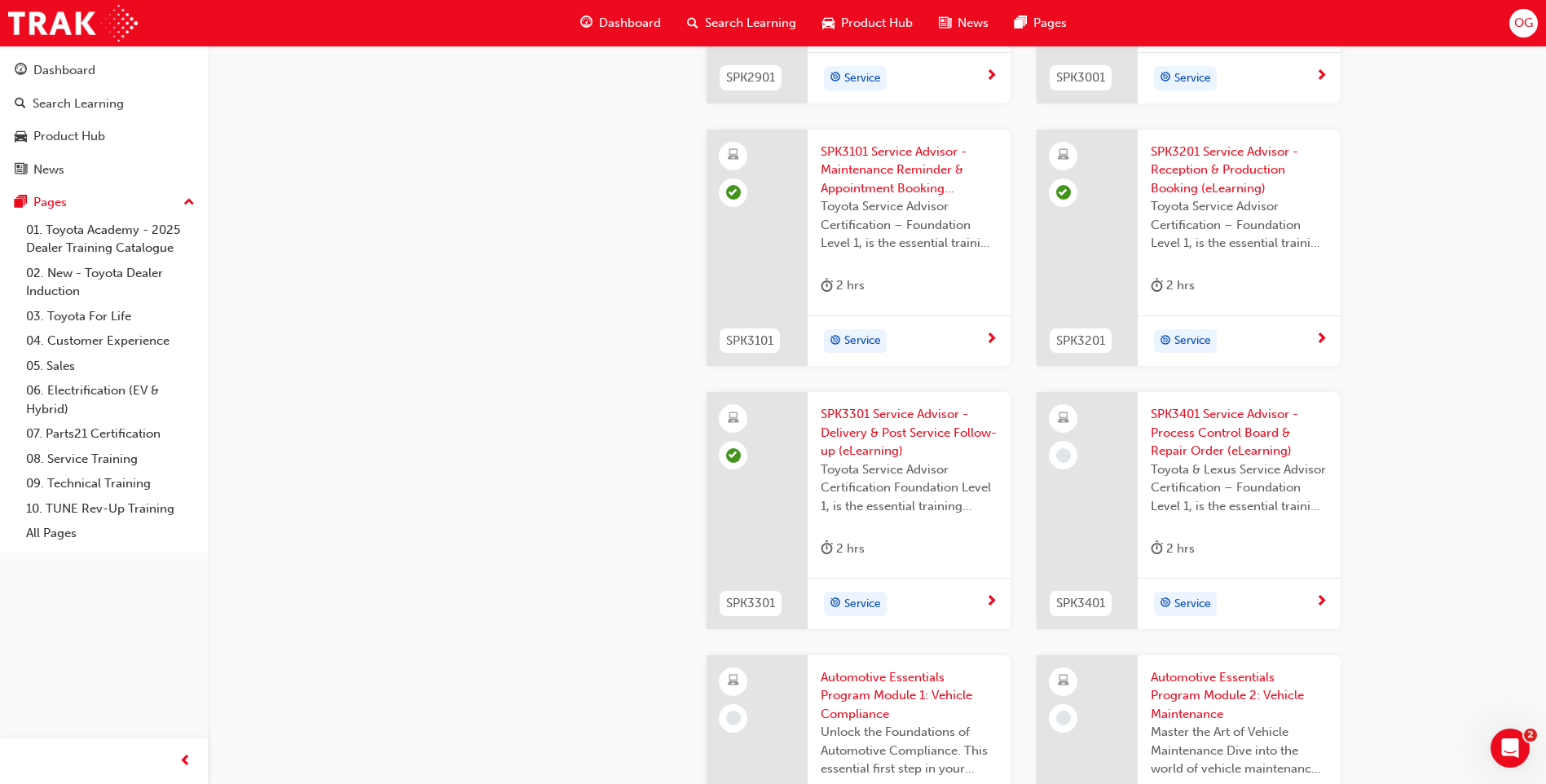
scroll to position [2036, 0]
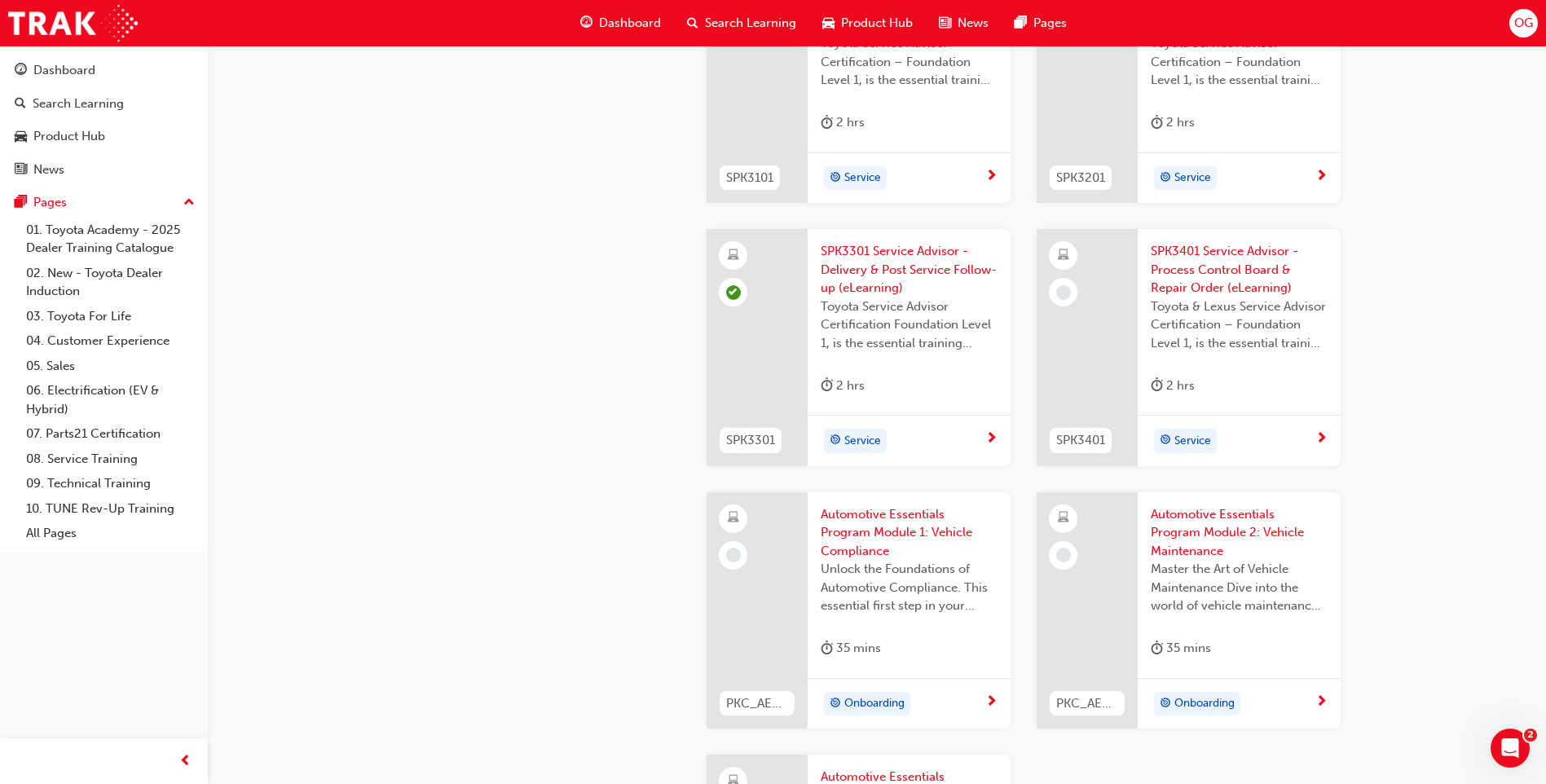
click at [1211, 267] on span "SPK3401 Service Advisor - Process Control Board & Repair Order (eLearning)" at bounding box center [1239, 269] width 177 height 55
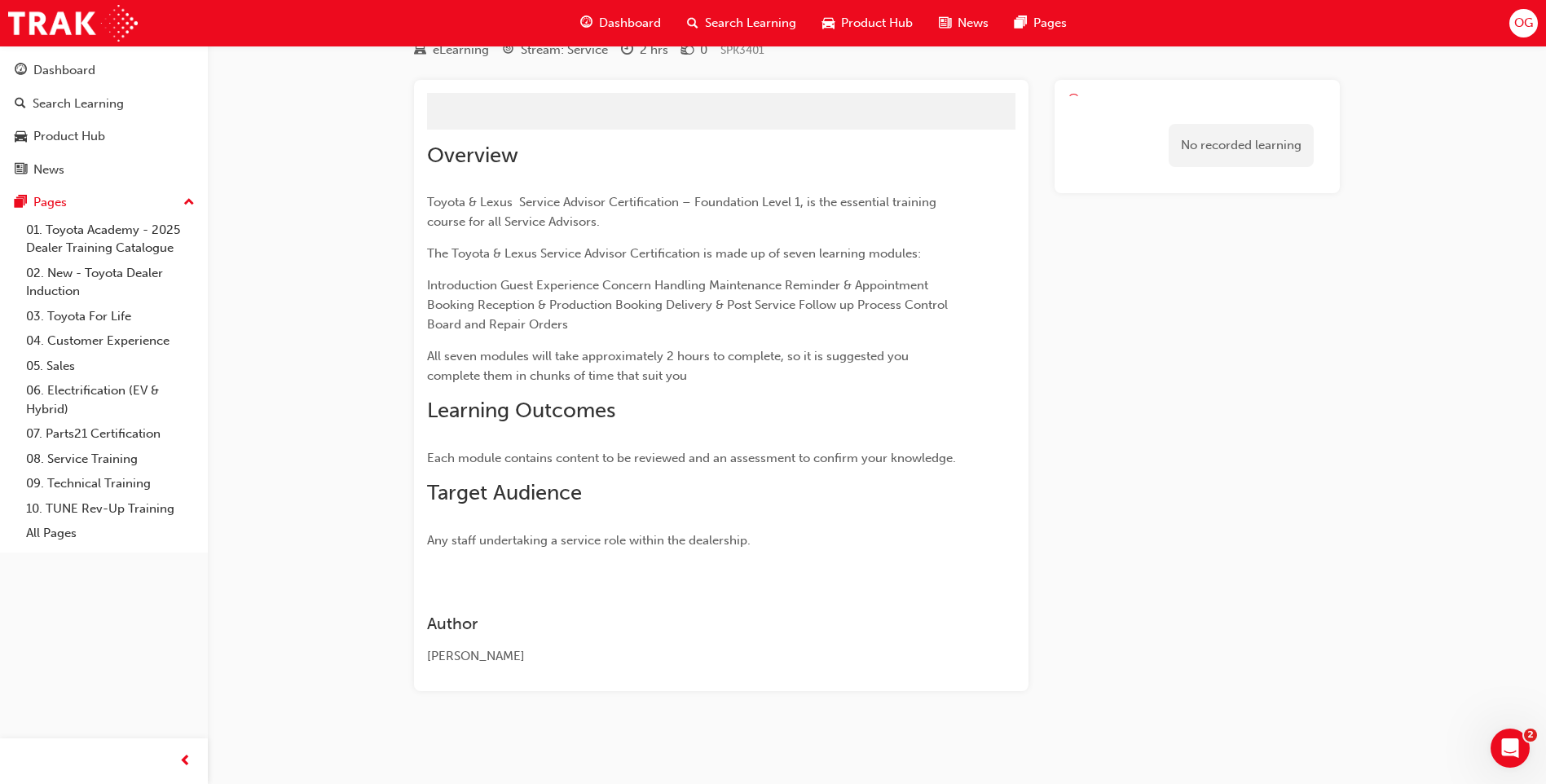
scroll to position [127, 0]
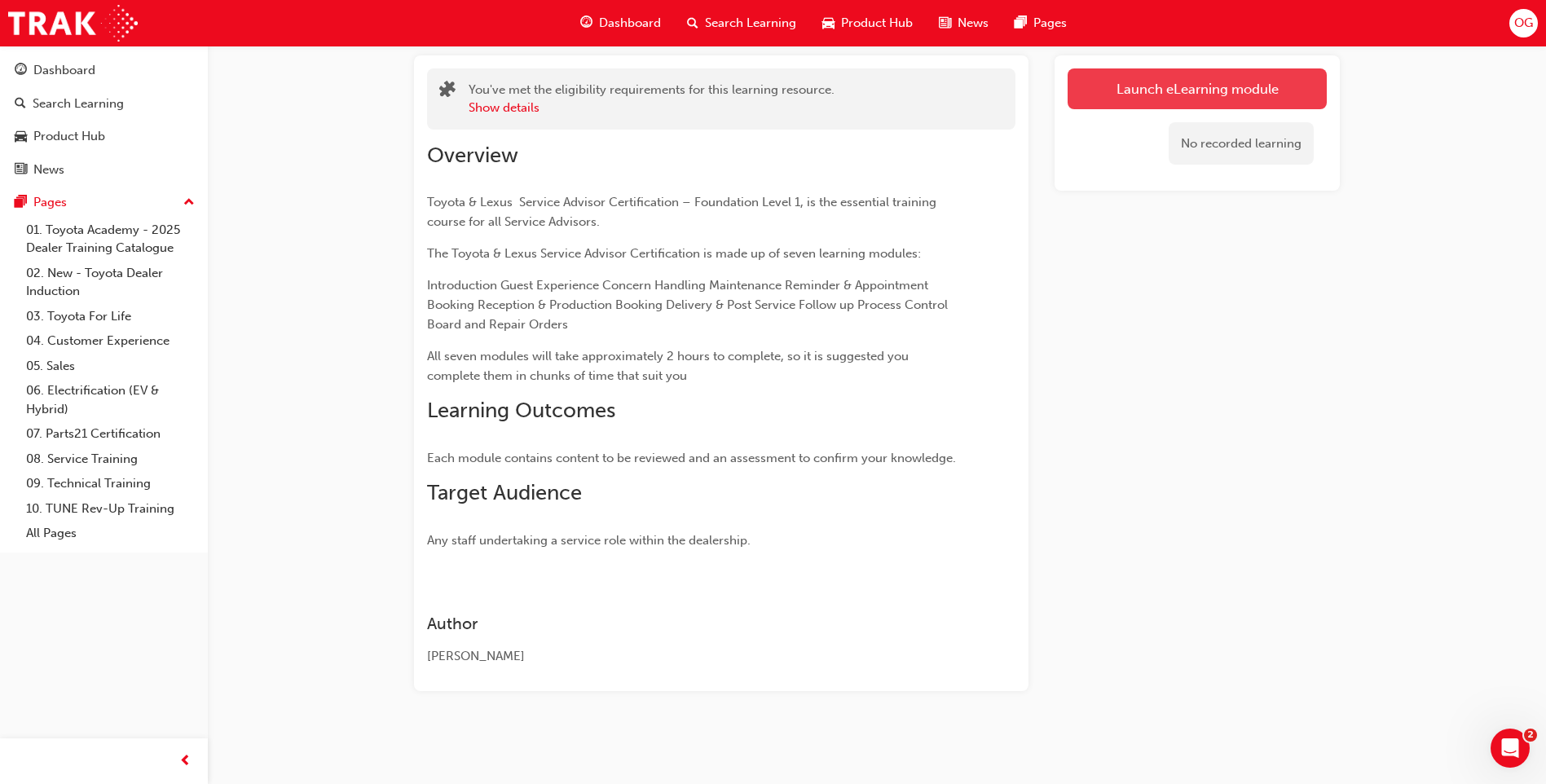
click at [1141, 93] on link "Launch eLearning module" at bounding box center [1197, 88] width 259 height 41
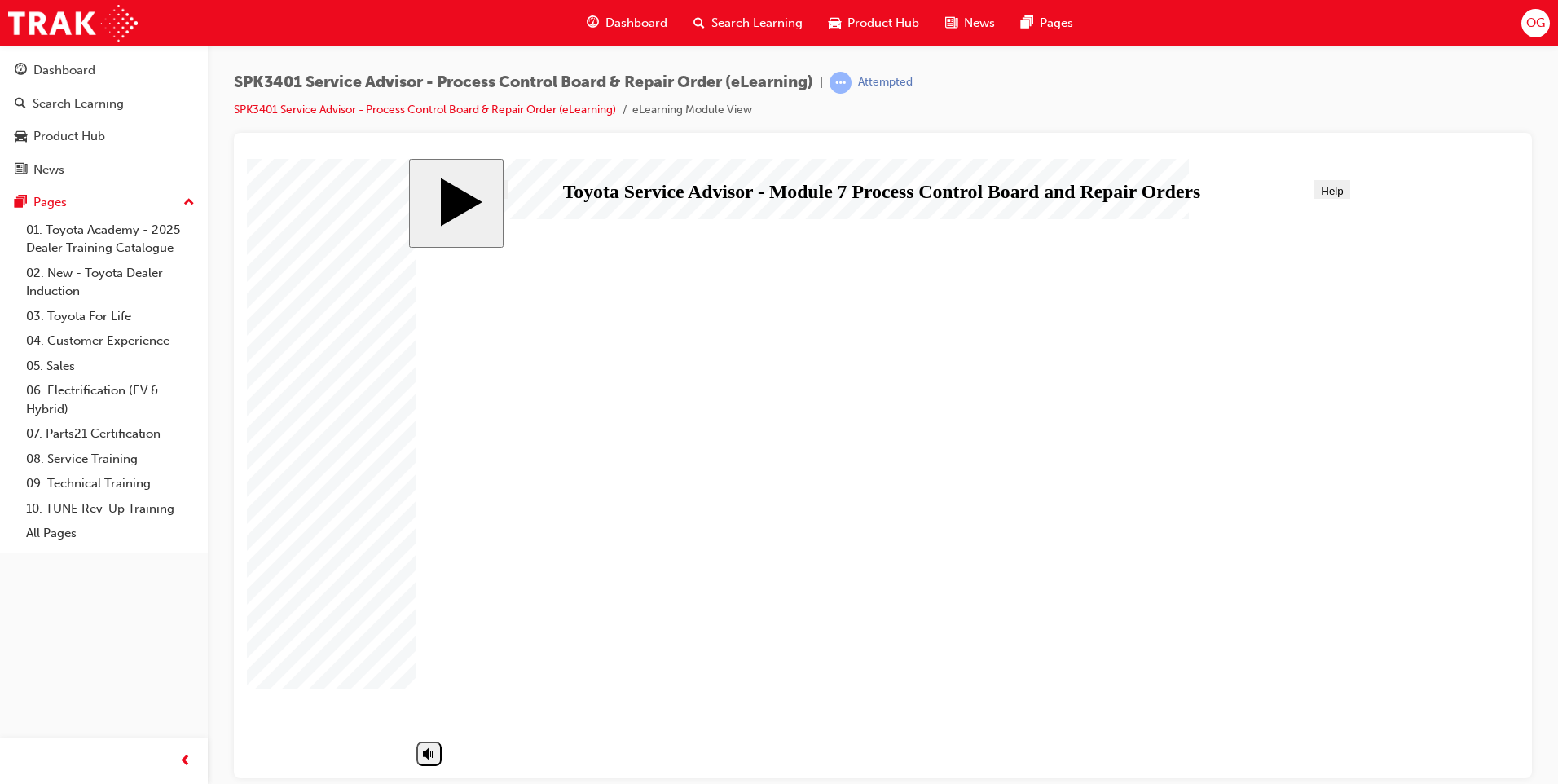
click at [712, 574] on div "Toyota – Service Advisor Certification Line 2 Module 7 Process Control Board & …" at bounding box center [882, 480] width 932 height 524
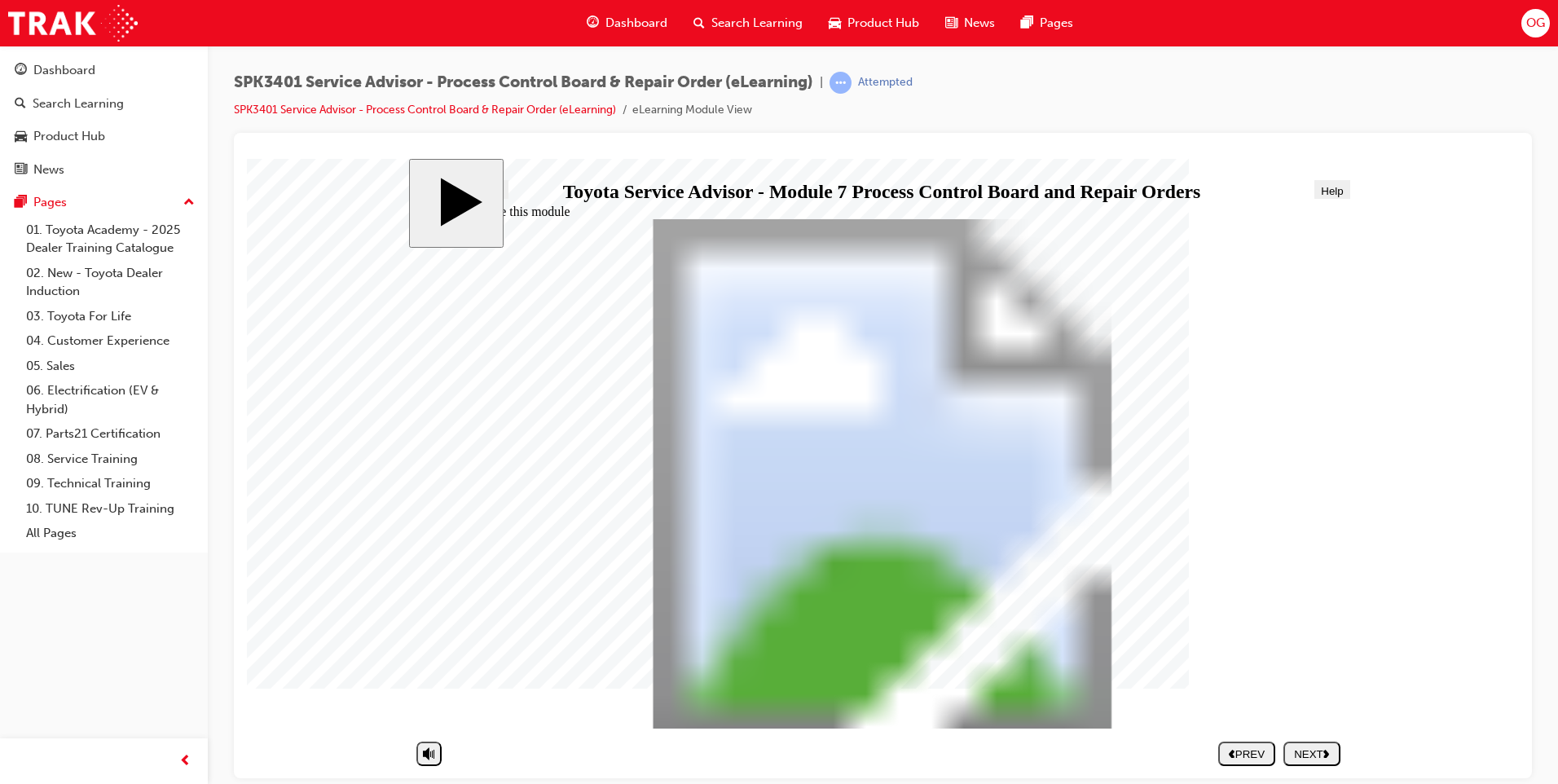
click at [1298, 739] on nav "SUBMIT NEXT PREV" at bounding box center [1275, 752] width 130 height 37
click at [1299, 747] on div "NEXT" at bounding box center [1311, 752] width 44 height 12
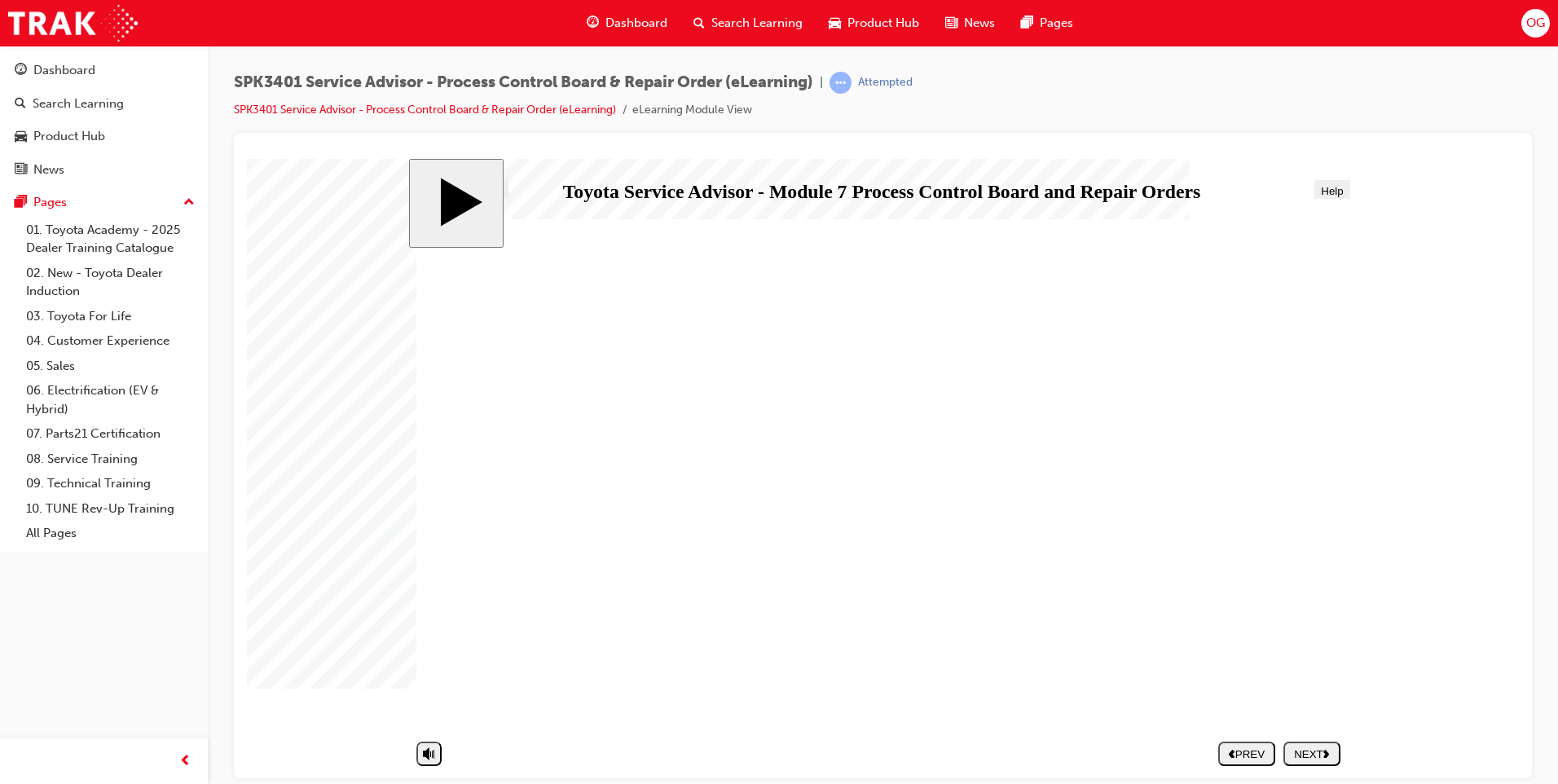
click at [1330, 752] on icon "next" at bounding box center [1326, 752] width 7 height 9
click at [1313, 751] on div "NEXT" at bounding box center [1311, 752] width 44 height 12
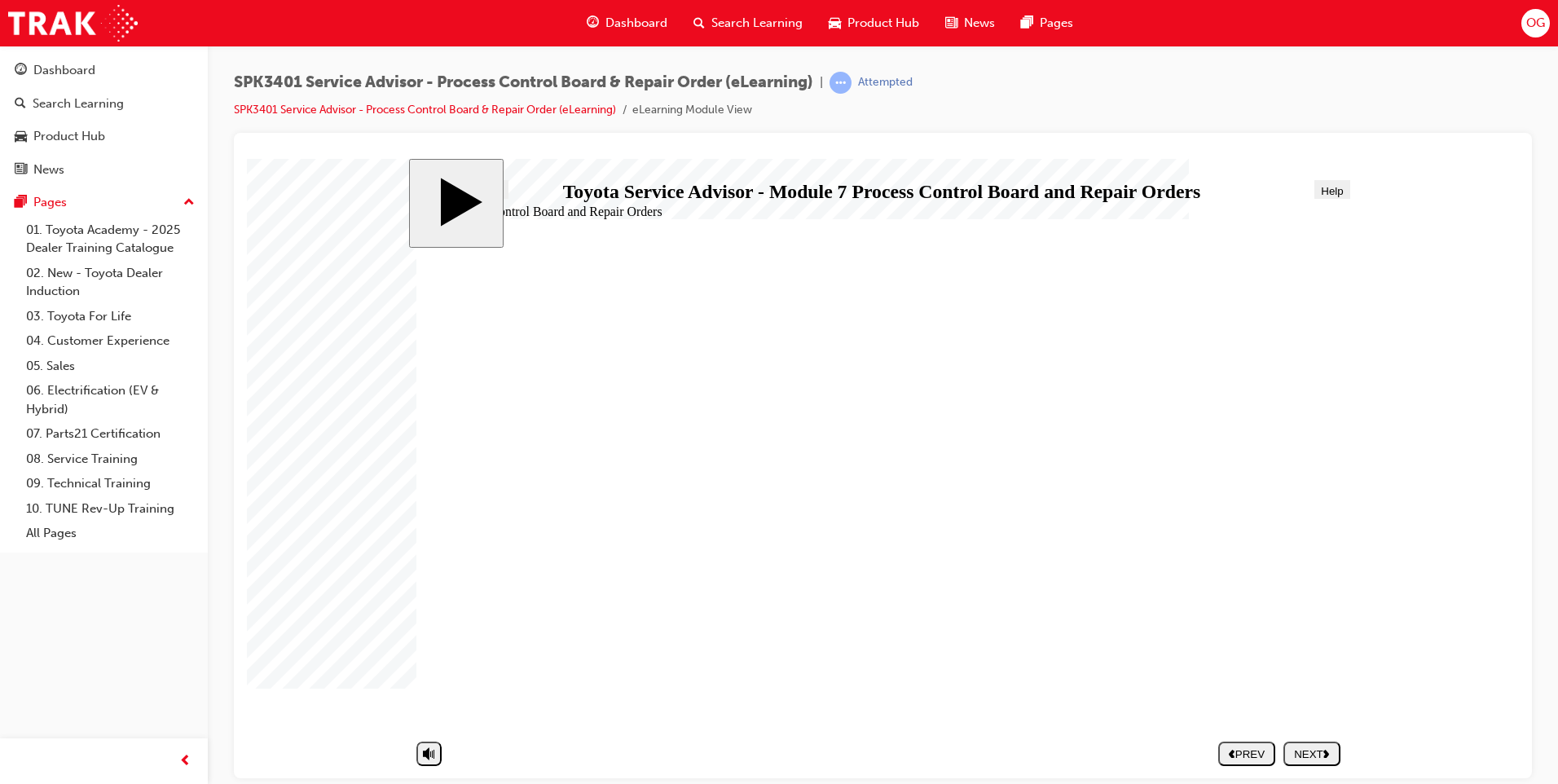
click at [1307, 750] on div "NEXT" at bounding box center [1311, 752] width 44 height 12
click at [1312, 749] on div "NEXT" at bounding box center [1311, 752] width 44 height 12
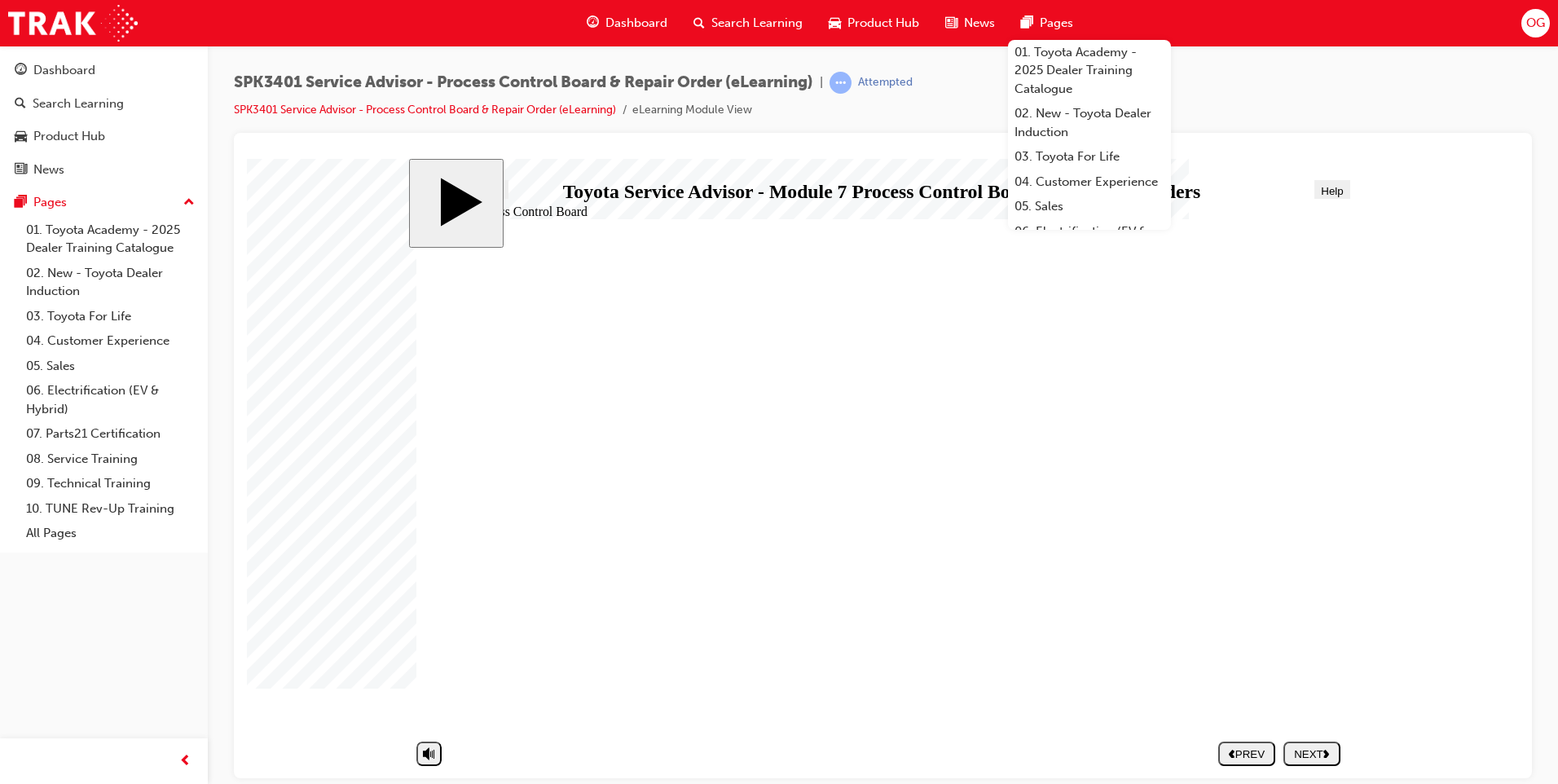
click at [1306, 751] on div "NEXT" at bounding box center [1311, 752] width 44 height 12
click at [1308, 751] on div "NEXT" at bounding box center [1311, 752] width 44 height 12
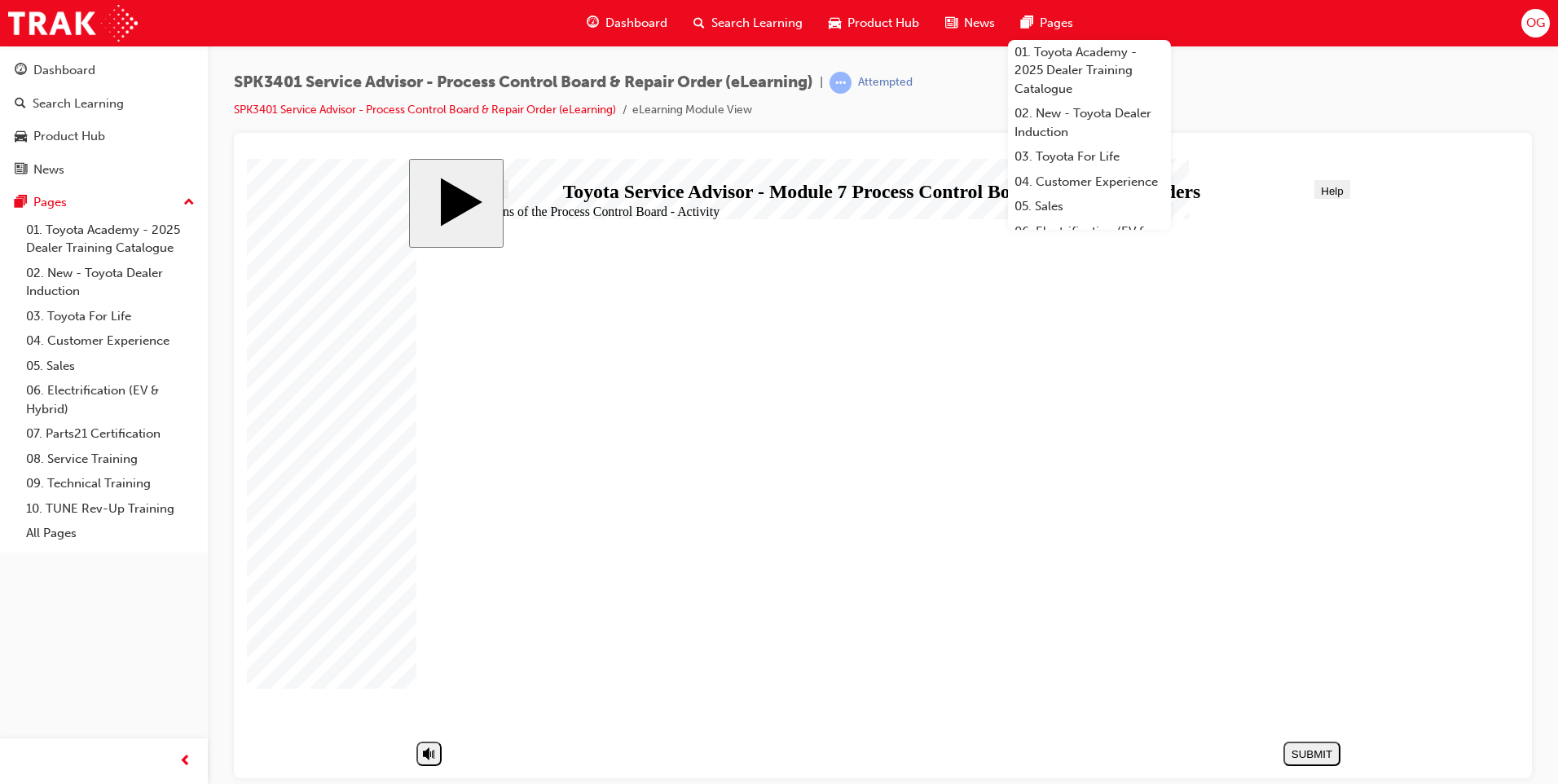
drag, startPoint x: 596, startPoint y: 351, endPoint x: 592, endPoint y: 368, distance: 17.5
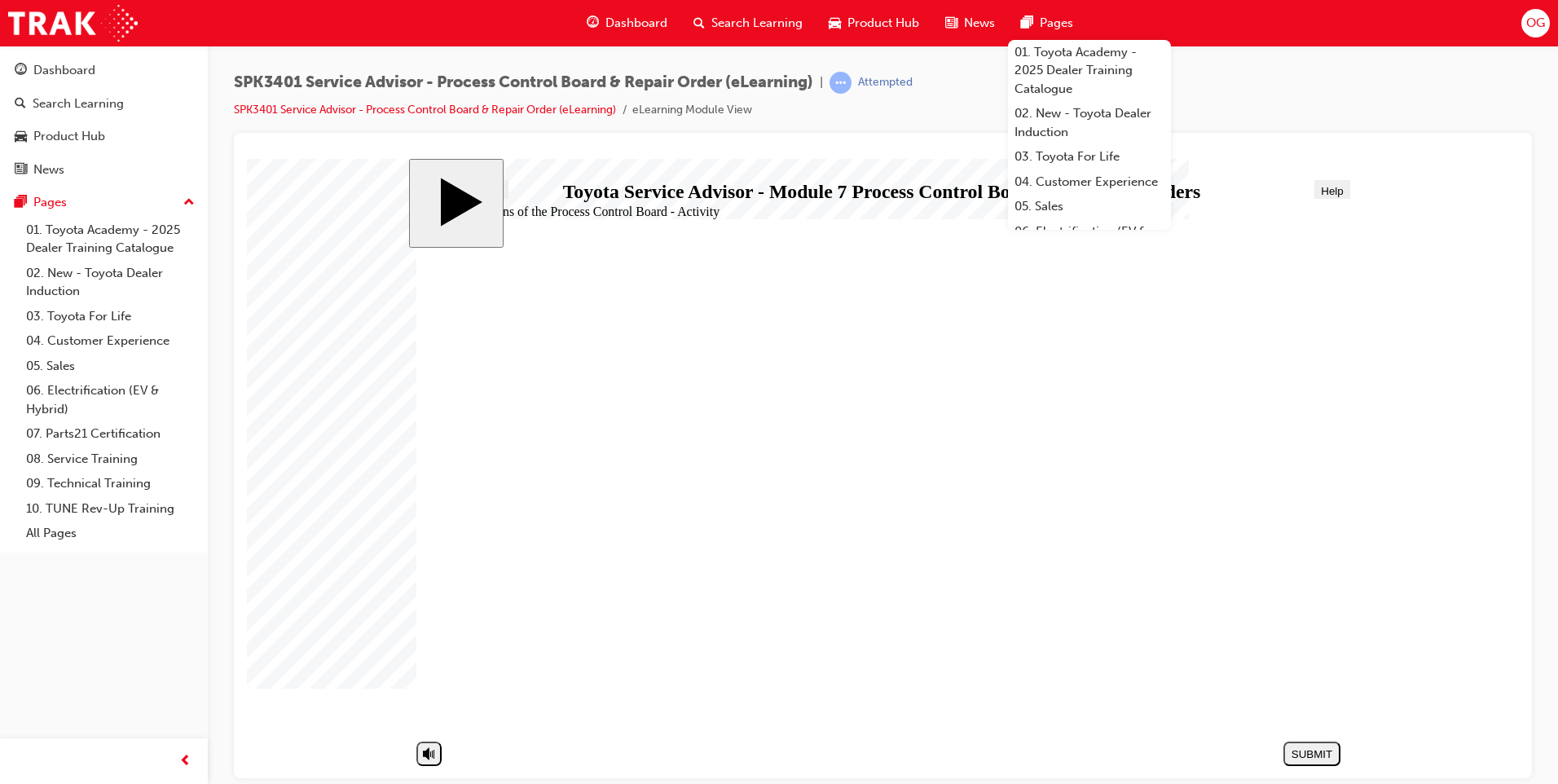
click at [476, 184] on span "Progress" at bounding box center [481, 190] width 43 height 12
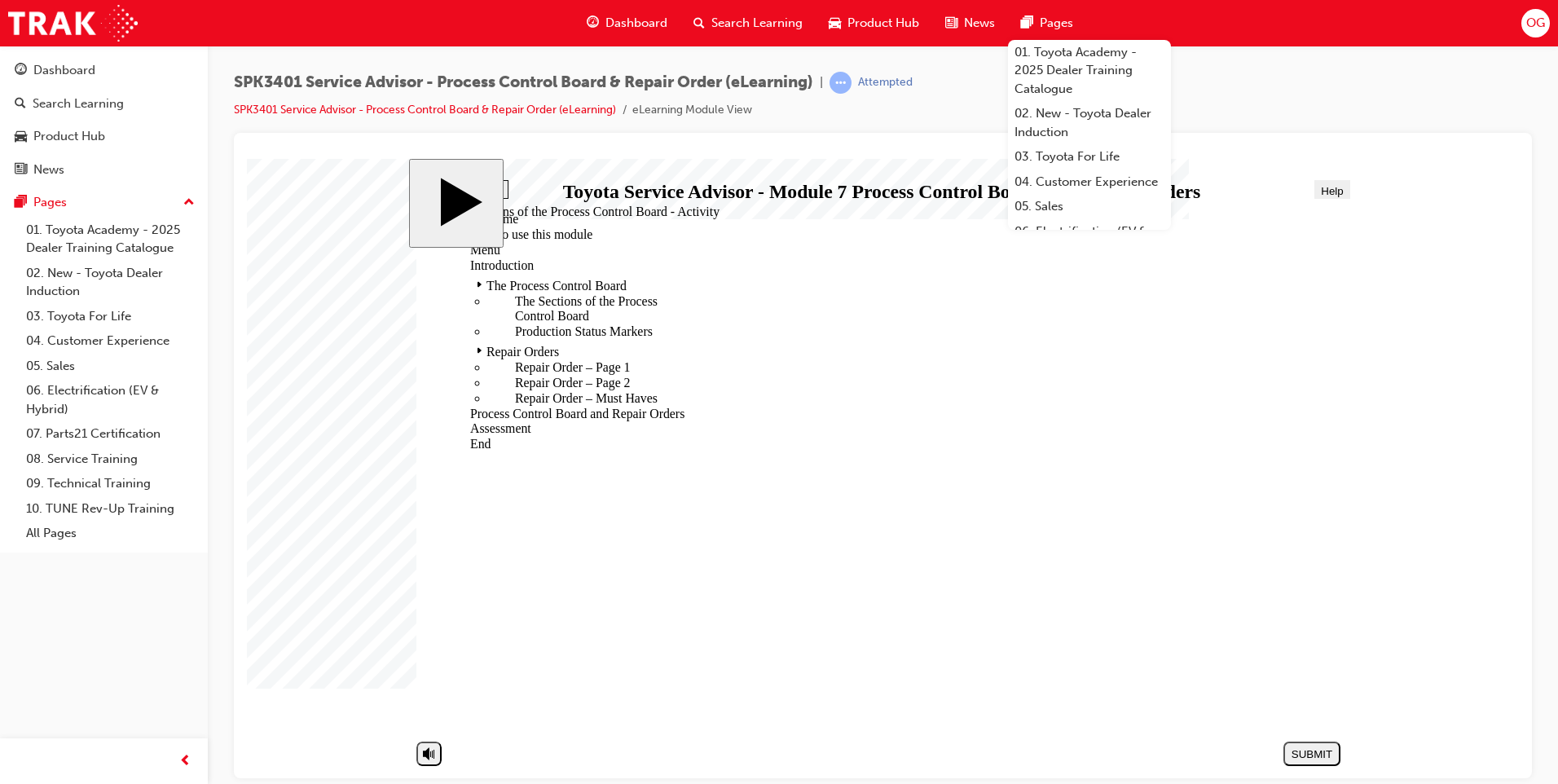
click at [603, 273] on div "The Process Control Board" at bounding box center [574, 282] width 237 height 20
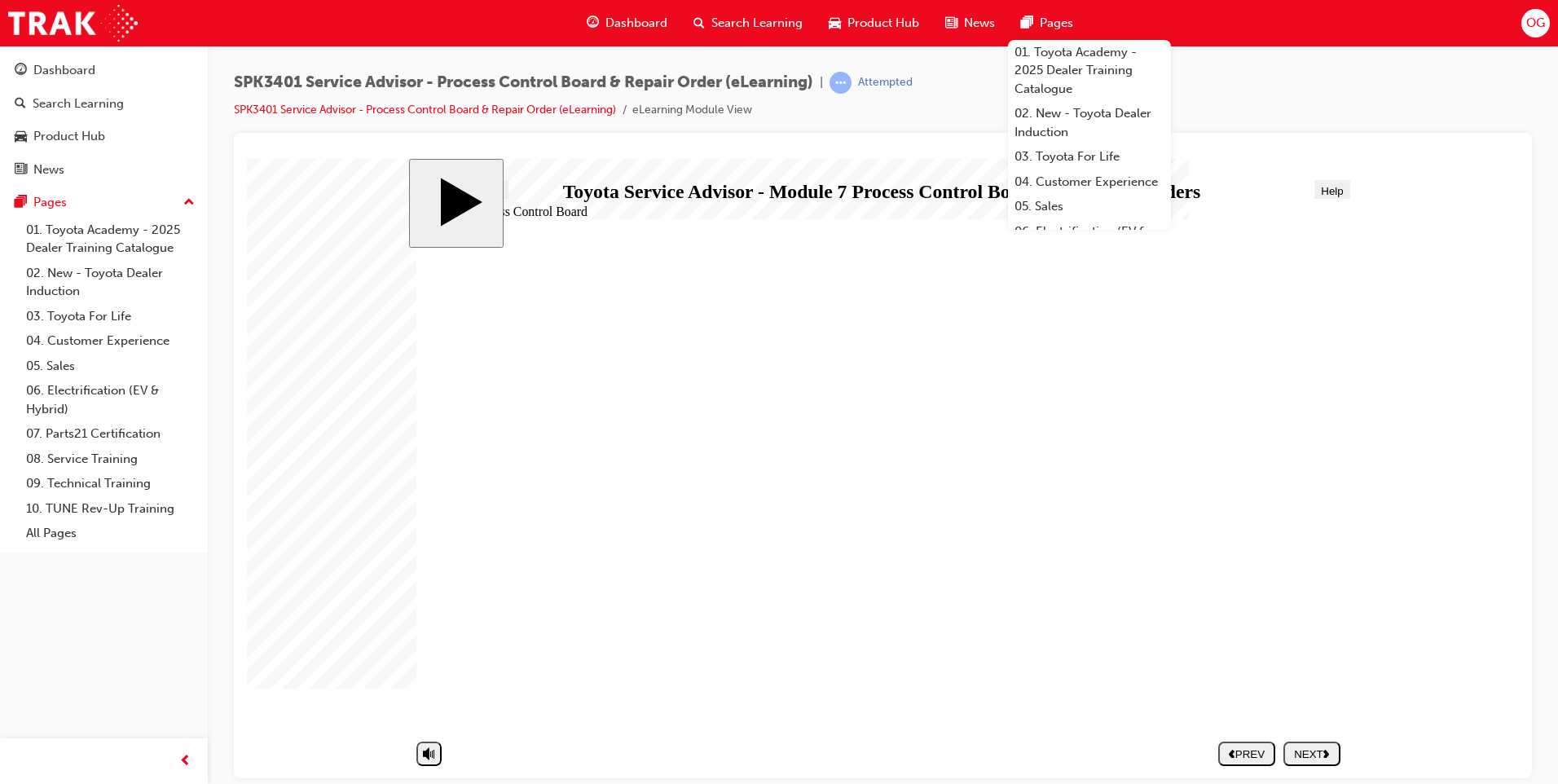
click at [503, 195] on div "Progress" at bounding box center [481, 190] width 44 height 12
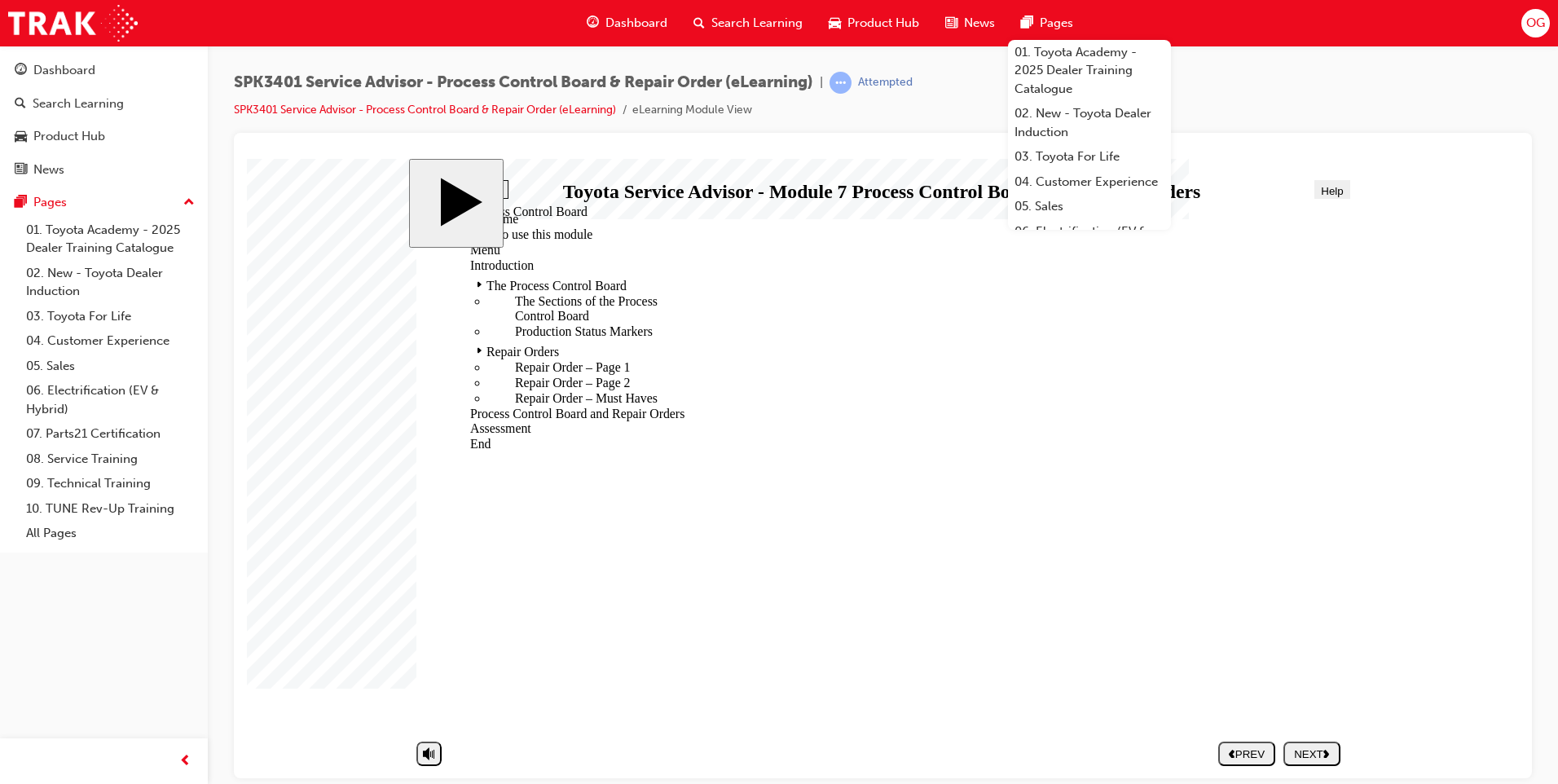
click at [511, 257] on div "Introduction" at bounding box center [574, 264] width 237 height 15
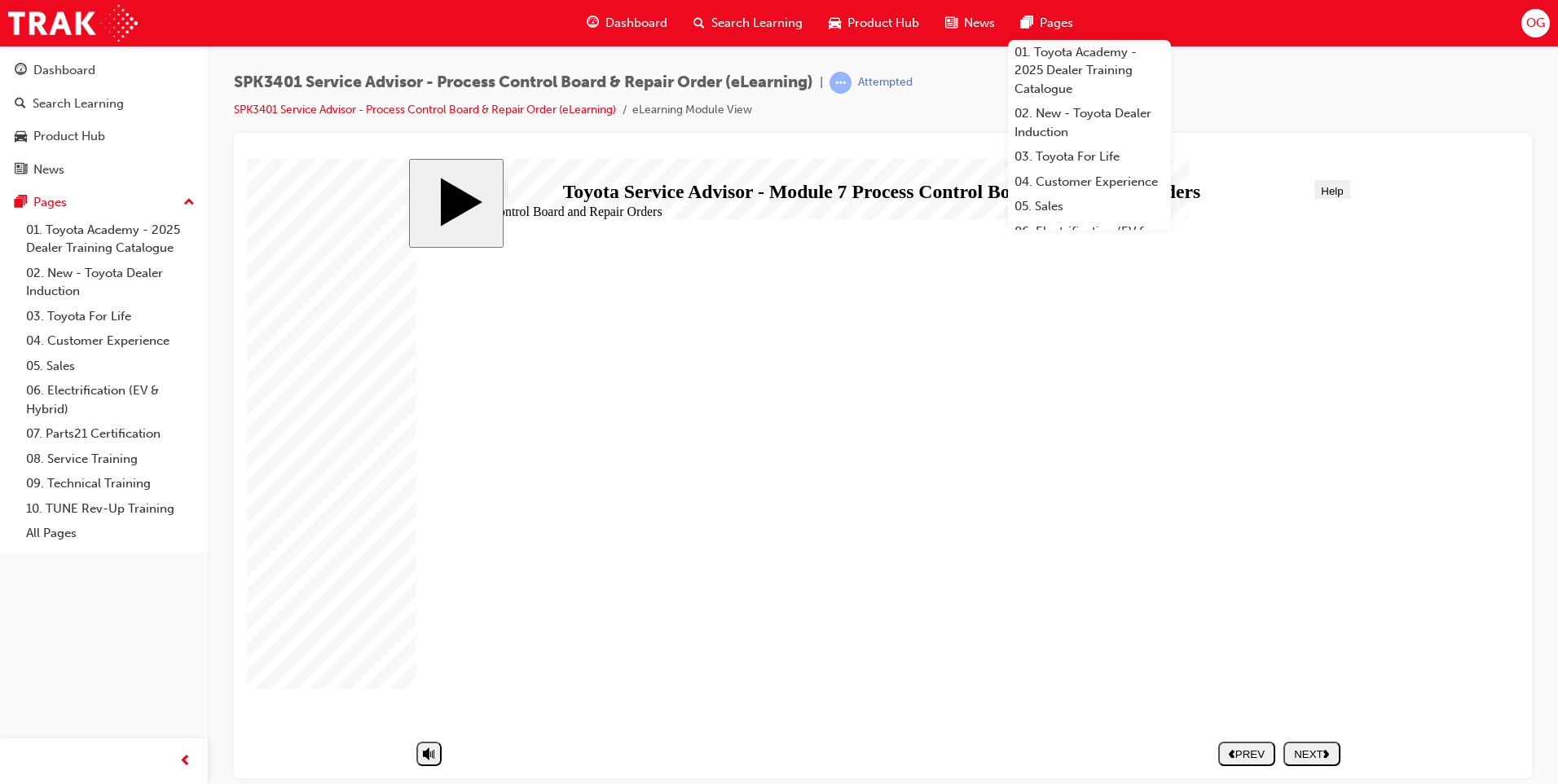
click at [1325, 750] on polygon "next" at bounding box center [1326, 752] width 6 height 8
click at [1307, 743] on button "NEXT" at bounding box center [1311, 752] width 57 height 24
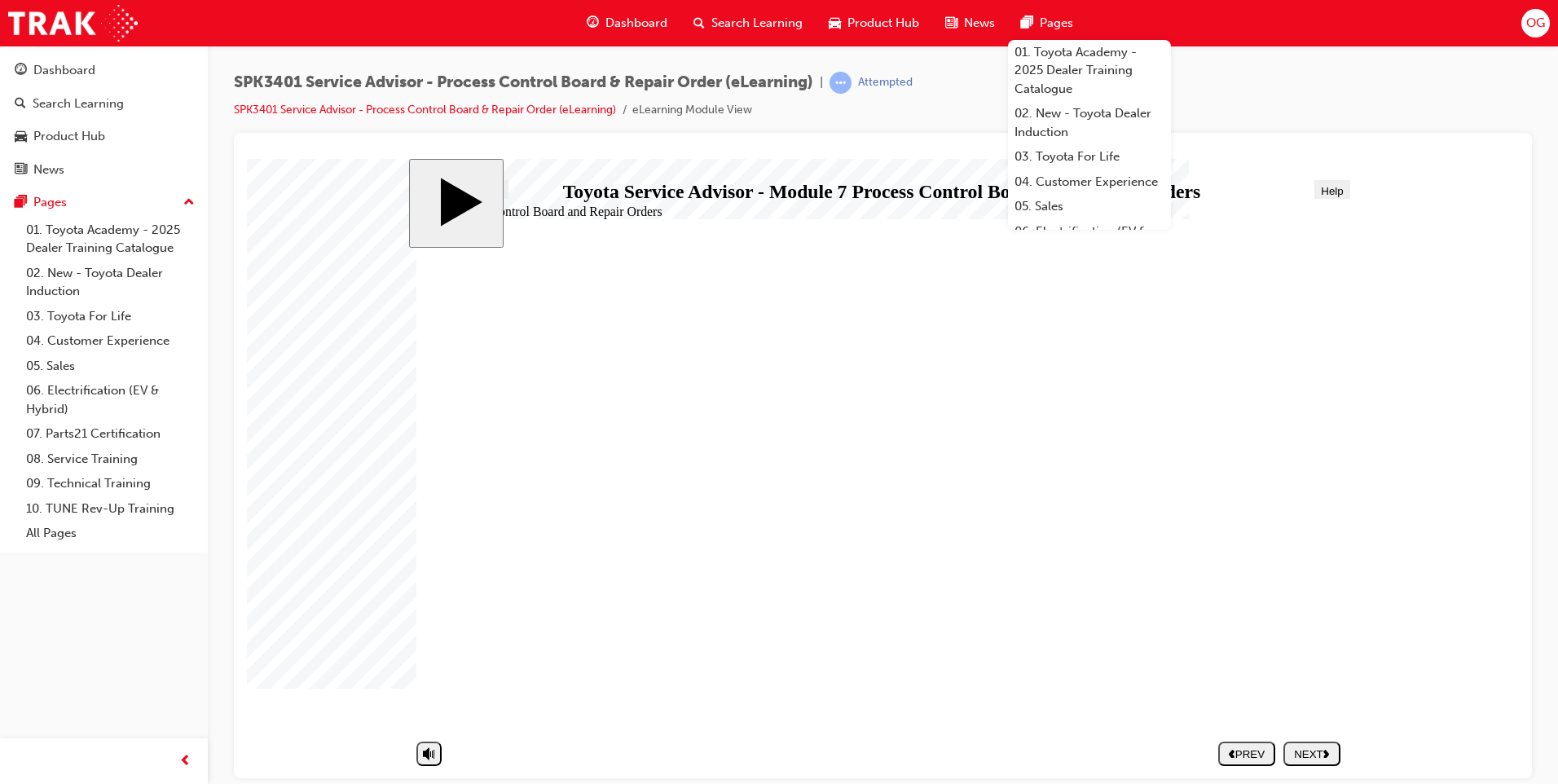
click at [1323, 747] on div "NEXT" at bounding box center [1311, 752] width 44 height 12
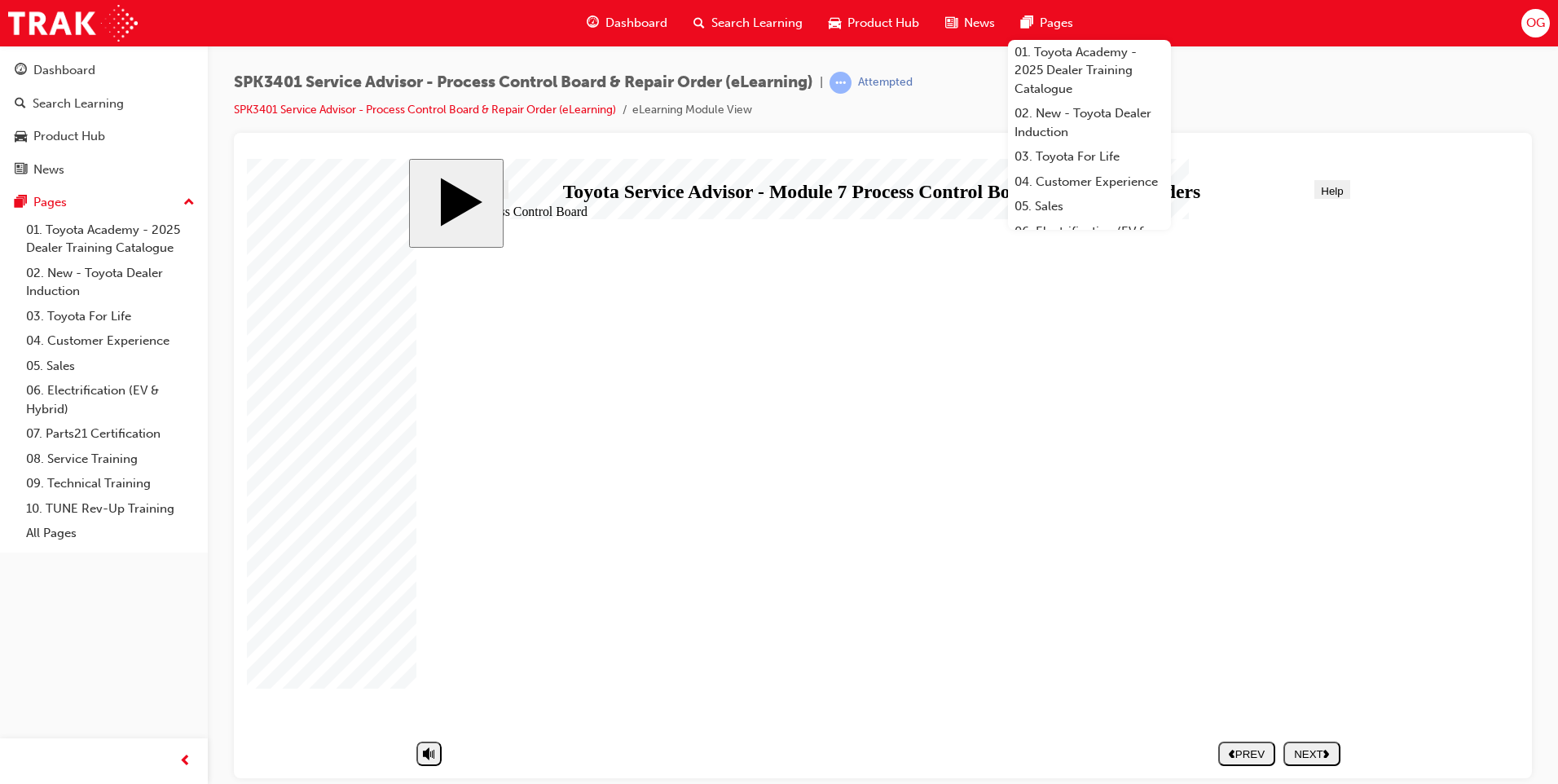
click at [1312, 753] on div "NEXT" at bounding box center [1311, 752] width 44 height 12
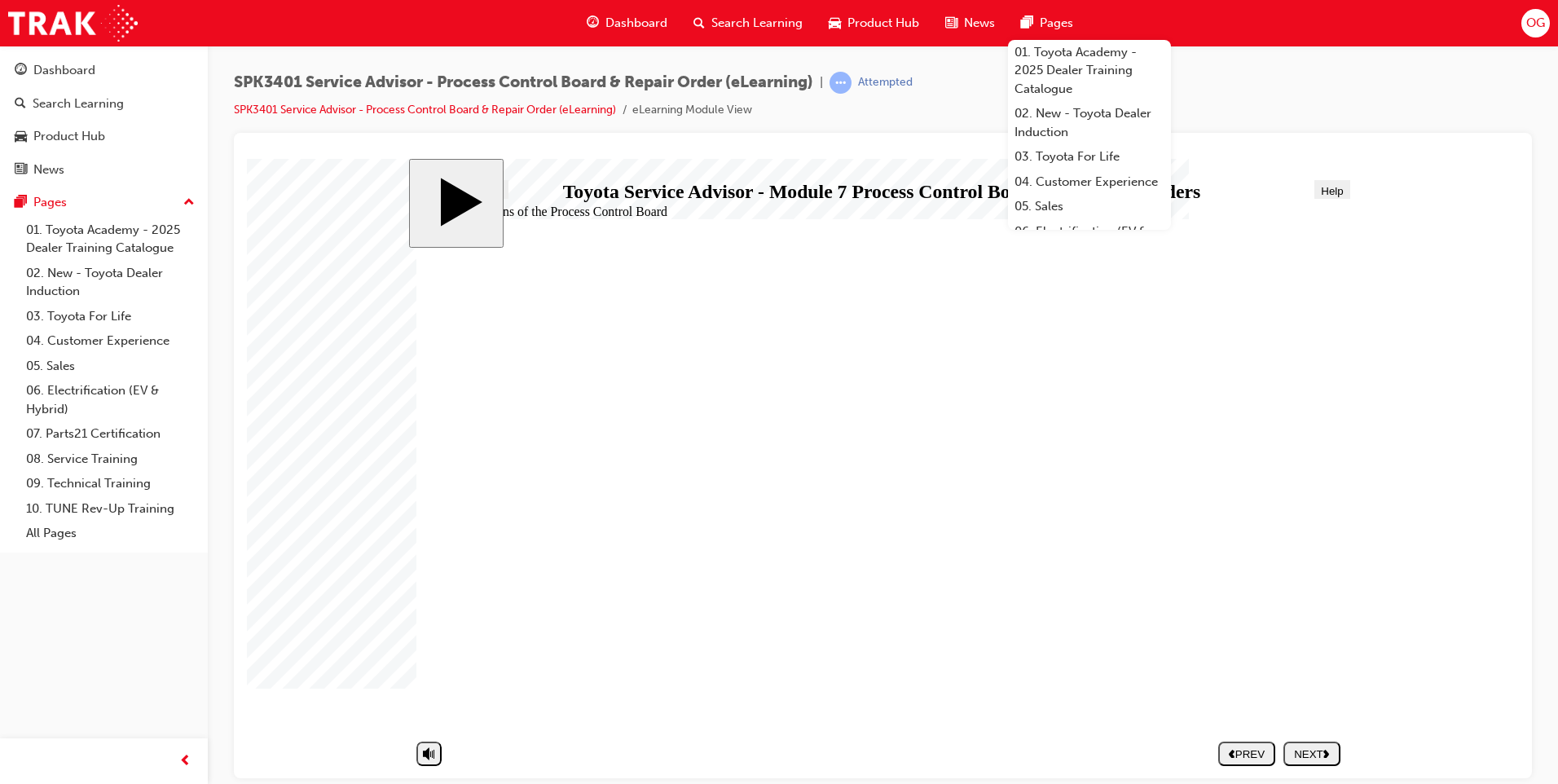
click at [1325, 759] on div "NEXT" at bounding box center [1311, 752] width 44 height 12
drag, startPoint x: 601, startPoint y: 520, endPoint x: 1078, endPoint y: 402, distance: 491.4
drag, startPoint x: 593, startPoint y: 480, endPoint x: 792, endPoint y: 480, distance: 199.0
drag, startPoint x: 914, startPoint y: 470, endPoint x: 980, endPoint y: 430, distance: 77.2
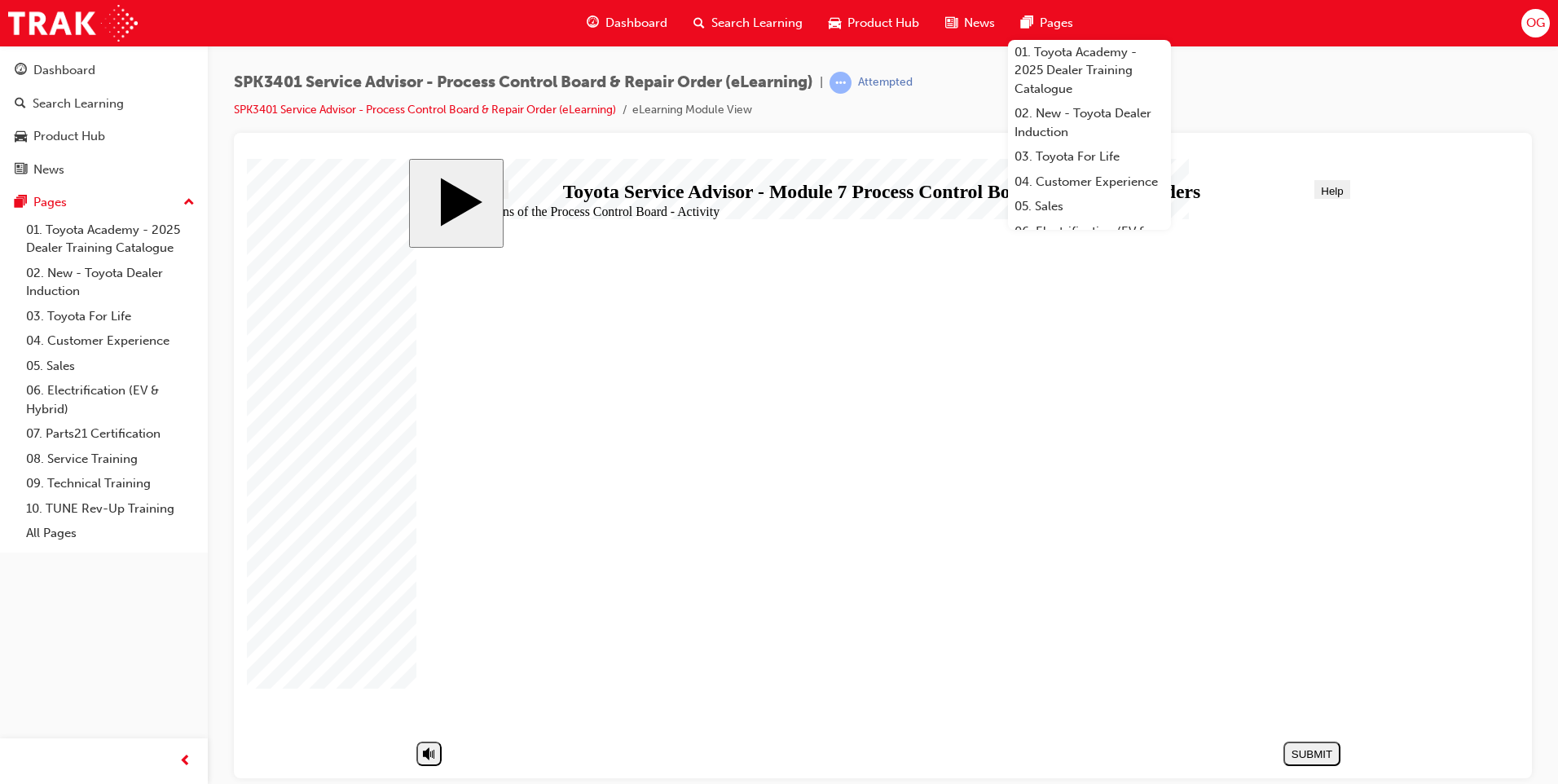
drag, startPoint x: 603, startPoint y: 587, endPoint x: 783, endPoint y: 520, distance: 192.1
drag, startPoint x: 846, startPoint y: 501, endPoint x: 874, endPoint y: 484, distance: 32.8
drag, startPoint x: 634, startPoint y: 591, endPoint x: 1093, endPoint y: 531, distance: 462.9
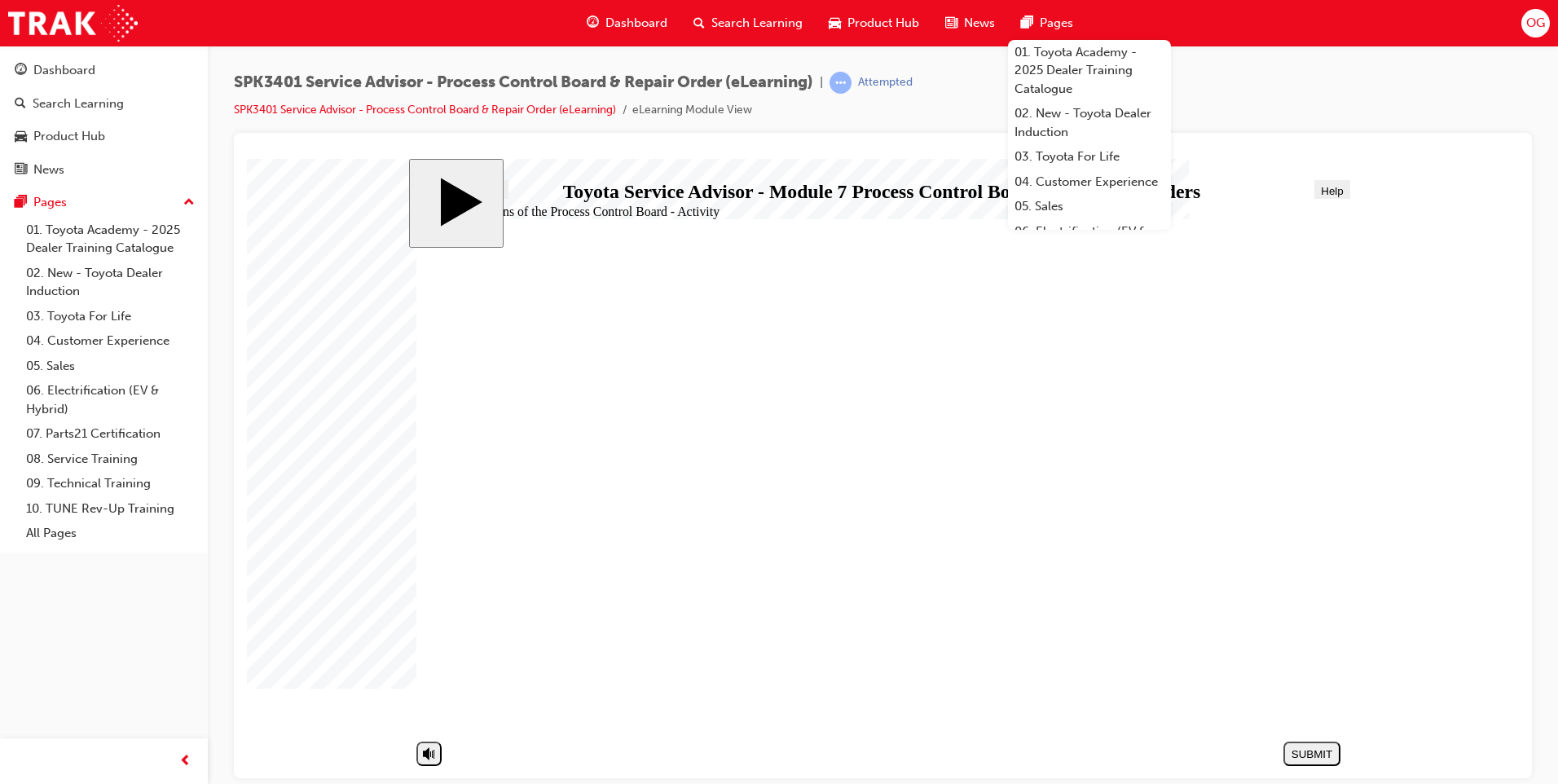
drag, startPoint x: 1025, startPoint y: 493, endPoint x: 1032, endPoint y: 445, distance: 48.5
drag, startPoint x: 579, startPoint y: 591, endPoint x: 1023, endPoint y: 489, distance: 455.6
drag, startPoint x: 559, startPoint y: 632, endPoint x: 1063, endPoint y: 674, distance: 505.7
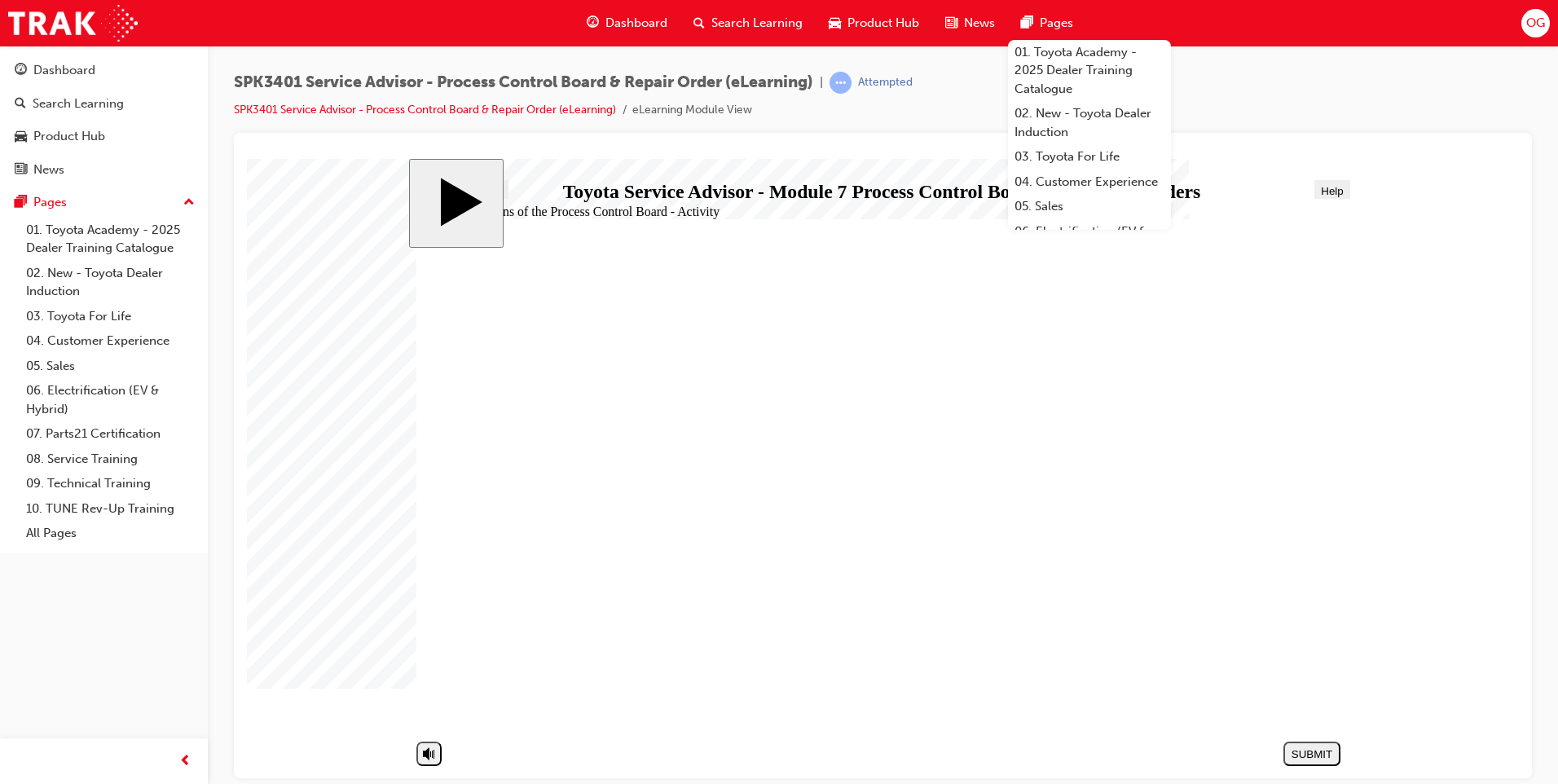
drag, startPoint x: 526, startPoint y: 658, endPoint x: 994, endPoint y: 623, distance: 469.3
drag, startPoint x: 550, startPoint y: 596, endPoint x: 588, endPoint y: 574, distance: 43.9
drag, startPoint x: 591, startPoint y: 556, endPoint x: 903, endPoint y: 533, distance: 312.8
drag, startPoint x: 903, startPoint y: 533, endPoint x: 947, endPoint y: 526, distance: 44.6
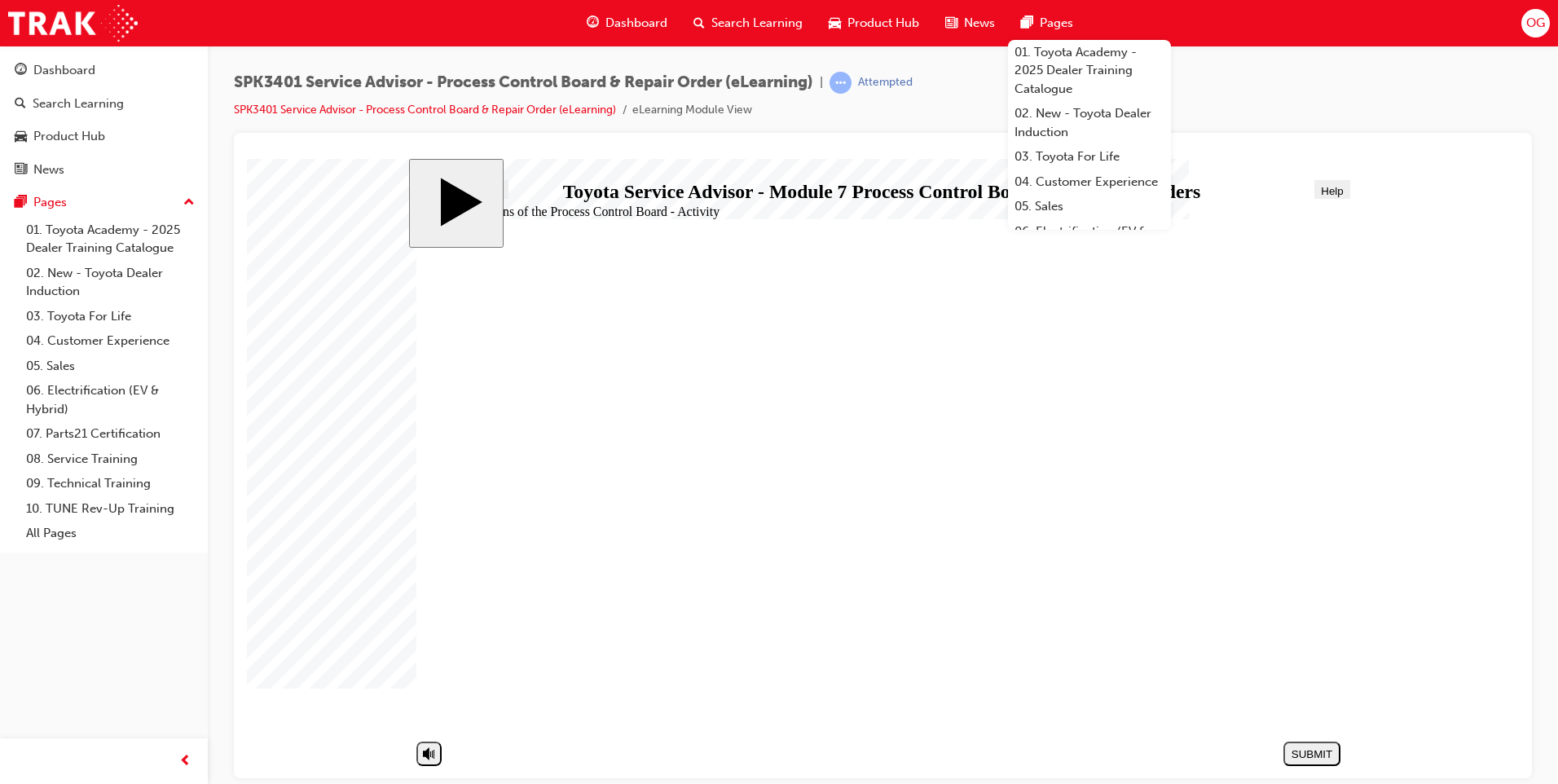
drag, startPoint x: 562, startPoint y: 479, endPoint x: 1030, endPoint y: 492, distance: 468.2
drag, startPoint x: 1030, startPoint y: 492, endPoint x: 1050, endPoint y: 466, distance: 32.8
drag, startPoint x: 602, startPoint y: 443, endPoint x: 1079, endPoint y: 628, distance: 511.6
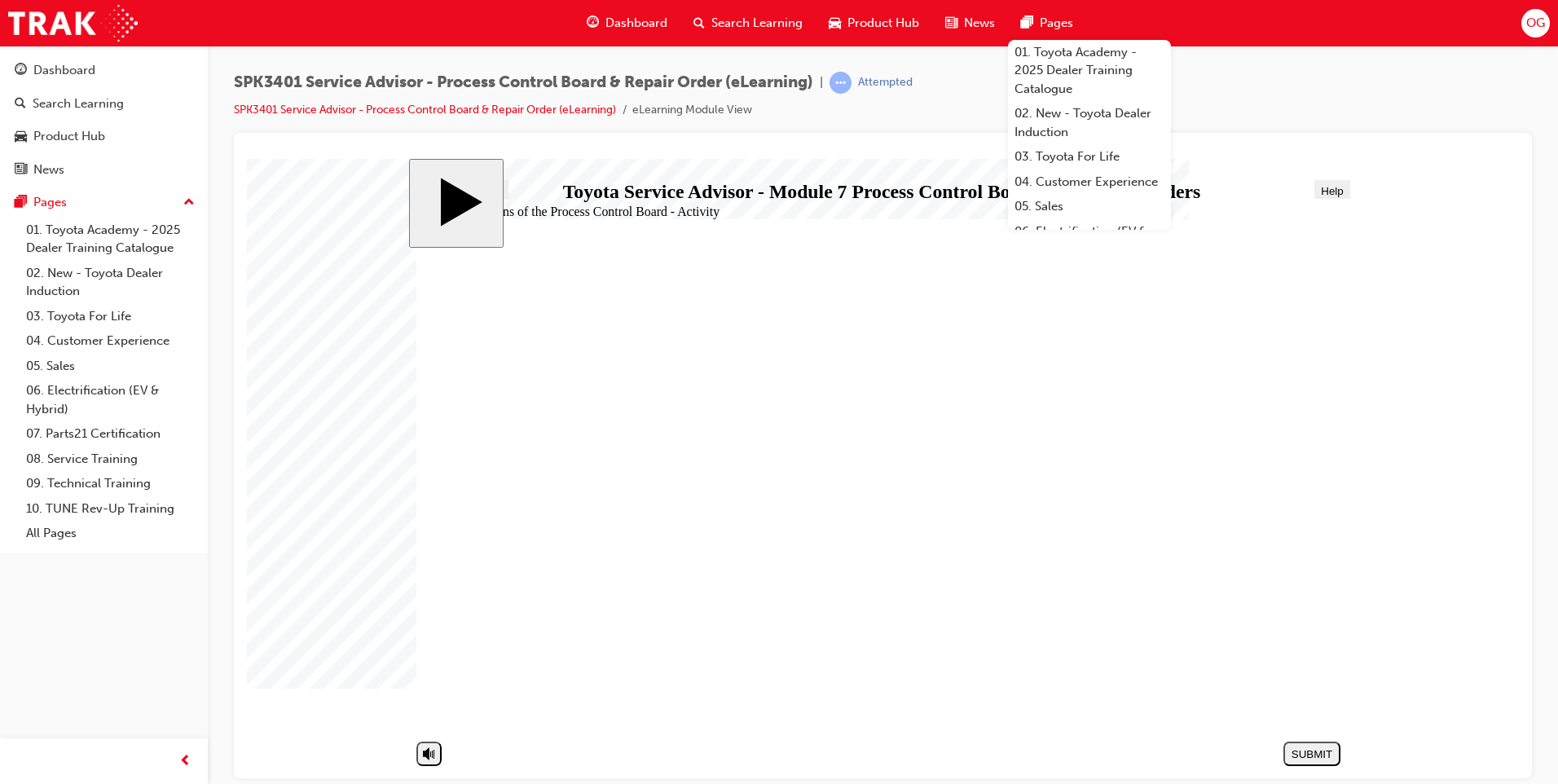
drag, startPoint x: 633, startPoint y: 594, endPoint x: 1114, endPoint y: 588, distance: 481.0
drag, startPoint x: 651, startPoint y: 665, endPoint x: 1111, endPoint y: 372, distance: 545.4
drag, startPoint x: 1111, startPoint y: 372, endPoint x: 1119, endPoint y: 411, distance: 39.8
drag, startPoint x: 1072, startPoint y: 493, endPoint x: 1073, endPoint y: 438, distance: 55.0
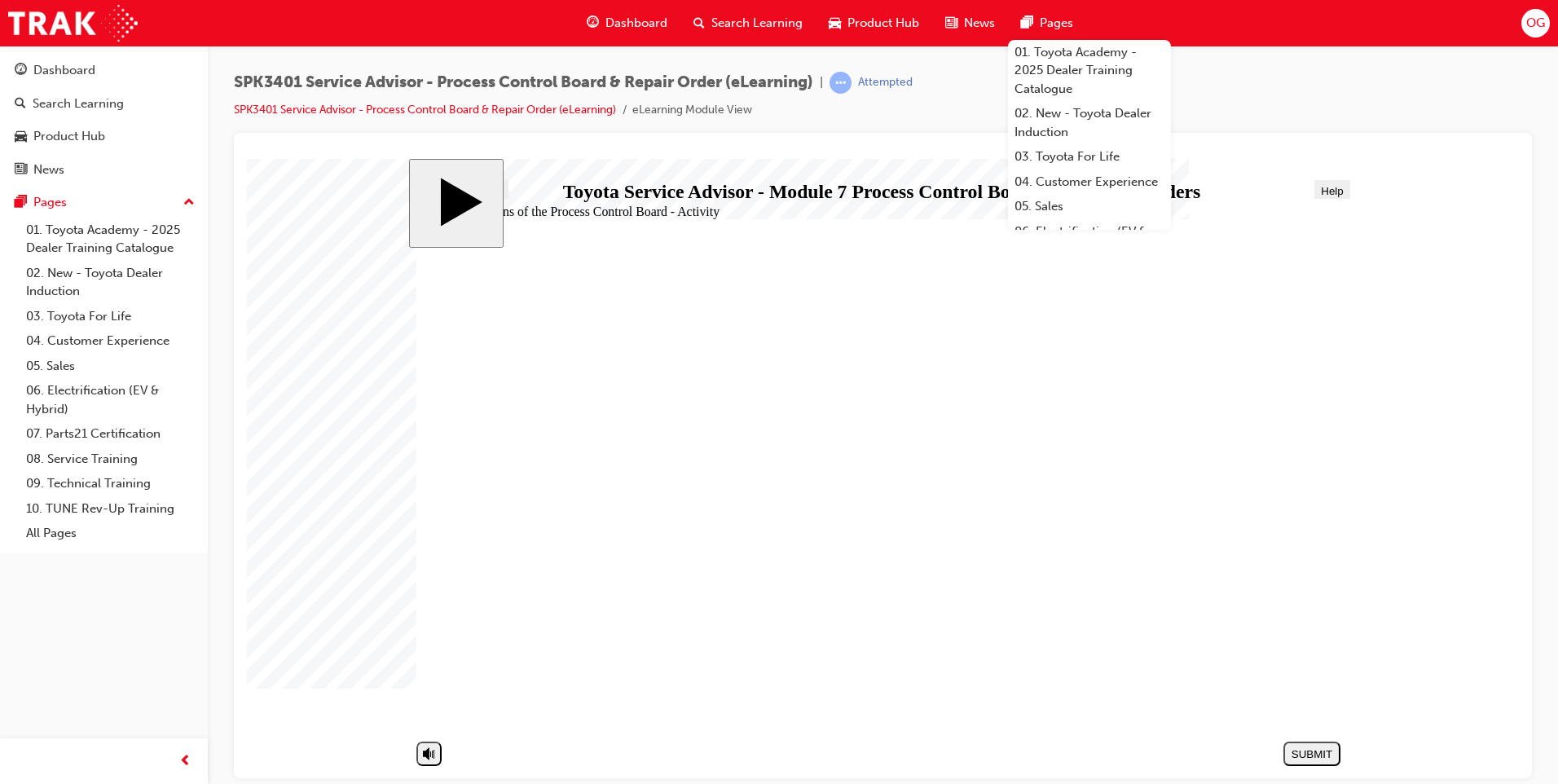
drag, startPoint x: 695, startPoint y: 469, endPoint x: 1172, endPoint y: 431, distance: 478.5
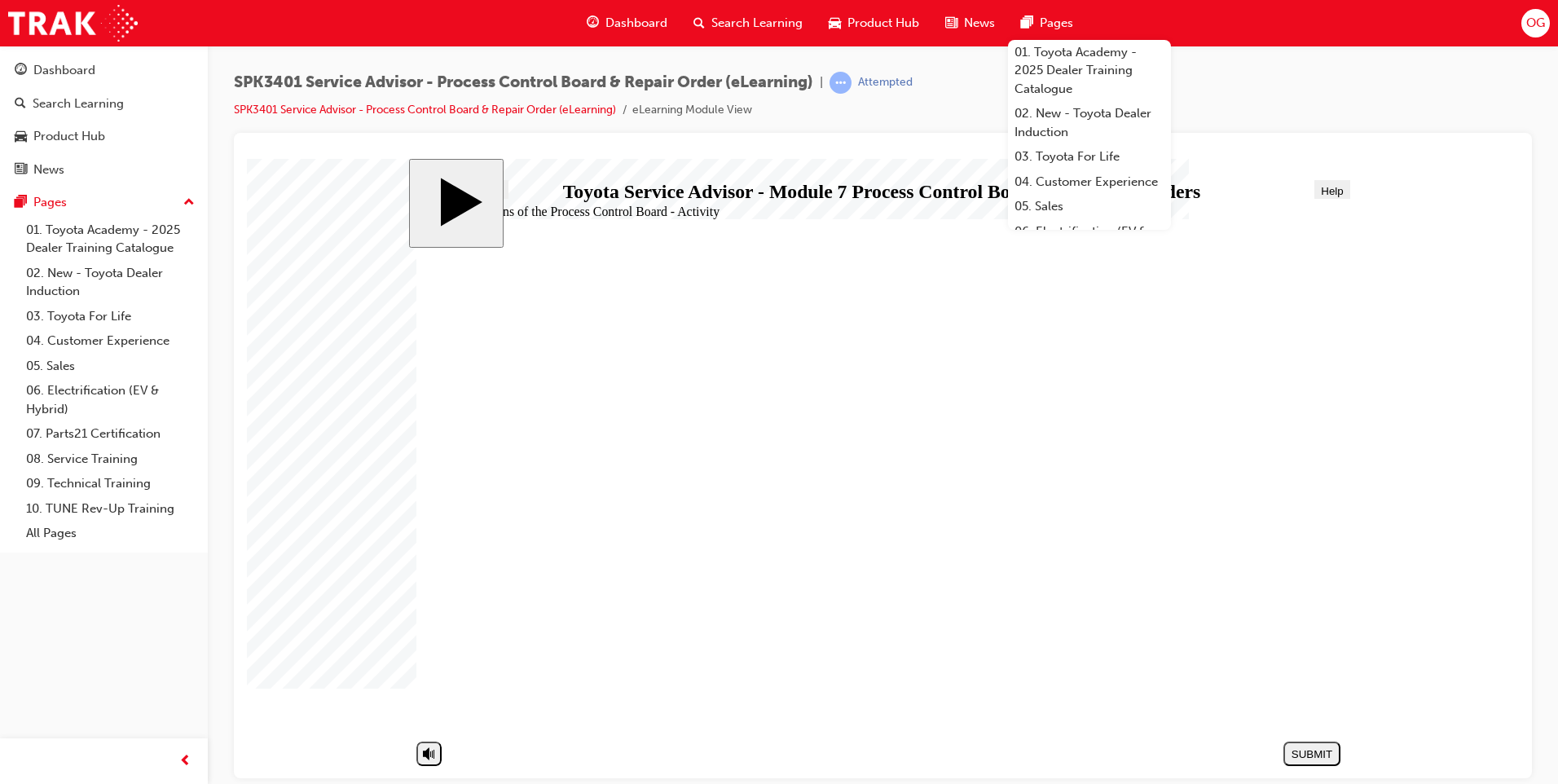
drag, startPoint x: 898, startPoint y: 436, endPoint x: 816, endPoint y: 443, distance: 82.3
drag, startPoint x: 681, startPoint y: 486, endPoint x: 1168, endPoint y: 448, distance: 488.5
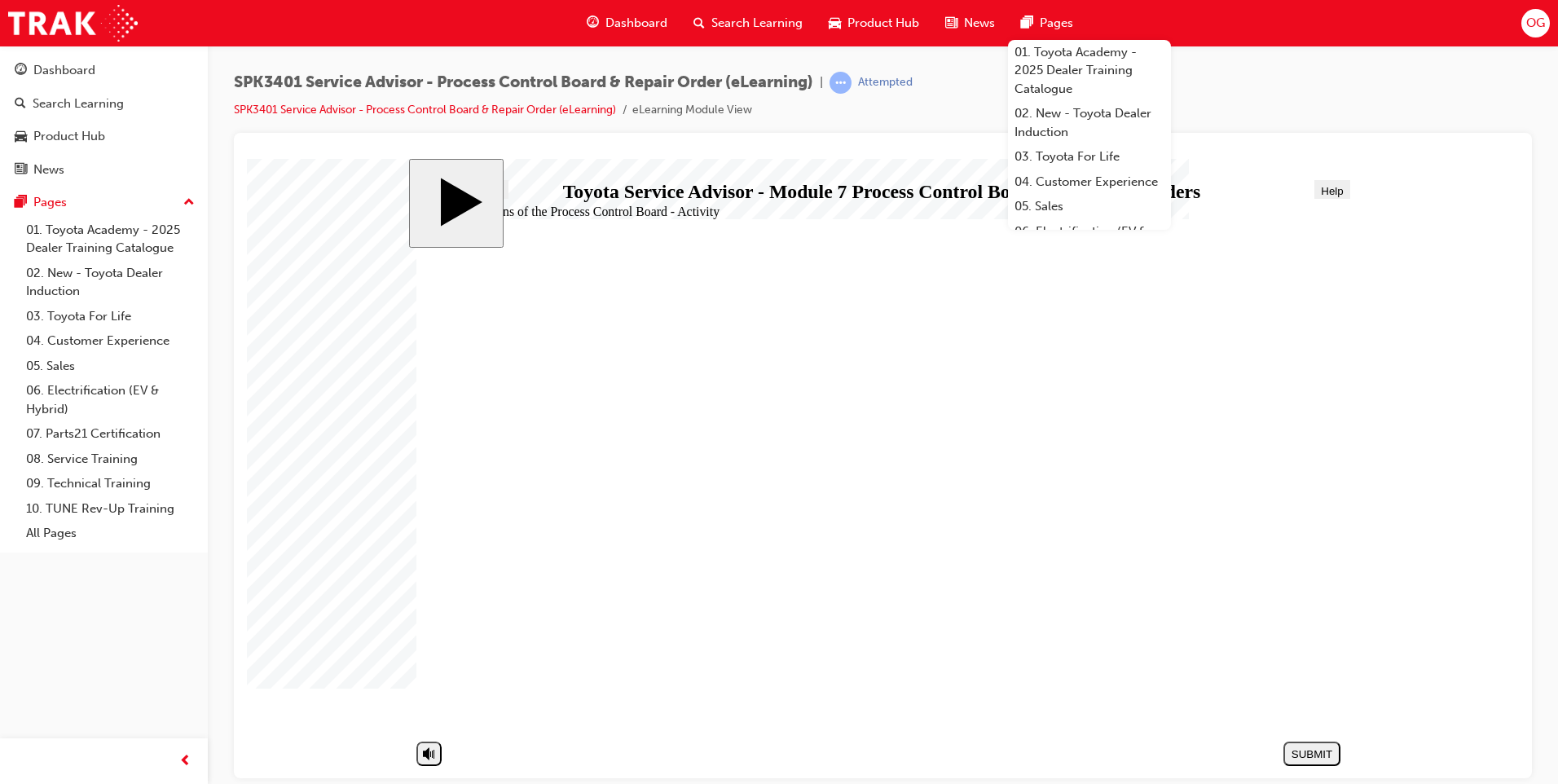
click at [492, 185] on span "Progress" at bounding box center [481, 190] width 43 height 12
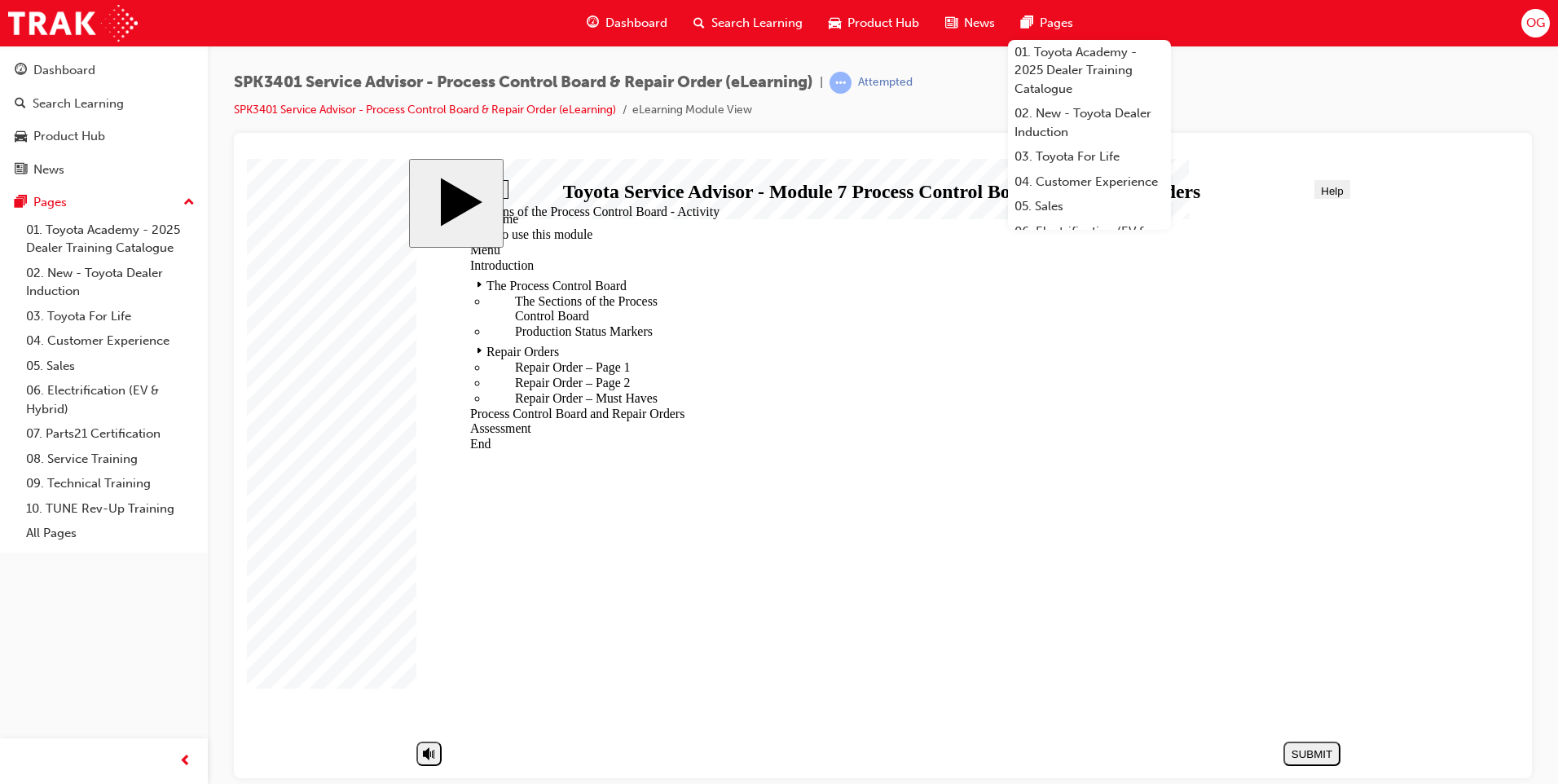
click at [528, 273] on div "The Process Control Board" at bounding box center [574, 282] width 237 height 20
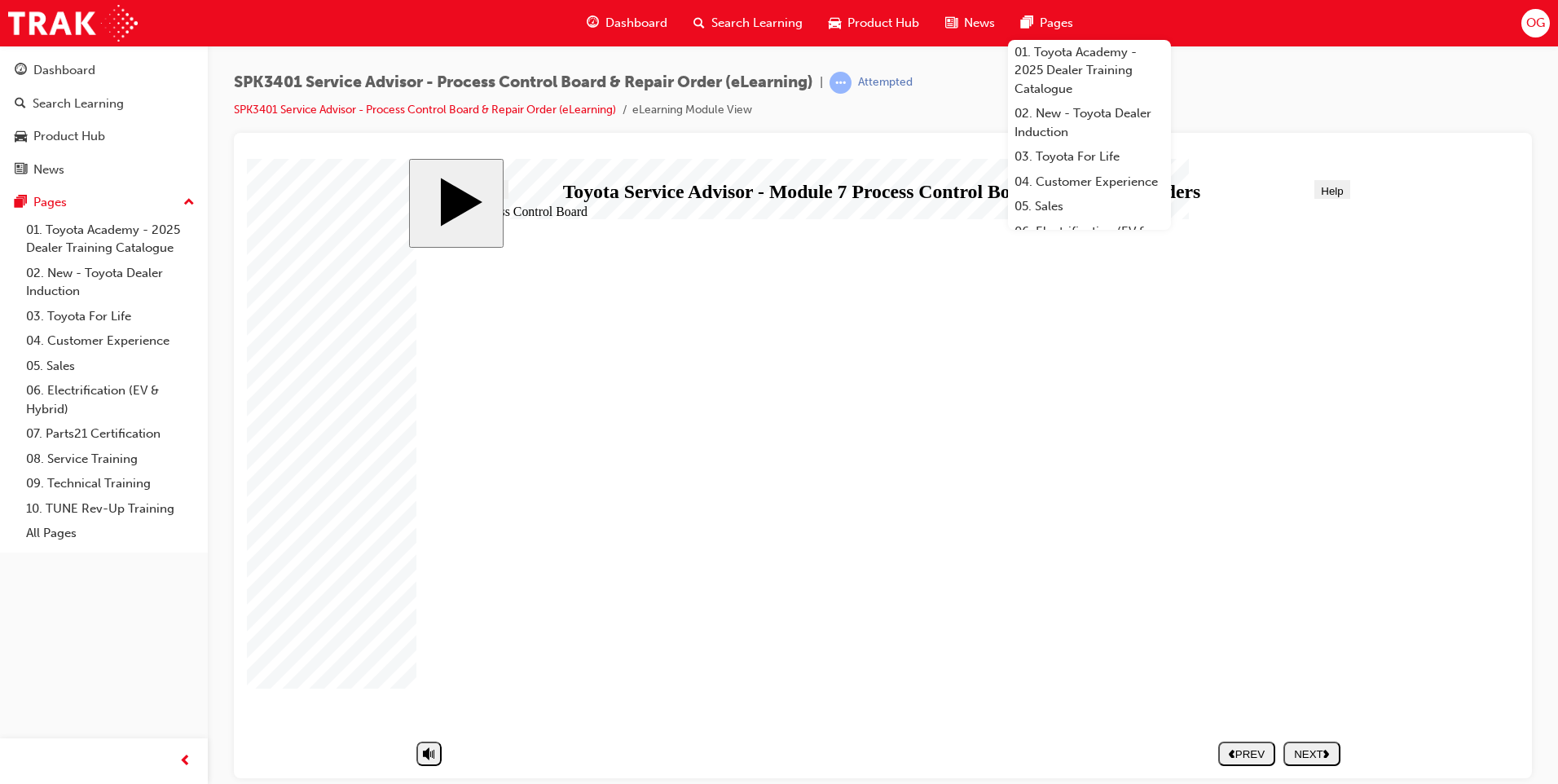
click at [1325, 766] on nav "SUBMIT NEXT PREV" at bounding box center [1275, 752] width 130 height 37
click at [1323, 756] on div "NEXT" at bounding box center [1311, 752] width 44 height 12
click at [1332, 759] on div "NEXT" at bounding box center [1311, 752] width 44 height 12
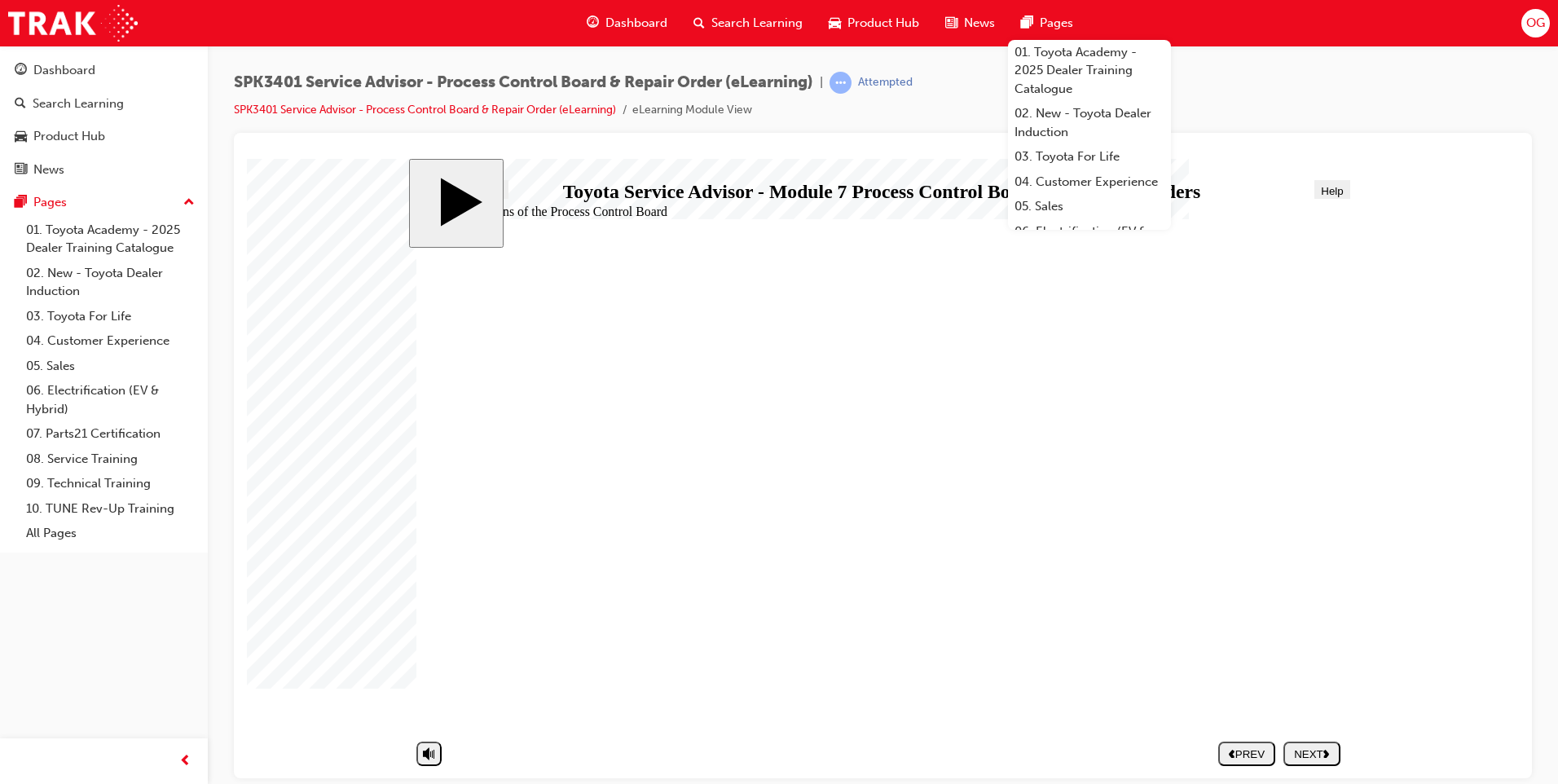
click at [247, 158] on div "SUBMIT" at bounding box center [247, 158] width 0 height 0
drag, startPoint x: 604, startPoint y: 595, endPoint x: 836, endPoint y: 442, distance: 277.9
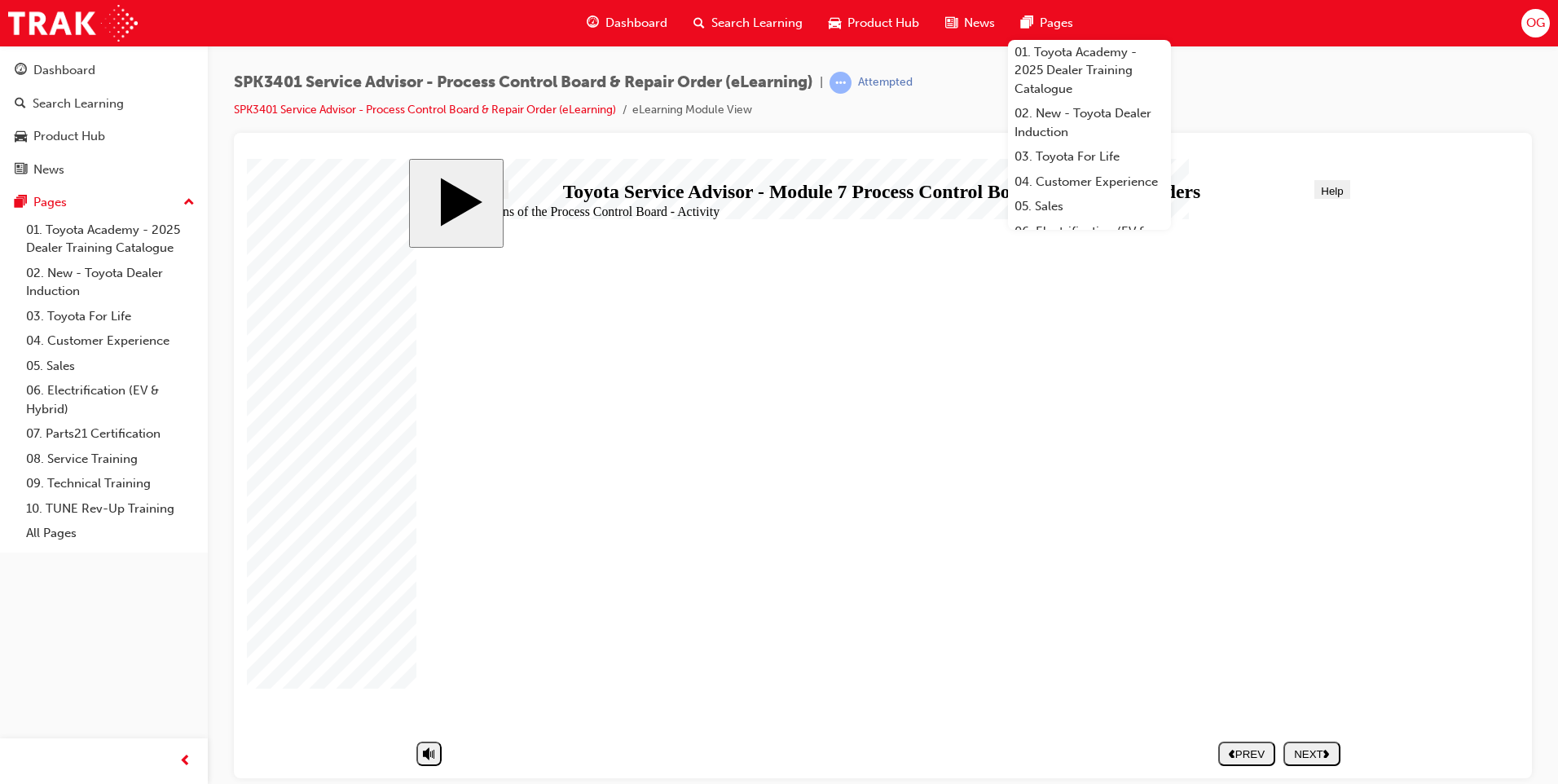
drag, startPoint x: 874, startPoint y: 424, endPoint x: 902, endPoint y: 421, distance: 28.2
drag, startPoint x: 655, startPoint y: 596, endPoint x: 748, endPoint y: 546, distance: 105.6
drag, startPoint x: 719, startPoint y: 565, endPoint x: 686, endPoint y: 595, distance: 44.6
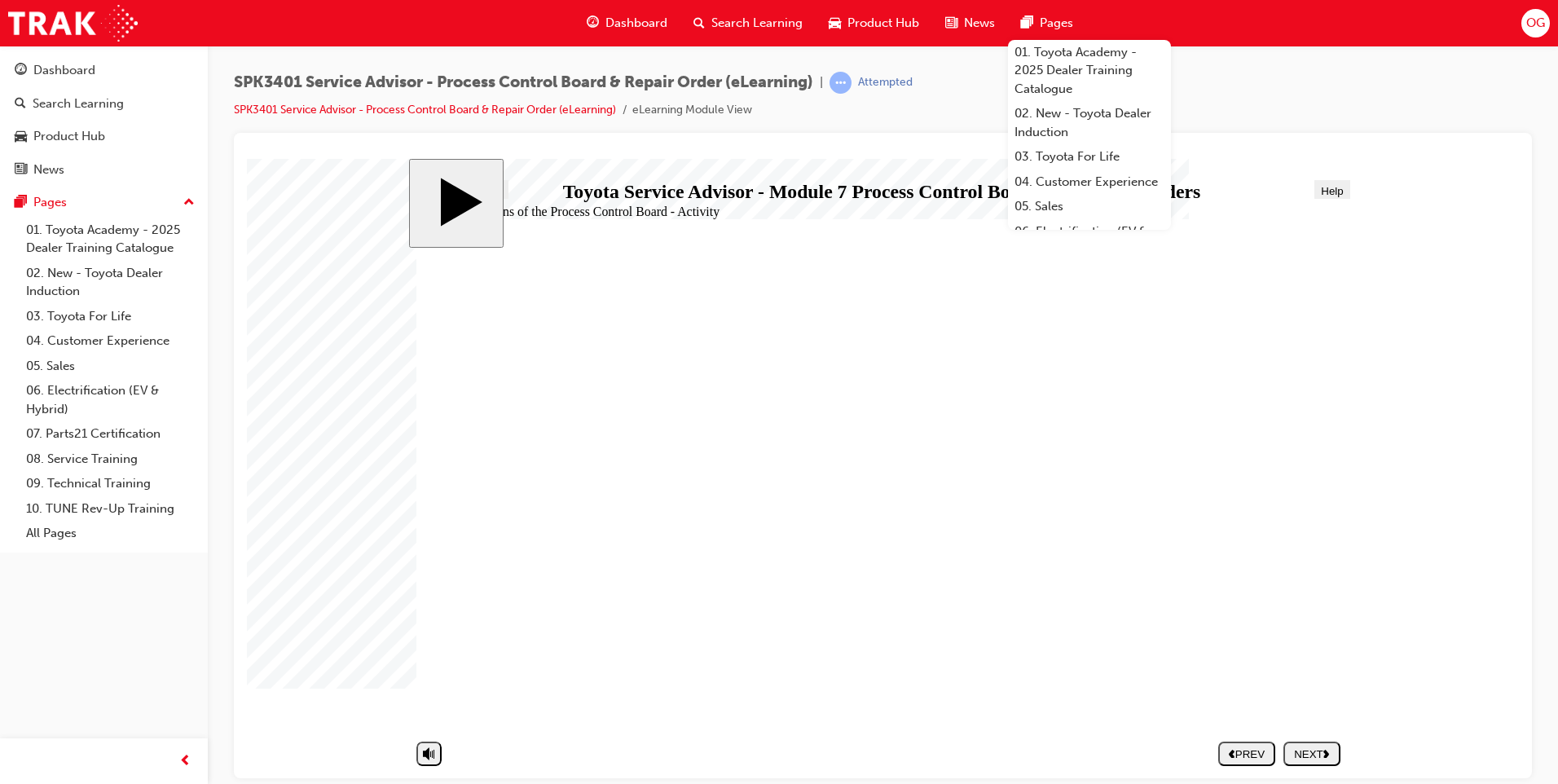
drag, startPoint x: 723, startPoint y: 480, endPoint x: 726, endPoint y: 544, distance: 64.1
drag, startPoint x: 726, startPoint y: 544, endPoint x: 732, endPoint y: 557, distance: 14.3
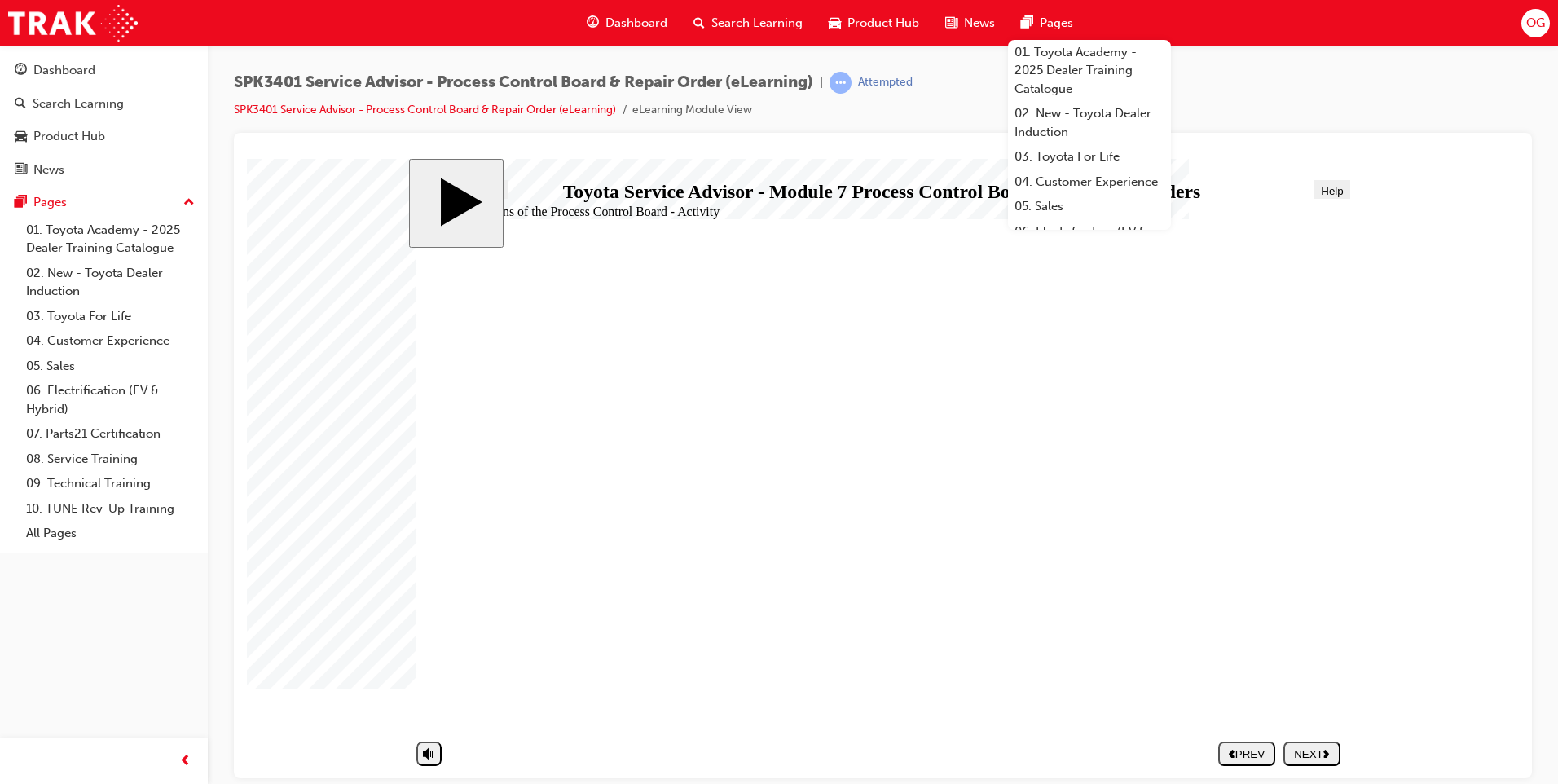
drag, startPoint x: 781, startPoint y: 497, endPoint x: 721, endPoint y: 538, distance: 72.7
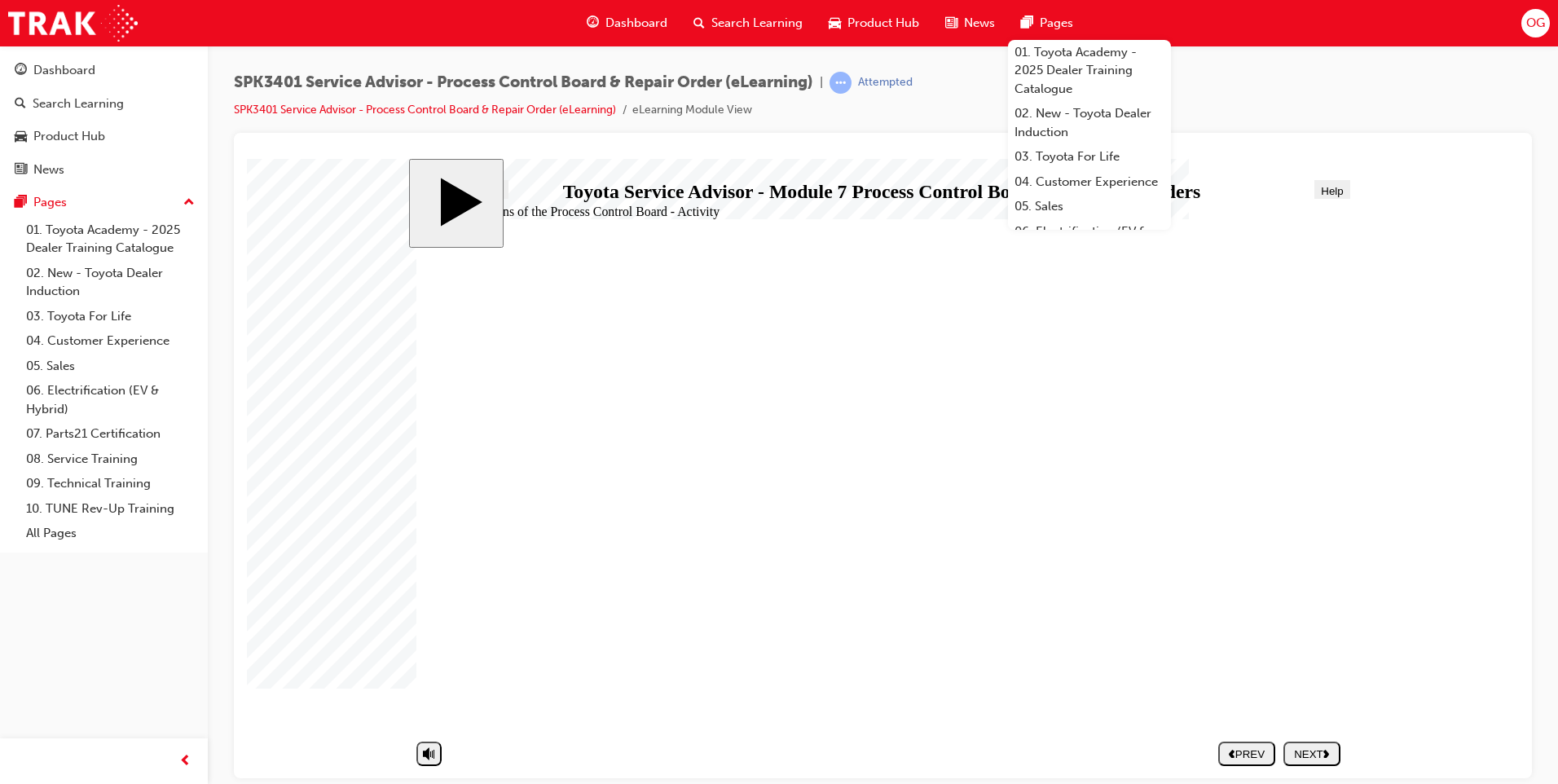
drag, startPoint x: 721, startPoint y: 540, endPoint x: 654, endPoint y: 536, distance: 67.1
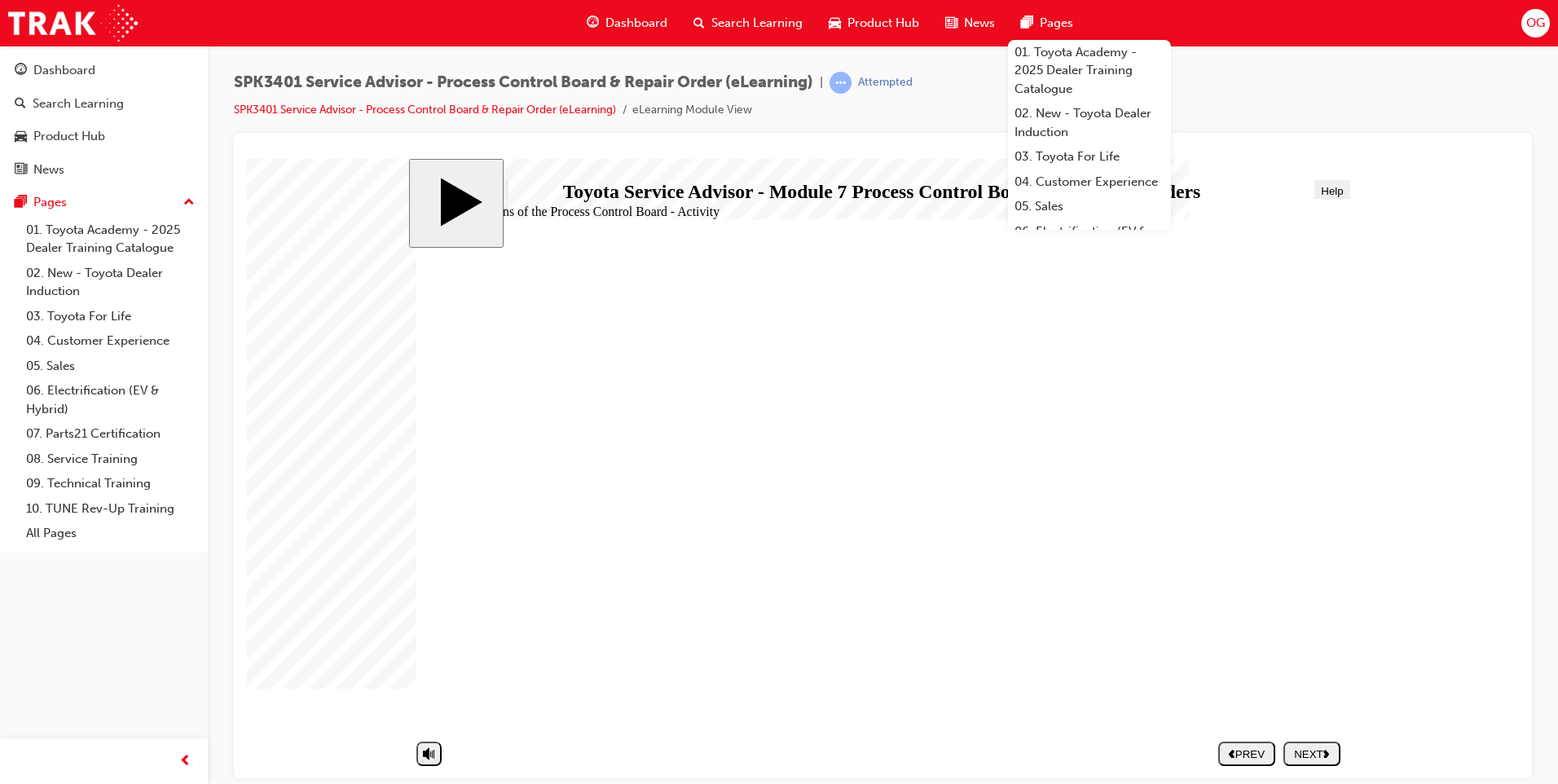
drag, startPoint x: 579, startPoint y: 485, endPoint x: 616, endPoint y: 468, distance: 40.7
drag, startPoint x: 569, startPoint y: 479, endPoint x: 589, endPoint y: 453, distance: 32.8
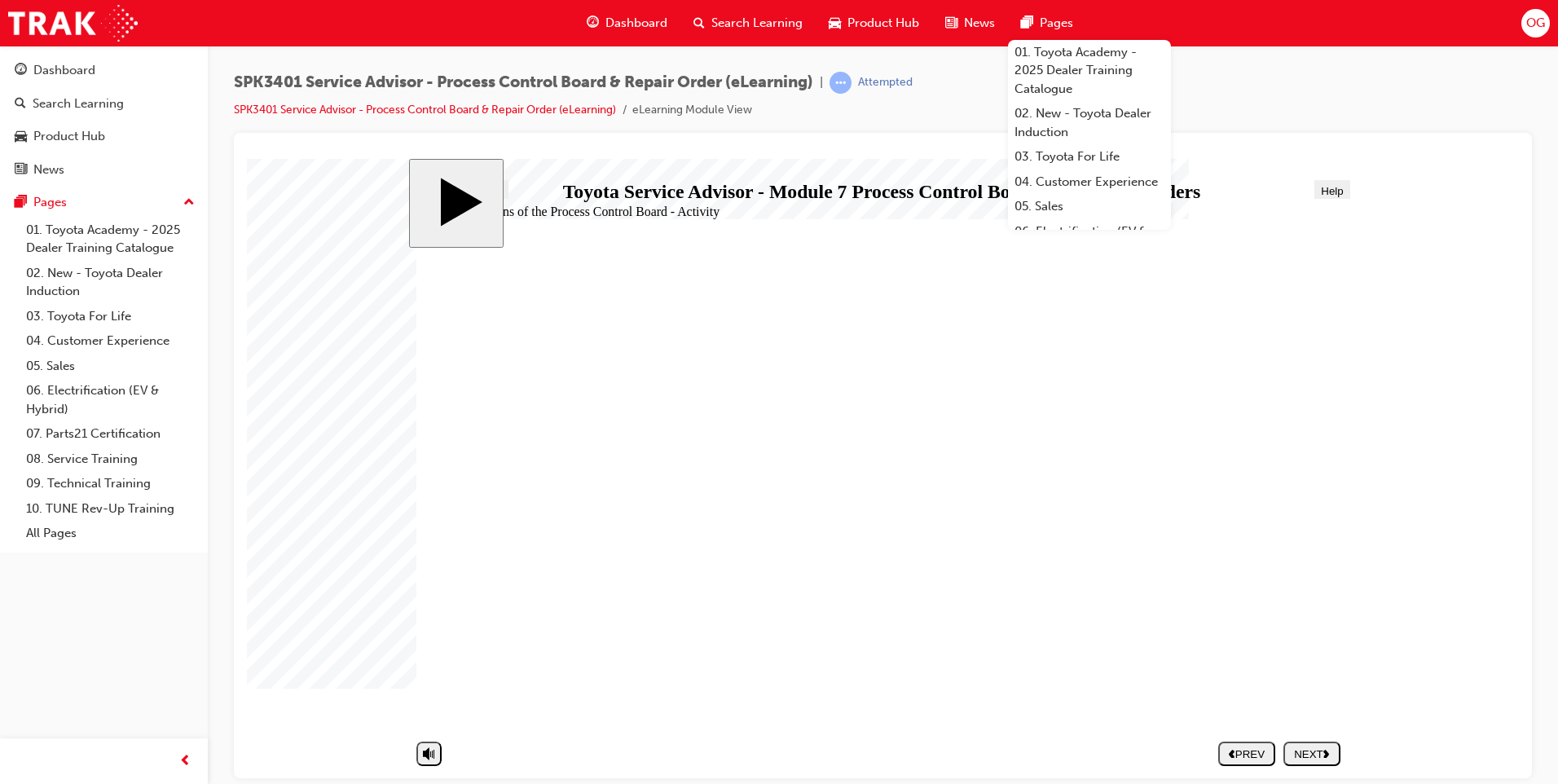
drag, startPoint x: 588, startPoint y: 483, endPoint x: 645, endPoint y: 503, distance: 60.4
click at [1230, 150] on div at bounding box center [883, 153] width 1272 height 13
click at [1230, 148] on div at bounding box center [883, 153] width 1272 height 13
click at [1212, 91] on div "SPK3401 Service Advisor - Process Control Board & Repair Order (eLearning) | At…" at bounding box center [883, 102] width 1298 height 61
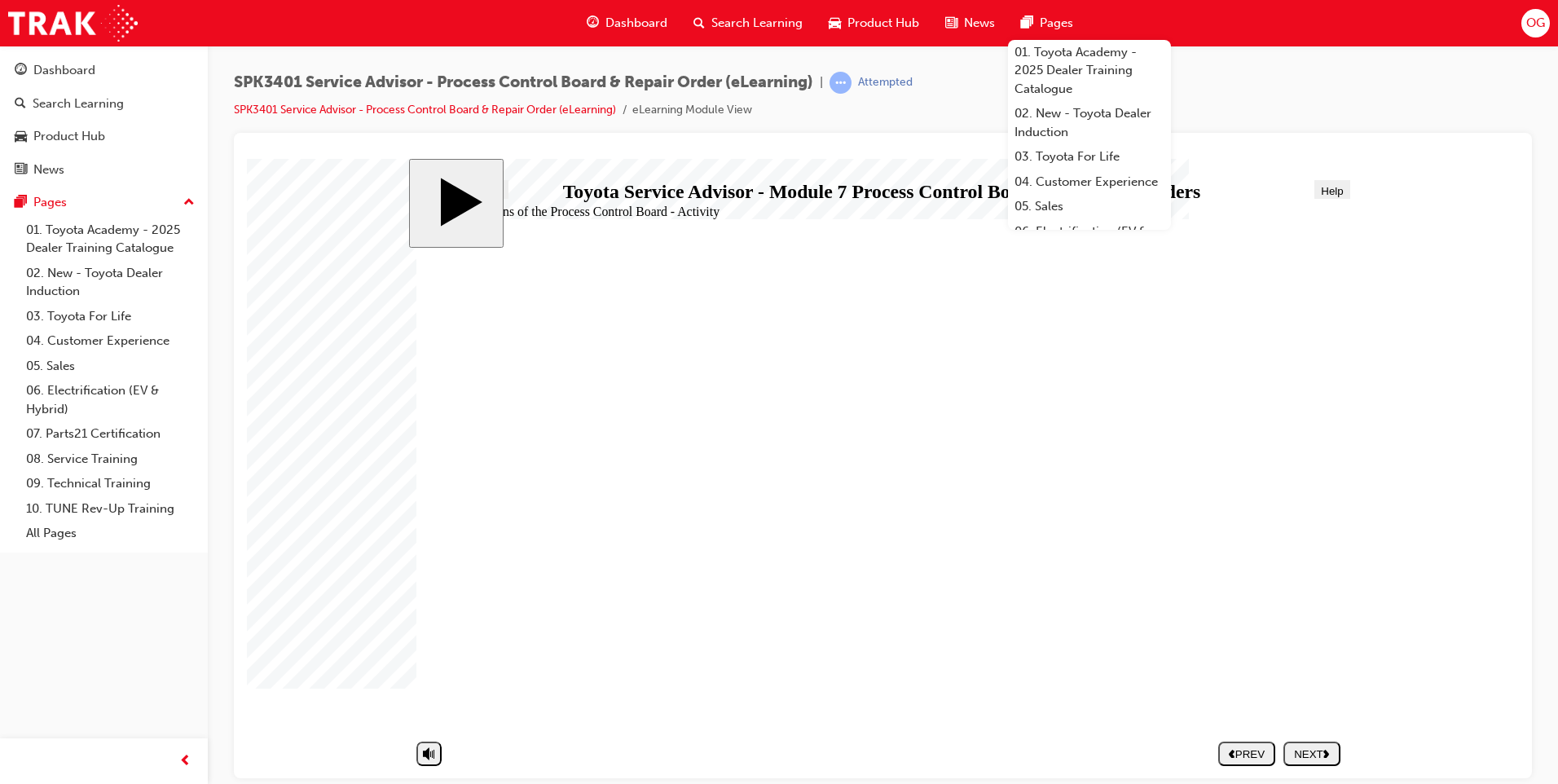
click at [1212, 91] on div "SPK3401 Service Advisor - Process Control Board & Repair Order (eLearning) | At…" at bounding box center [883, 102] width 1298 height 61
drag, startPoint x: 1212, startPoint y: 91, endPoint x: 1188, endPoint y: 101, distance: 26.0
click at [1193, 97] on div "SPK3401 Service Advisor - Process Control Board & Repair Order (eLearning) | At…" at bounding box center [883, 102] width 1298 height 61
drag, startPoint x: 1188, startPoint y: 101, endPoint x: 1176, endPoint y: 109, distance: 14.4
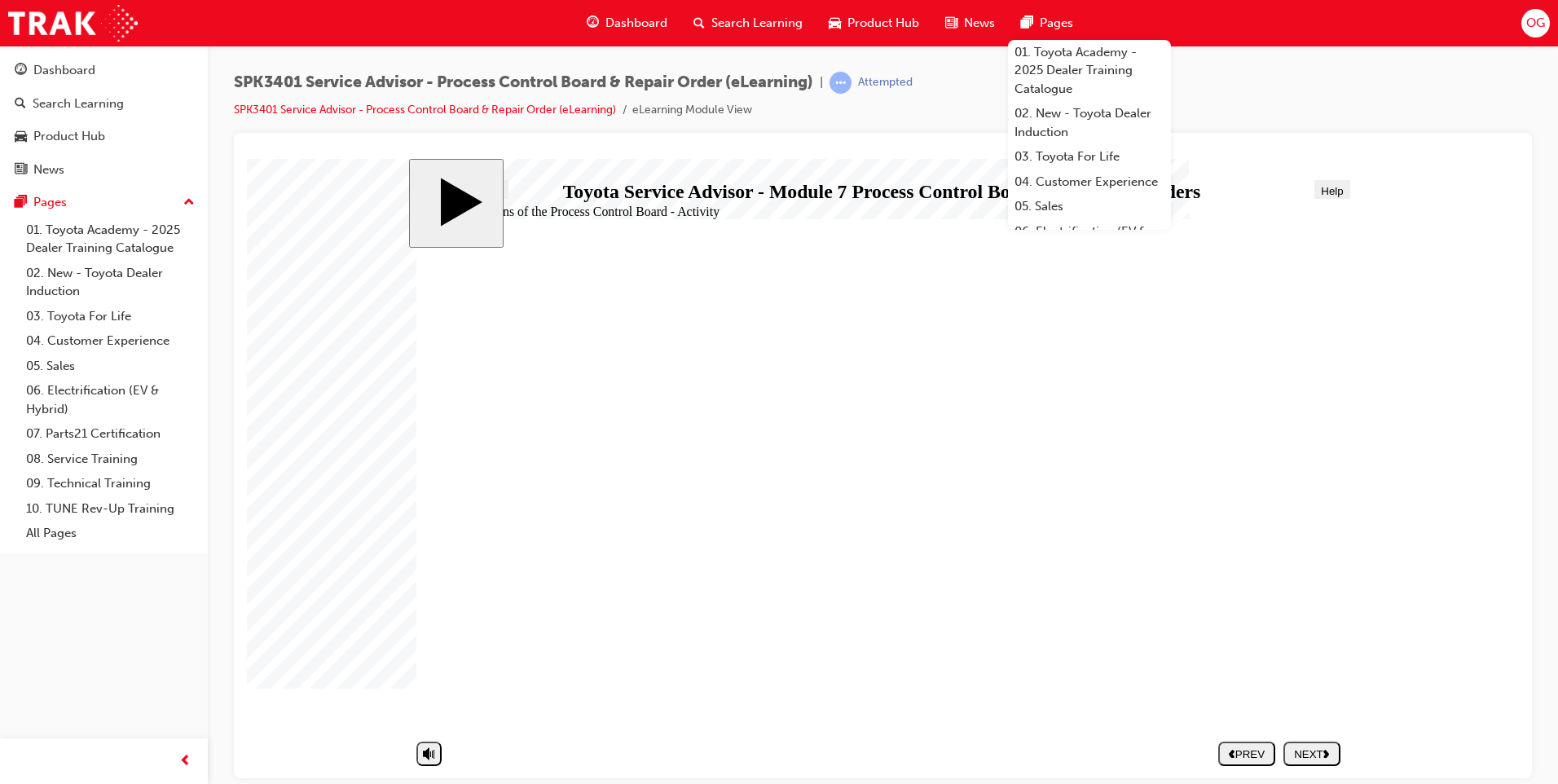
click at [1186, 101] on div "SPK3401 Service Advisor - Process Control Board & Repair Order (eLearning) | At…" at bounding box center [883, 102] width 1298 height 61
drag, startPoint x: 1176, startPoint y: 109, endPoint x: 1178, endPoint y: 121, distance: 12.2
click at [1176, 111] on div "SPK3401 Service Advisor - Process Control Board & Repair Order (eLearning) | At…" at bounding box center [883, 102] width 1298 height 61
click at [1179, 121] on div "SPK3401 Service Advisor - Process Control Board & Repair Order (eLearning) | At…" at bounding box center [883, 102] width 1298 height 61
click at [1179, 124] on div "SPK3401 Service Advisor - Process Control Board & Repair Order (eLearning) | At…" at bounding box center [883, 102] width 1298 height 61
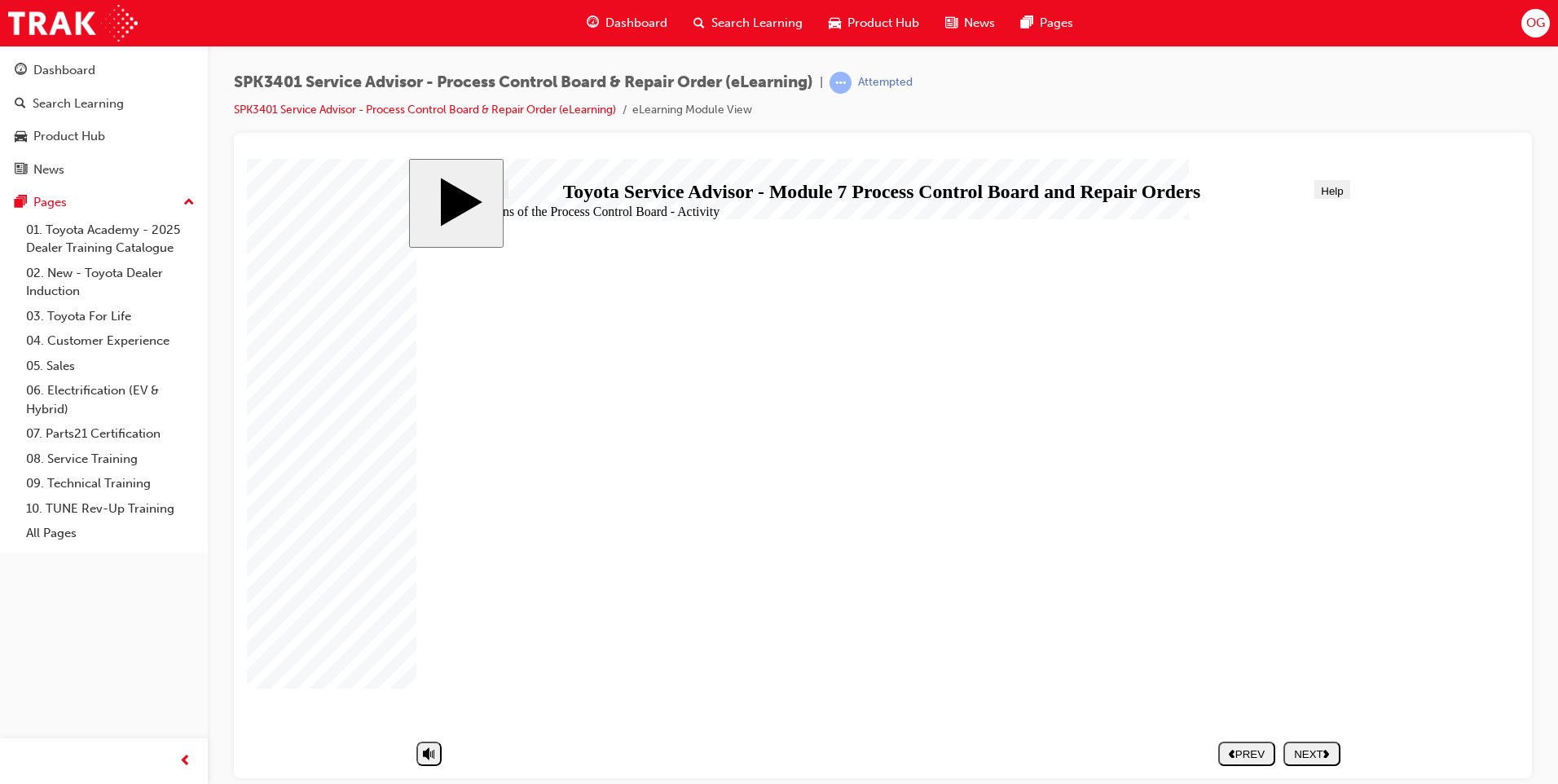
drag, startPoint x: 556, startPoint y: 479, endPoint x: 616, endPoint y: 482, distance: 60.1
drag, startPoint x: 724, startPoint y: 505, endPoint x: 749, endPoint y: 456, distance: 55.0
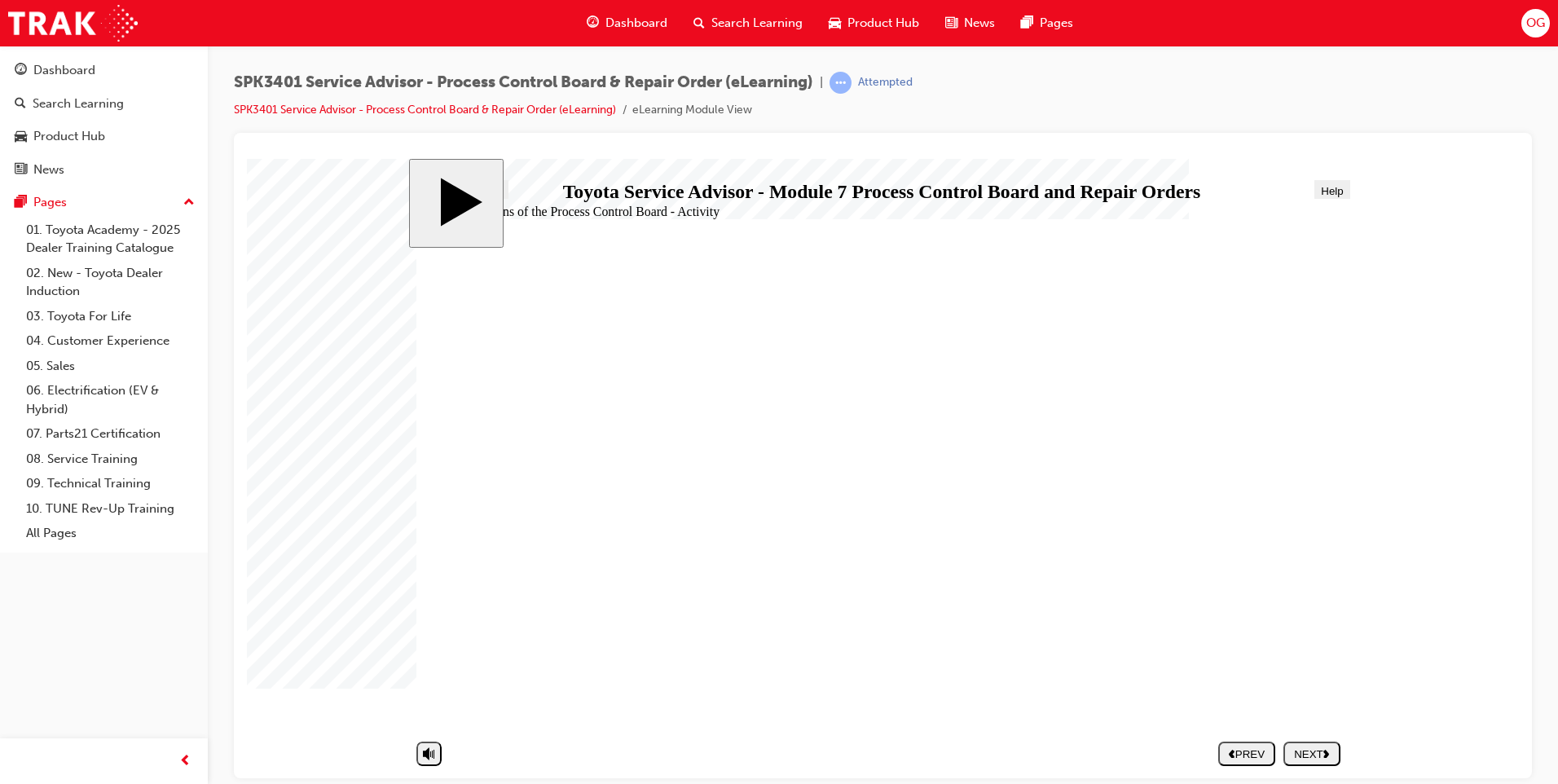
drag, startPoint x: 1071, startPoint y: 405, endPoint x: 994, endPoint y: 473, distance: 102.7
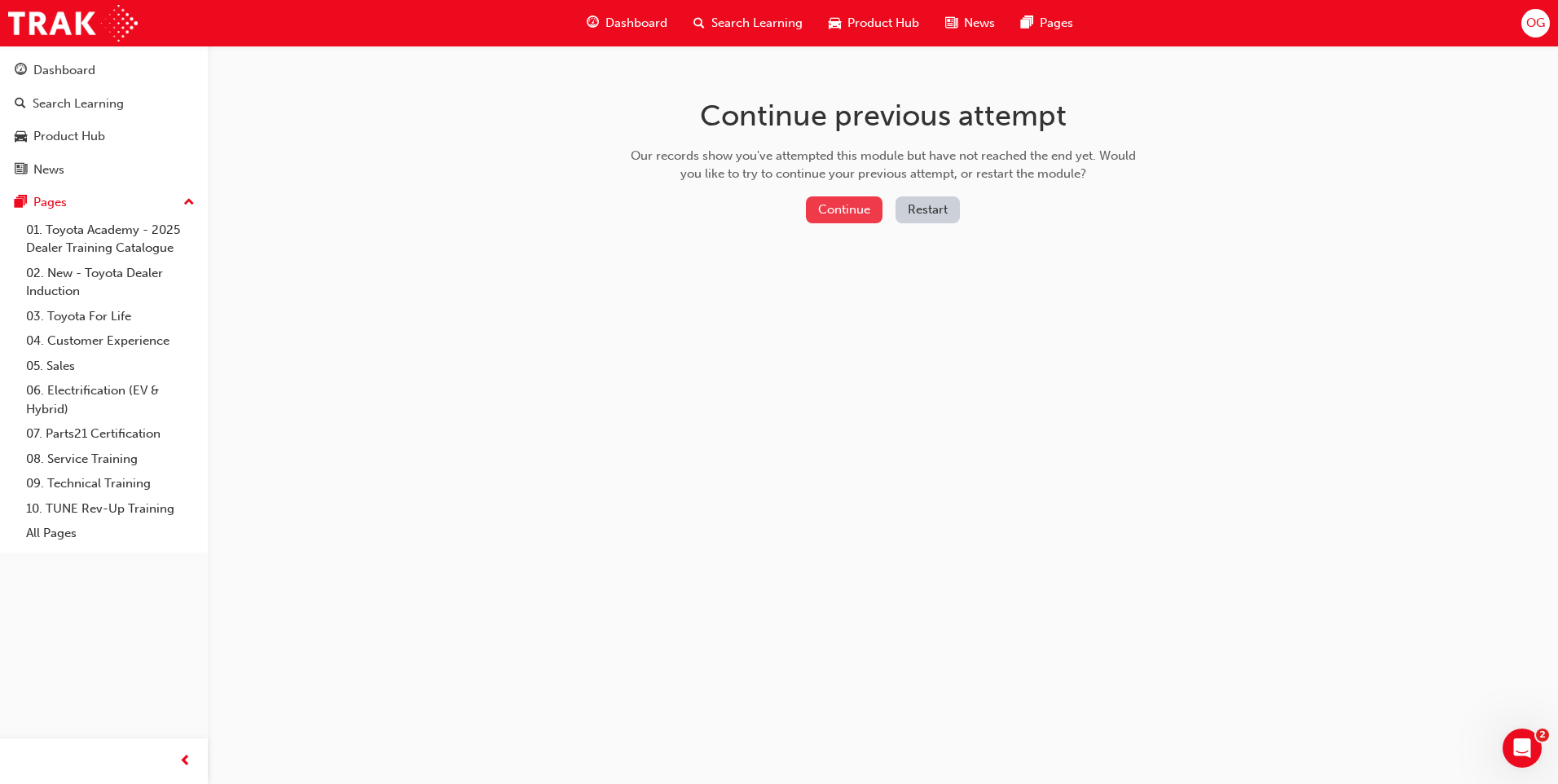
click at [861, 221] on button "Continue" at bounding box center [844, 210] width 76 height 27
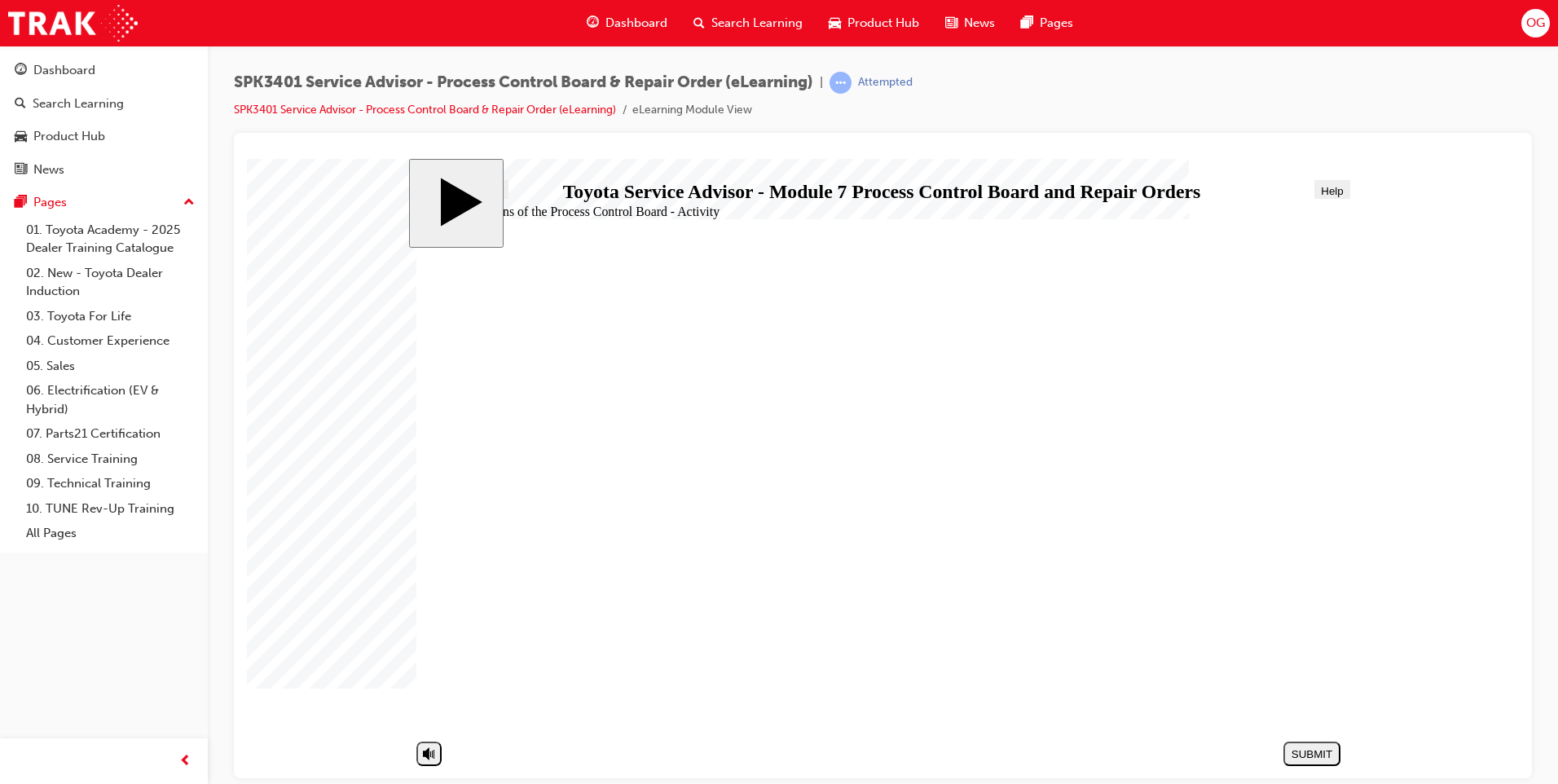
drag, startPoint x: 597, startPoint y: 480, endPoint x: 1083, endPoint y: 491, distance: 486.1
drag, startPoint x: 618, startPoint y: 596, endPoint x: 1078, endPoint y: 450, distance: 482.6
drag, startPoint x: 681, startPoint y: 658, endPoint x: 1083, endPoint y: 570, distance: 411.5
click at [1321, 752] on div "SUBMIT" at bounding box center [1311, 752] width 44 height 12
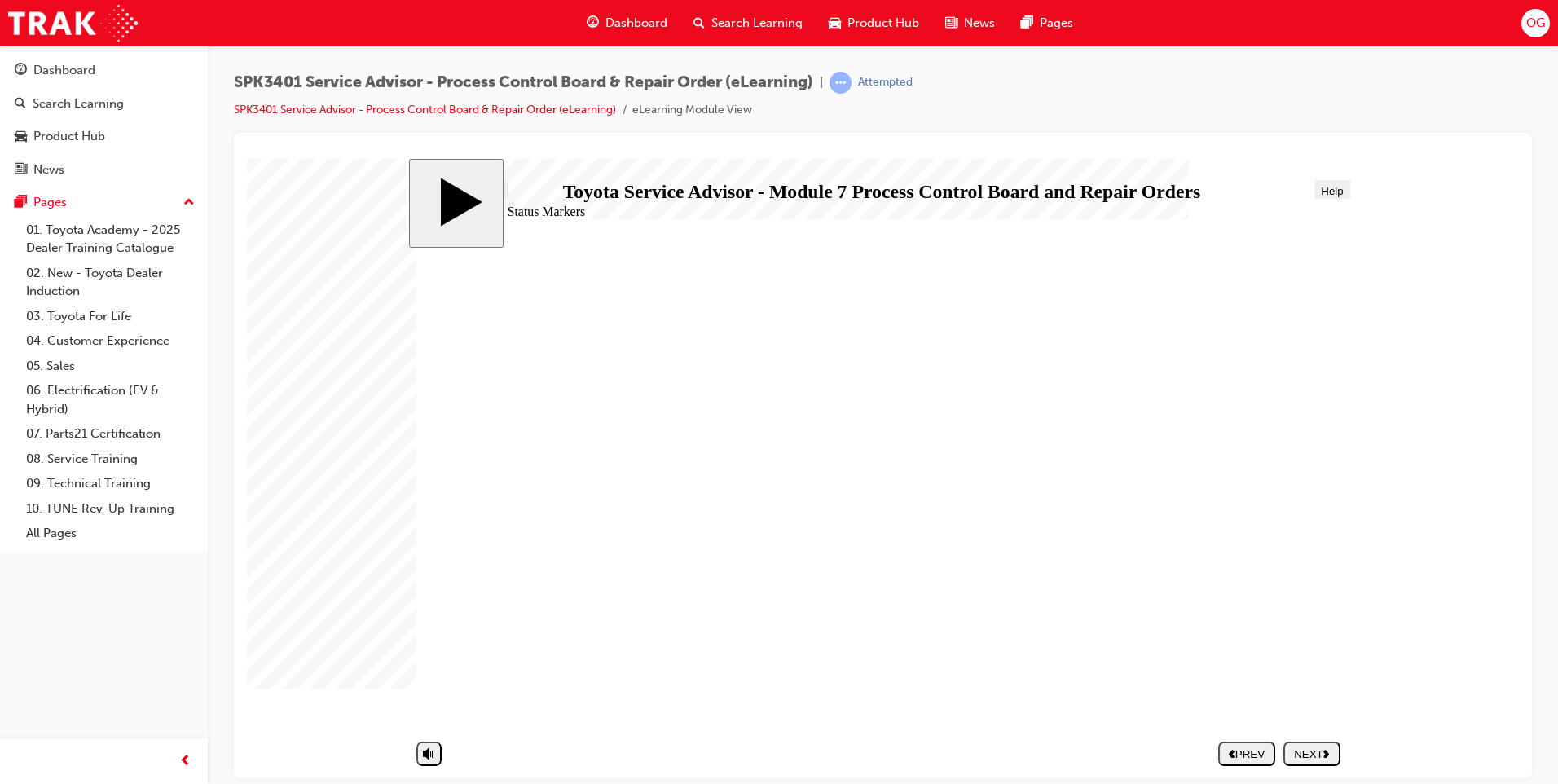
click at [1303, 751] on div "NEXT" at bounding box center [1311, 752] width 44 height 12
click at [1309, 755] on div "NEXT" at bounding box center [1311, 752] width 44 height 12
click at [1320, 741] on button "NEXT" at bounding box center [1311, 752] width 57 height 24
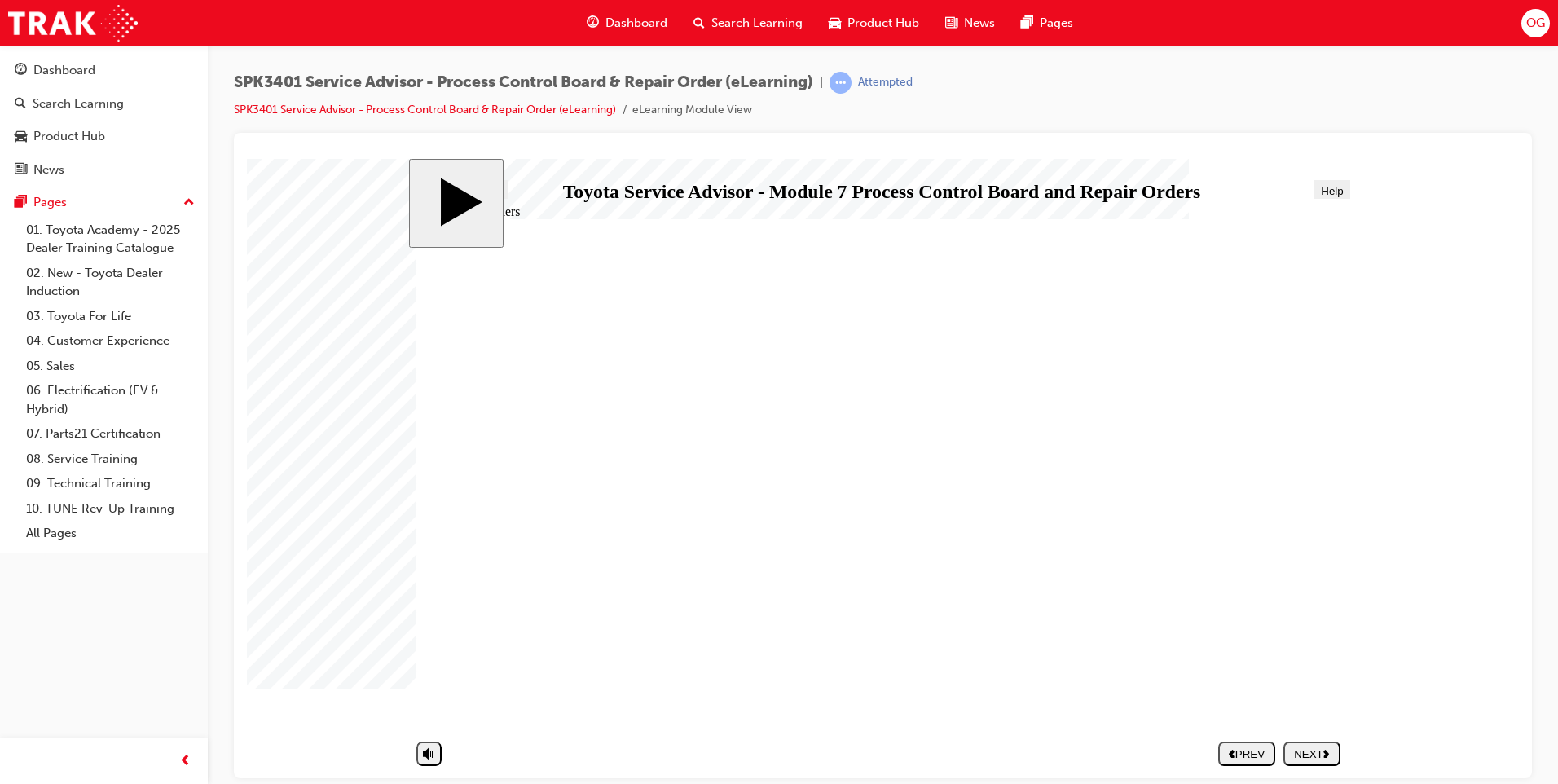
click at [1312, 748] on div "NEXT" at bounding box center [1311, 752] width 44 height 12
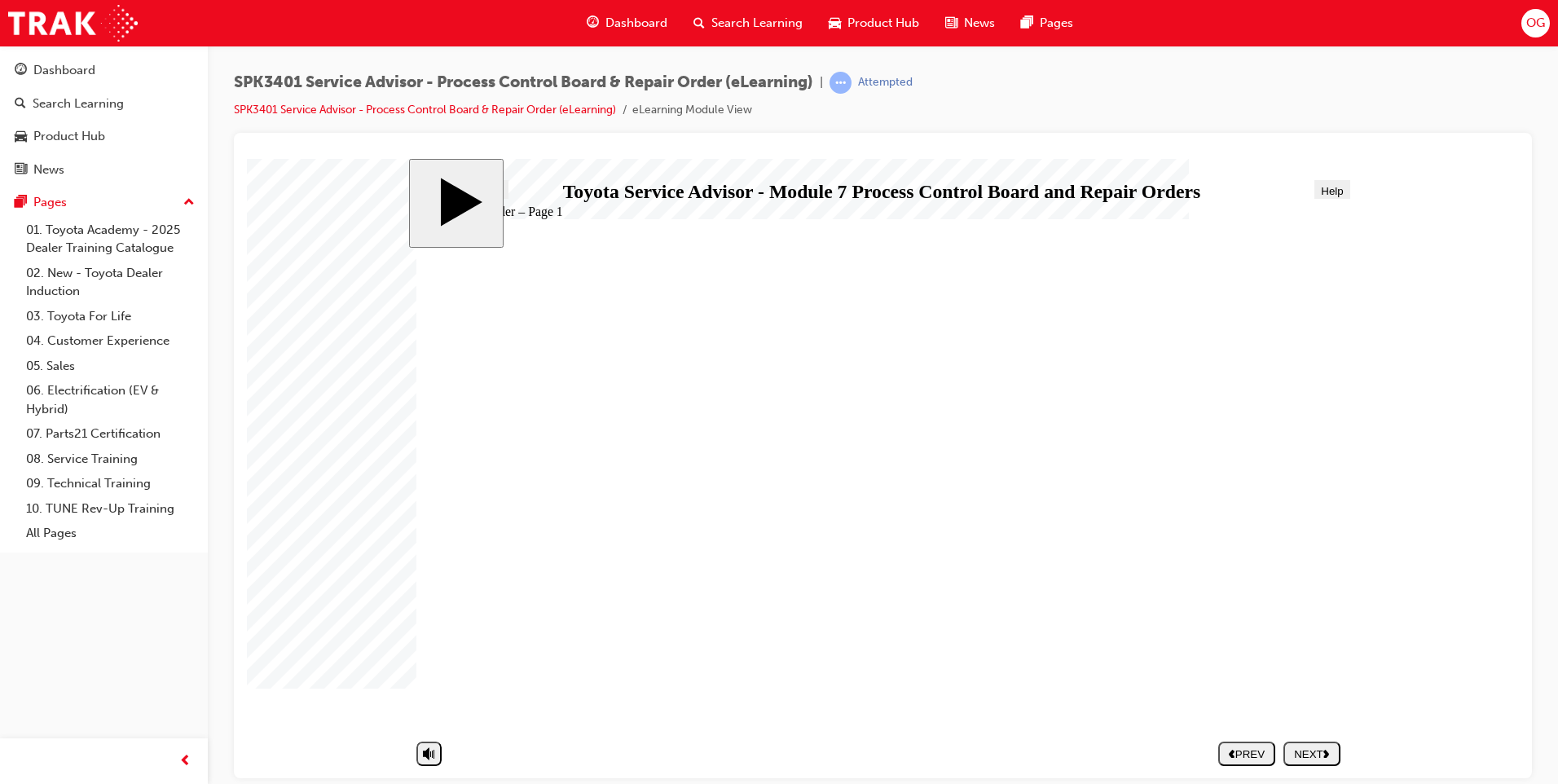
click at [1310, 748] on div "NEXT" at bounding box center [1311, 752] width 44 height 12
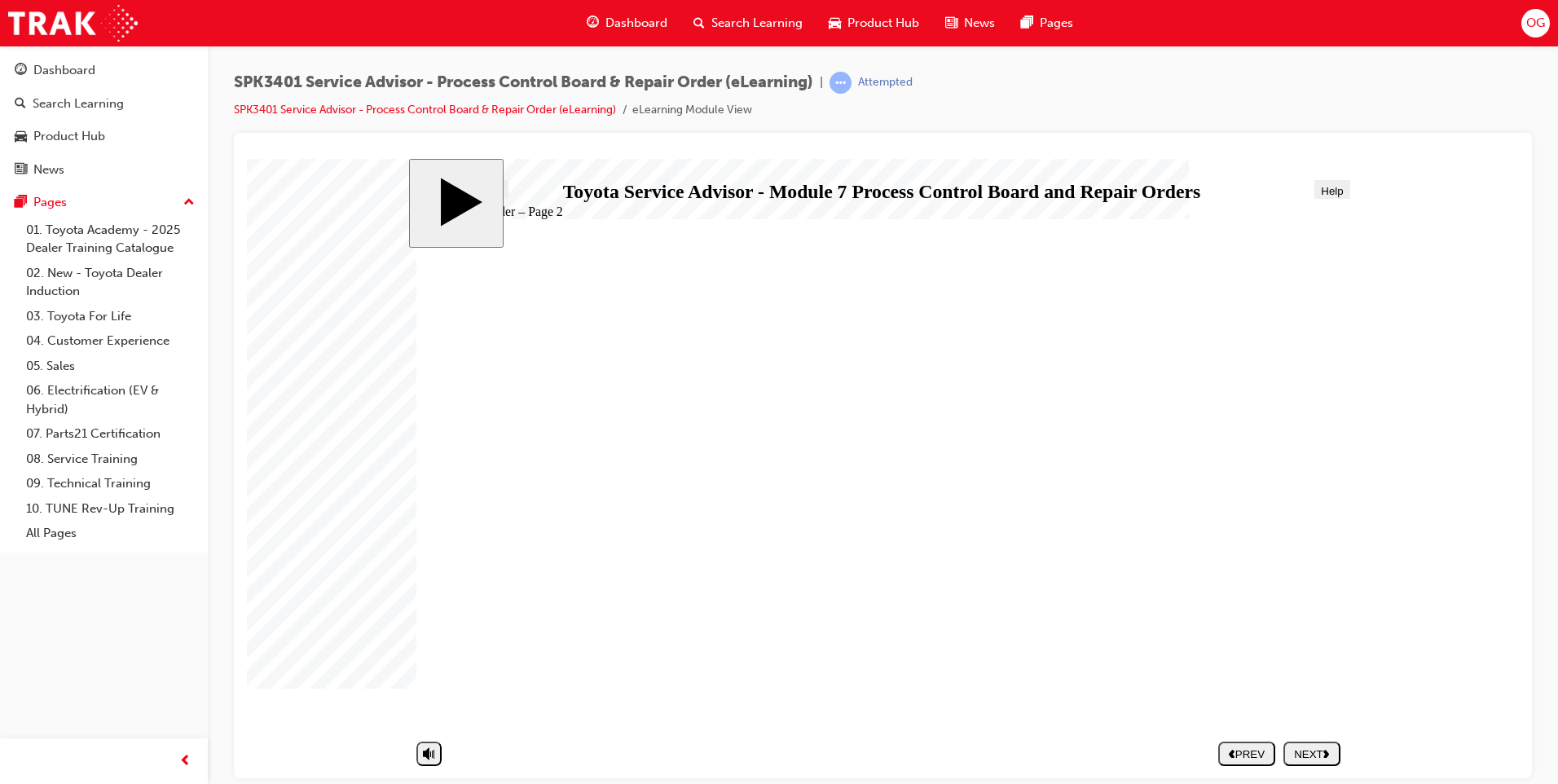
click at [1324, 748] on div "NEXT" at bounding box center [1311, 752] width 44 height 12
click at [1510, 591] on body "slide: Repair Order – Must Haves Repair Order – Must Haves Round Same Side Corn…" at bounding box center [883, 467] width 1272 height 619
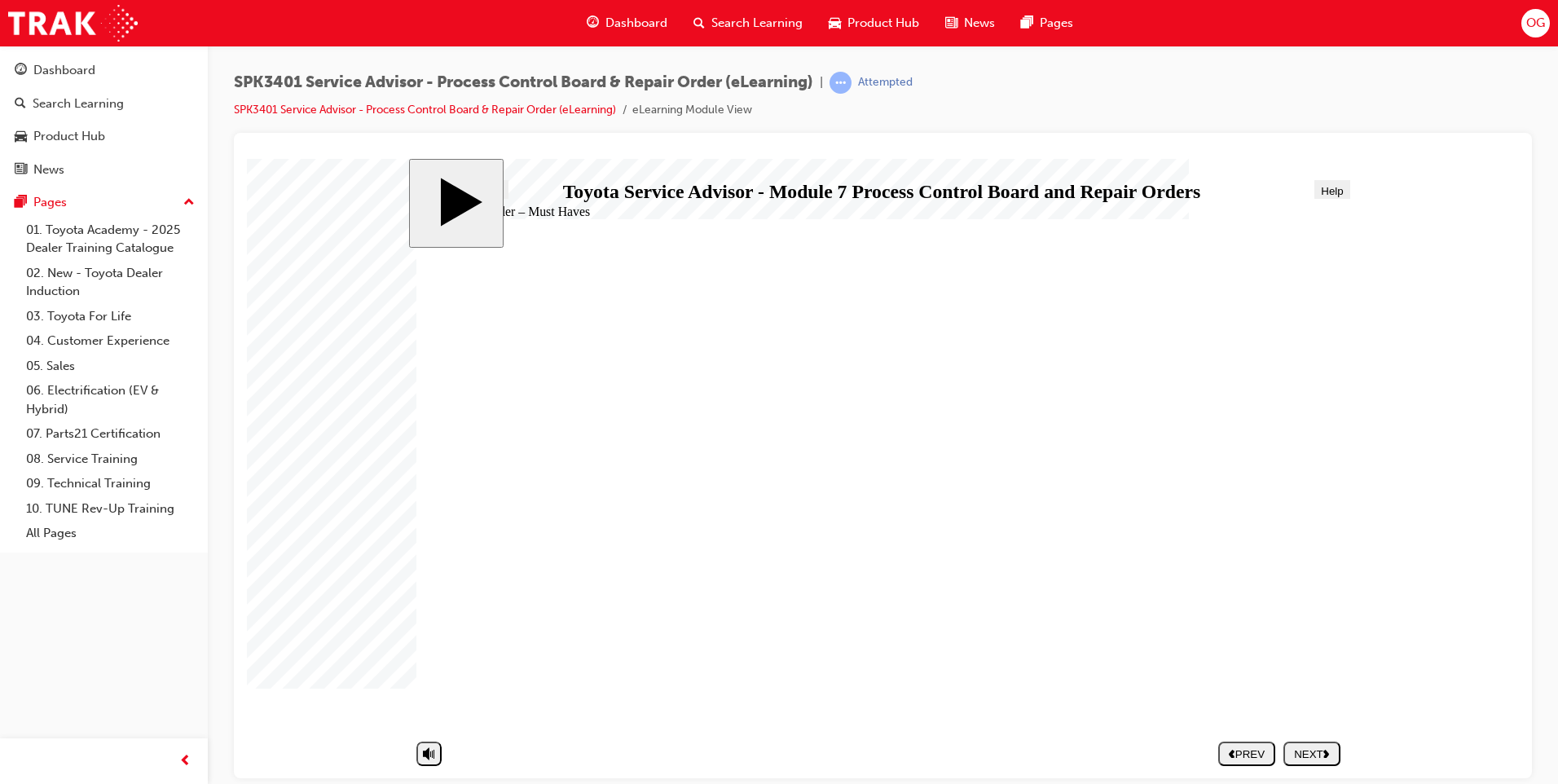
click at [1304, 752] on div "NEXT" at bounding box center [1311, 752] width 44 height 12
radio input "true"
click at [1330, 741] on button "SUBMIT" at bounding box center [1311, 752] width 57 height 24
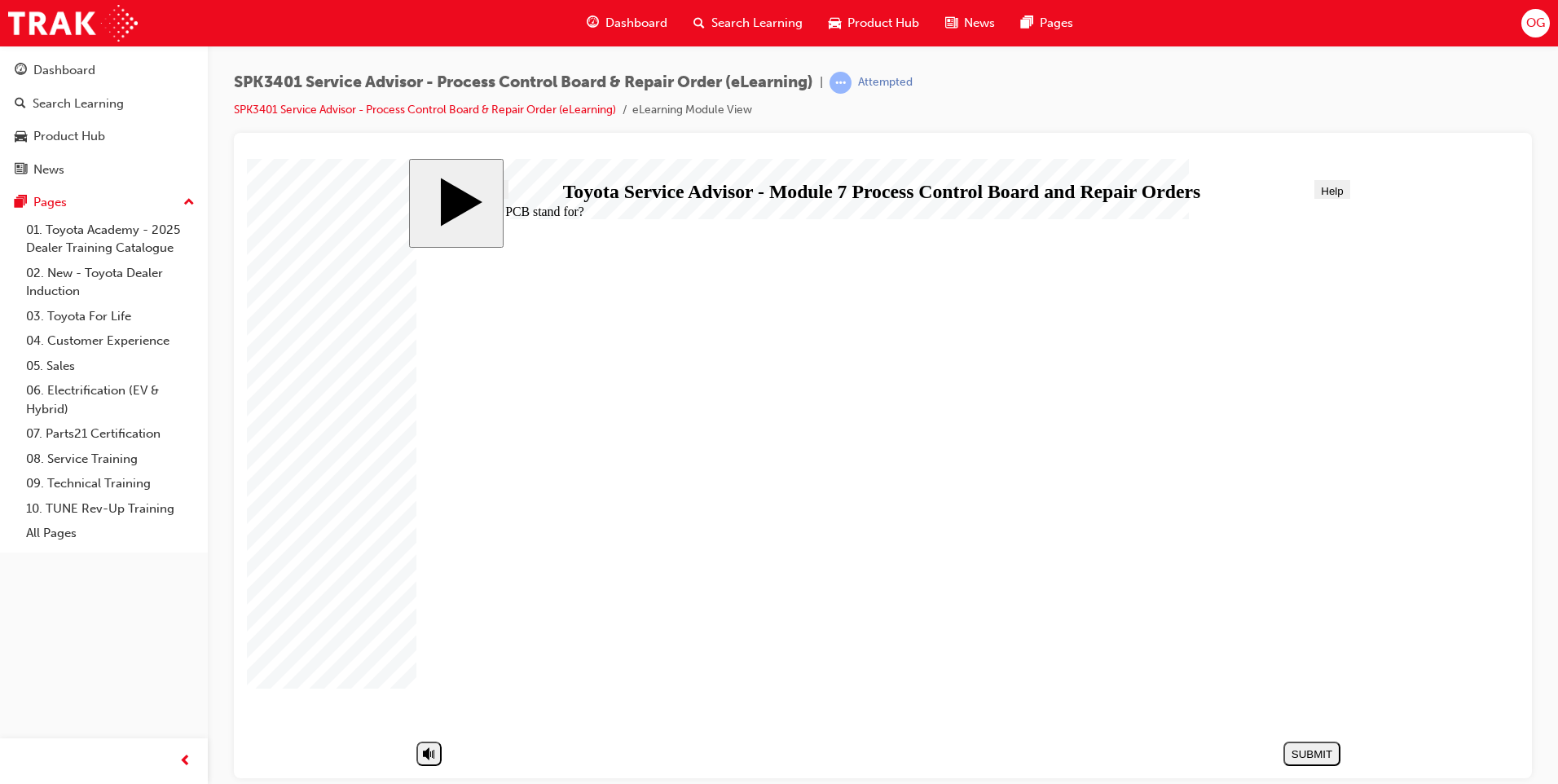
radio input "true"
click at [1296, 756] on div "SUBMIT" at bounding box center [1311, 752] width 44 height 12
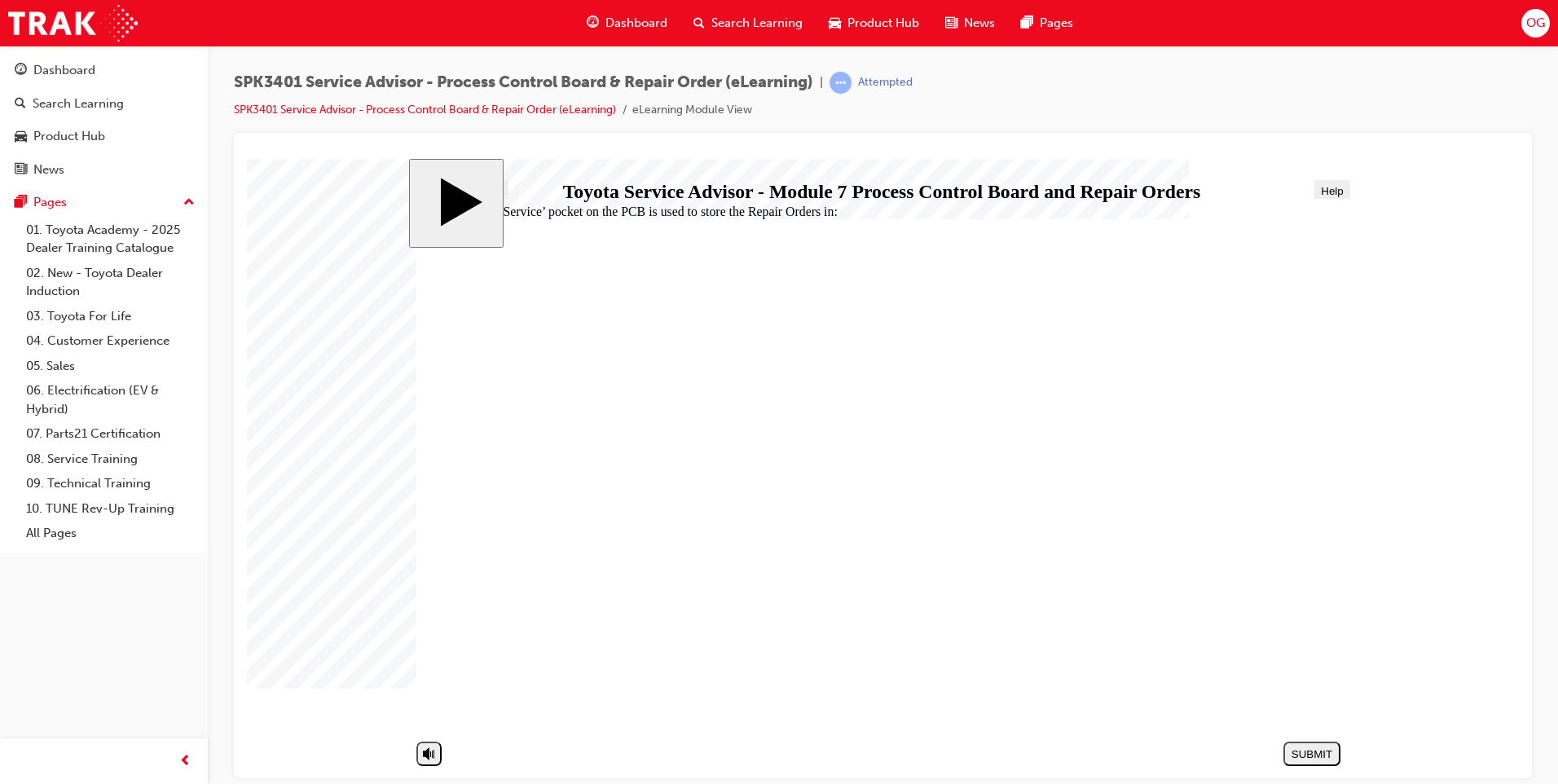
radio input "true"
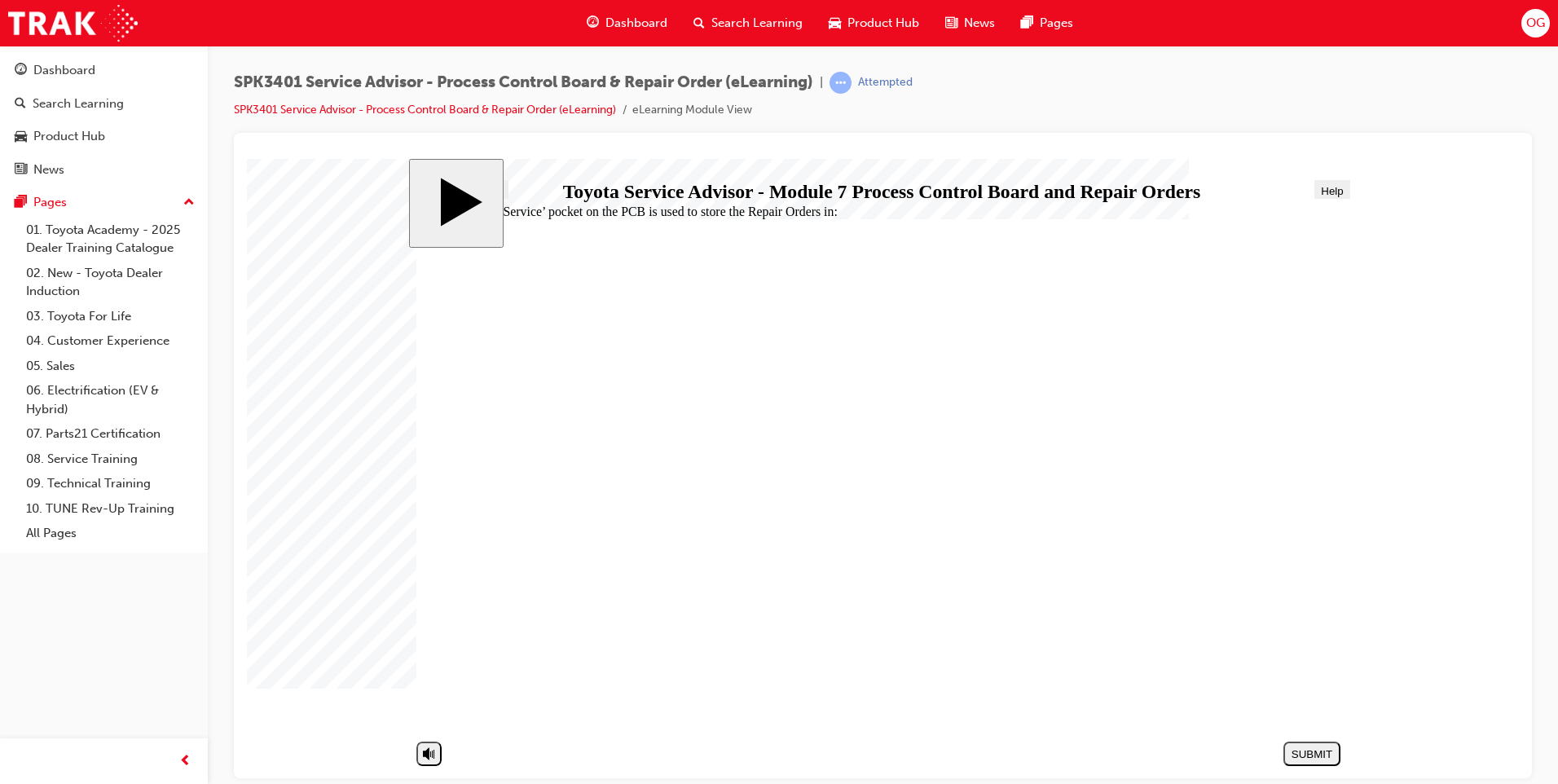
radio input "true"
click at [1328, 757] on div "SUBMIT" at bounding box center [1311, 752] width 44 height 12
radio input "true"
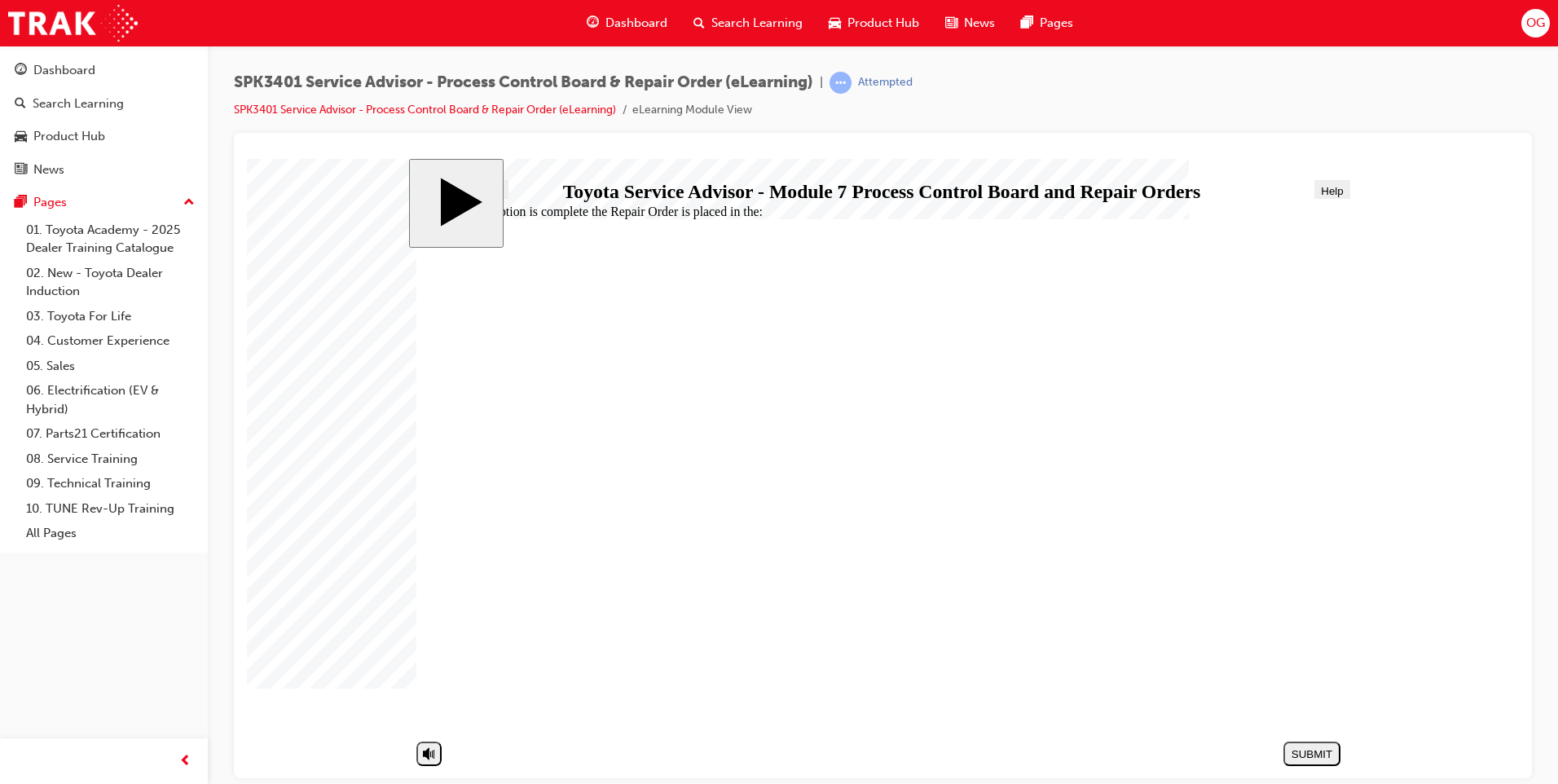
click at [1313, 748] on div "SUBMIT" at bounding box center [1311, 752] width 44 height 12
radio input "true"
click at [1293, 748] on div "SUBMIT" at bounding box center [1311, 752] width 44 height 12
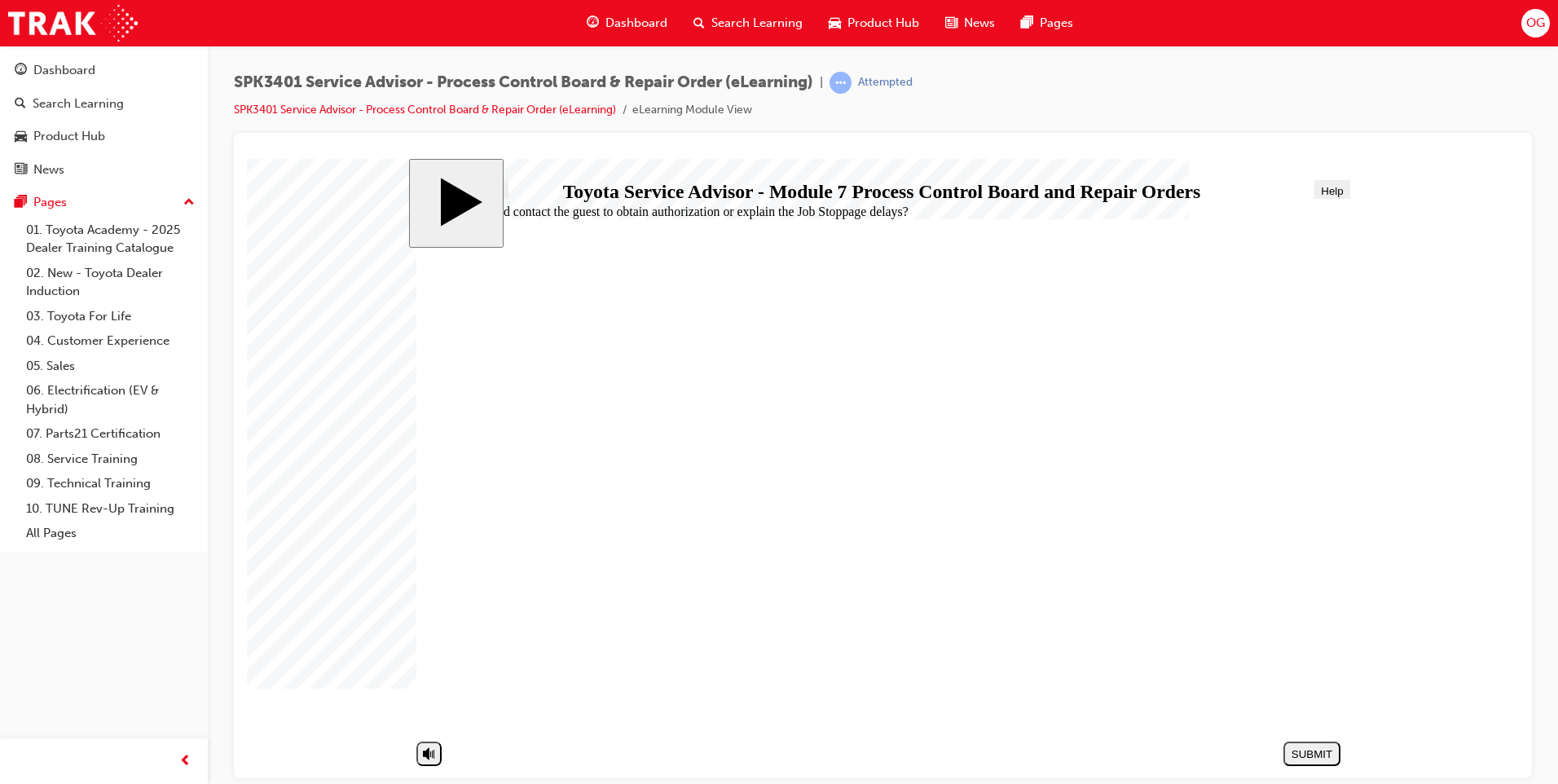
radio input "true"
drag, startPoint x: 1290, startPoint y: 754, endPoint x: 1300, endPoint y: 752, distance: 10.2
click at [1291, 754] on div "SUBMIT" at bounding box center [1311, 752] width 44 height 12
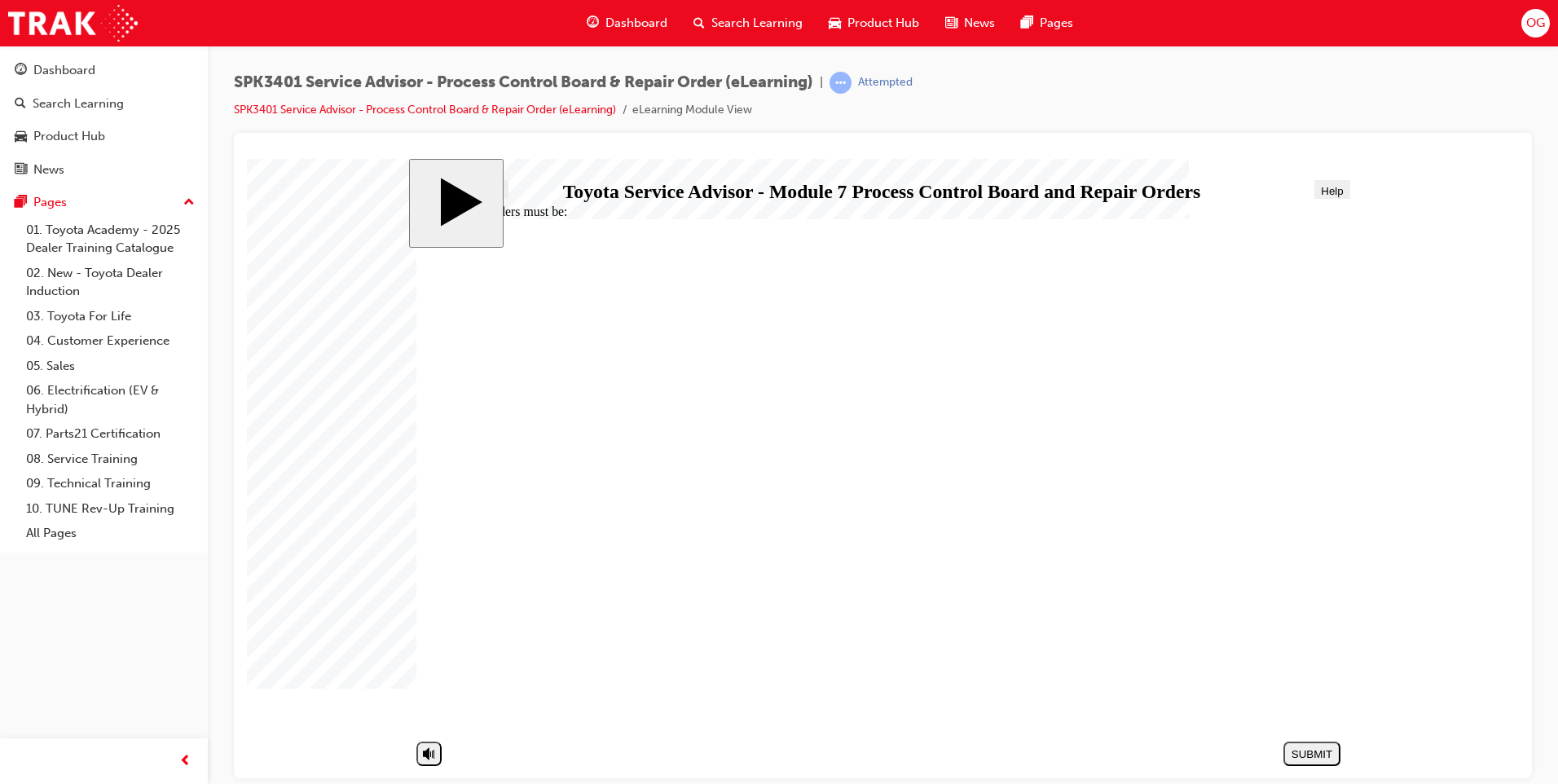
radio input "true"
click at [1291, 747] on div "SUBMIT" at bounding box center [1311, 752] width 44 height 12
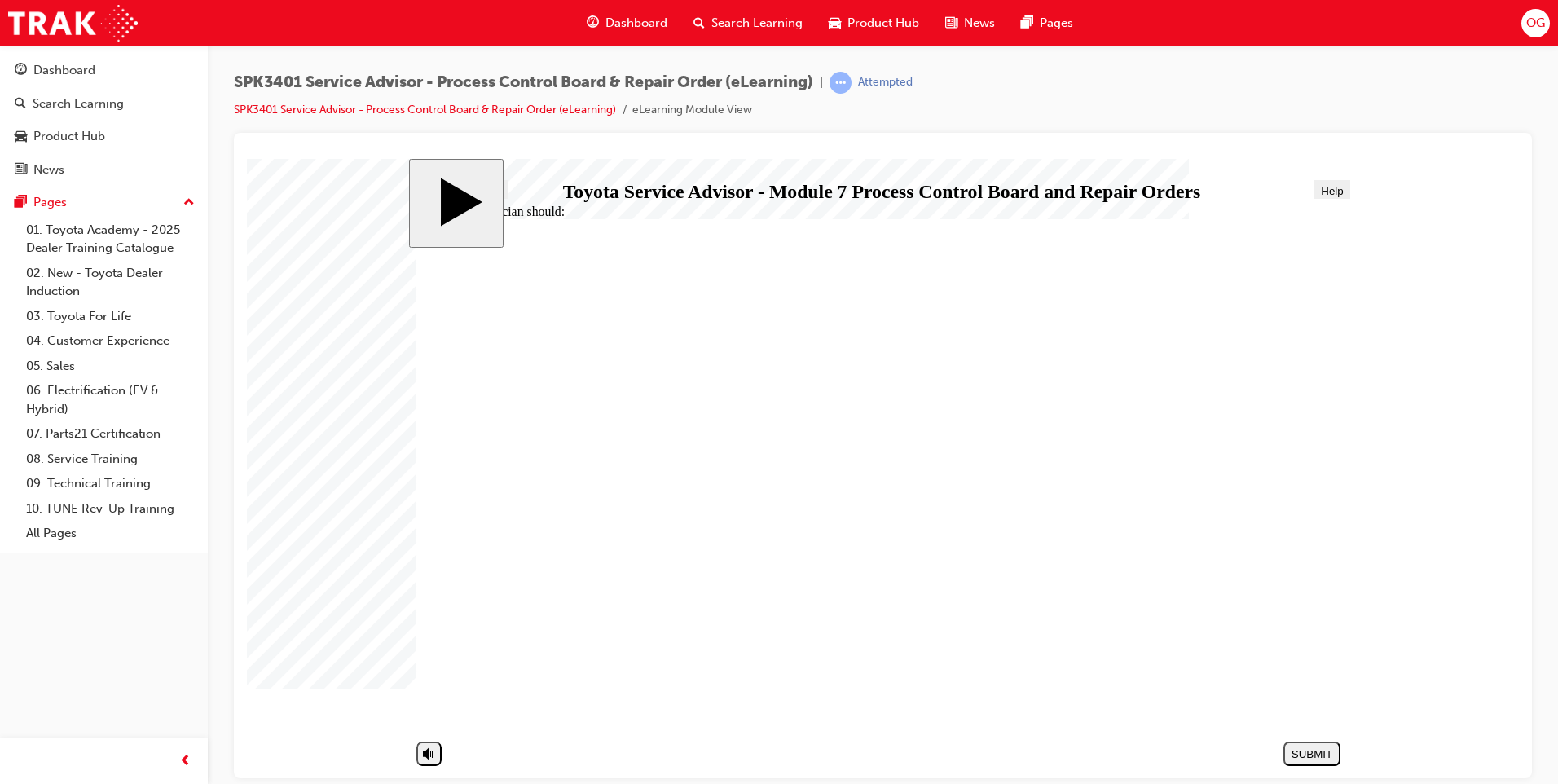
radio input "true"
click at [1316, 760] on button "SUBMIT" at bounding box center [1311, 752] width 57 height 24
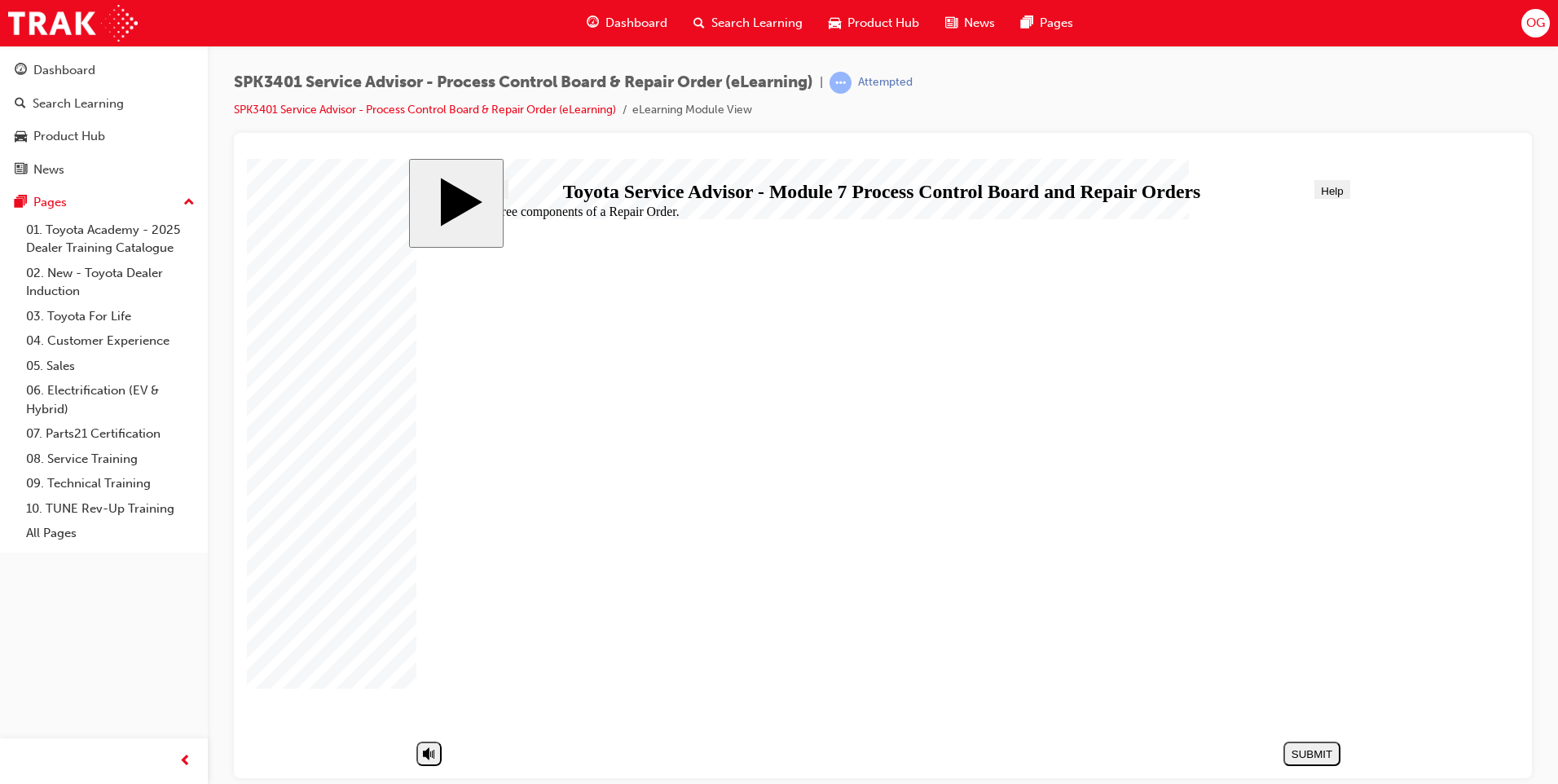
radio input "true"
click at [1320, 755] on div "SUBMIT" at bounding box center [1311, 752] width 44 height 12
radio input "true"
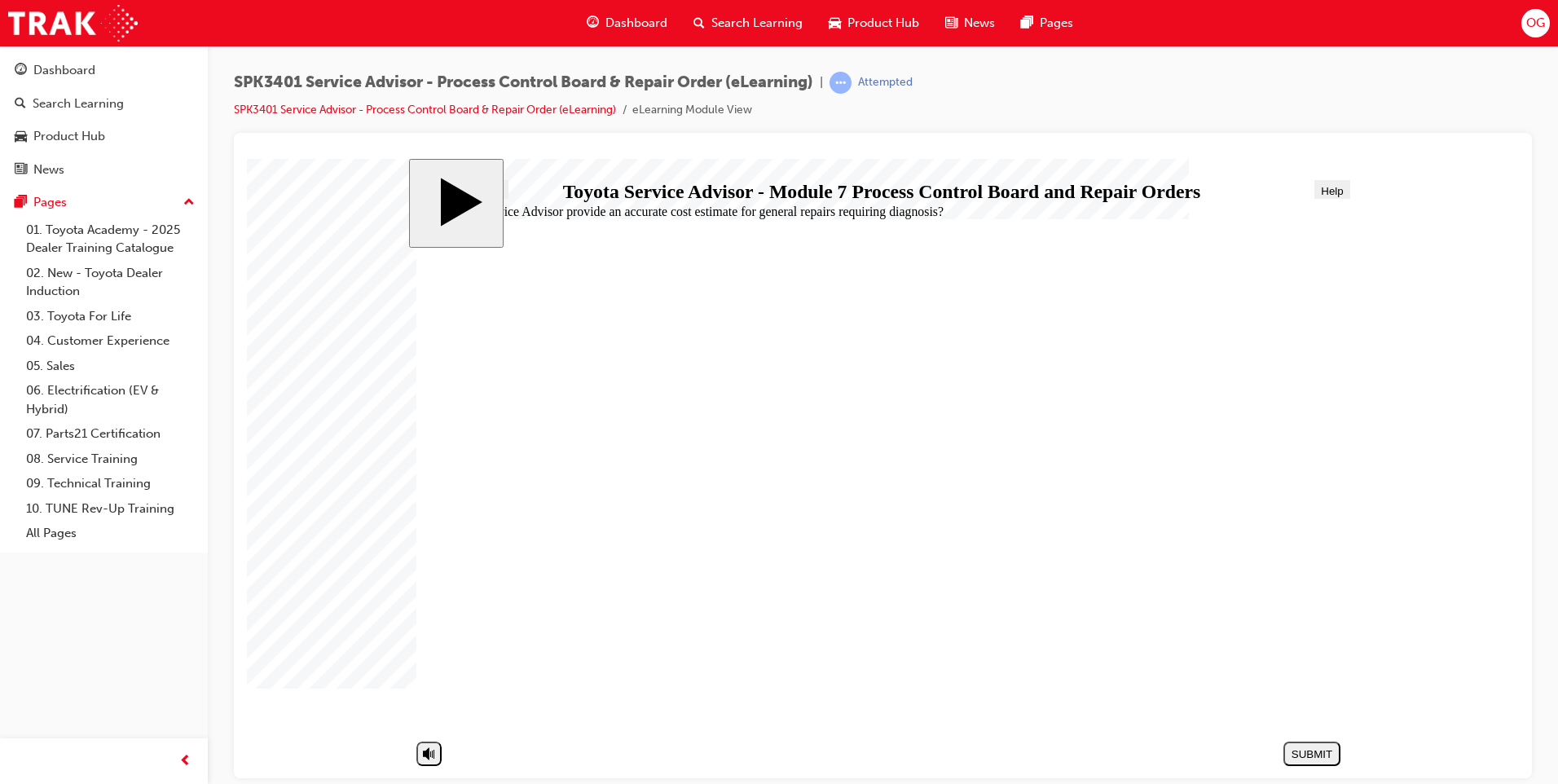
click at [1299, 751] on div "SUBMIT" at bounding box center [1311, 752] width 44 height 12
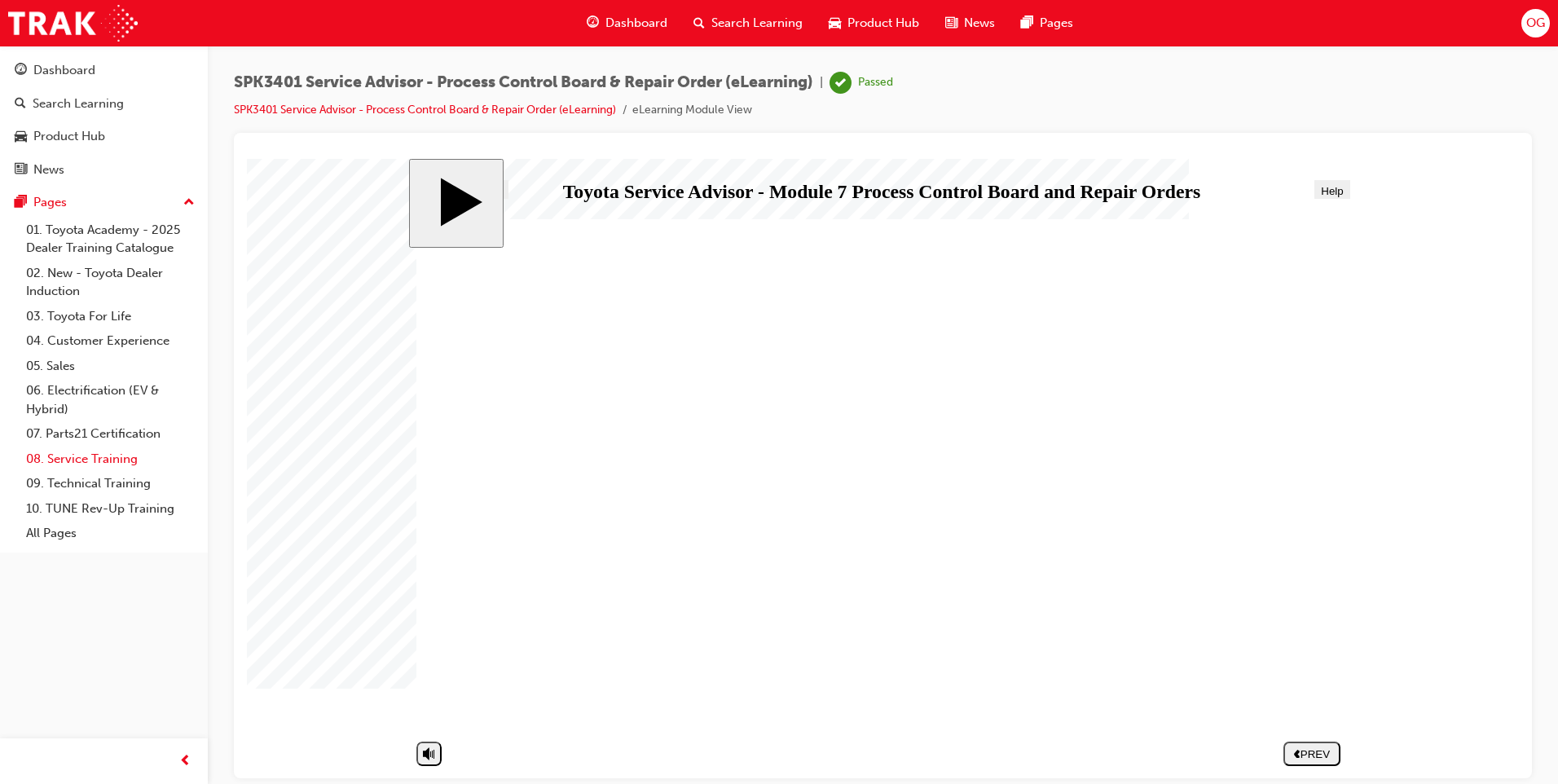
click at [88, 464] on link "08. Service Training" at bounding box center [110, 458] width 182 height 25
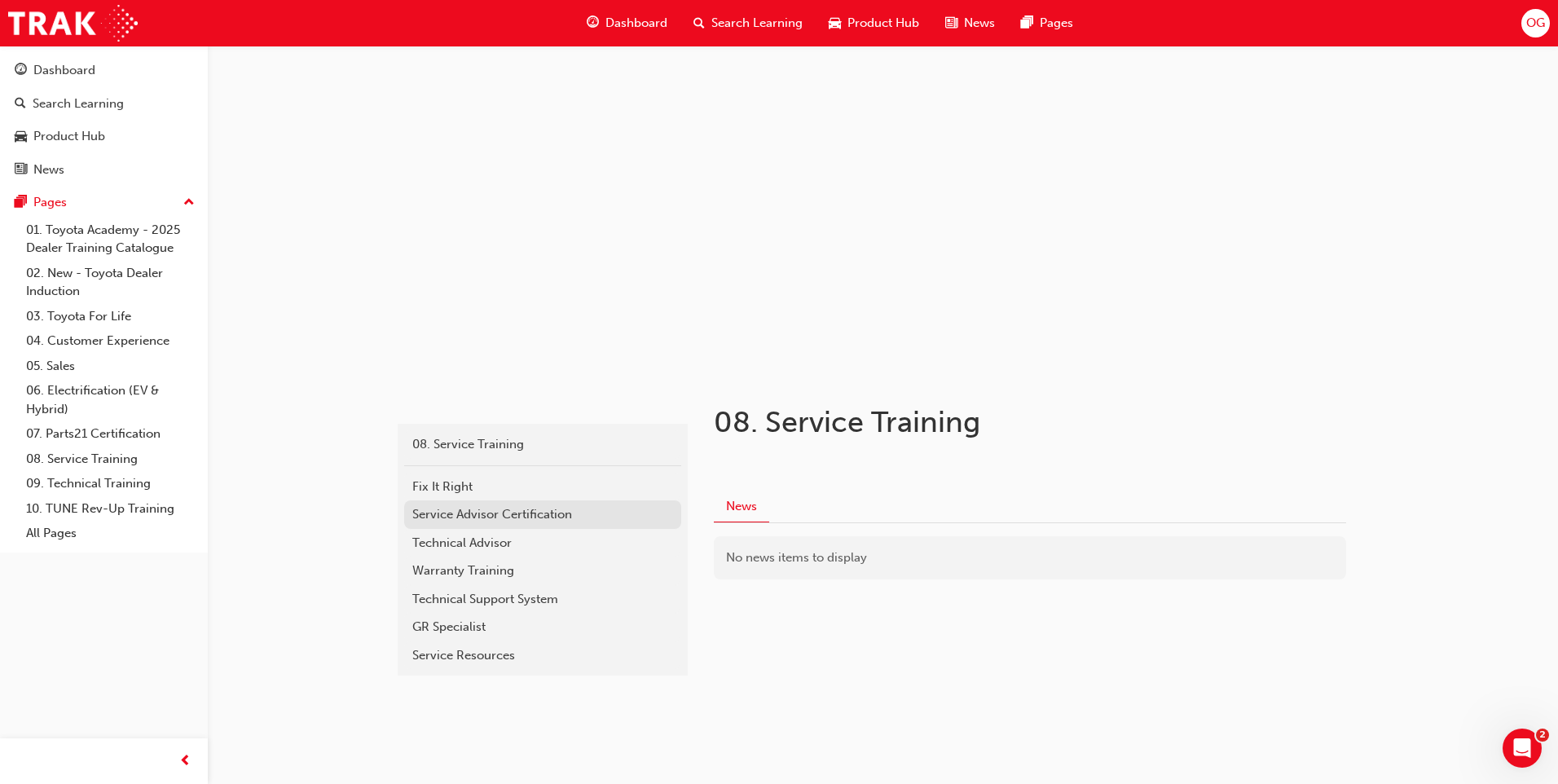
click at [503, 518] on div "Service Advisor Certification" at bounding box center [543, 514] width 261 height 19
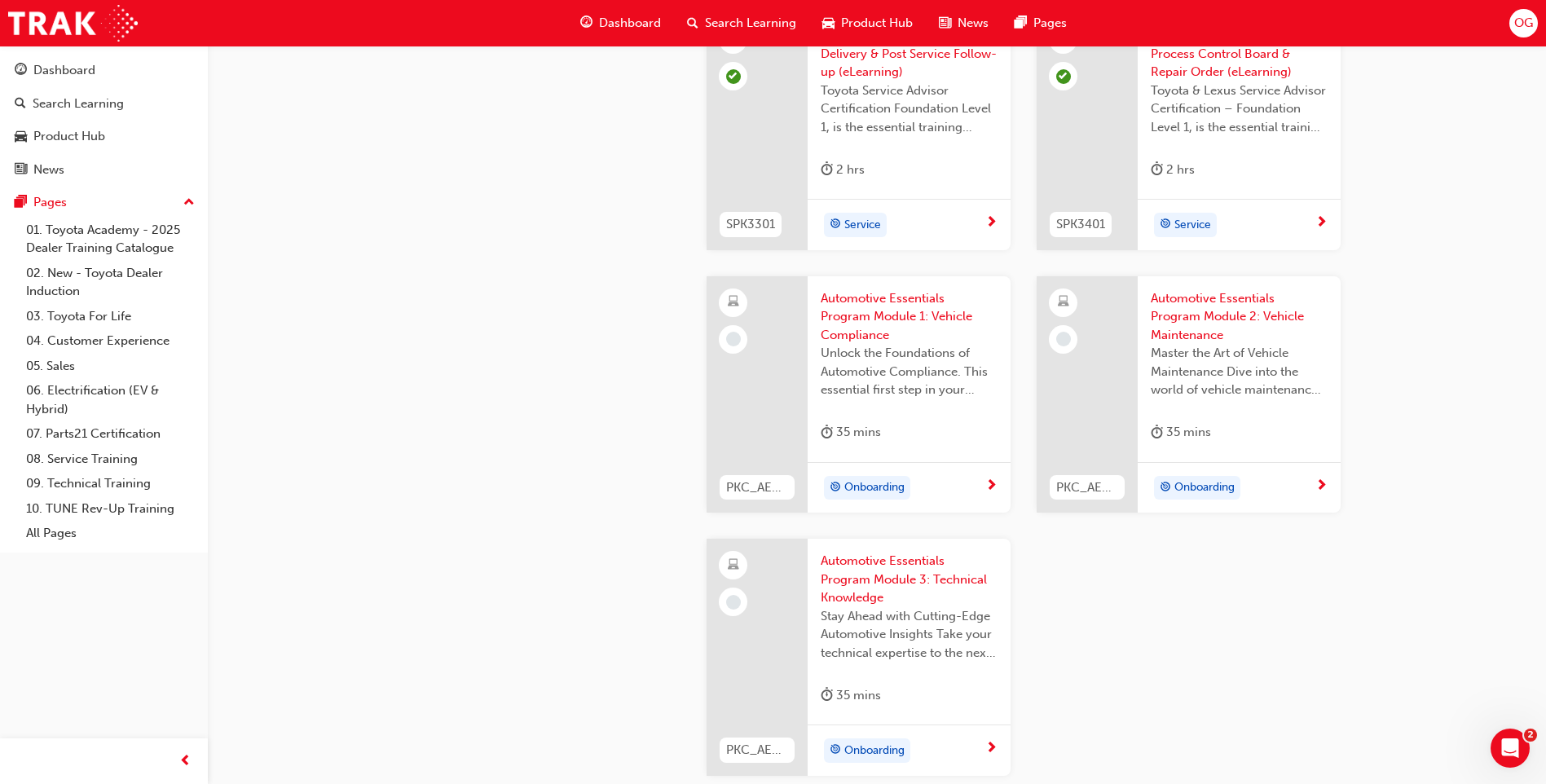
scroll to position [2170, 0]
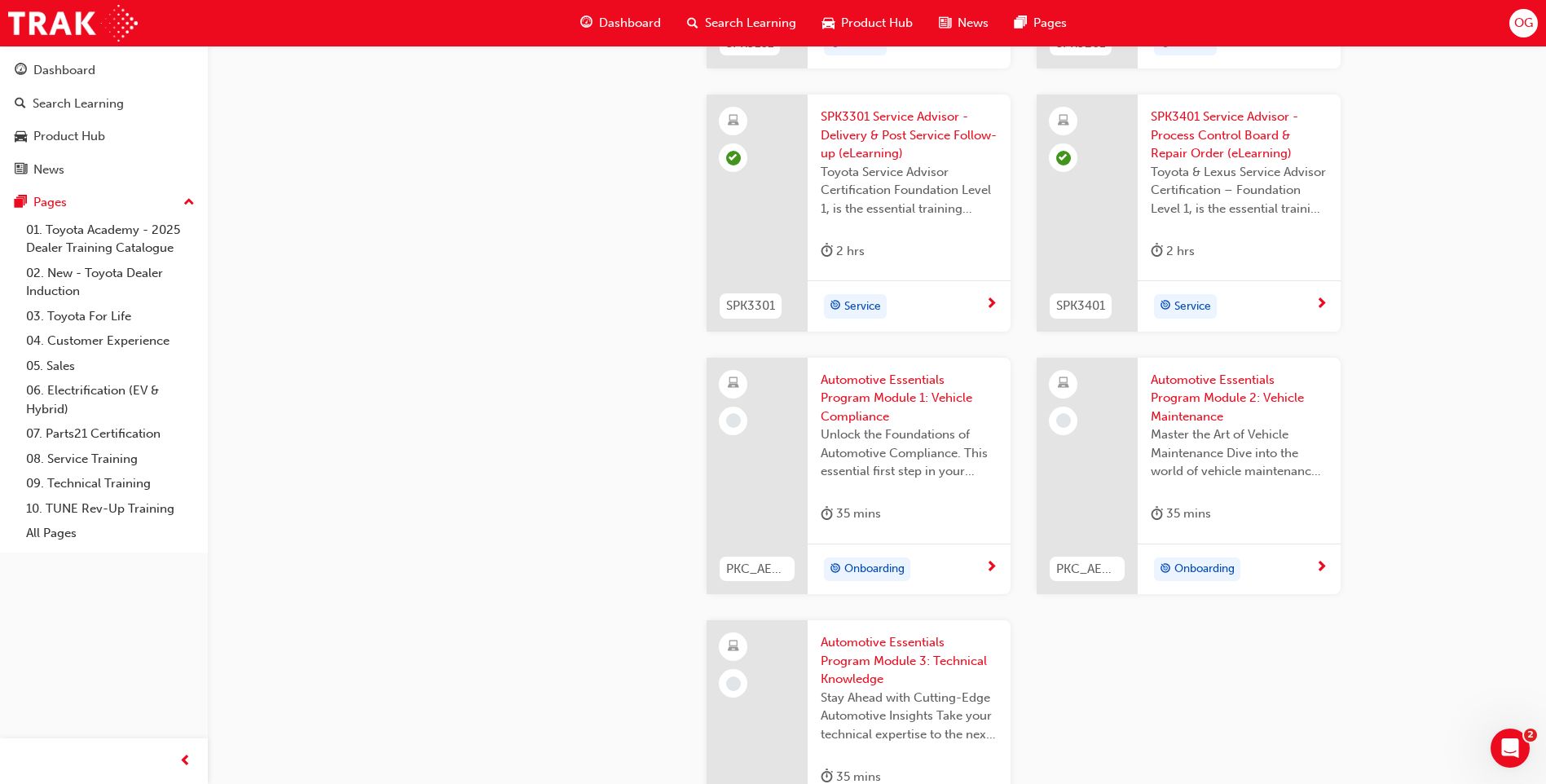
click at [893, 402] on span "Automotive Essentials Program Module 1: Vehicle Compliance" at bounding box center [909, 398] width 177 height 55
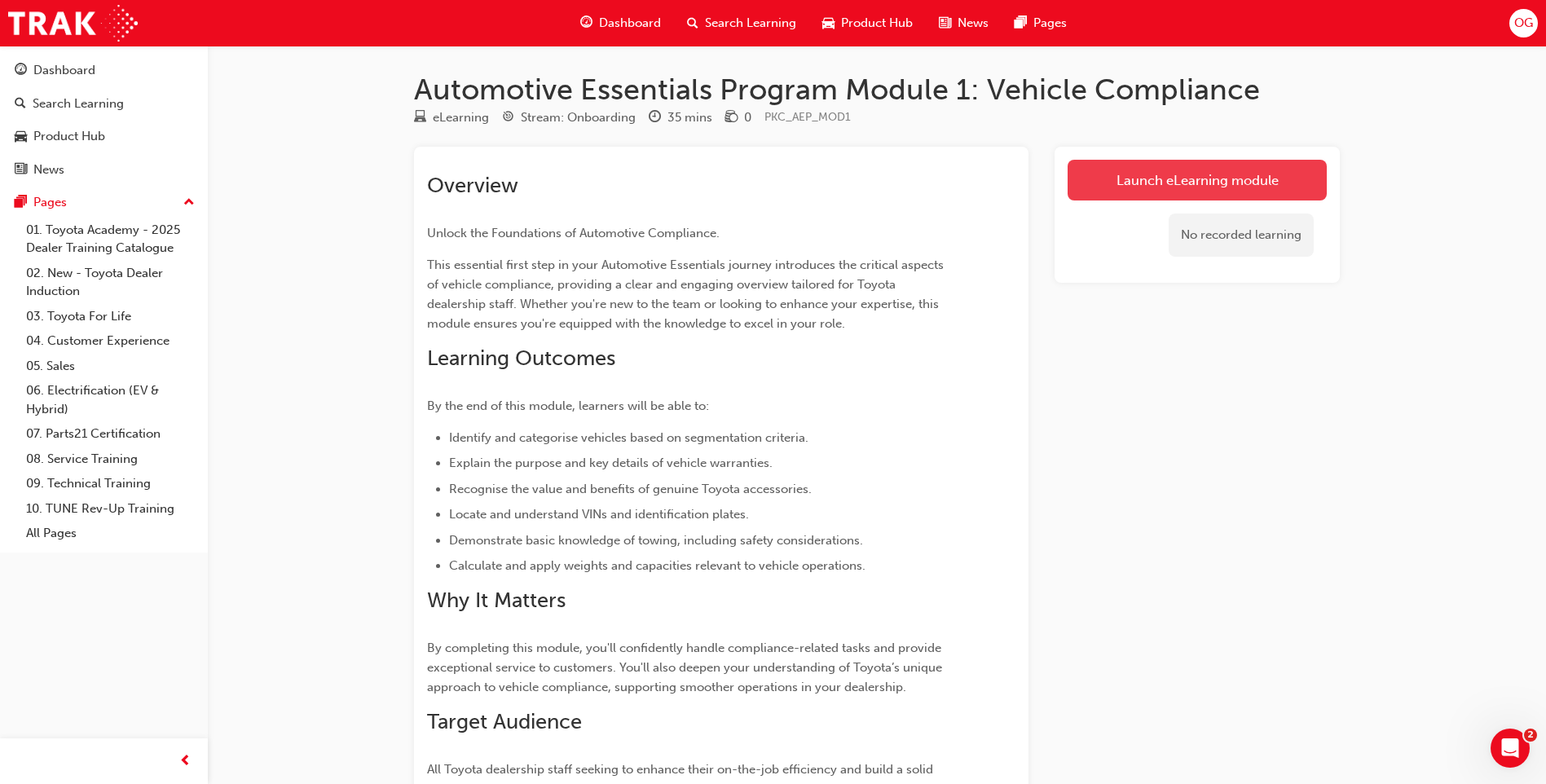
click at [1158, 173] on link "Launch eLearning module" at bounding box center [1197, 180] width 259 height 41
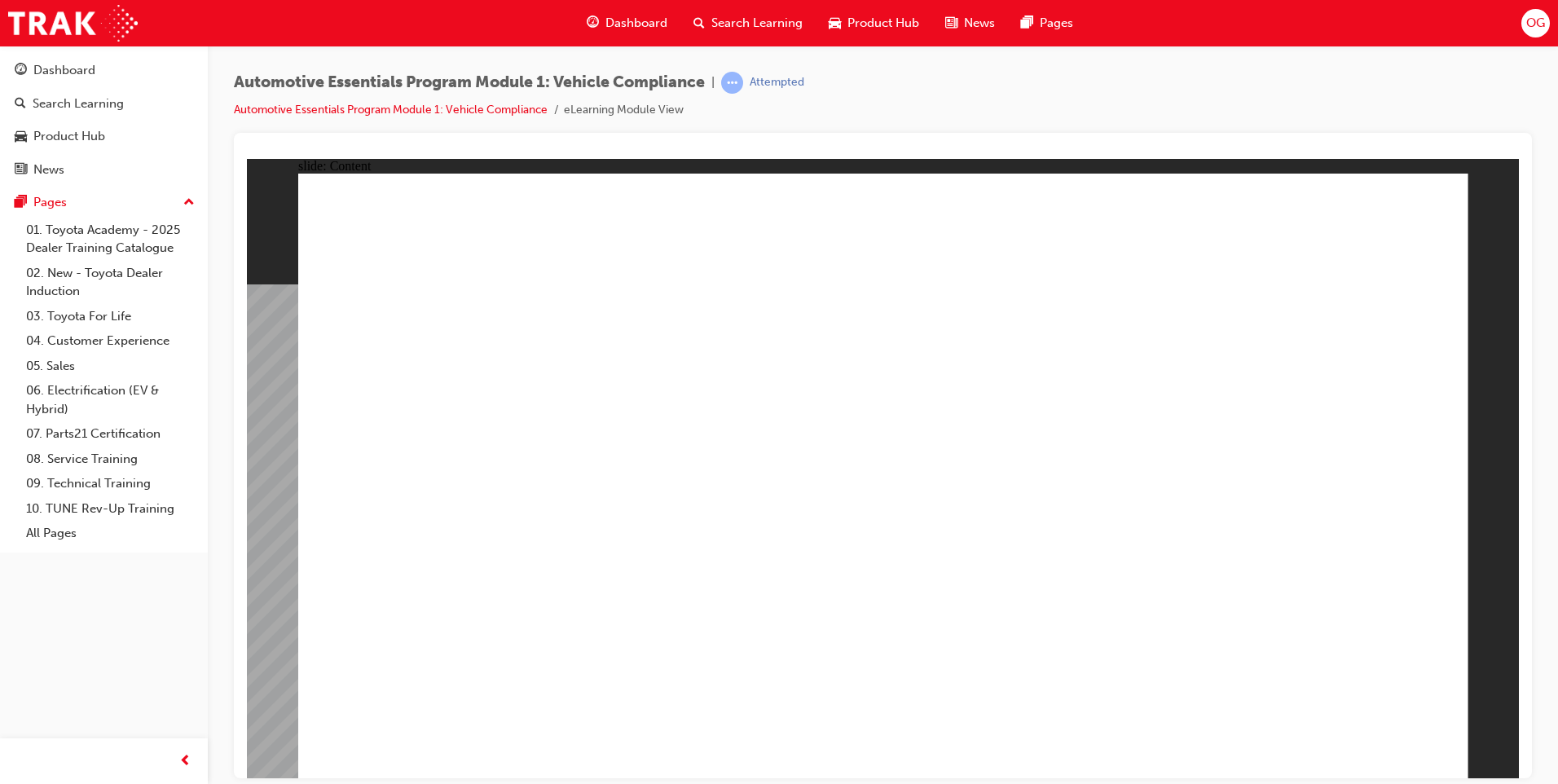
radio input "true"
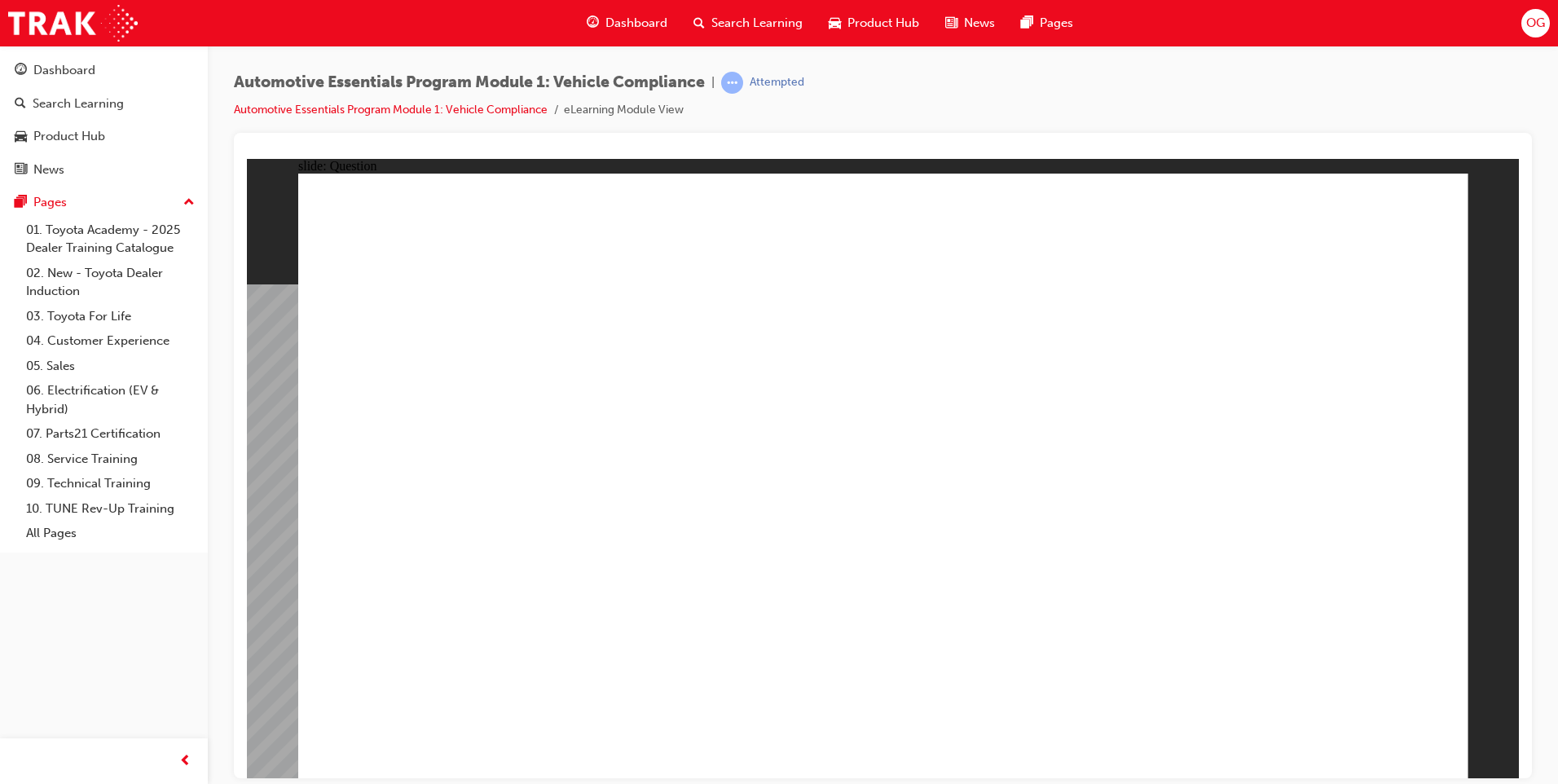
radio input "true"
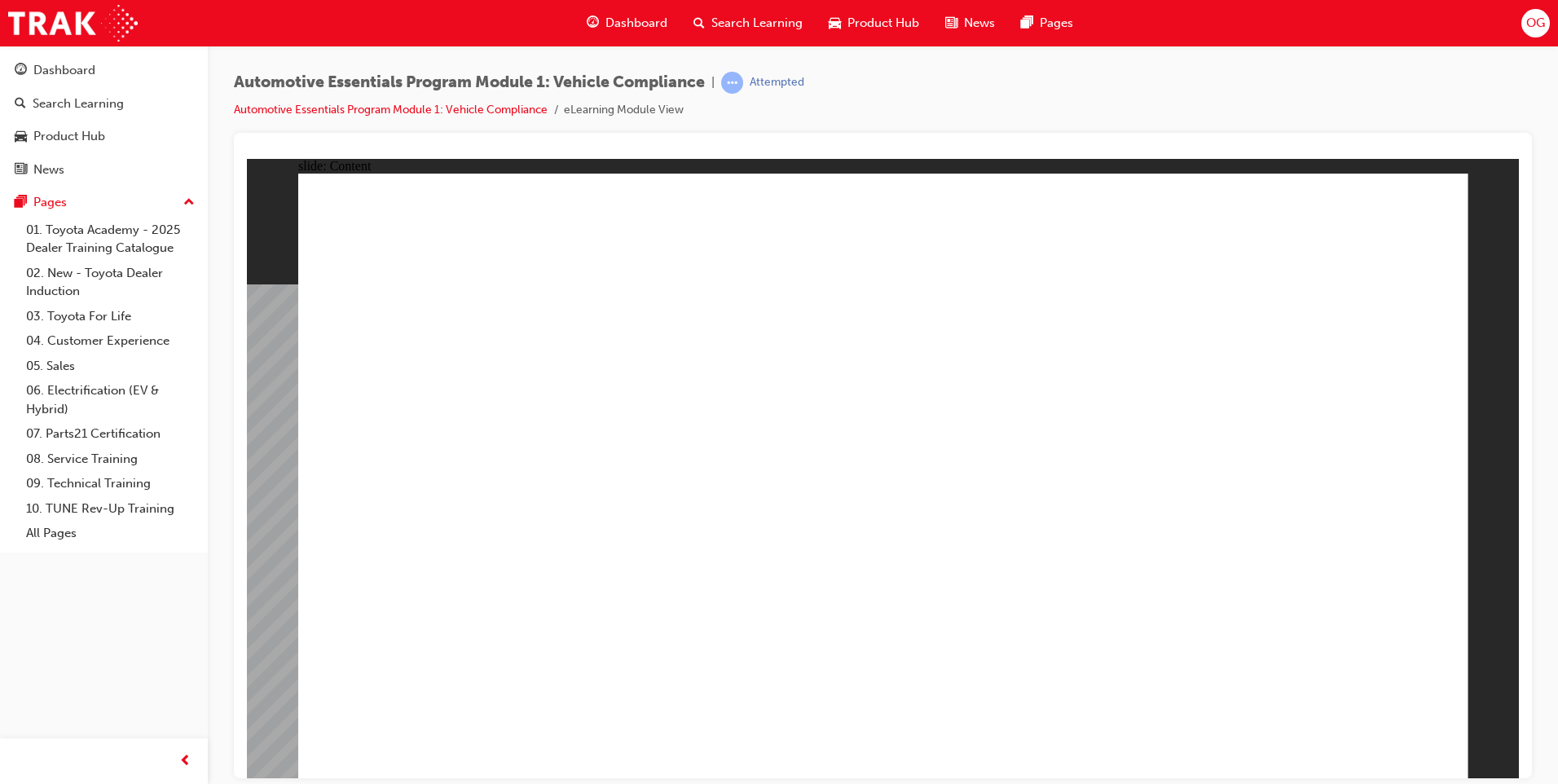
drag, startPoint x: 1057, startPoint y: 418, endPoint x: 1012, endPoint y: 430, distance: 46.6
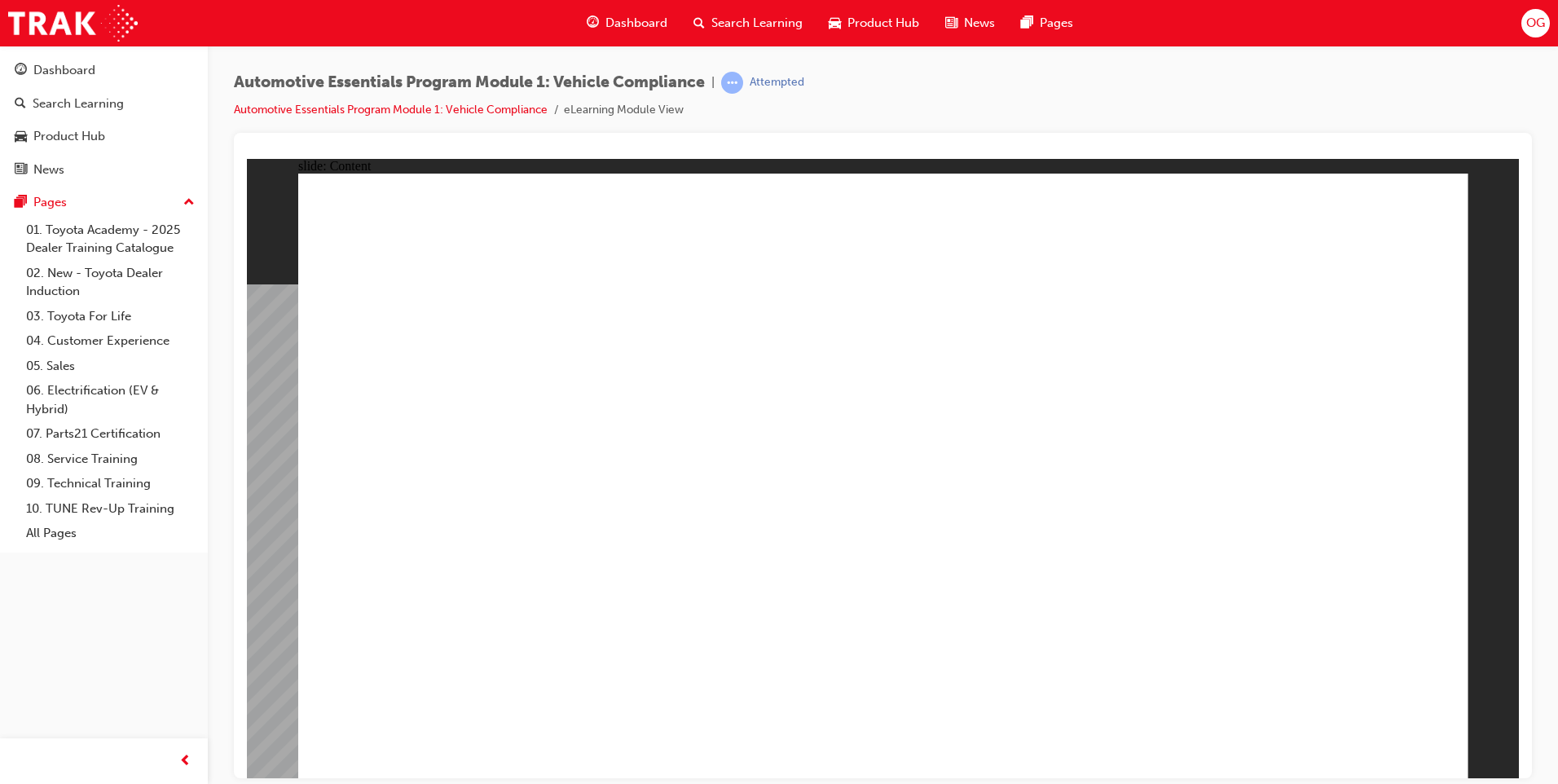
drag, startPoint x: 801, startPoint y: 681, endPoint x: 1247, endPoint y: 507, distance: 478.7
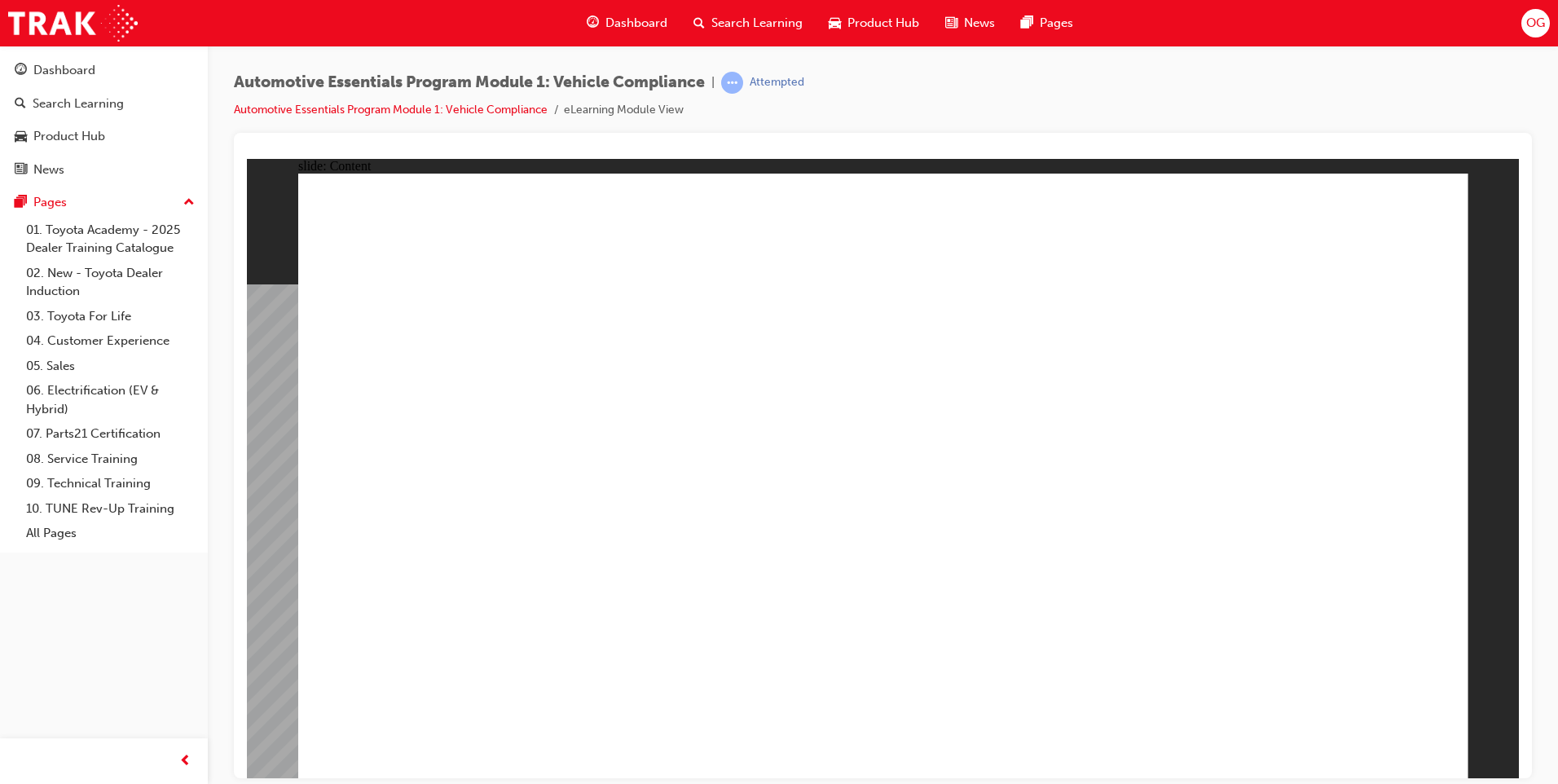
radio input "true"
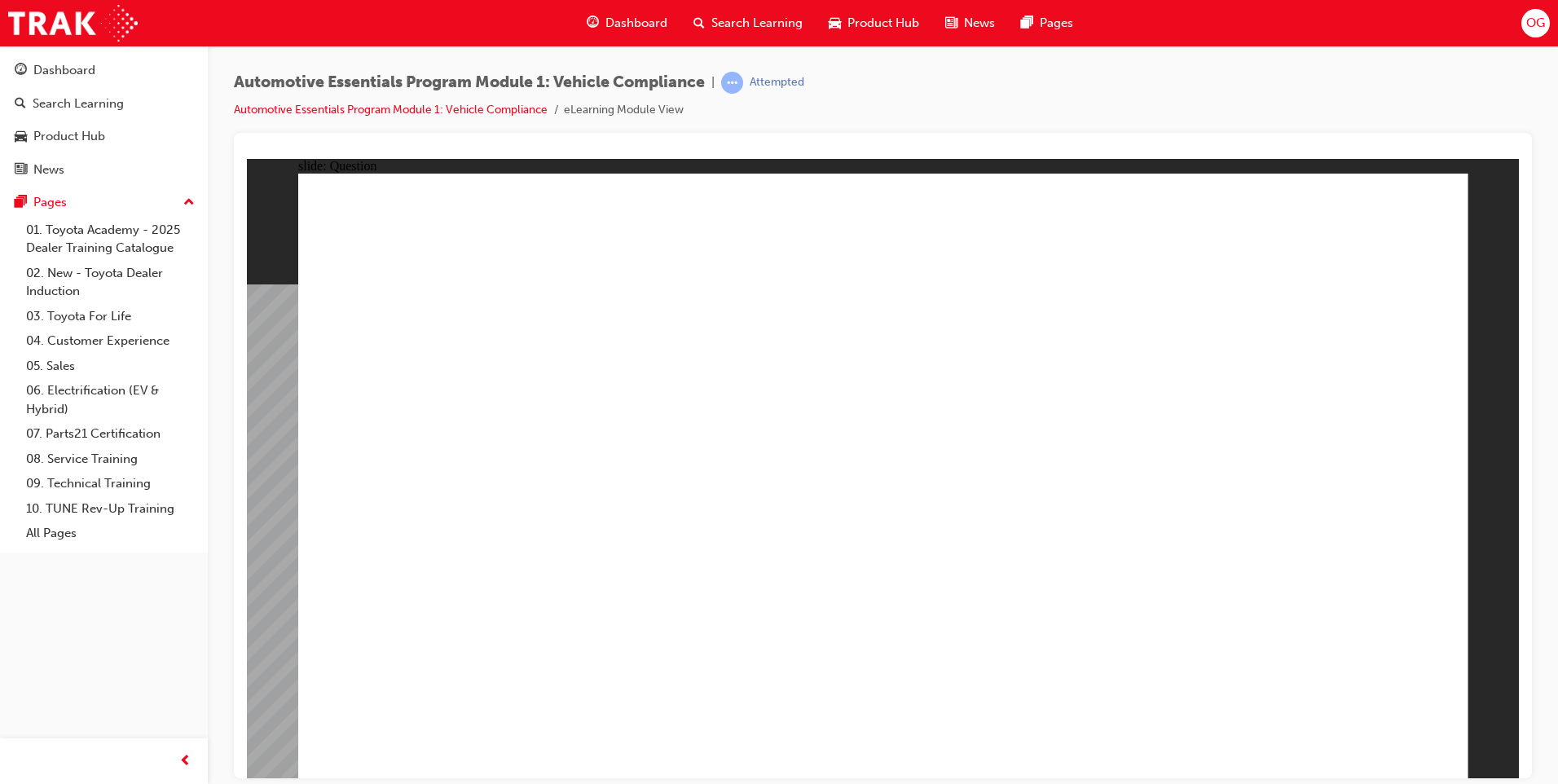
radio input "true"
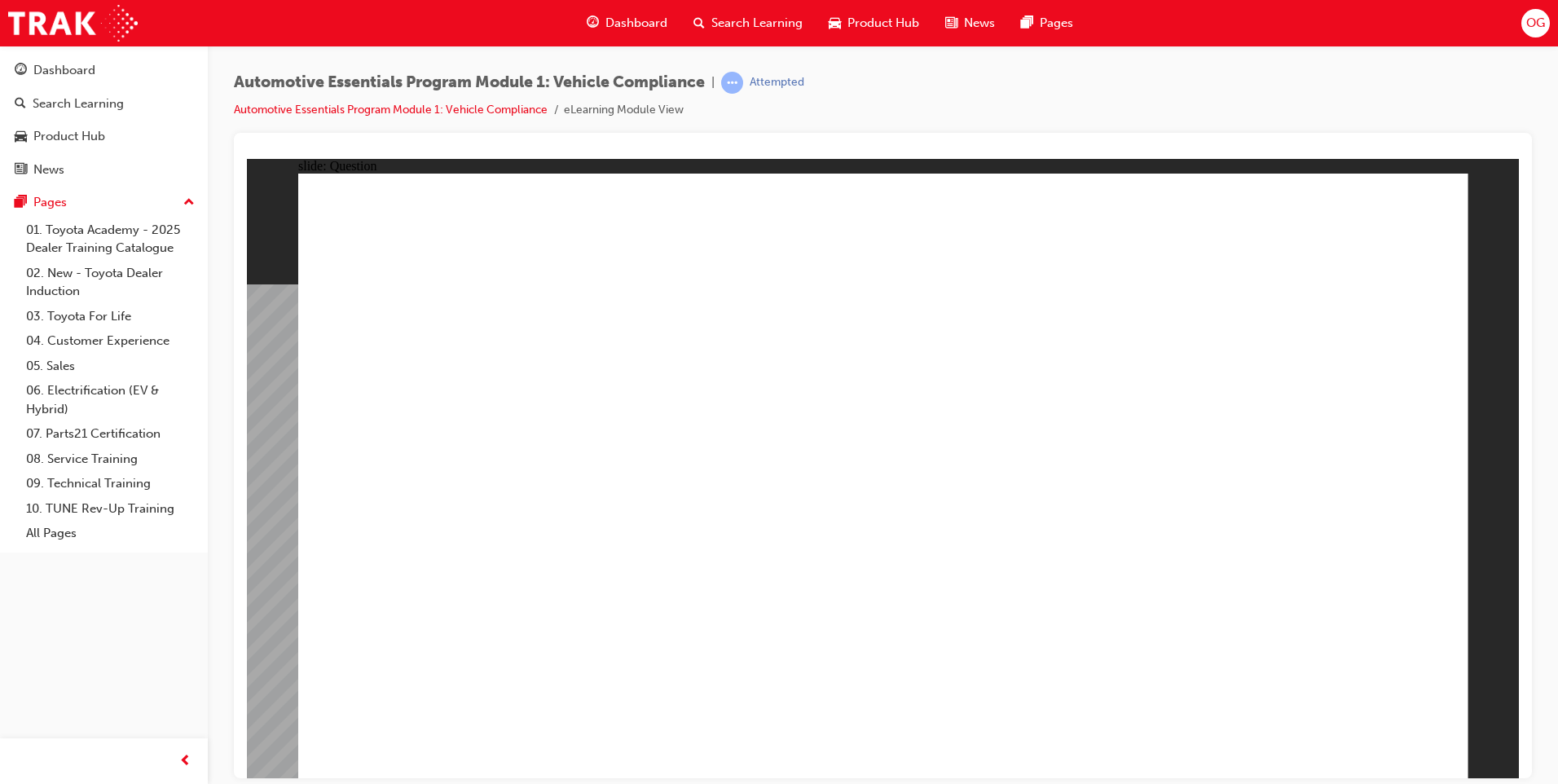
radio input "true"
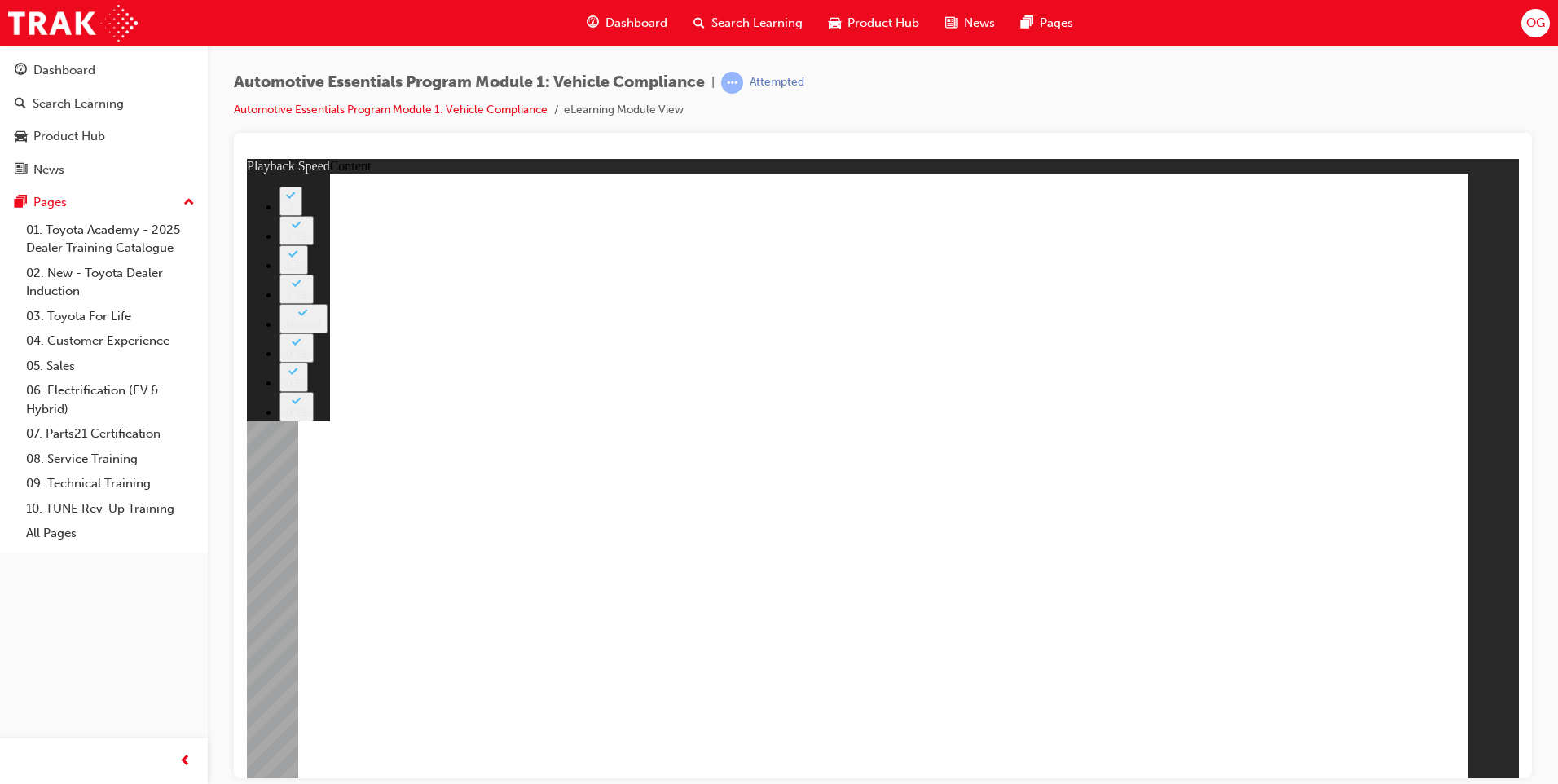
type input "43"
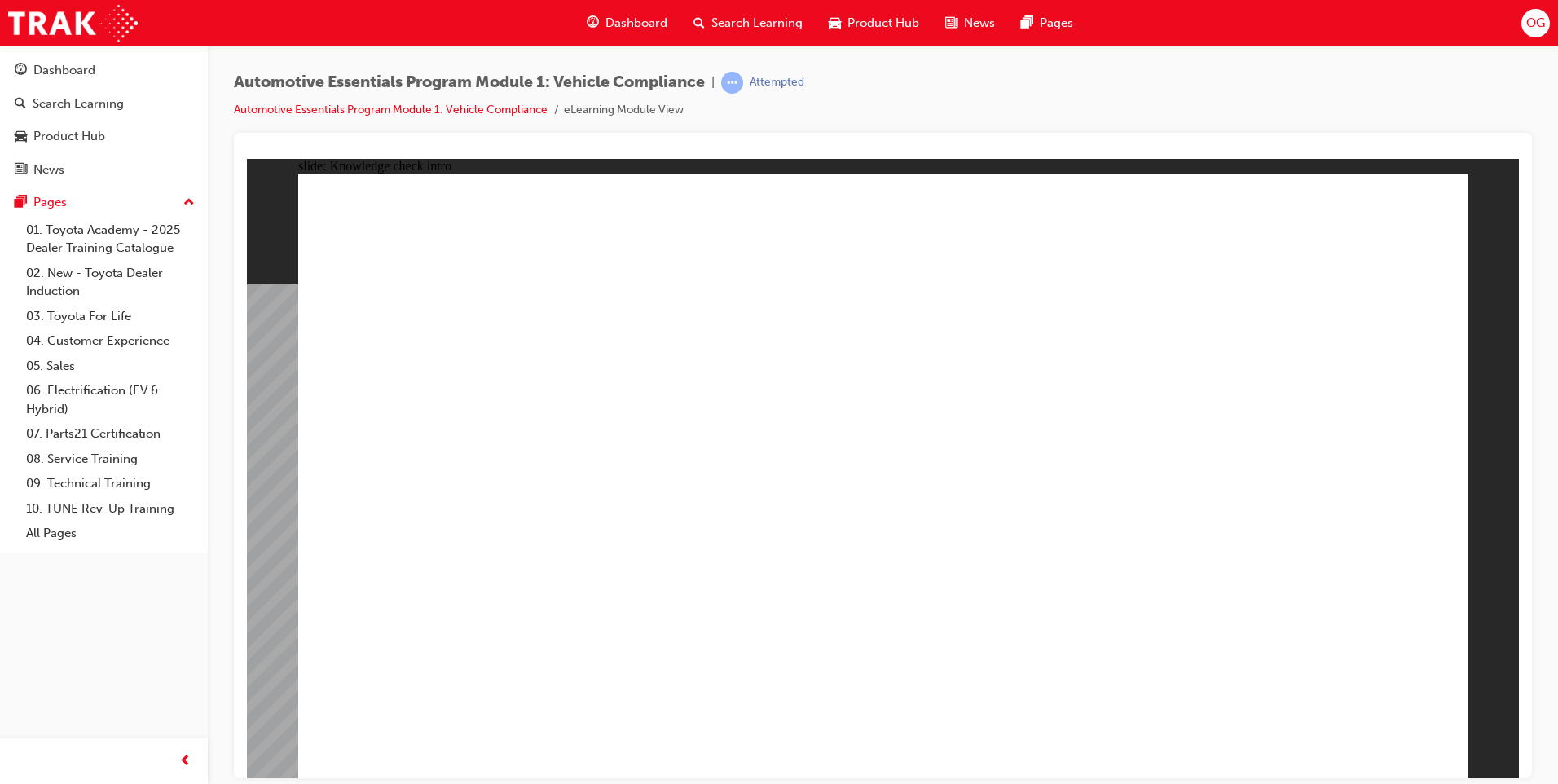
radio input "true"
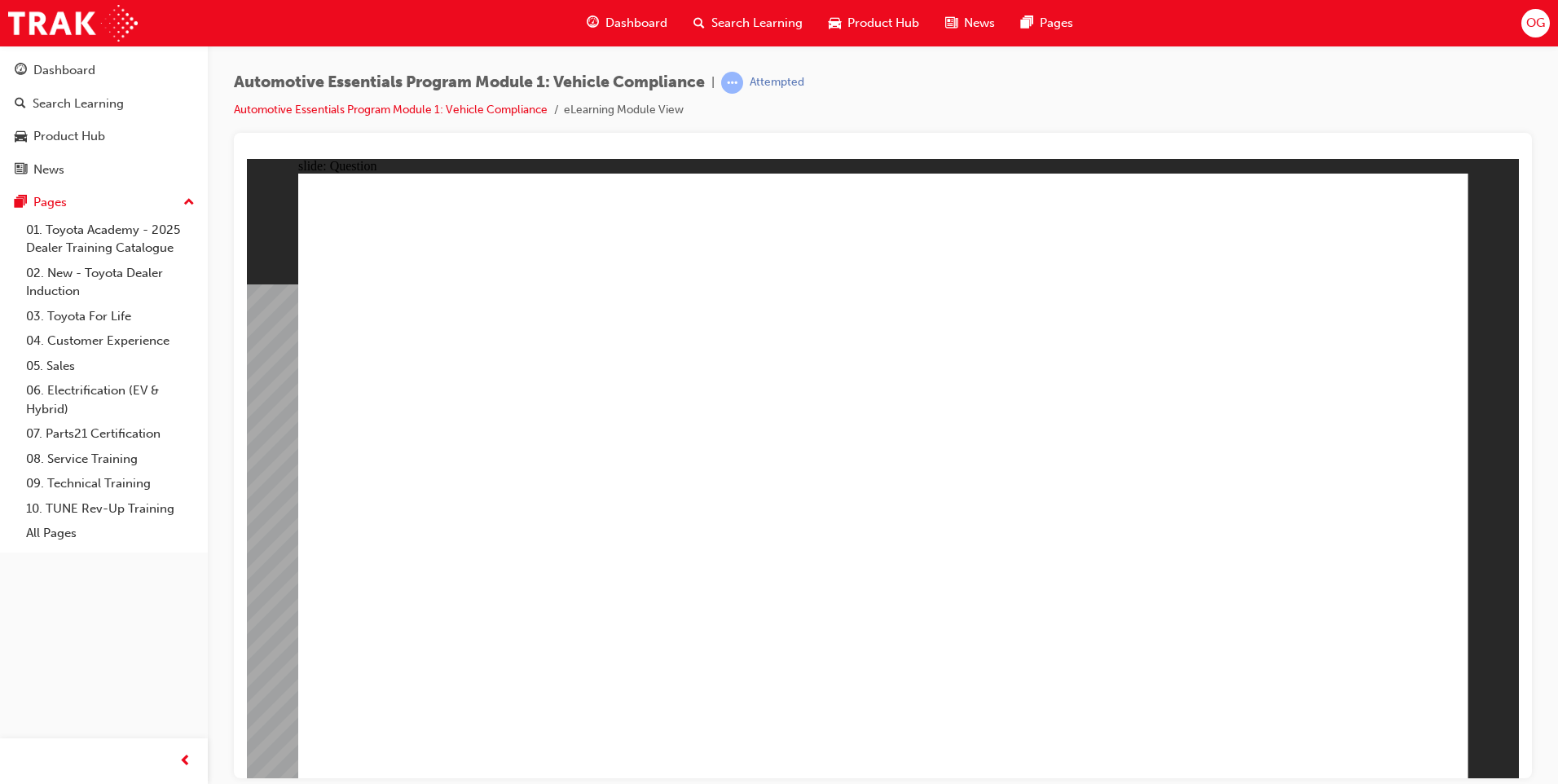
radio input "true"
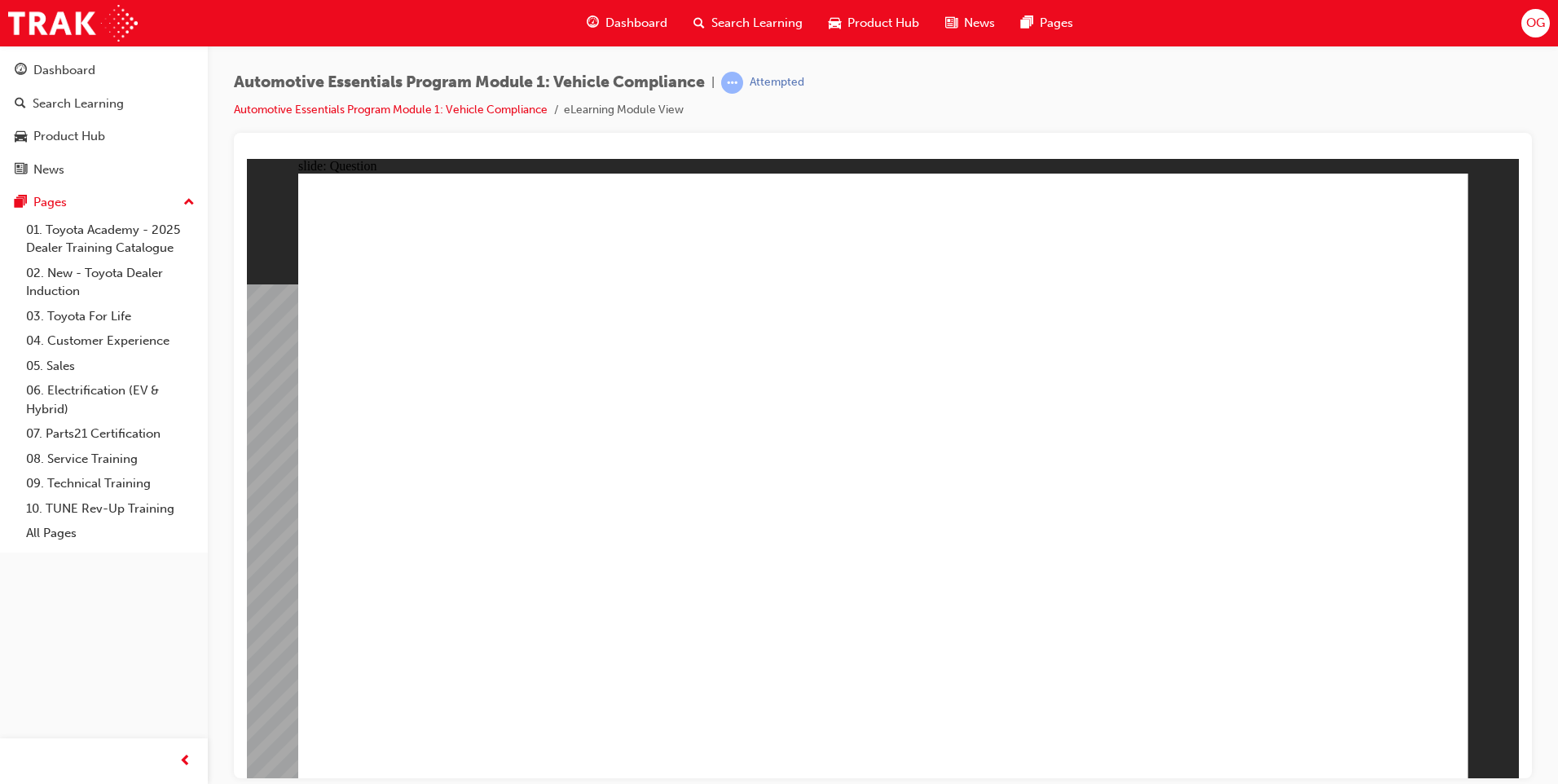
radio input "true"
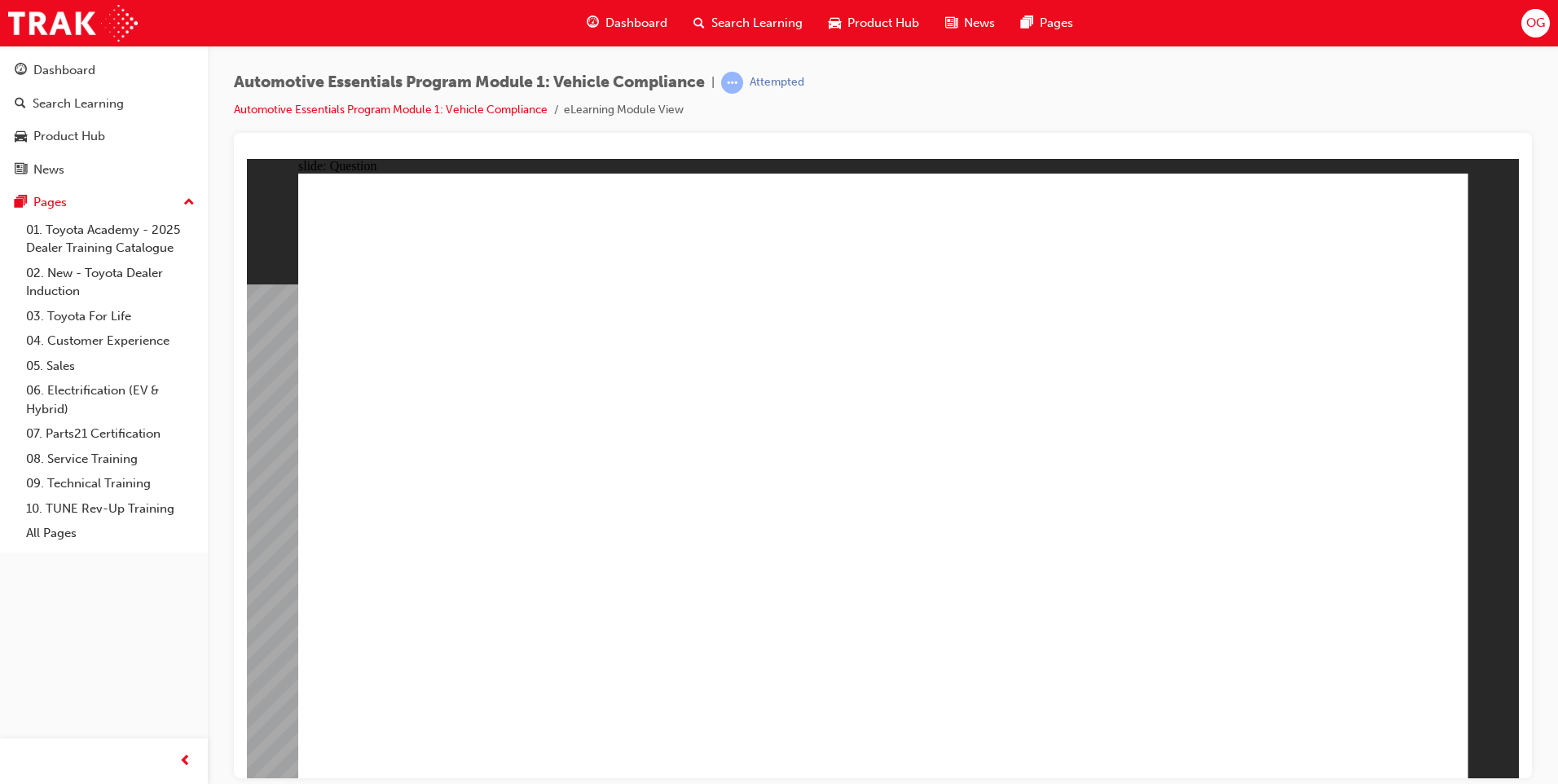
radio input "true"
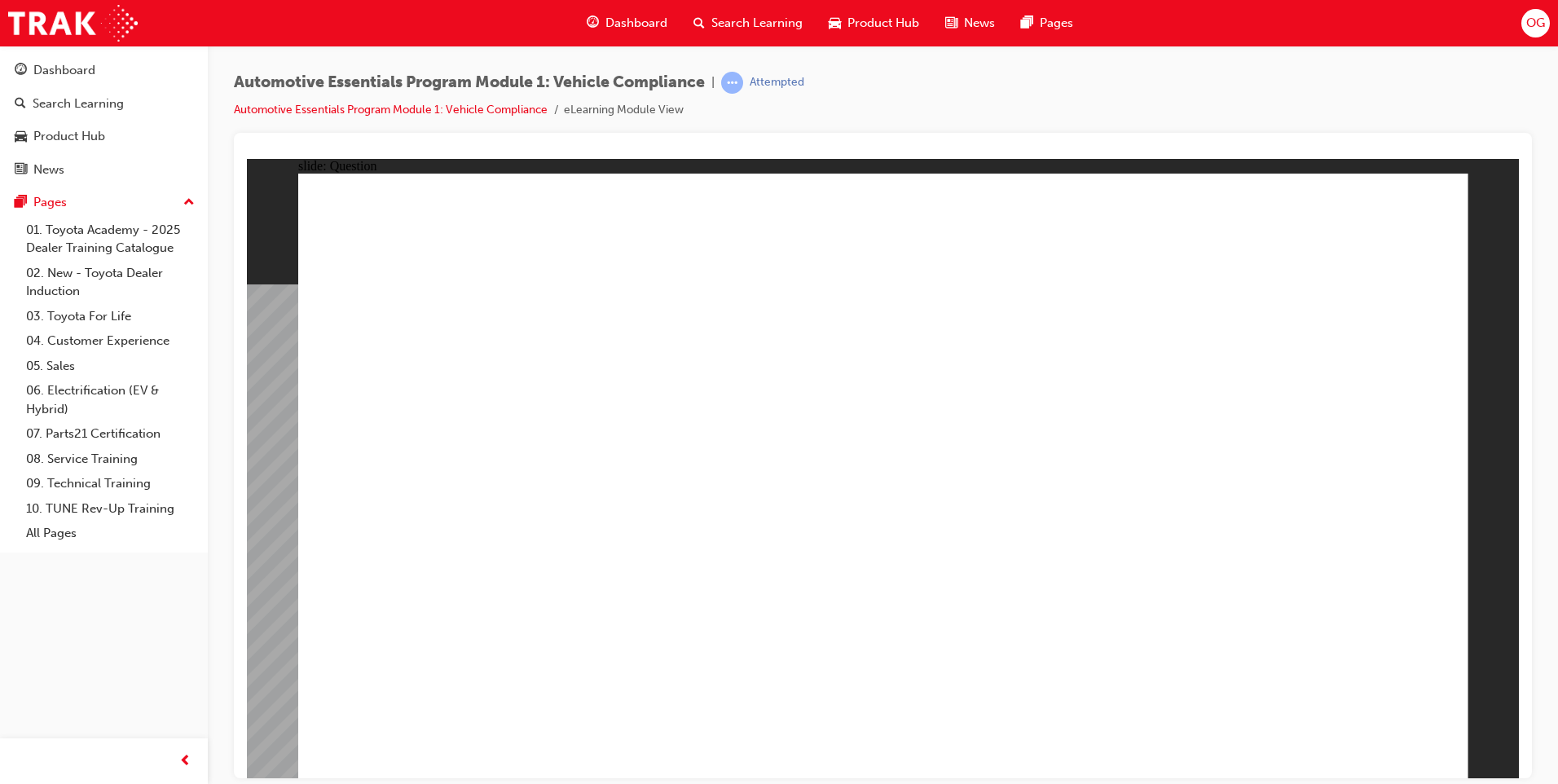
radio input "true"
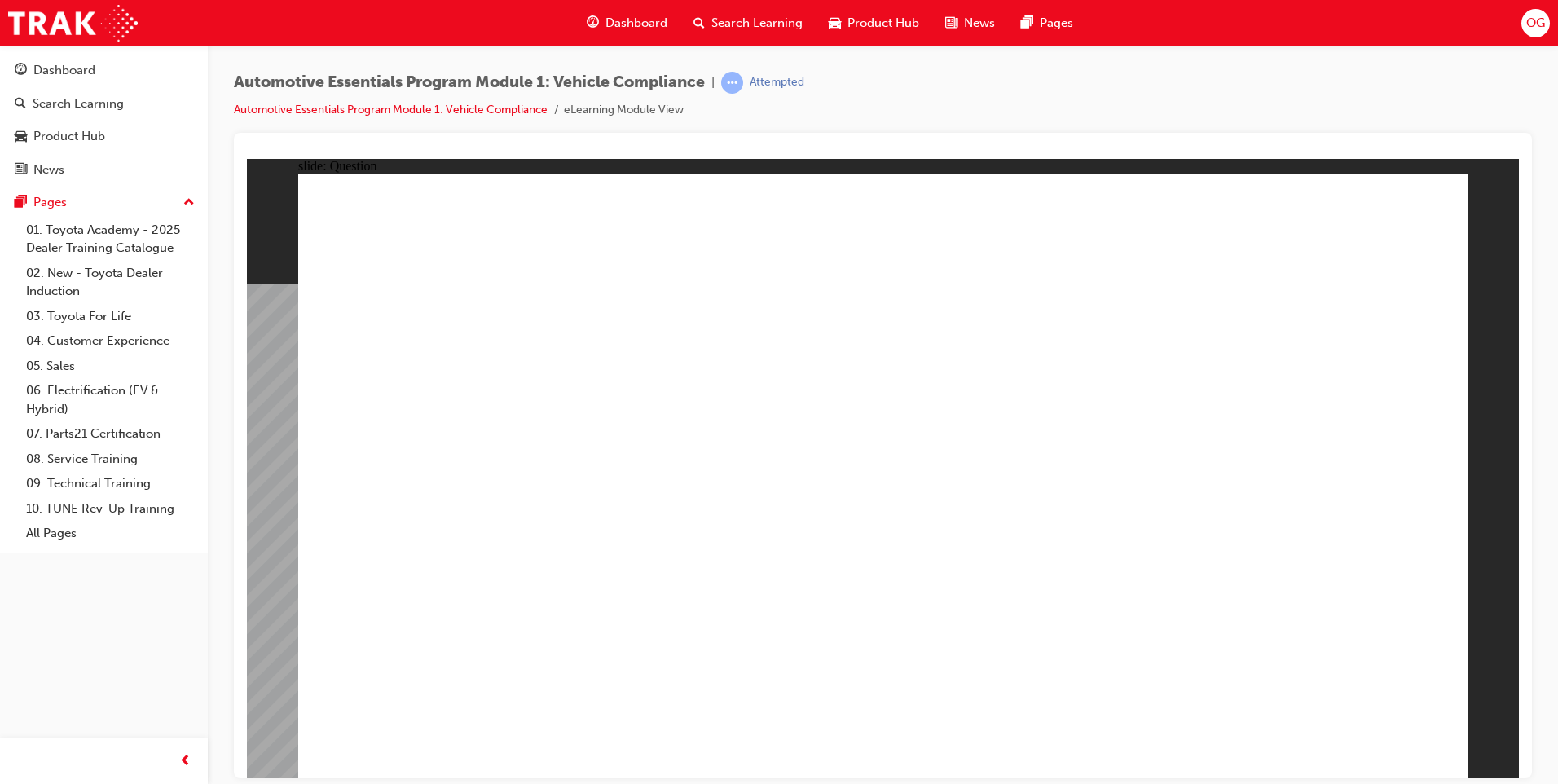
radio input "true"
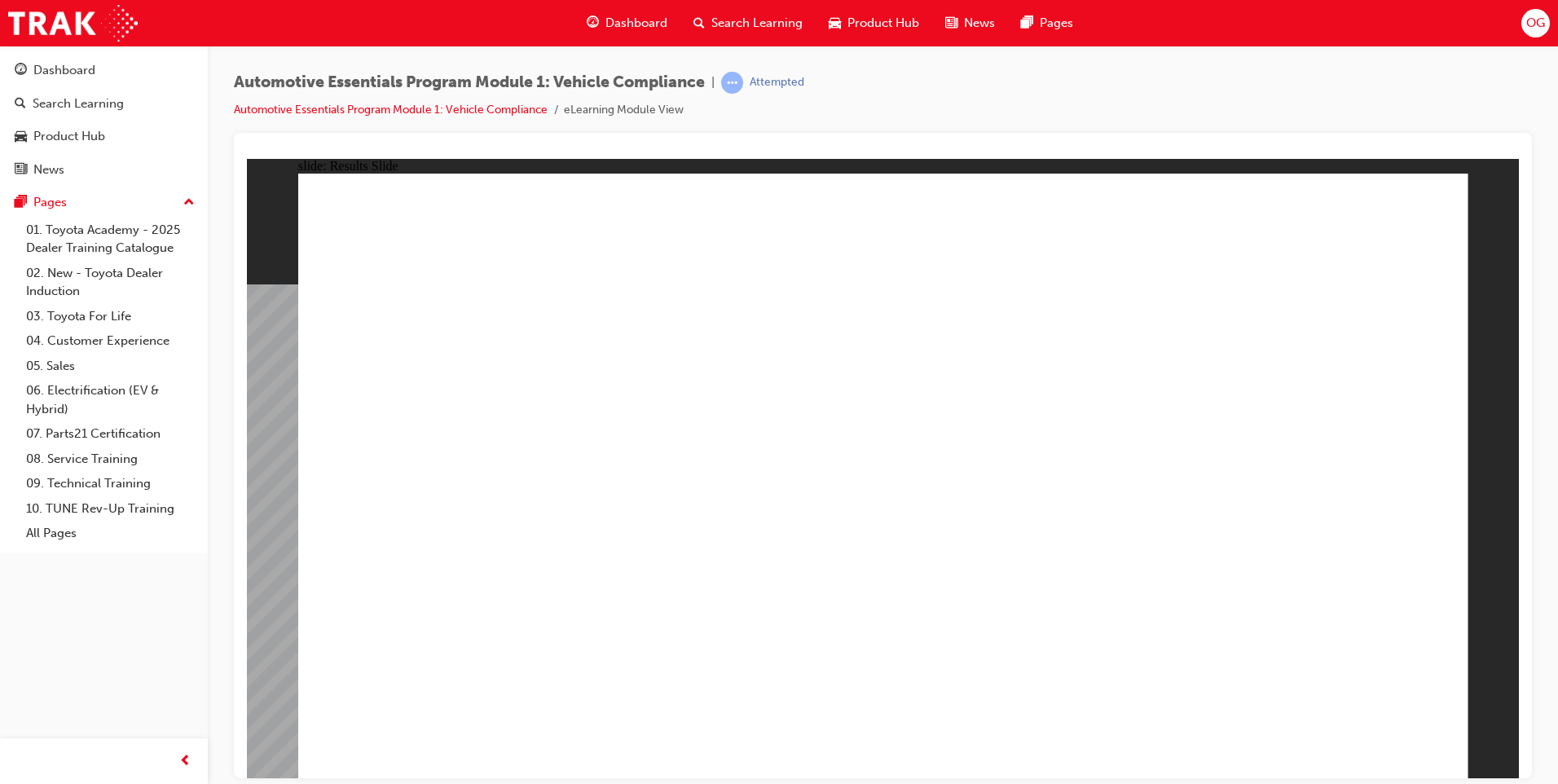
click at [618, 654] on div "YOUR SCORE 75 % PASSING SCORE: 100 % Unfortunately you did not pass the quiz of…" at bounding box center [883, 481] width 1170 height 619
radio input "true"
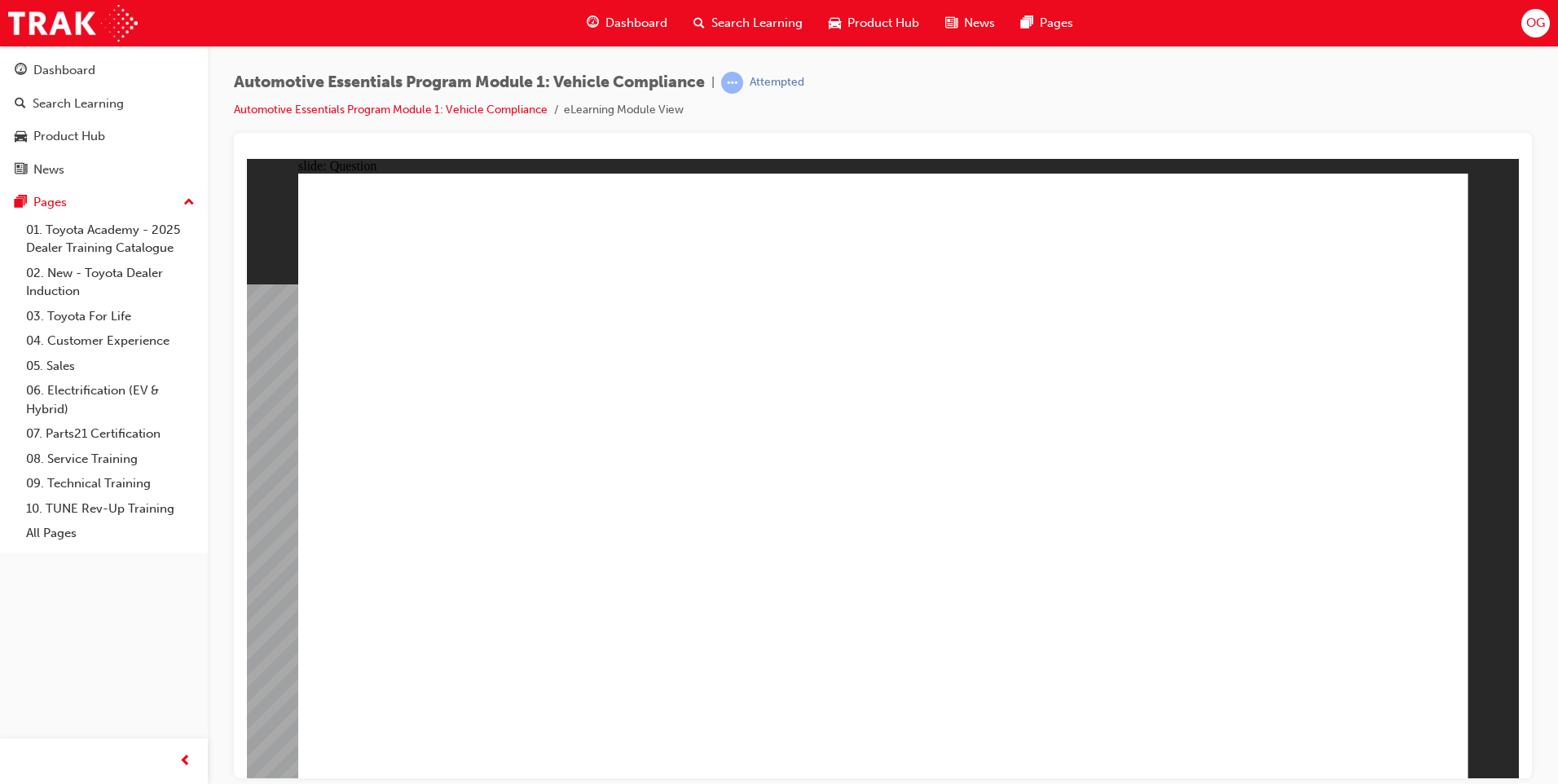
radio input "true"
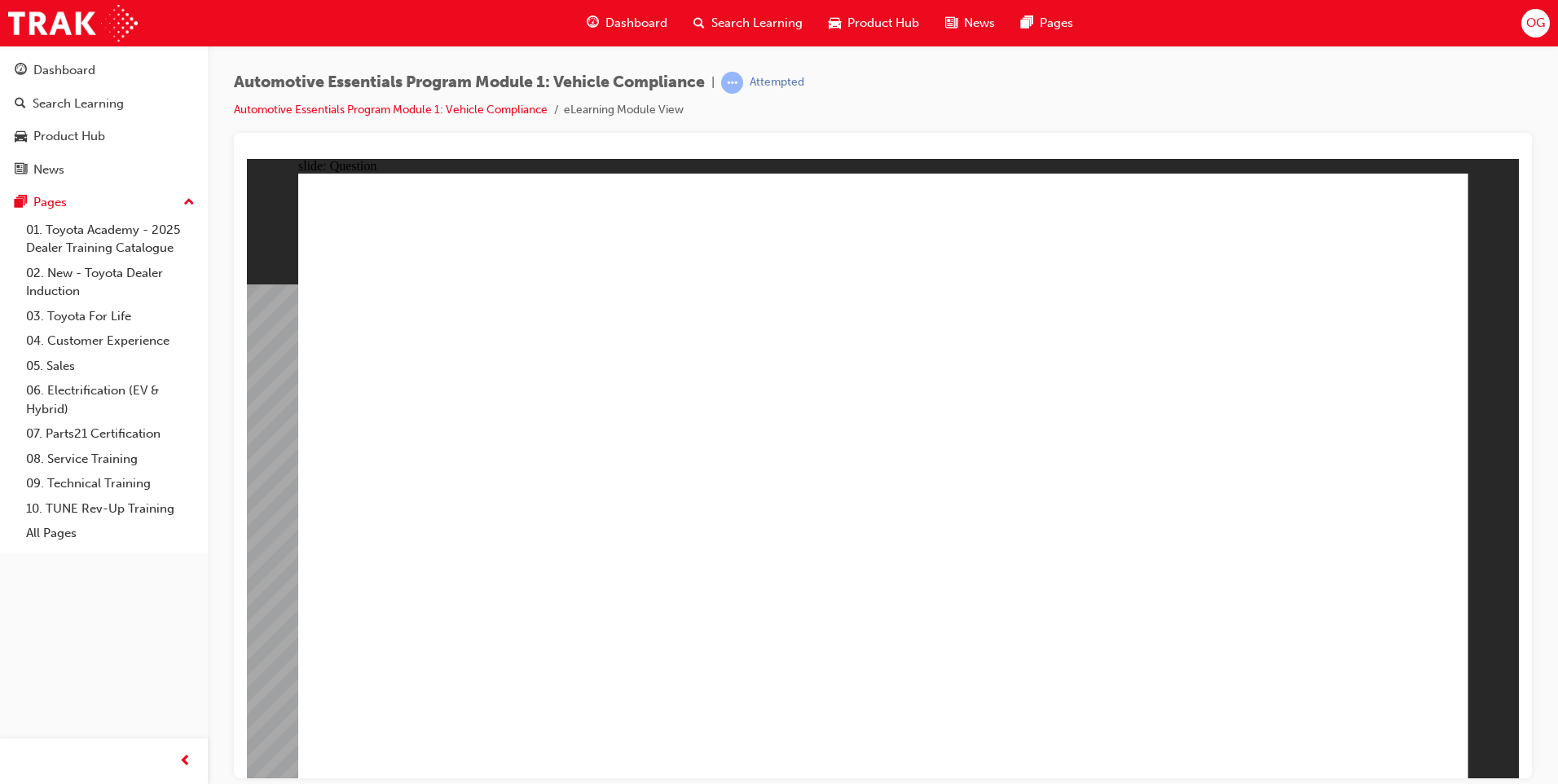
radio input "true"
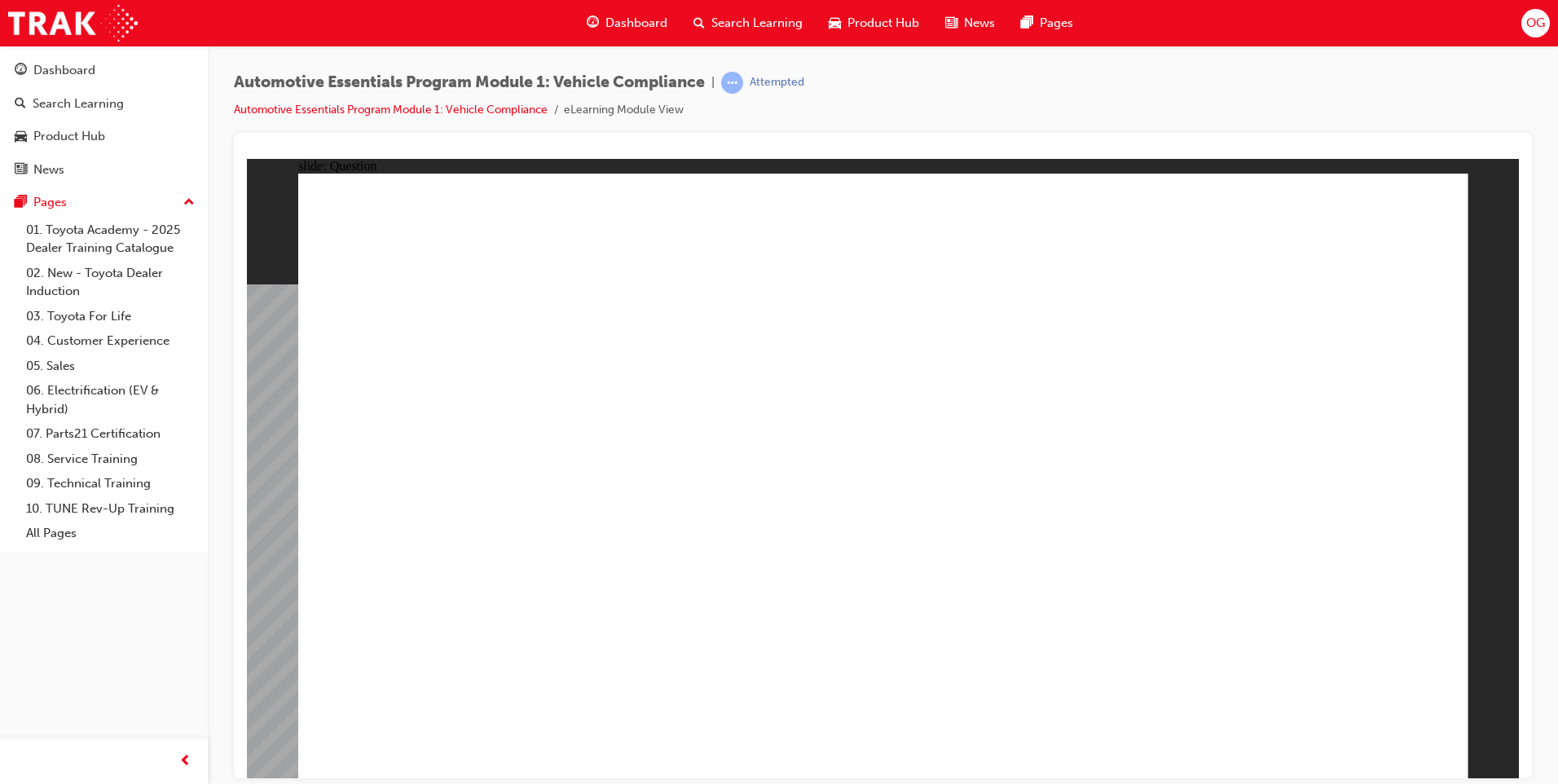
radio input "true"
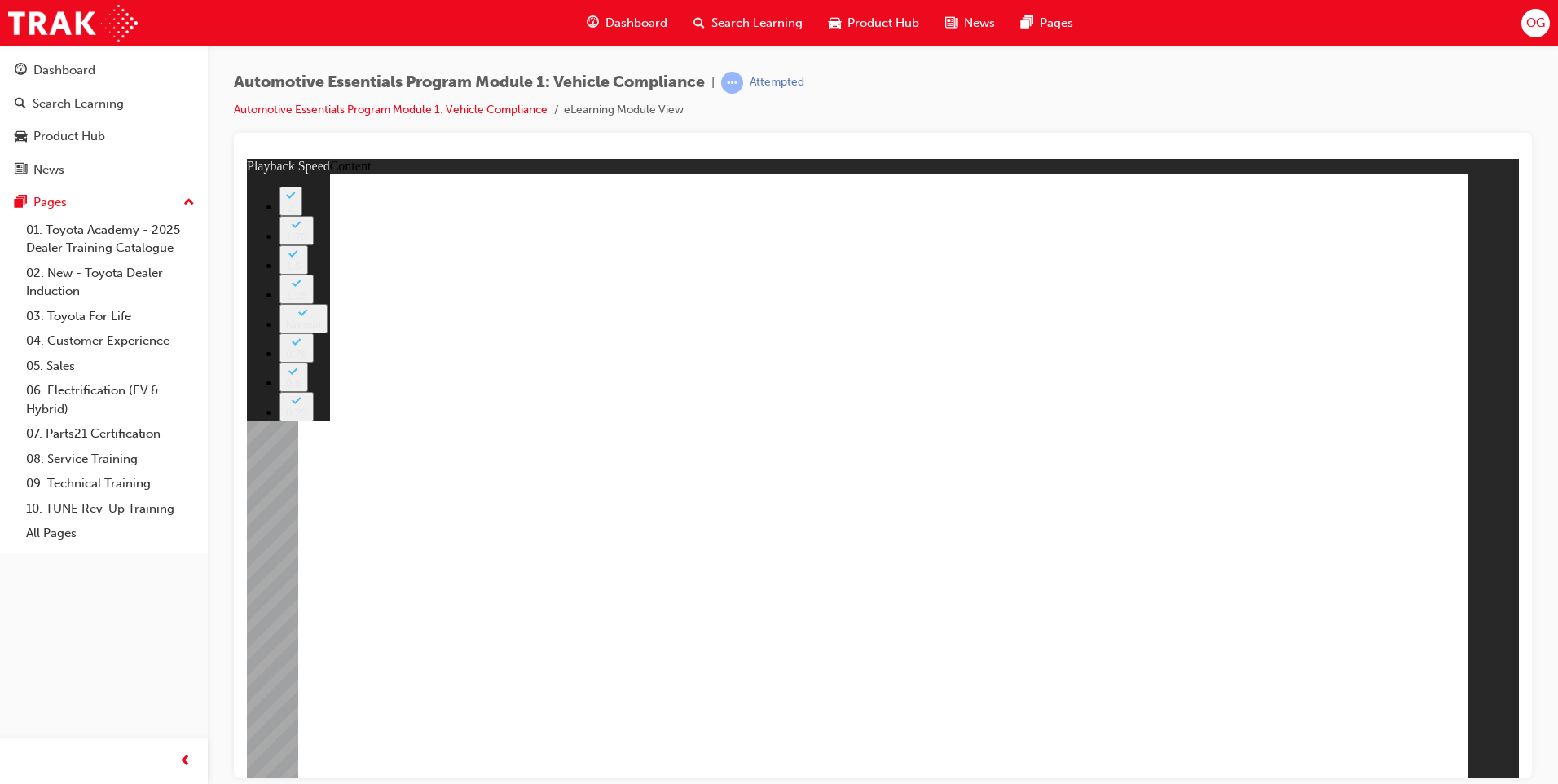
type input "0"
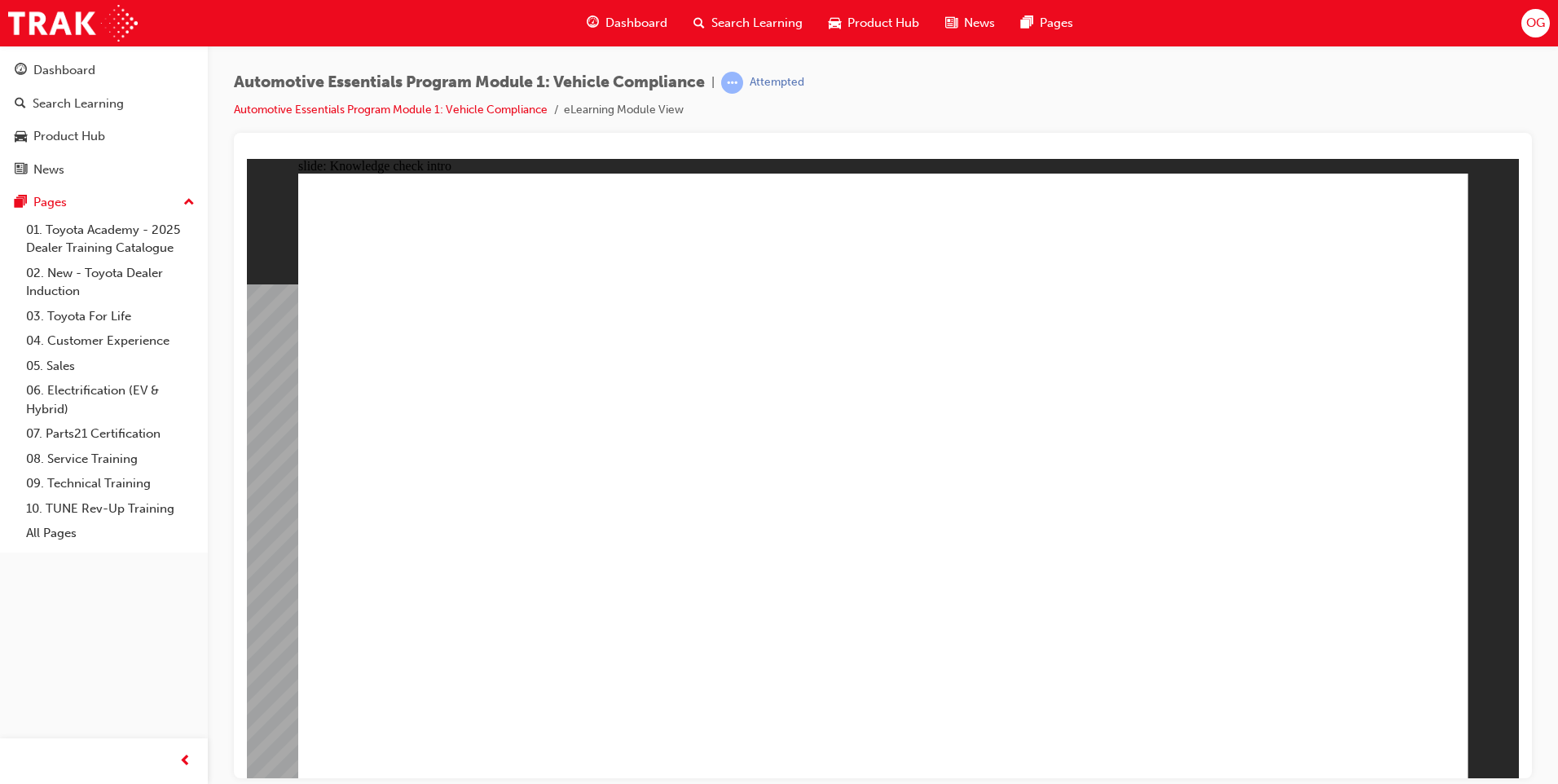
drag, startPoint x: 327, startPoint y: 493, endPoint x: 228, endPoint y: 149, distance: 358.0
click at [228, 149] on div "Automotive Essentials Program Module 1: Vehicle Compliance | Attempted Automoti…" at bounding box center [883, 394] width 1350 height 697
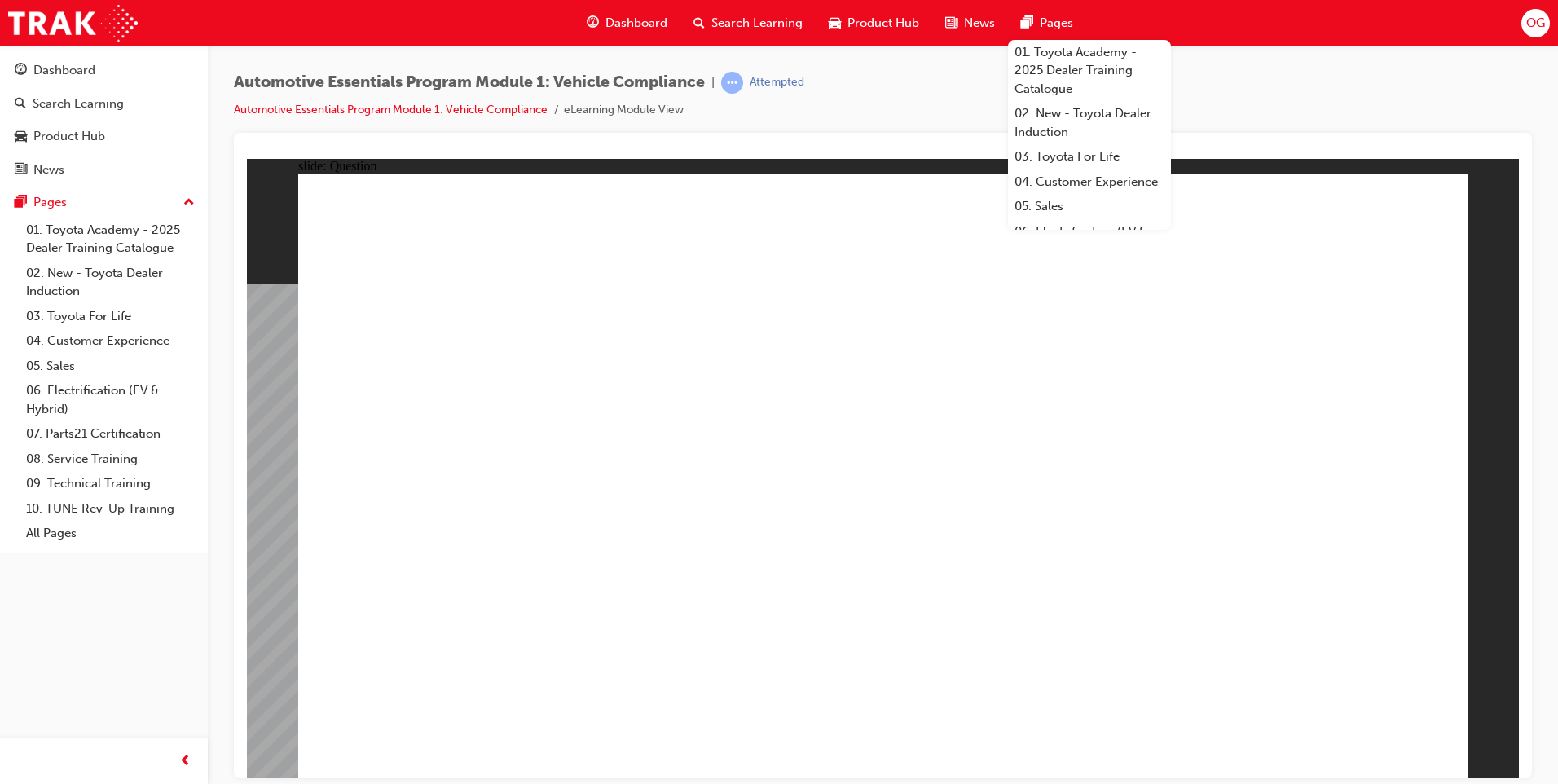
click at [869, 87] on div "Automotive Essentials Program Module 1: Vehicle Compliance | Attempted Automoti…" at bounding box center [883, 102] width 1298 height 61
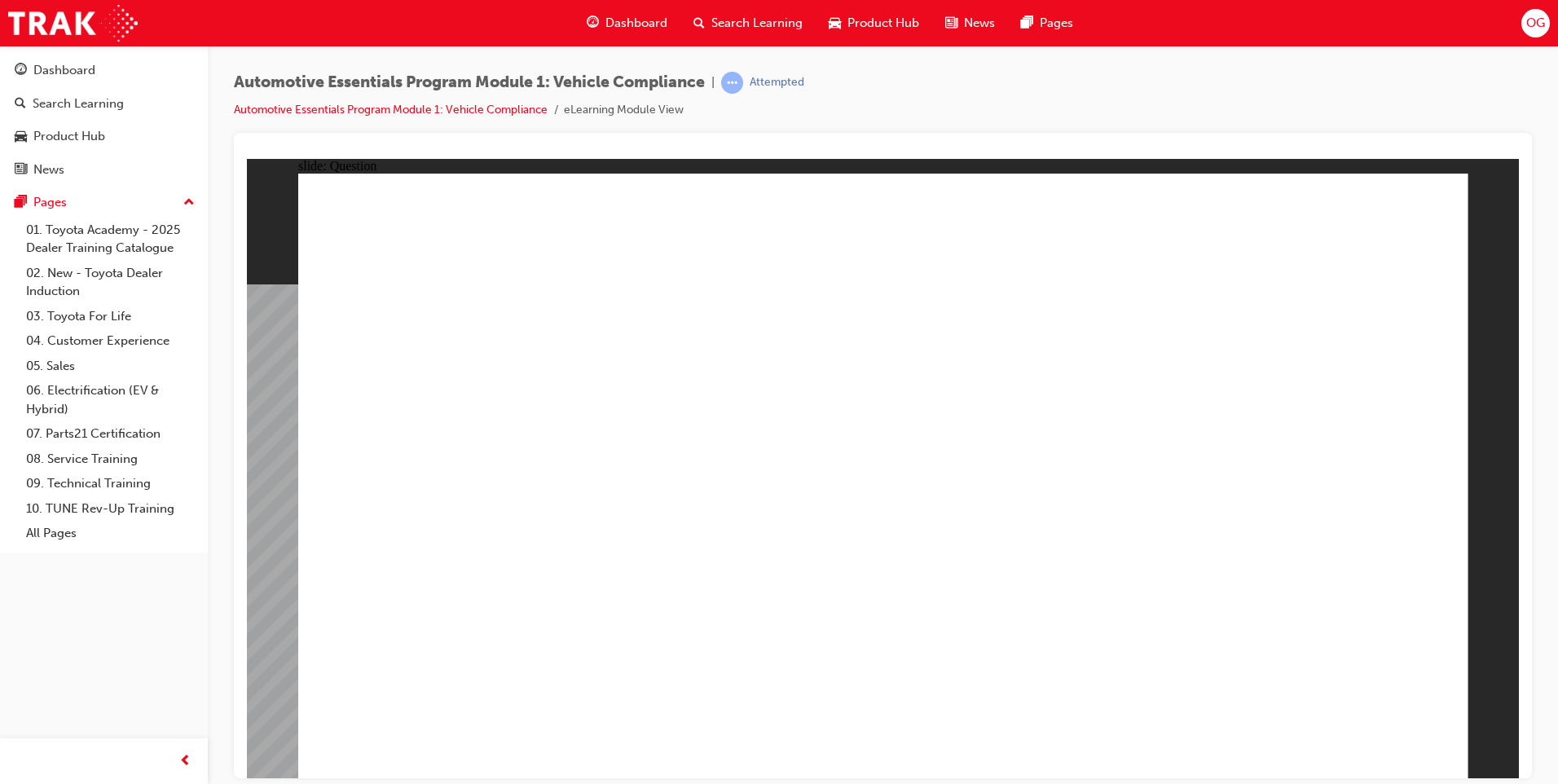
click at [920, 126] on div "Automotive Essentials Program Module 1: Vehicle Compliance | Attempted Automoti…" at bounding box center [883, 102] width 1298 height 61
radio input "true"
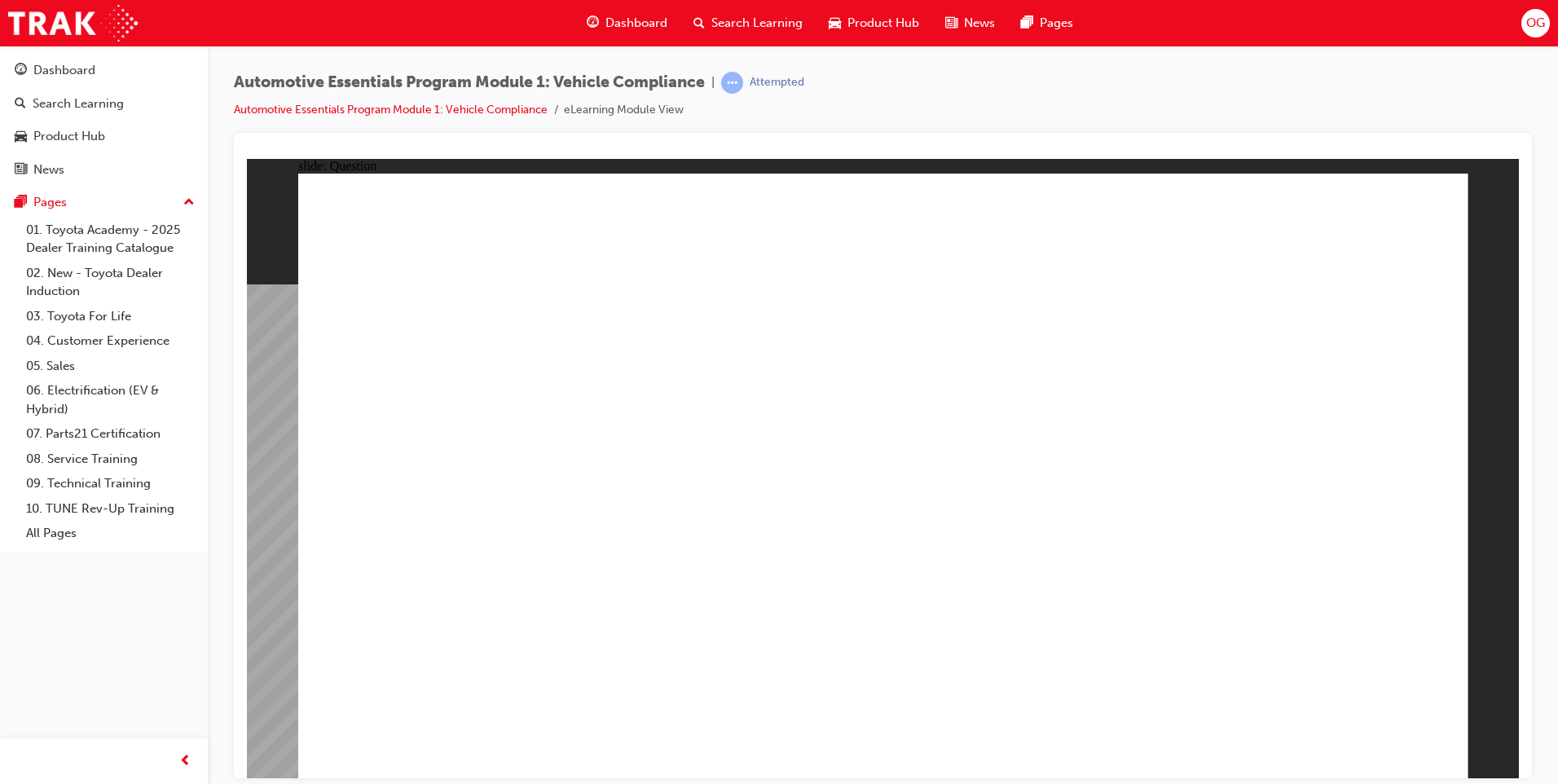
radio input "true"
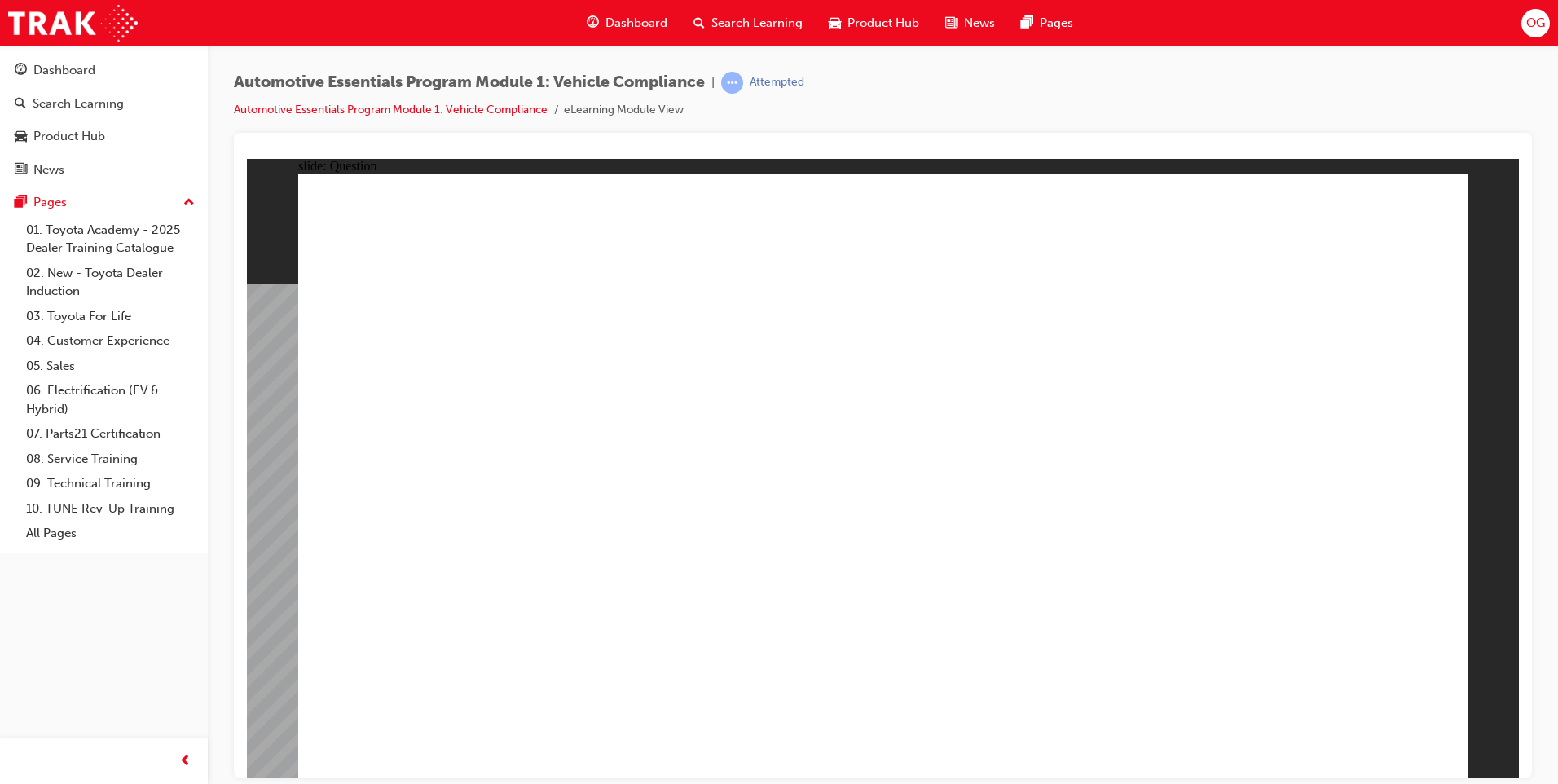
radio input "true"
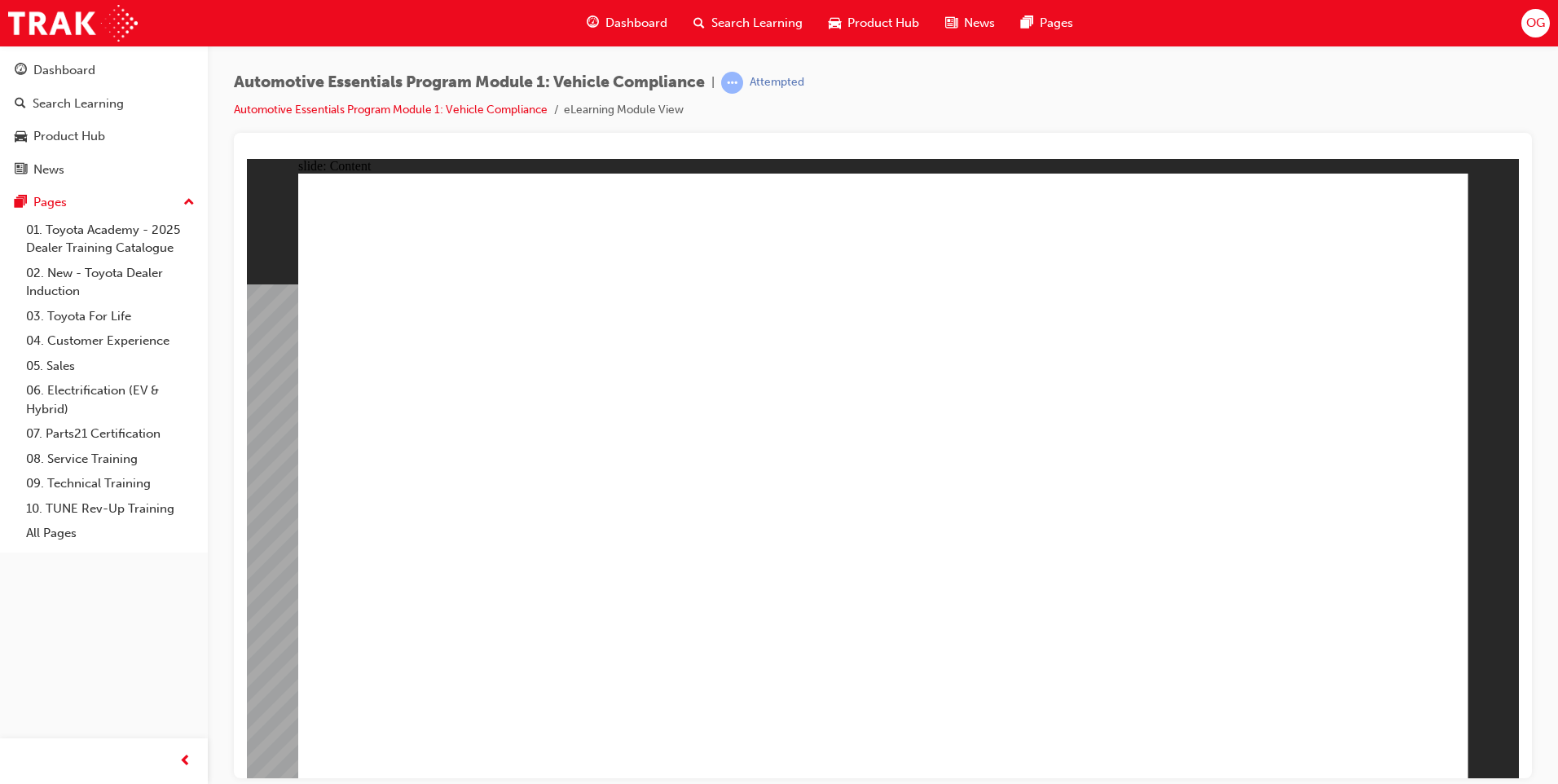
drag, startPoint x: 956, startPoint y: 621, endPoint x: 978, endPoint y: 617, distance: 22.4
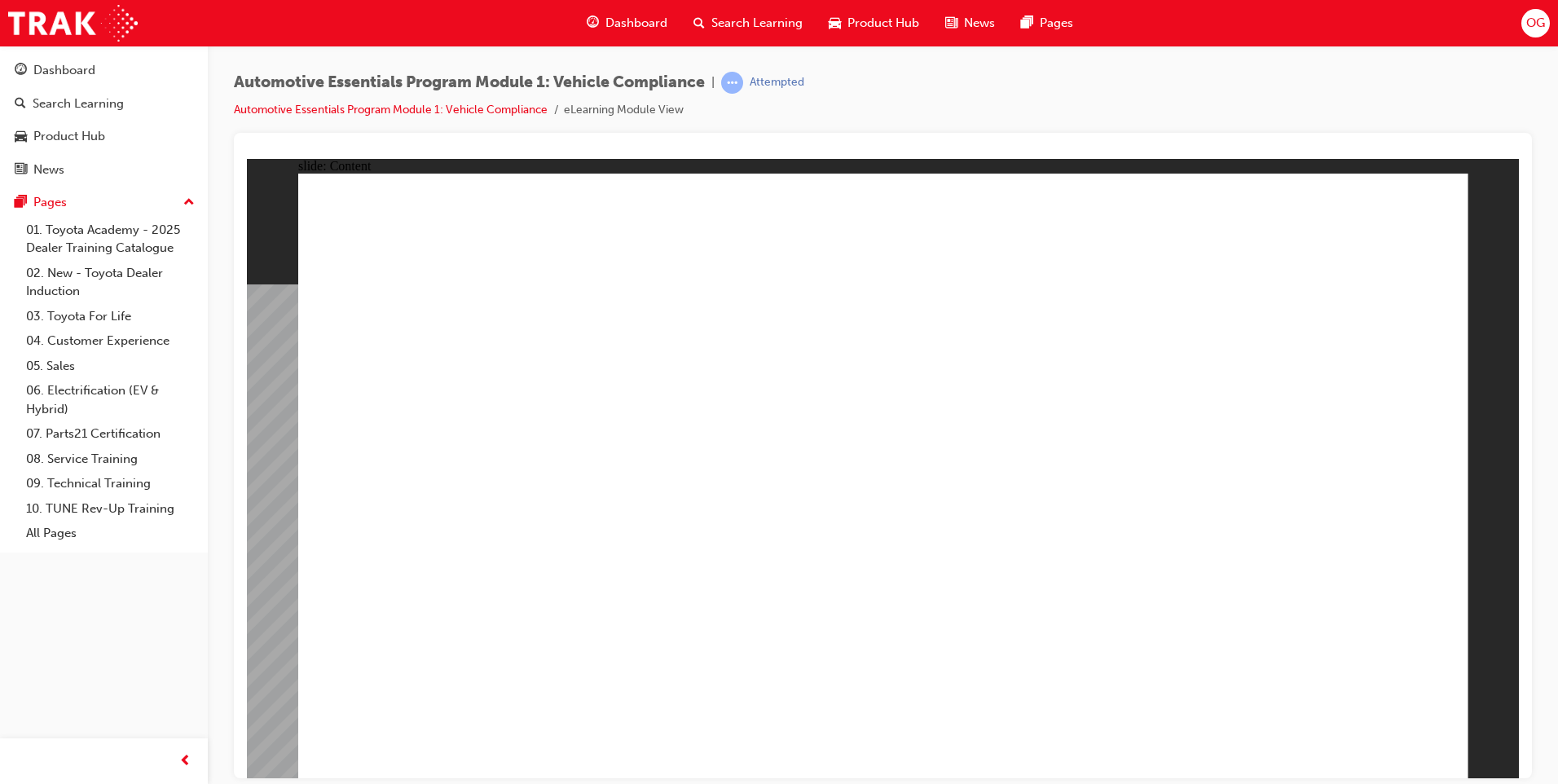
drag, startPoint x: 1070, startPoint y: 456, endPoint x: 1204, endPoint y: 561, distance: 170.2
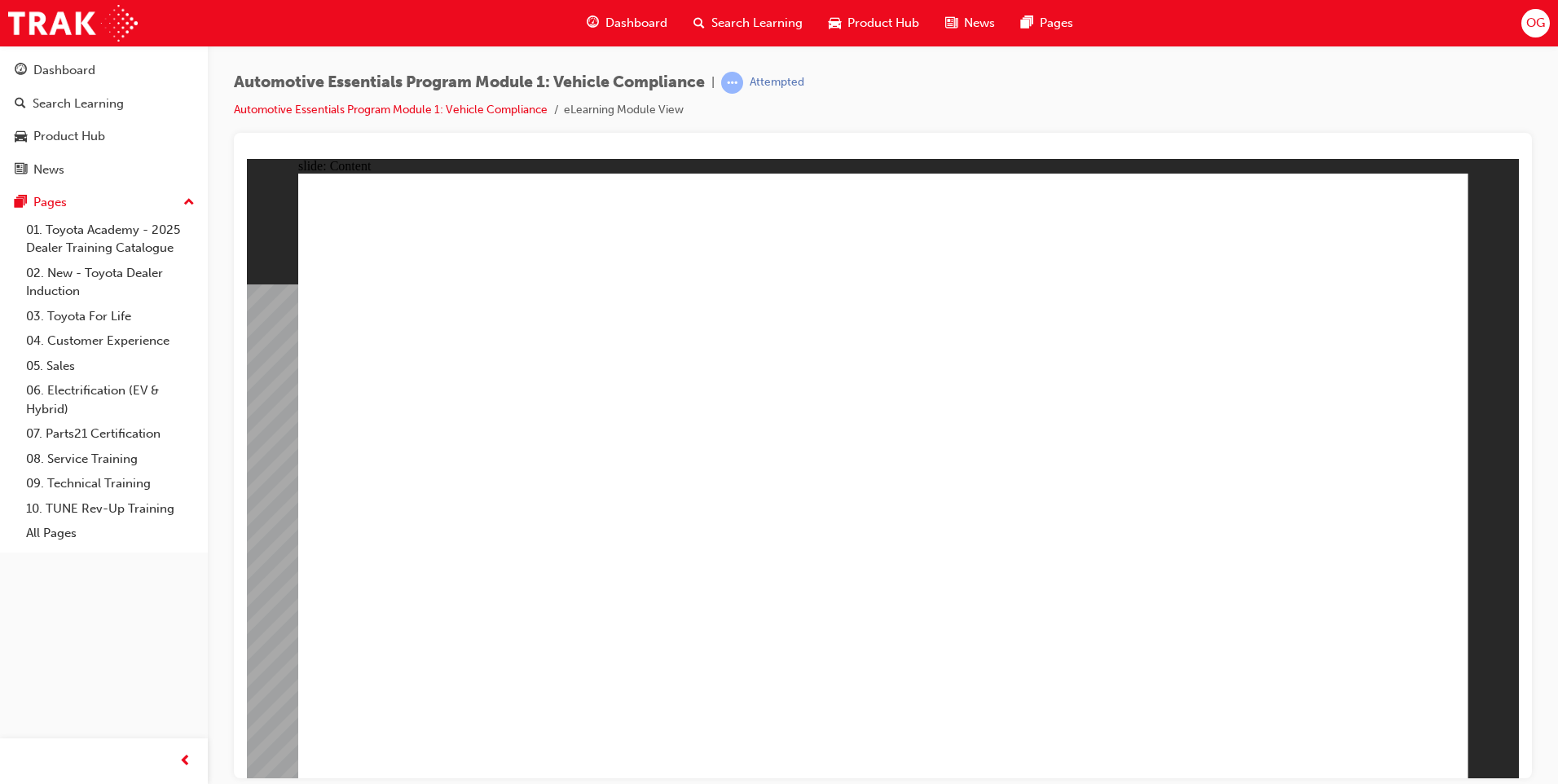
drag, startPoint x: 1215, startPoint y: 574, endPoint x: 1219, endPoint y: 615, distance: 41.2
drag, startPoint x: 1208, startPoint y: 629, endPoint x: 1190, endPoint y: 635, distance: 19.0
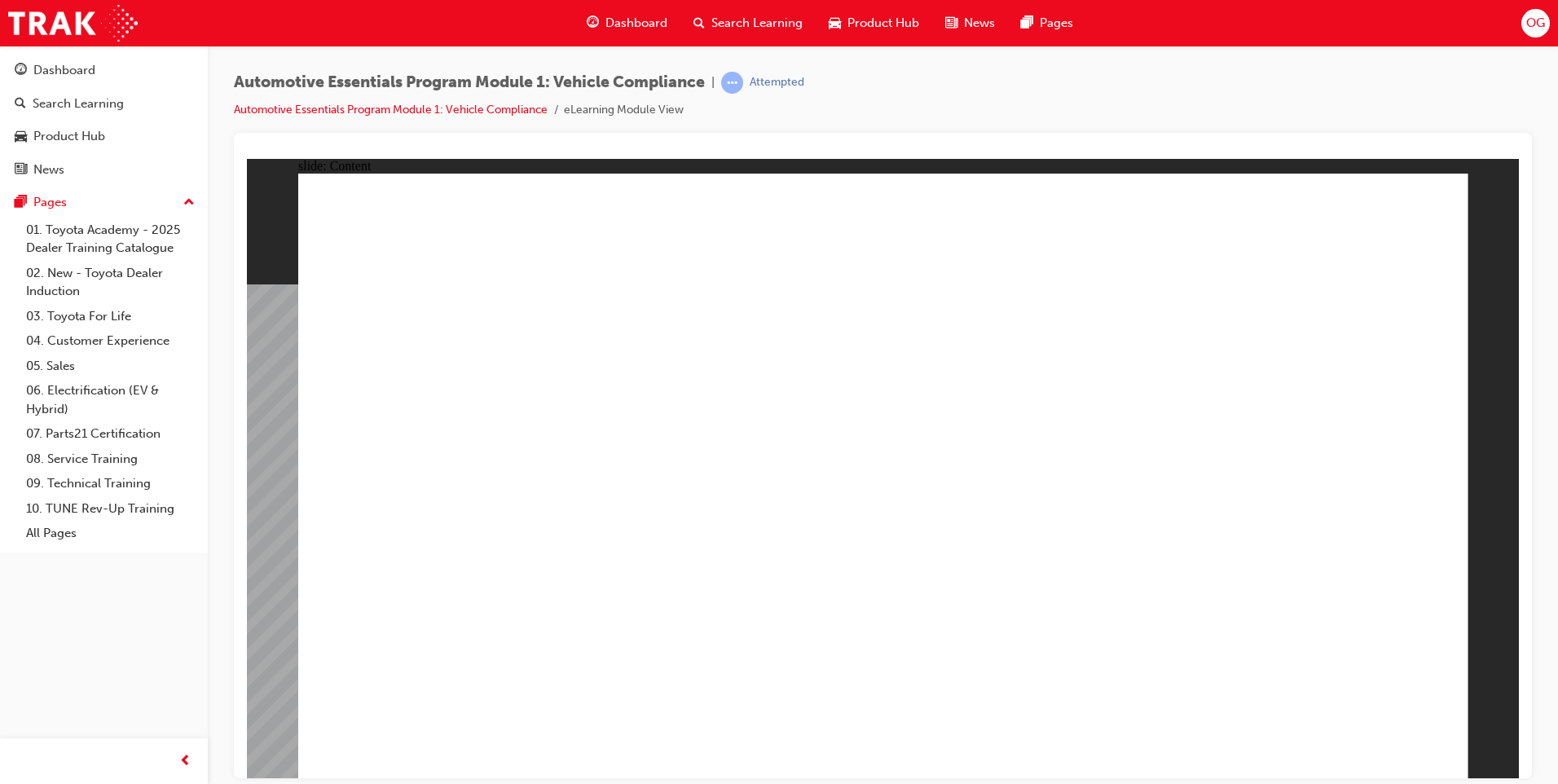
drag, startPoint x: 1190, startPoint y: 635, endPoint x: 1091, endPoint y: 537, distance: 139.3
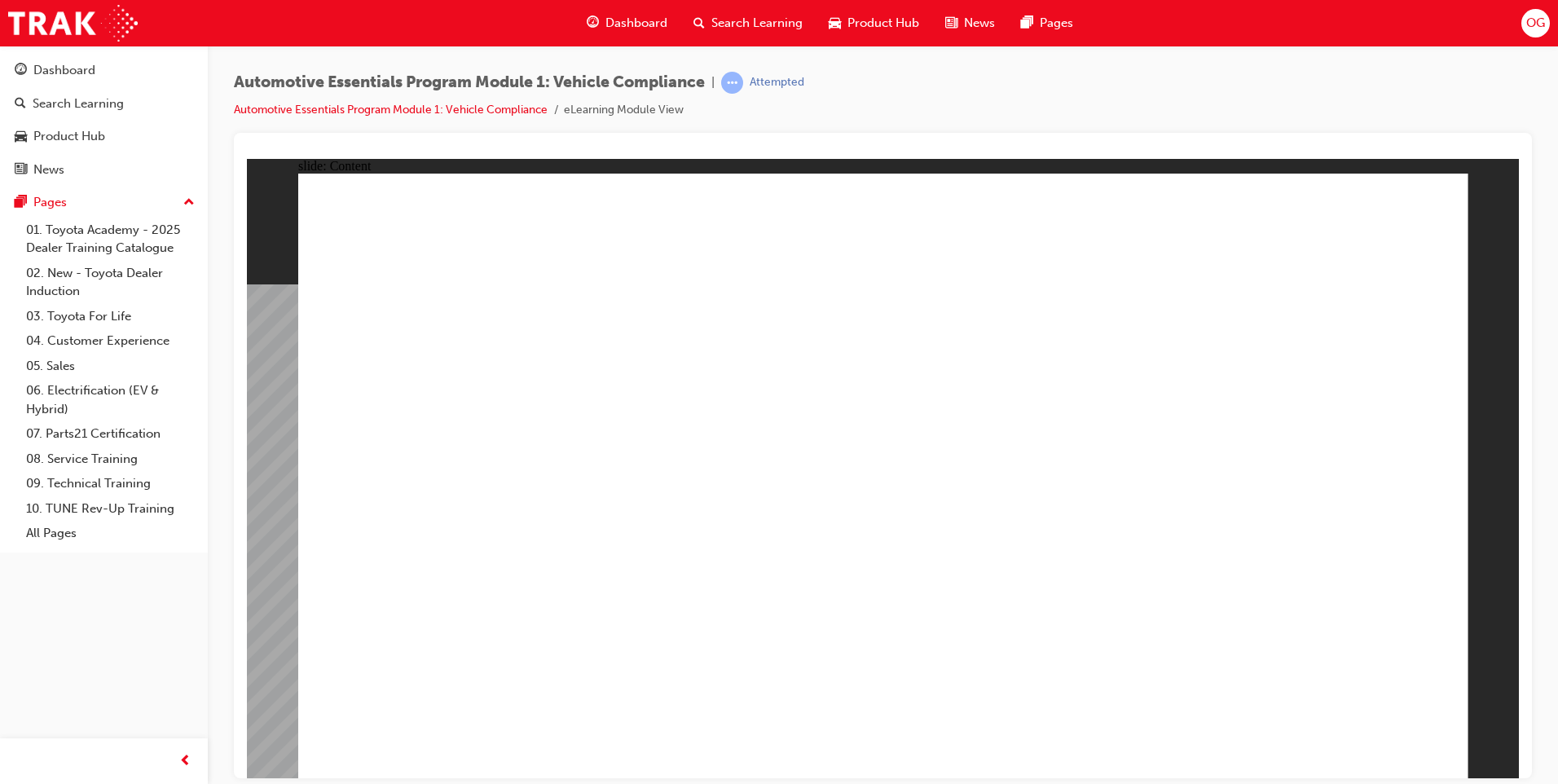
drag, startPoint x: 1163, startPoint y: 480, endPoint x: 1187, endPoint y: 476, distance: 24.3
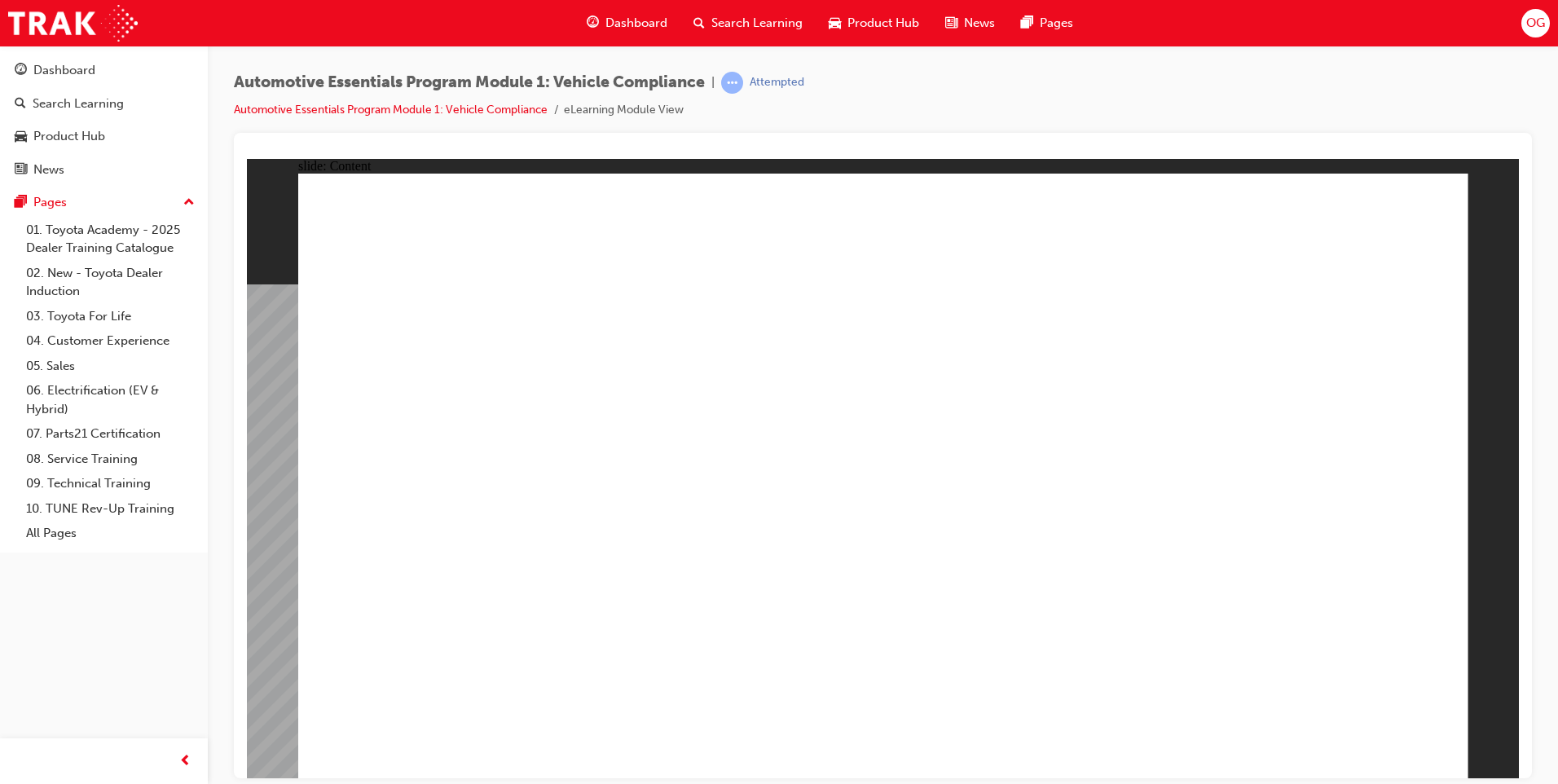
drag, startPoint x: 1408, startPoint y: 448, endPoint x: 1364, endPoint y: 517, distance: 81.8
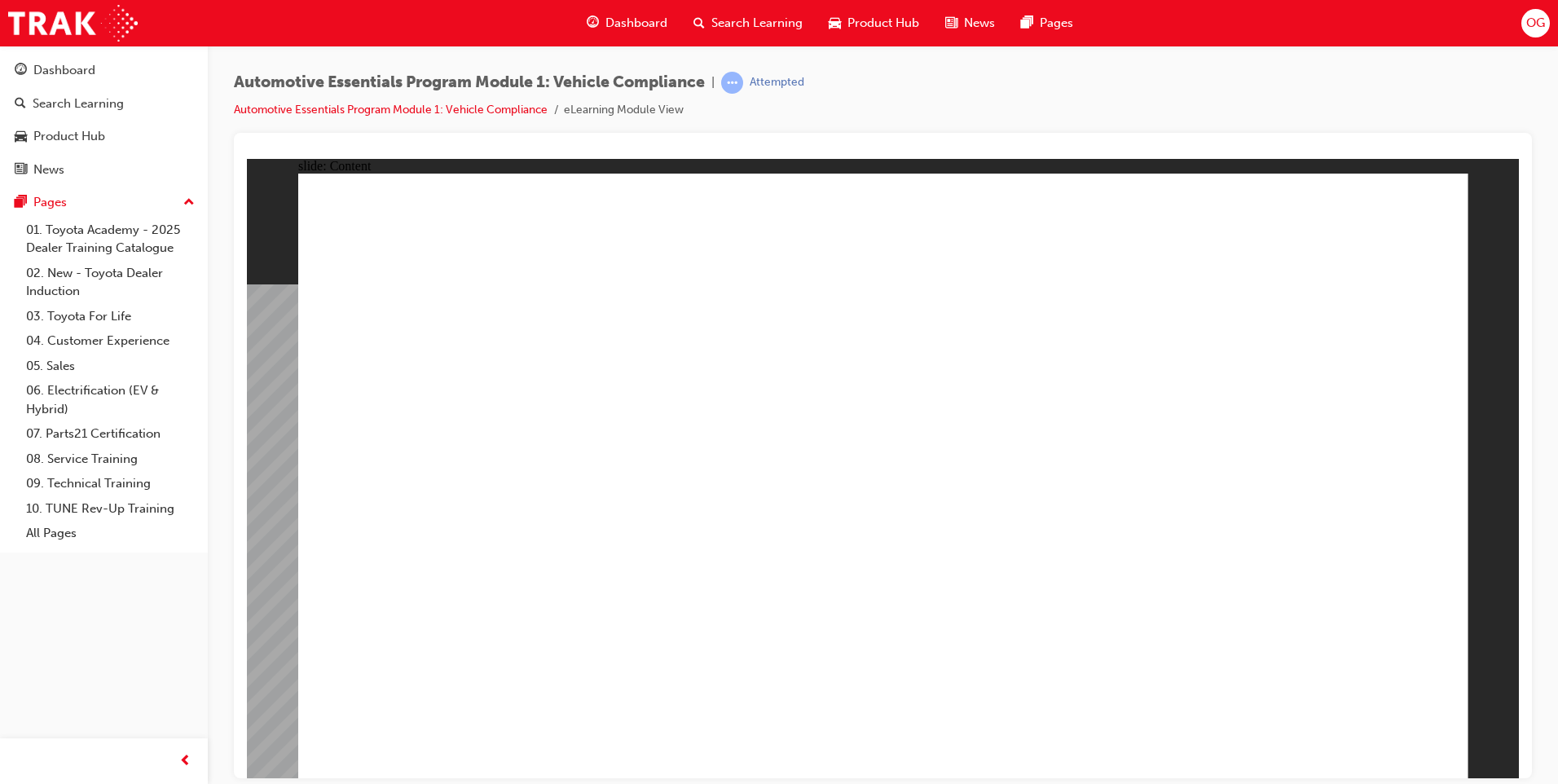
drag, startPoint x: 1348, startPoint y: 534, endPoint x: 1274, endPoint y: 617, distance: 111.2
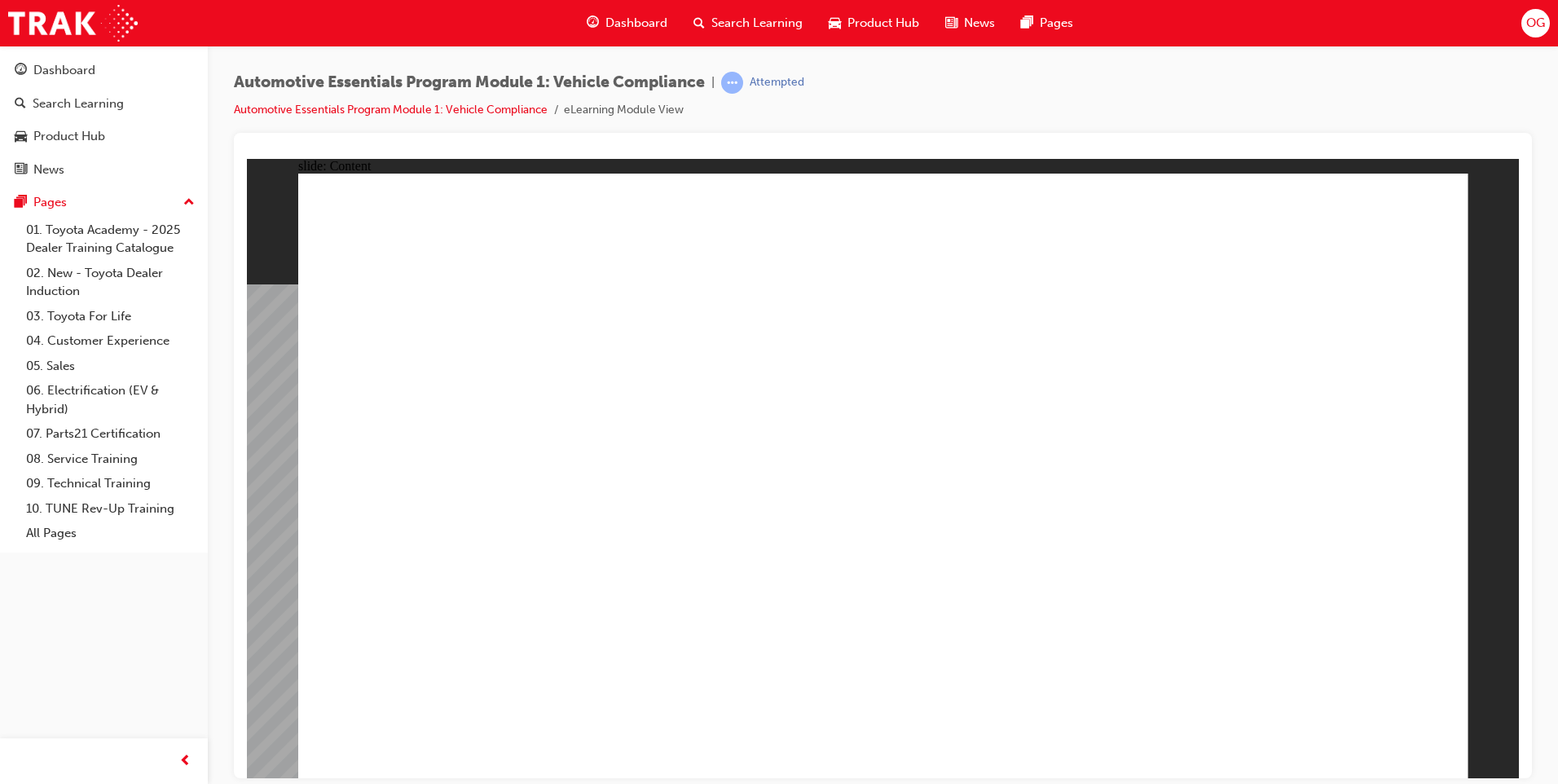
drag, startPoint x: 982, startPoint y: 530, endPoint x: 970, endPoint y: 548, distance: 21.6
drag, startPoint x: 973, startPoint y: 524, endPoint x: 971, endPoint y: 540, distance: 16.1
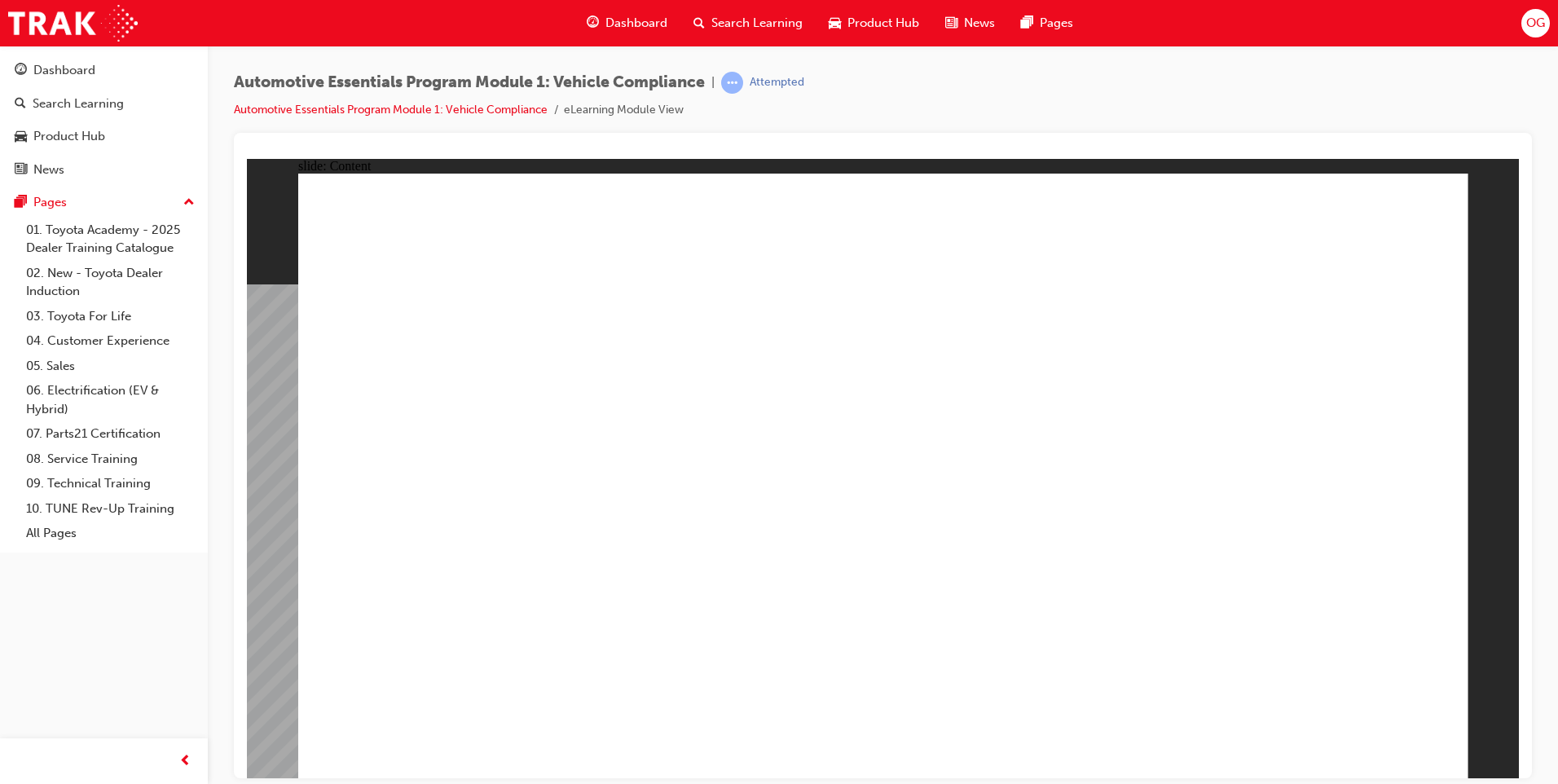
radio input "true"
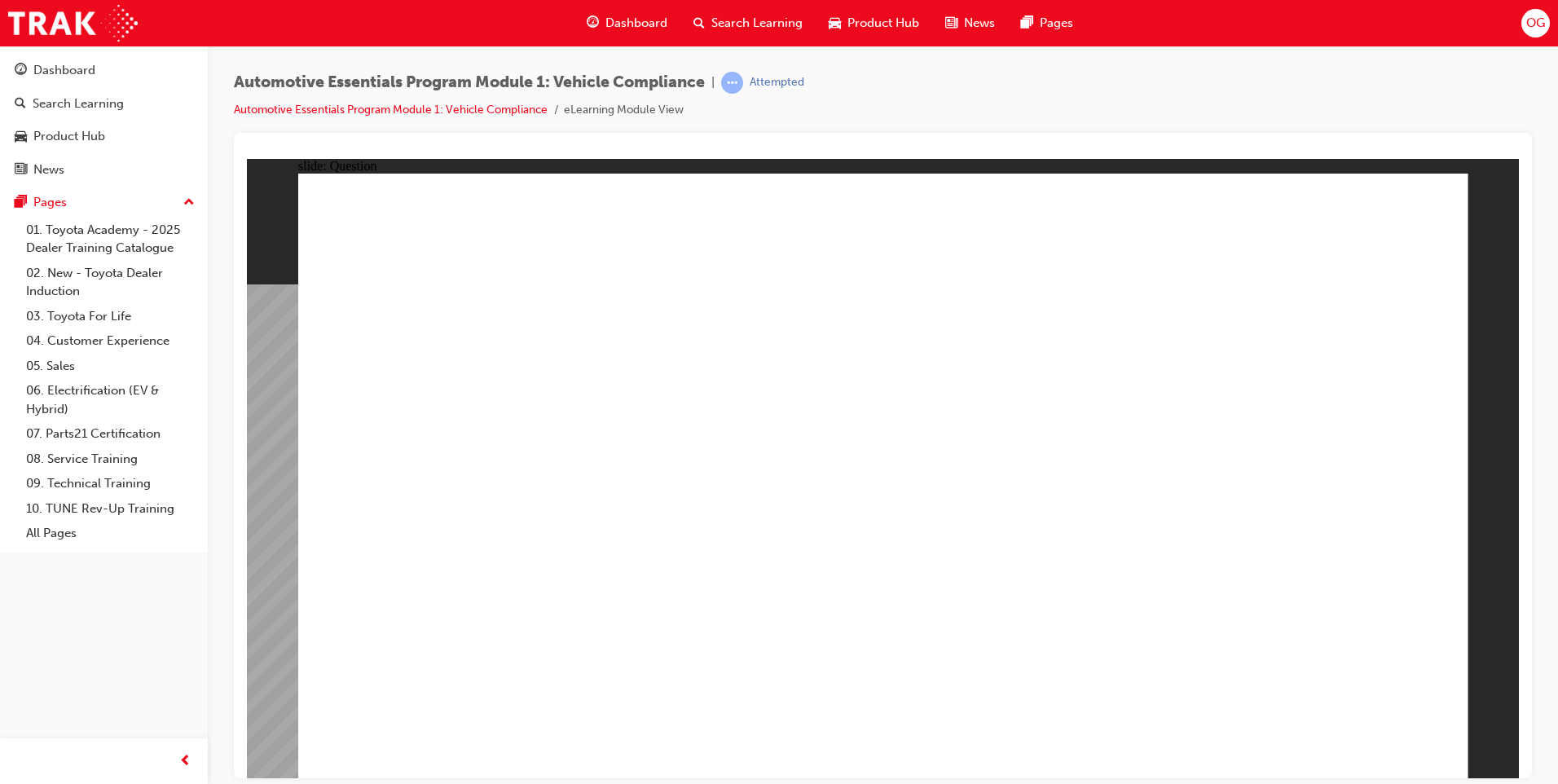
radio input "true"
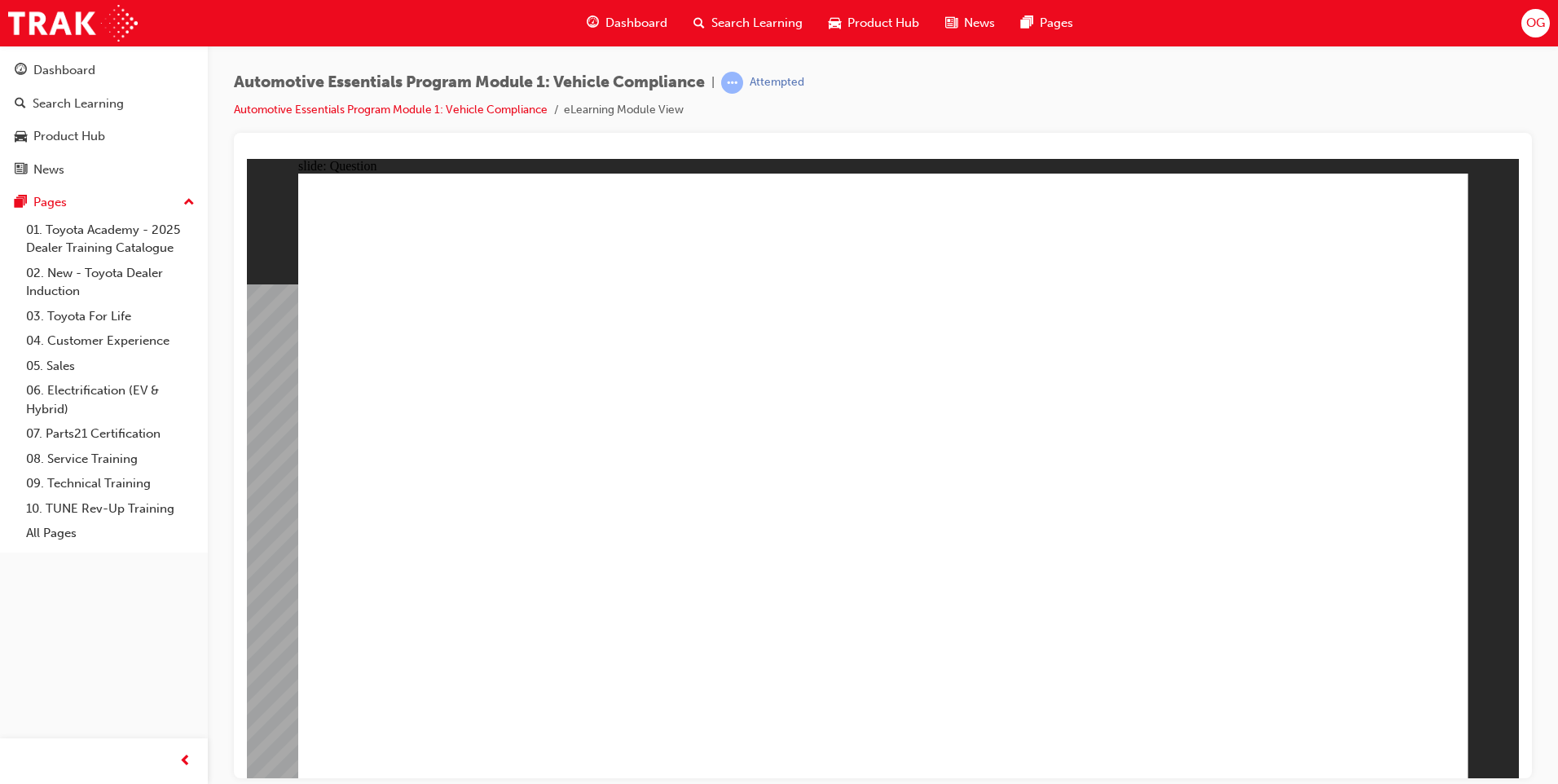
radio input "true"
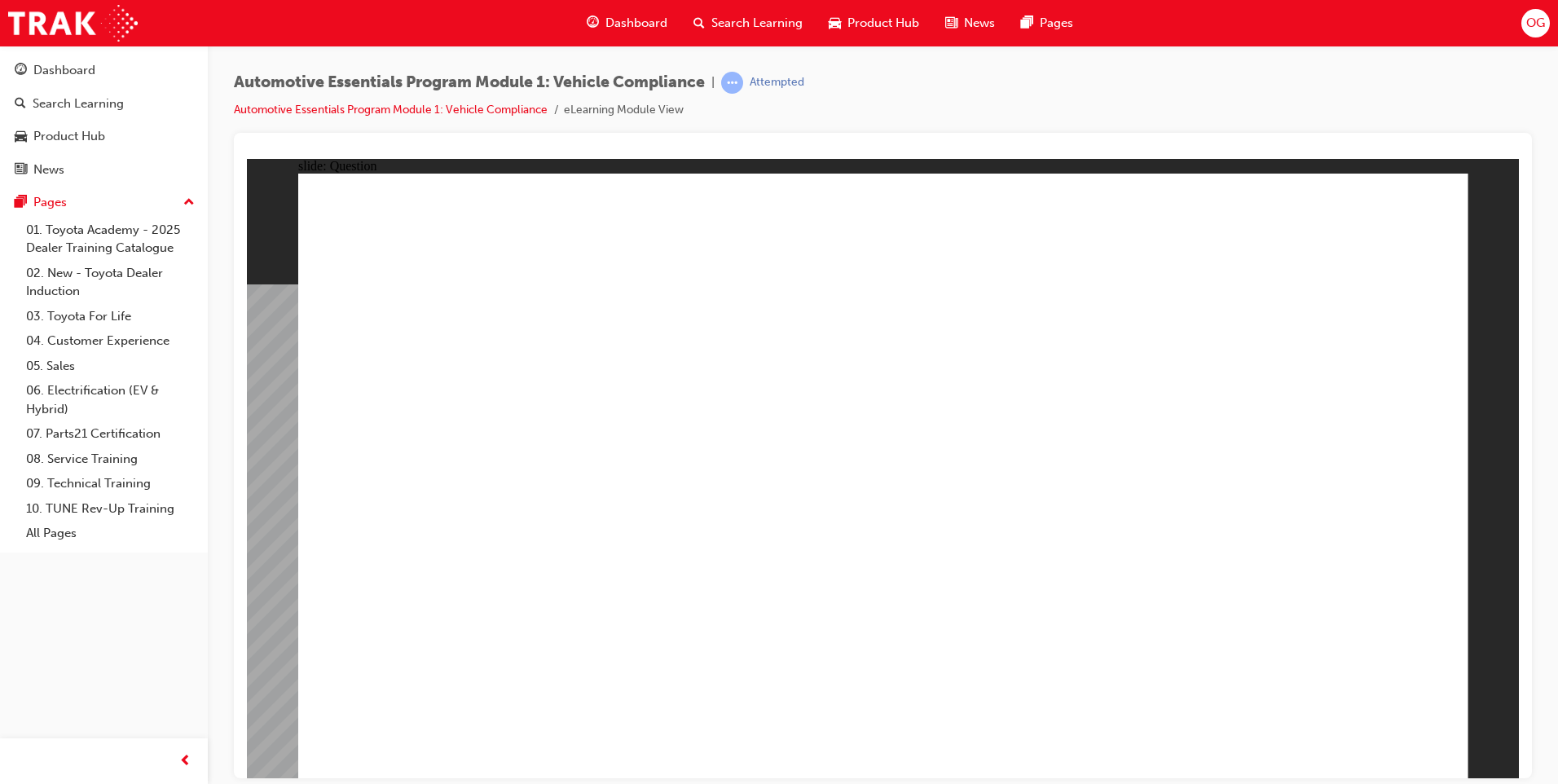
click at [96, 455] on link "08. Service Training" at bounding box center [110, 458] width 182 height 25
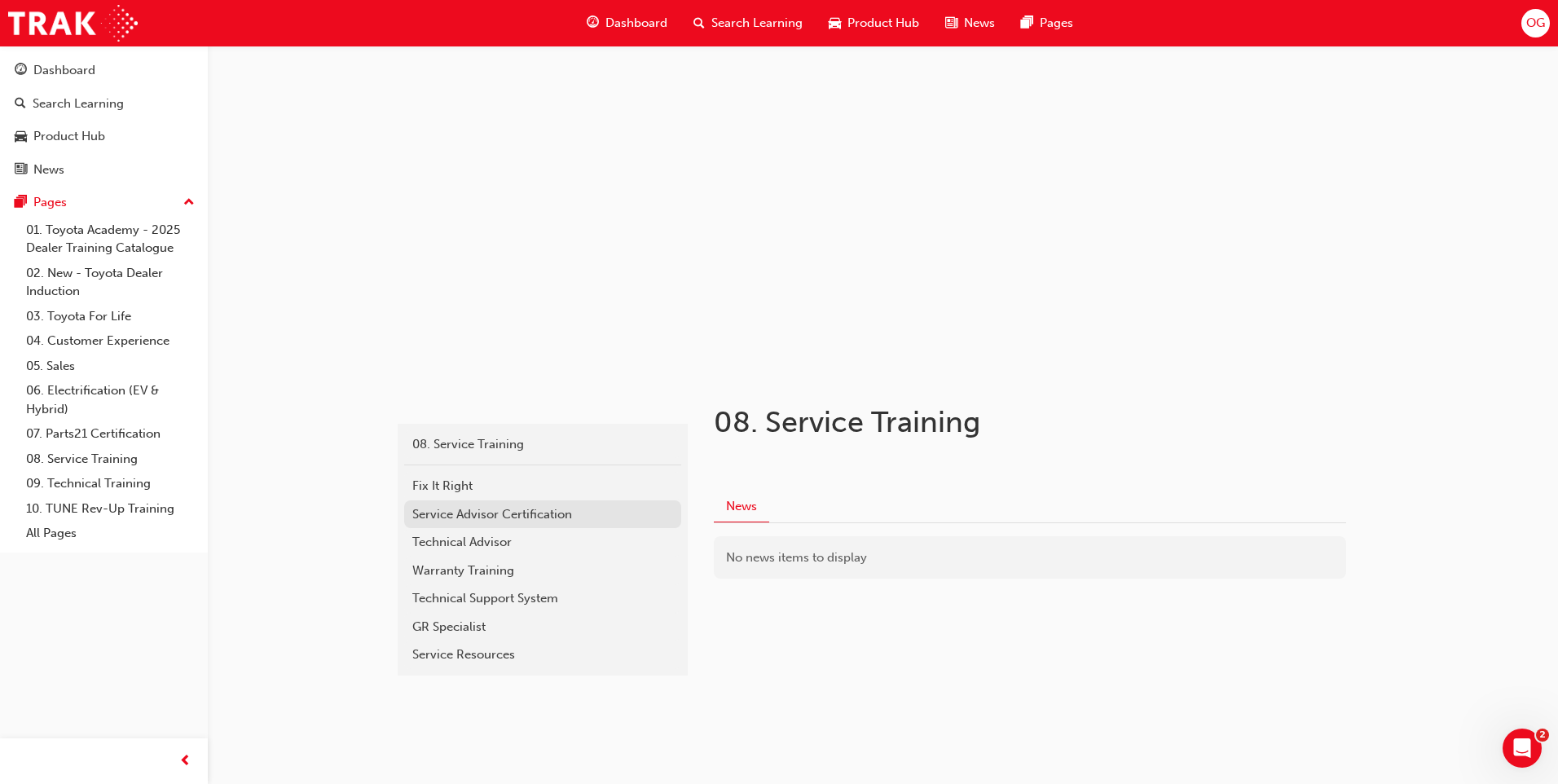
click at [507, 515] on div "Service Advisor Certification" at bounding box center [543, 514] width 261 height 19
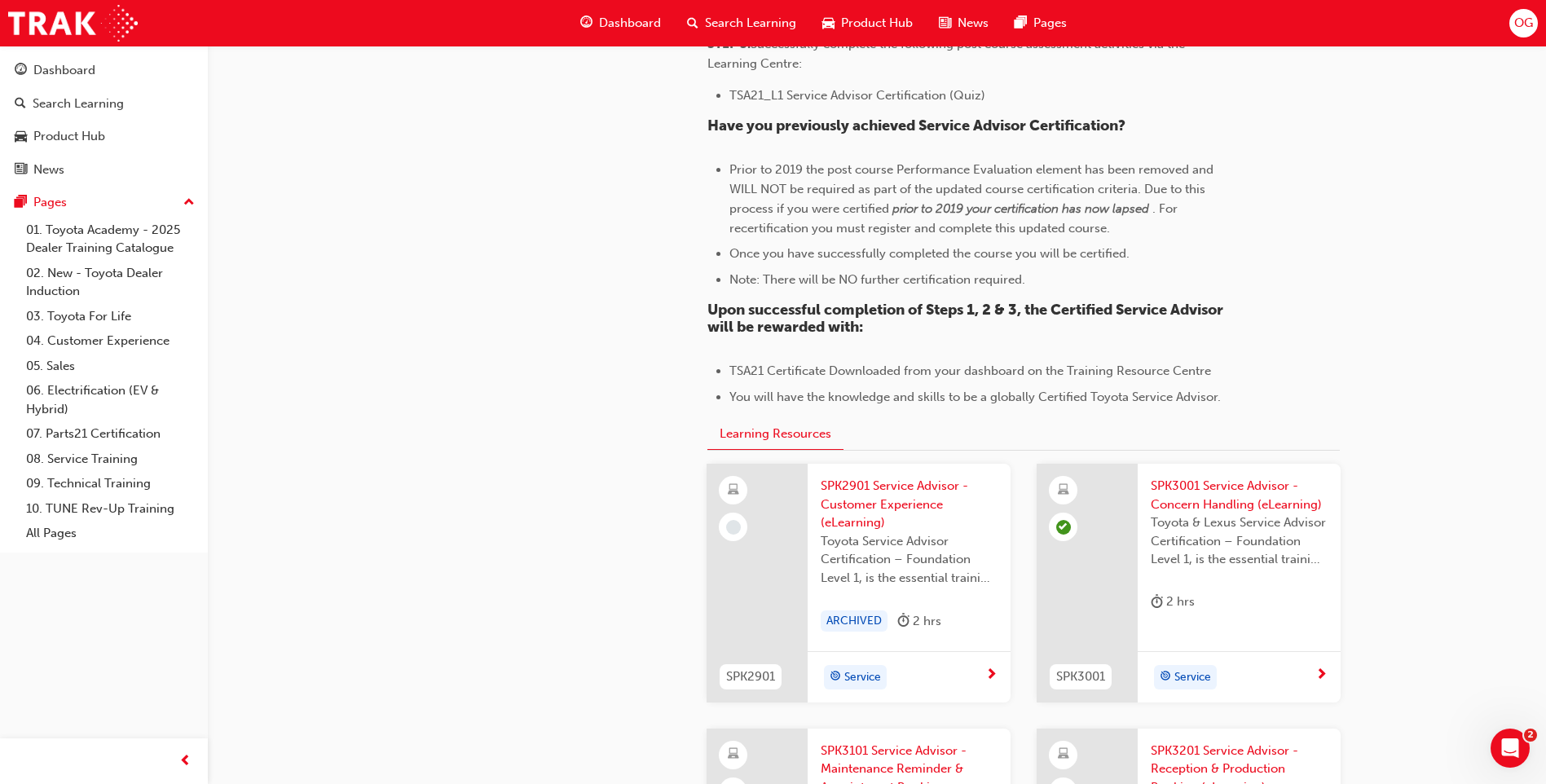
scroll to position [1194, 0]
